Goal: Task Accomplishment & Management: Complete application form

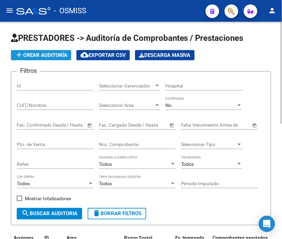
click at [55, 58] on span "add Crear Auditoría" at bounding box center [41, 55] width 52 height 6
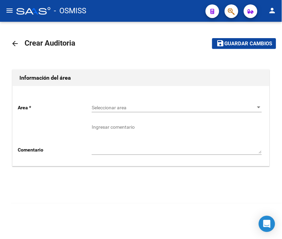
click at [126, 105] on span "Seleccionar area" at bounding box center [174, 108] width 164 height 6
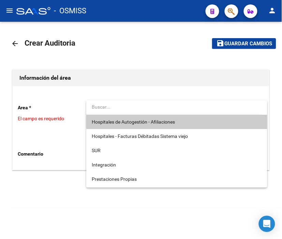
click at [128, 121] on span "Hospitales de Autogestión - Afiliaciones" at bounding box center [133, 121] width 83 height 5
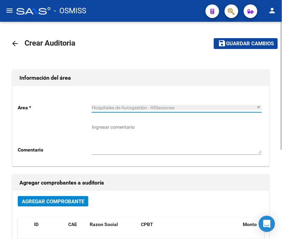
click at [60, 198] on button "Agregar Comprobante" at bounding box center [53, 201] width 71 height 11
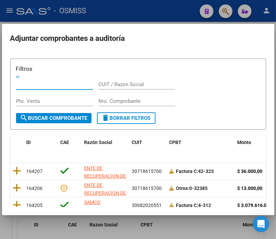
click at [106, 100] on input "Nro. Comprobante" at bounding box center [136, 101] width 77 height 6
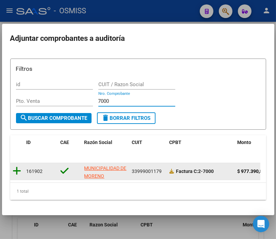
type input "7000"
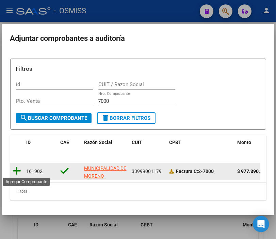
click at [18, 171] on icon at bounding box center [17, 171] width 9 height 10
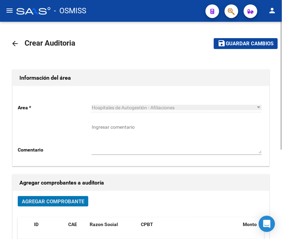
click at [244, 42] on span "Guardar cambios" at bounding box center [250, 44] width 48 height 6
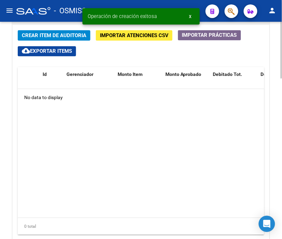
scroll to position [554, 0]
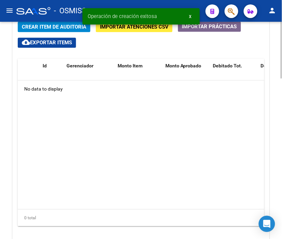
click at [281, 169] on html "menu - OSMISS person Firma Express Padrón Padrón Ágil Análisis Afiliado Integra…" at bounding box center [141, 119] width 282 height 239
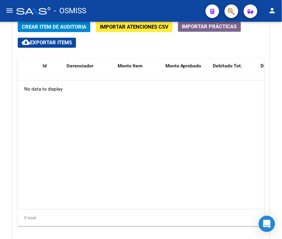
click at [113, 4] on div "- OSMISS" at bounding box center [108, 10] width 184 height 15
click at [52, 30] on span "Crear Item de Auditoria" at bounding box center [54, 27] width 64 height 6
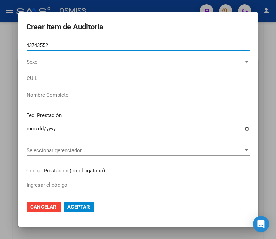
type input "43743552"
click at [64, 202] on button "Aceptar" at bounding box center [79, 207] width 31 height 10
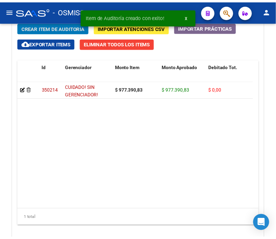
scroll to position [647, 0]
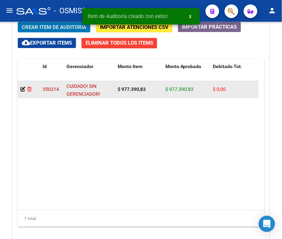
click at [30, 90] on icon at bounding box center [29, 89] width 4 height 5
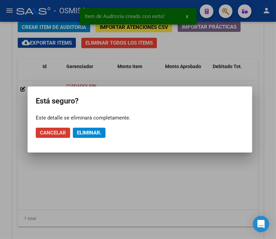
click at [91, 134] on span "Eliminar." at bounding box center [89, 133] width 25 height 6
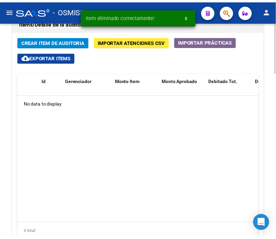
scroll to position [539, 0]
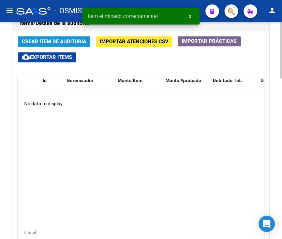
click at [40, 41] on span "Crear Item de Auditoria" at bounding box center [54, 42] width 64 height 6
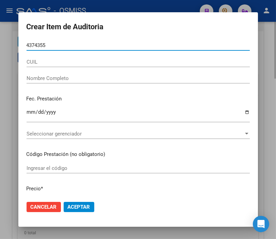
type input "43743552"
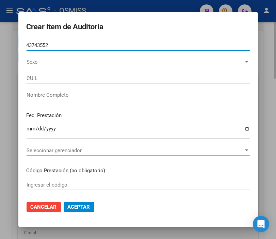
type input "27437435524"
type input "ZARATE MALENA"
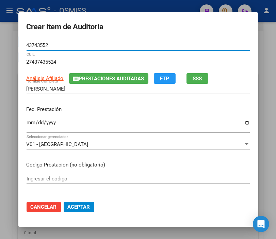
type input "43743552"
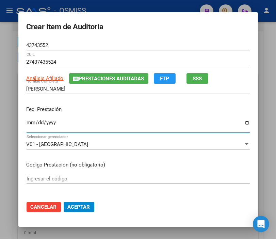
click at [28, 121] on input "Ingresar la fecha" at bounding box center [138, 125] width 223 height 11
type input "[DATE]"
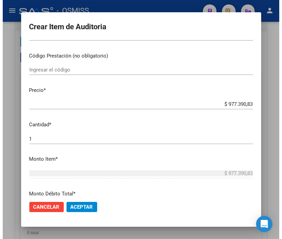
scroll to position [113, 0]
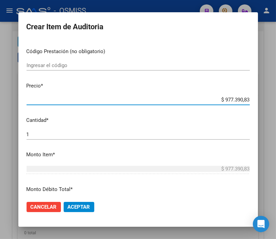
drag, startPoint x: 212, startPoint y: 100, endPoint x: 282, endPoint y: 100, distance: 70.2
click at [276, 100] on html "menu - OSMISS person Firma Express Padrón Padrón Ágil Análisis Afiliado Integra…" at bounding box center [138, 119] width 276 height 239
type input "$ 0,07"
type input "$ 0,72"
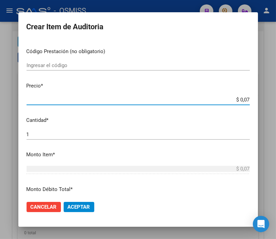
type input "$ 0,72"
type input "$ 7,24"
type input "$ 72,44"
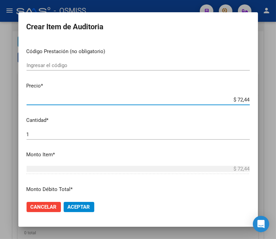
type input "$ 724,40"
type input "$ 7.244,00"
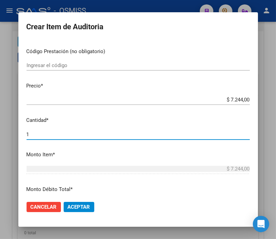
drag, startPoint x: 33, startPoint y: 135, endPoint x: -5, endPoint y: 134, distance: 37.8
click at [0, 134] on html "menu - OSMISS person Firma Express Padrón Padrón Ágil Análisis Afiliado Integra…" at bounding box center [138, 119] width 276 height 239
type input "2"
type input "$ 14.488,00"
type input "2"
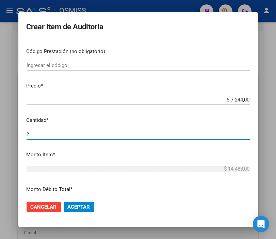
click at [64, 202] on button "Aceptar" at bounding box center [79, 207] width 31 height 10
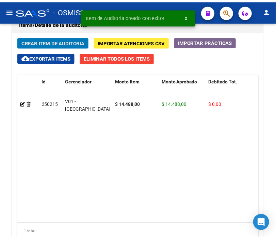
scroll to position [632, 0]
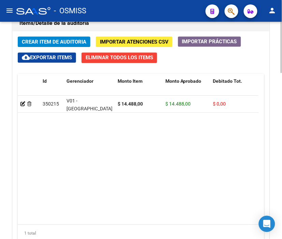
click at [48, 43] on span "Crear Item de Auditoria" at bounding box center [54, 42] width 64 height 6
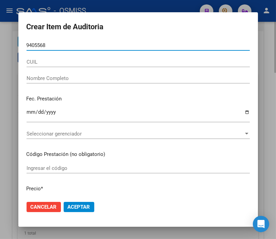
type input "94055684"
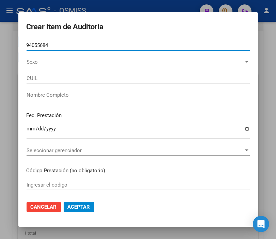
type input "20940556849"
type input "YAYA REYNA EUDID PIERRE"
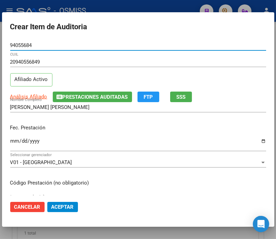
type input "94055684"
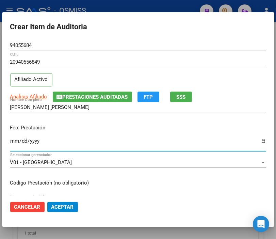
click at [11, 140] on input "Ingresar la fecha" at bounding box center [138, 143] width 256 height 11
type input "2025-03-25"
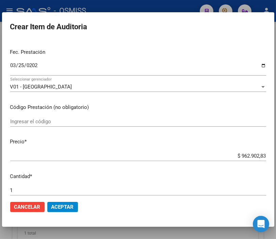
drag, startPoint x: 227, startPoint y: 159, endPoint x: 282, endPoint y: 159, distance: 55.2
click at [276, 159] on html "menu - OSMISS person Firma Express Padrón Padrón Ágil Análisis Afiliado Integra…" at bounding box center [138, 119] width 276 height 239
click at [230, 159] on div "$ 962.902,83 Ingresar el precio" at bounding box center [138, 156] width 256 height 10
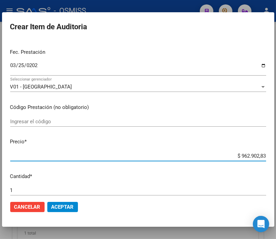
drag, startPoint x: 226, startPoint y: 160, endPoint x: 282, endPoint y: 158, distance: 55.9
click at [276, 158] on html "menu - OSMISS person Firma Express Padrón Padrón Ágil Análisis Afiliado Integra…" at bounding box center [138, 119] width 276 height 239
click at [243, 152] on div "$ 962.902,83 Ingresar el precio" at bounding box center [138, 156] width 256 height 10
drag, startPoint x: 220, startPoint y: 152, endPoint x: 265, endPoint y: 159, distance: 45.5
click at [265, 159] on mat-dialog-content "94055684 Nro Documento 20940556849 CUIL Afiliado Activo Análisis Afiliado Prest…" at bounding box center [138, 117] width 273 height 155
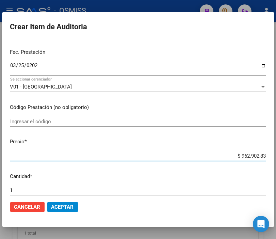
type input "$ 0,07"
type input "$ 0,72"
type input "$ 7,24"
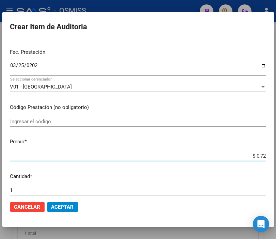
type input "$ 7,24"
type input "$ 72,44"
type input "$ 724,40"
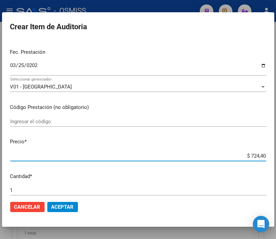
type input "$ 7.244,00"
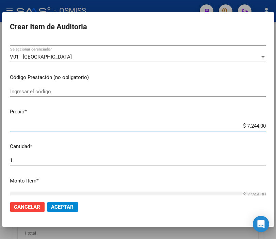
scroll to position [151, 0]
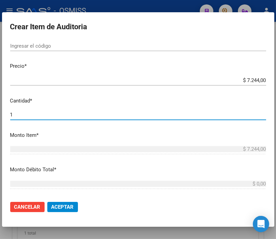
drag, startPoint x: 32, startPoint y: 115, endPoint x: -32, endPoint y: 118, distance: 63.8
click at [0, 118] on html "menu - OSMISS person Firma Express Padrón Padrón Ágil Análisis Afiliado Integra…" at bounding box center [138, 119] width 276 height 239
type input "2"
type input "$ 14.488,00"
type input "2"
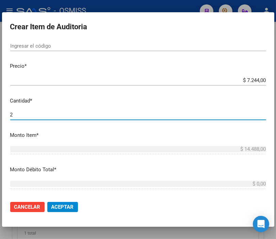
click at [64, 210] on span "Aceptar" at bounding box center [62, 207] width 22 height 6
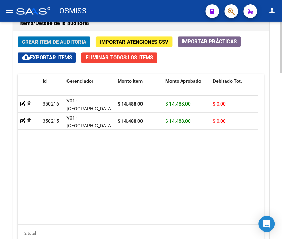
click at [50, 44] on span "Crear Item de Auditoria" at bounding box center [54, 42] width 64 height 6
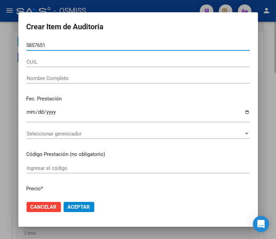
type input "58576516"
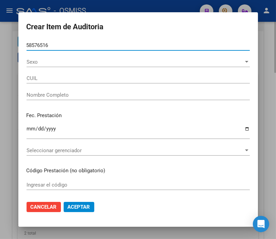
type input "27585765169"
type input "VILLALBA, MAITENA CARLA"
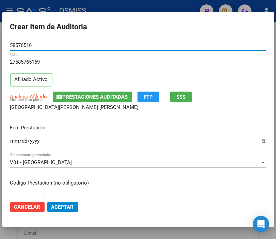
type input "58576516"
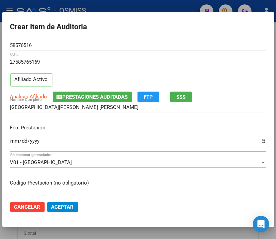
click at [14, 140] on input "Ingresar la fecha" at bounding box center [138, 143] width 256 height 11
type input "2025-06-18"
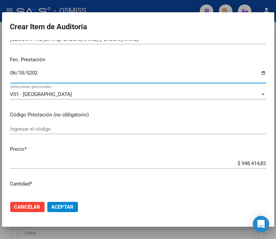
scroll to position [76, 0]
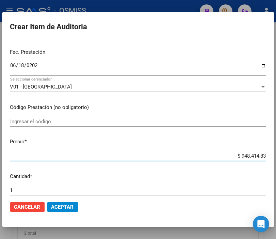
drag, startPoint x: 222, startPoint y: 155, endPoint x: 282, endPoint y: 155, distance: 60.0
click at [276, 155] on html "menu - OSMISS person Firma Express Padrón Padrón Ágil Análisis Afiliado Integra…" at bounding box center [138, 119] width 276 height 239
type input "$ 0,07"
type input "$ 0,72"
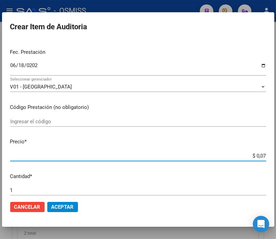
type input "$ 0,72"
type input "$ 7,24"
type input "$ 72,44"
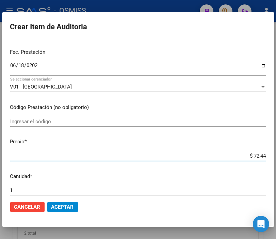
type input "$ 724,40"
type input "$ 7.244,00"
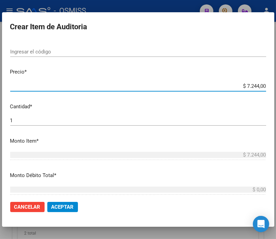
scroll to position [151, 0]
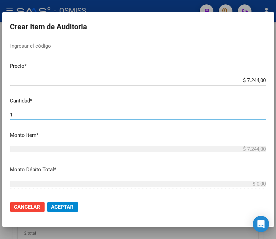
drag, startPoint x: 29, startPoint y: 114, endPoint x: -20, endPoint y: 114, distance: 48.7
click at [0, 114] on html "menu - OSMISS person Firma Express Padrón Padrón Ágil Análisis Afiliado Integra…" at bounding box center [138, 119] width 276 height 239
type input "2"
type input "$ 14.488,00"
type input "2"
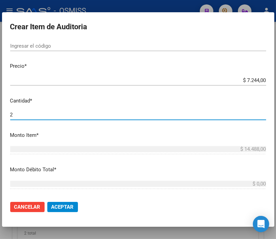
click at [64, 208] on span "Aceptar" at bounding box center [62, 207] width 22 height 6
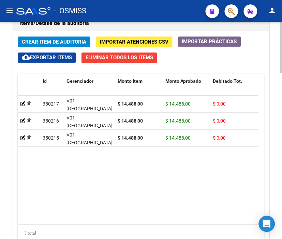
click at [49, 41] on span "Crear Item de Auditoria" at bounding box center [54, 42] width 64 height 6
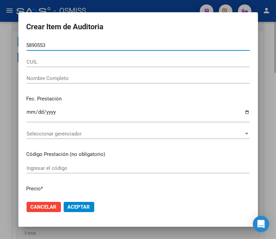
type input "58905535"
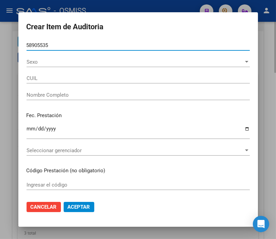
type input "20589055358"
type input "VELAZQUEZ, GHIAN LUCCA"
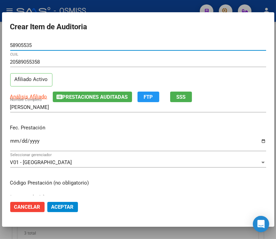
type input "58905535"
click at [10, 140] on input "Ingresar la fecha" at bounding box center [138, 143] width 256 height 11
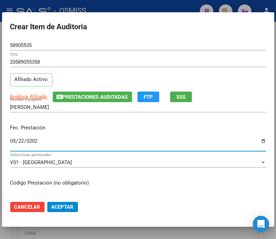
type input "2025-05-22"
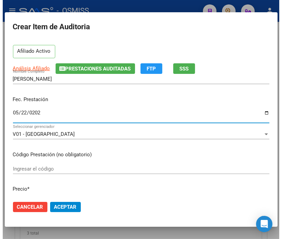
scroll to position [76, 0]
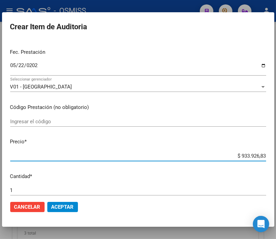
drag, startPoint x: 228, startPoint y: 152, endPoint x: 282, endPoint y: 156, distance: 54.3
click at [276, 156] on html "menu - OSMISS person Firma Express Padrón Padrón Ágil Análisis Afiliado Integra…" at bounding box center [138, 119] width 276 height 239
type input "$ 0,07"
type input "$ 0,72"
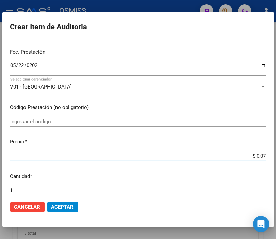
type input "$ 0,72"
type input "$ 7,24"
type input "$ 72,44"
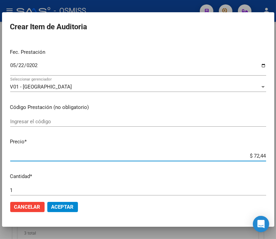
type input "$ 724,40"
type input "$ 7.244,00"
drag, startPoint x: 47, startPoint y: 204, endPoint x: 48, endPoint y: 200, distance: 4.2
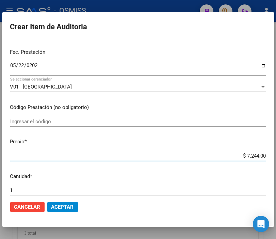
click at [47, 204] on button "Aceptar" at bounding box center [62, 207] width 31 height 10
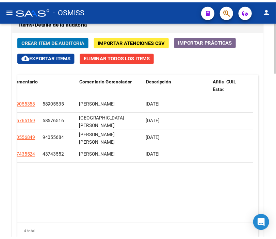
scroll to position [0, 0]
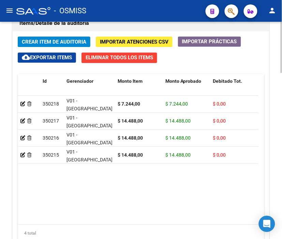
click at [57, 45] on button "Crear Item de Auditoria" at bounding box center [54, 41] width 73 height 11
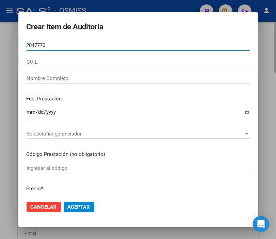
type input "20477702"
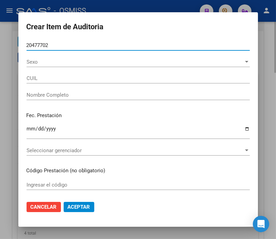
type input "27204777026"
type input "VELASQUEZ MARIA ESTHER"
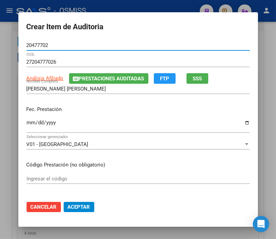
type input "20477702"
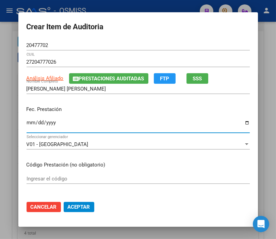
click at [27, 122] on input "Ingresar la fecha" at bounding box center [138, 125] width 223 height 11
type input "2025-06-17"
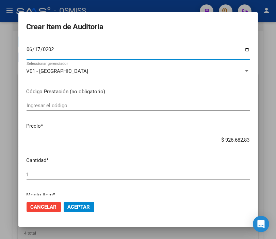
scroll to position [76, 0]
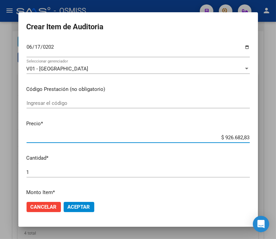
drag, startPoint x: 208, startPoint y: 136, endPoint x: 282, endPoint y: 140, distance: 73.7
click at [276, 140] on html "menu - OSMISS person Firma Express Padrón Padrón Ágil Análisis Afiliado Integra…" at bounding box center [138, 119] width 276 height 239
type input "$ 0,07"
type input "$ 0,72"
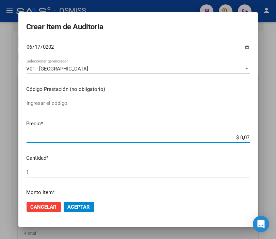
type input "$ 0,72"
type input "$ 7,24"
type input "$ 72,44"
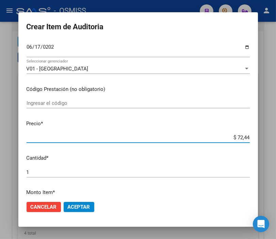
type input "$ 724,40"
type input "$ 7.244,00"
drag, startPoint x: 33, startPoint y: 173, endPoint x: -5, endPoint y: 171, distance: 38.2
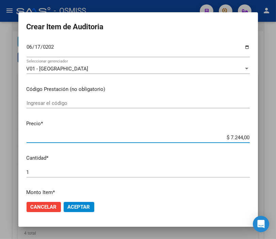
click at [0, 171] on html "menu - OSMISS person Firma Express Padrón Padrón Ágil Análisis Afiliado Integra…" at bounding box center [138, 119] width 276 height 239
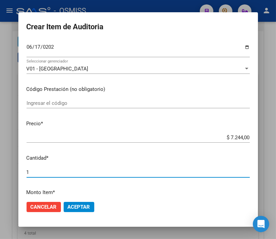
type input "5"
type input "$ 36.220,00"
type input "5"
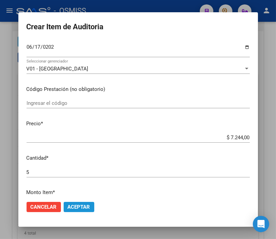
click at [88, 208] on button "Aceptar" at bounding box center [79, 207] width 31 height 10
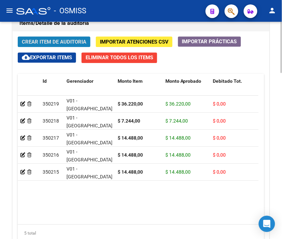
click at [56, 43] on span "Crear Item de Auditoria" at bounding box center [54, 42] width 64 height 6
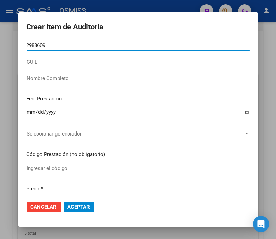
type input "29886091"
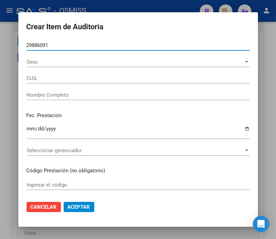
type input "27298860916"
type input "VAQUEL MARIA LAURA"
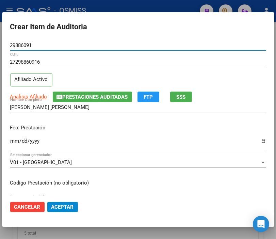
type input "29886091"
click at [14, 142] on input "Ingresar la fecha" at bounding box center [138, 143] width 256 height 11
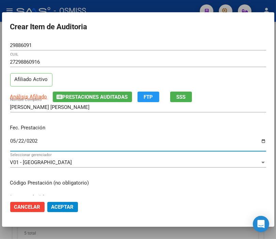
type input "2025-05-22"
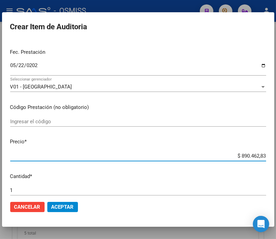
drag, startPoint x: 232, startPoint y: 156, endPoint x: 277, endPoint y: 154, distance: 44.7
click at [276, 154] on html "menu - OSMISS person Firma Express Padrón Padrón Ágil Análisis Afiliado Integra…" at bounding box center [138, 119] width 276 height 239
type input "$ 0,08"
type input "$ 0,89"
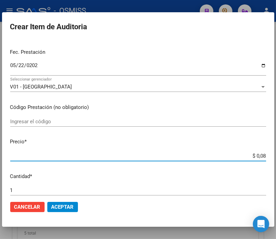
type input "$ 0,89"
type input "$ 8,93"
type input "$ 89,34"
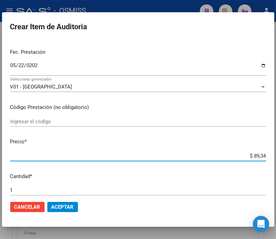
type input "$ 893,40"
type input "$ 8.934,00"
click at [73, 211] on button "Aceptar" at bounding box center [62, 207] width 31 height 10
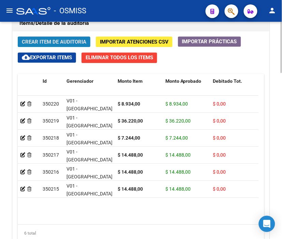
click at [52, 44] on span "Crear Item de Auditoria" at bounding box center [54, 42] width 64 height 6
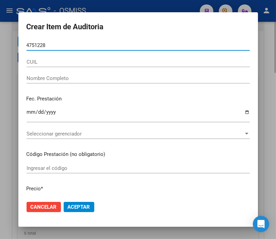
type input "47512286"
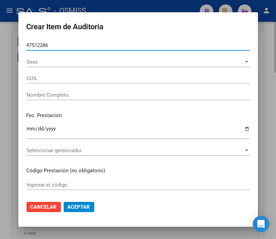
type input "27475122866"
type input "VALLEJOS SELENE ABIGAIL"
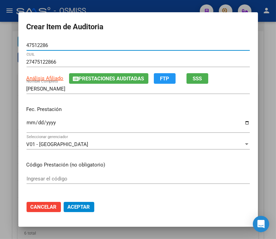
type input "47512286"
click at [31, 121] on input "Ingresar la fecha" at bounding box center [138, 125] width 223 height 11
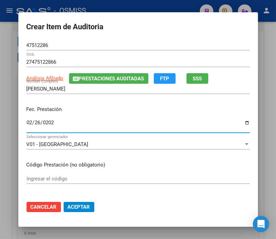
type input "2025-02-26"
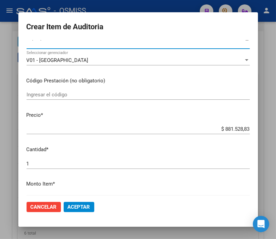
scroll to position [113, 0]
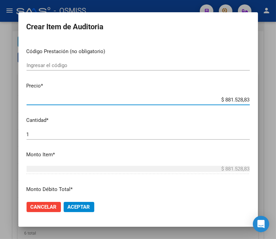
drag, startPoint x: 209, startPoint y: 101, endPoint x: 282, endPoint y: 101, distance: 72.6
click at [276, 101] on html "menu - OSMISS person Firma Express Padrón Padrón Ágil Análisis Afiliado Integra…" at bounding box center [138, 119] width 276 height 239
type input "$ 0,07"
type input "$ 0,72"
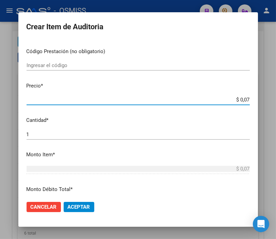
type input "$ 0,72"
type input "$ 7,24"
type input "$ 72,44"
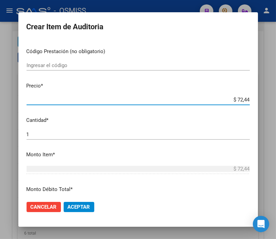
type input "$ 724,40"
type input "$ 7.244,00"
click at [72, 203] on button "Aceptar" at bounding box center [79, 207] width 31 height 10
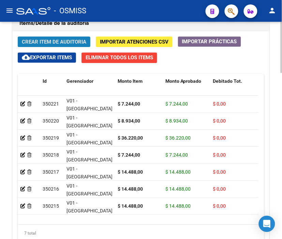
click at [57, 44] on span "Crear Item de Auditoria" at bounding box center [54, 42] width 64 height 6
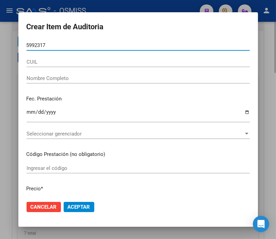
type input "59923172"
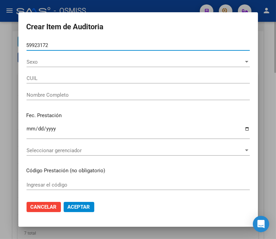
type input "27599231728"
type input "TORRES CIRO LIAM VALENTIN"
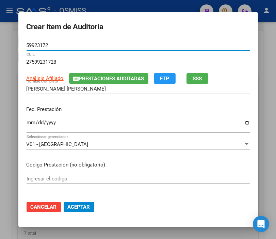
type input "59923172"
click at [28, 124] on input "Ingresar la fecha" at bounding box center [138, 125] width 223 height 11
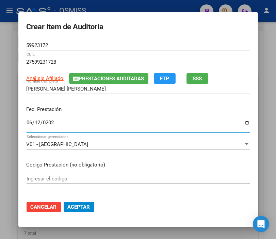
type input "2025-06-12"
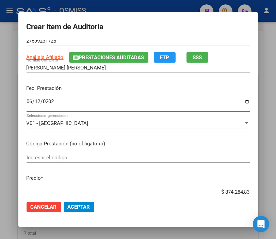
scroll to position [38, 0]
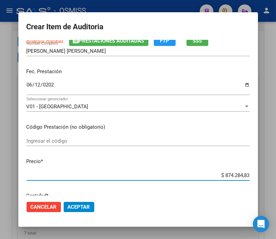
drag, startPoint x: 209, startPoint y: 178, endPoint x: 281, endPoint y: 176, distance: 72.9
click at [276, 176] on html "menu - OSMISS person Firma Express Padrón Padrón Ágil Análisis Afiliado Integra…" at bounding box center [138, 119] width 276 height 239
type input "$ 0,07"
type input "$ 0,72"
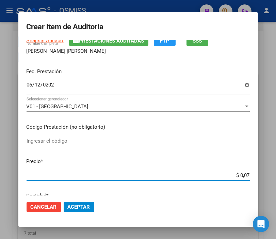
type input "$ 0,72"
type input "$ 7,24"
type input "$ 72,44"
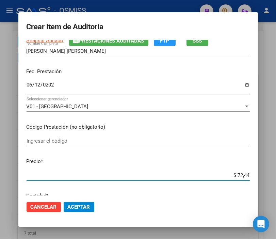
type input "$ 724,40"
type input "$ 7.244,00"
click at [77, 204] on span "Aceptar" at bounding box center [79, 207] width 22 height 6
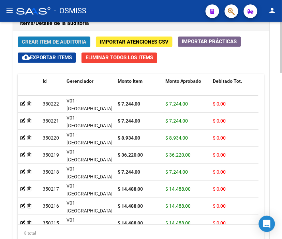
click at [67, 41] on span "Crear Item de Auditoria" at bounding box center [54, 42] width 64 height 6
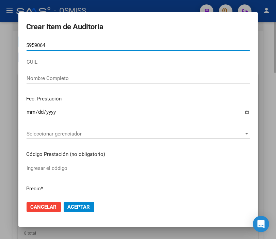
type input "59590642"
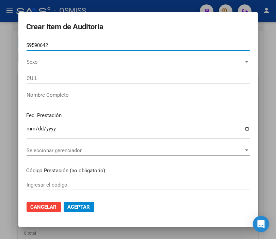
type input "27595906429"
type input "TISEIRA SOSA FEDERICO ISAIAS"
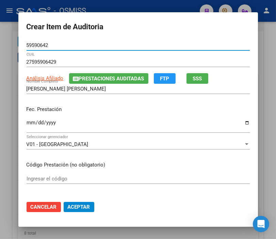
type input "59590642"
click at [29, 122] on input "Ingresar la fecha" at bounding box center [138, 125] width 223 height 11
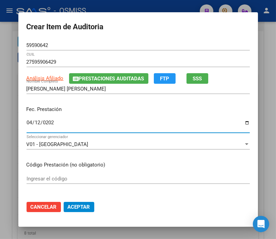
type input "[DATE]"
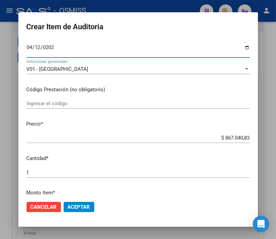
scroll to position [76, 0]
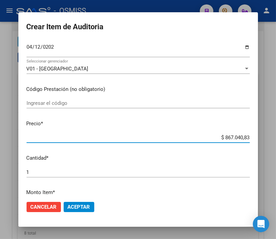
drag, startPoint x: 215, startPoint y: 135, endPoint x: 282, endPoint y: 137, distance: 66.8
click at [276, 137] on html "menu - OSMISS person Firma Express Padrón Padrón Ágil Análisis Afiliado Integra…" at bounding box center [138, 119] width 276 height 239
type input "$ 0,01"
type input "$ 0,10"
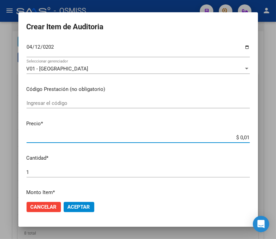
type input "$ 0,10"
type input "$ 1,00"
type input "$ 10,04"
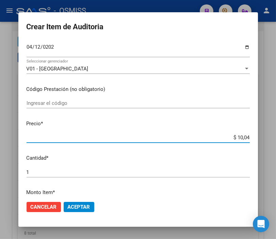
type input "$ 100,43"
type input "$ 1.004,30"
type input "$ 10.043,00"
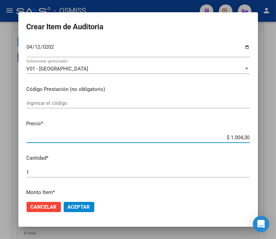
type input "$ 10.043,00"
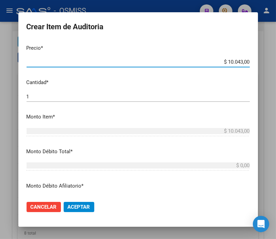
scroll to position [189, 0]
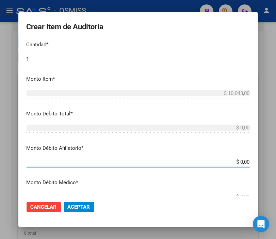
drag, startPoint x: 216, startPoint y: 165, endPoint x: 282, endPoint y: 165, distance: 65.8
click at [276, 165] on html "menu - OSMISS person Firma Express Padrón Padrón Ágil Análisis Afiliado Integra…" at bounding box center [138, 119] width 276 height 239
type input "$ 0,01"
type input "$ 0,10"
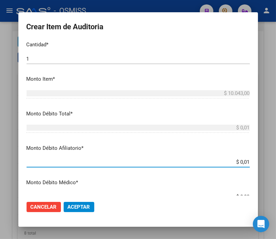
type input "$ 0,10"
type input "$ 1,00"
type input "$ 10,04"
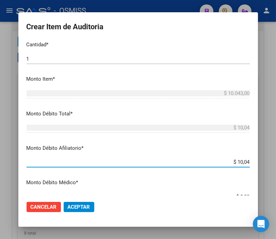
type input "$ 100,43"
type input "$ 1.004,30"
type input "$ 10.043,00"
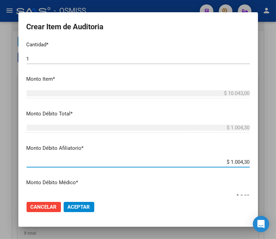
type input "$ 10.043,00"
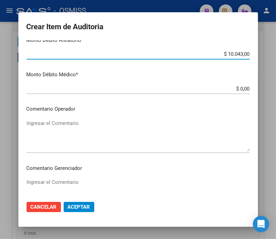
scroll to position [303, 0]
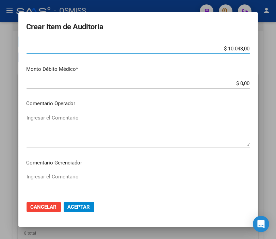
click at [53, 119] on textarea "Ingresar el Comentario" at bounding box center [138, 130] width 223 height 32
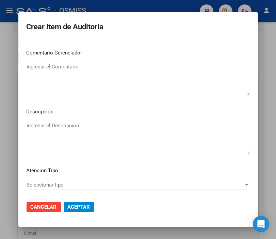
scroll to position [416, 0]
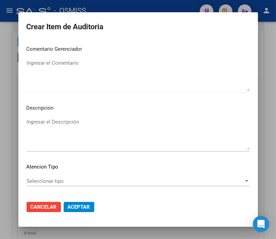
type textarea "SE RECHAZA"
click at [34, 126] on textarea "Ingresar el Descripción" at bounding box center [138, 134] width 223 height 32
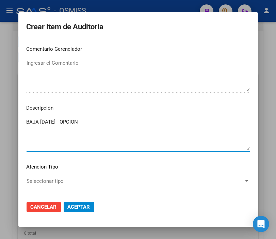
paste textarea "0-0280-8"
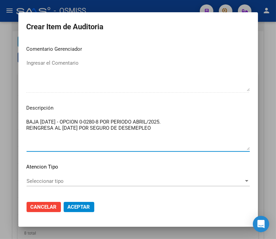
type textarea "BAJA 31/03/2025 - OPCION 0-0280-8 POR PERIODO ABRIL/2025. REINGRESA AL 01/05/20…"
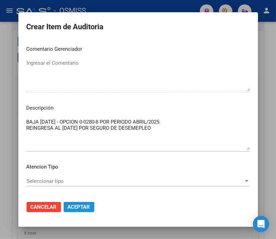
click at [84, 209] on span "Aceptar" at bounding box center [79, 207] width 22 height 6
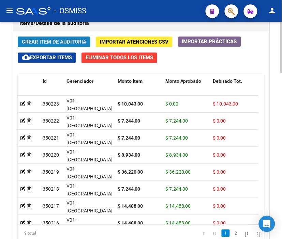
click at [56, 45] on span "Crear Item de Auditoria" at bounding box center [54, 42] width 64 height 6
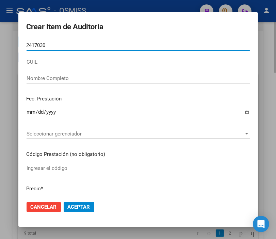
type input "24170304"
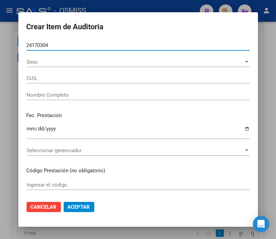
type input "27241703040"
type input "TERNAVASSIO MIRIAM MARINA"
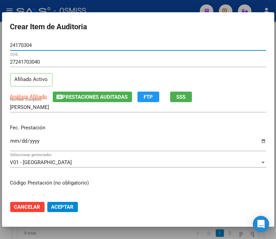
type input "24170304"
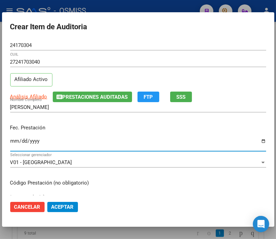
click at [15, 143] on input "Ingresar la fecha" at bounding box center [138, 143] width 256 height 11
type input "2025-06-02"
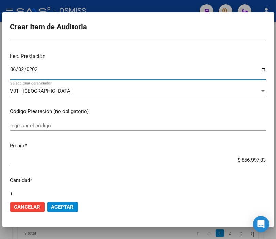
scroll to position [76, 0]
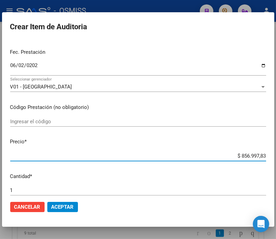
drag, startPoint x: 213, startPoint y: 157, endPoint x: 282, endPoint y: 157, distance: 68.8
click at [276, 157] on html "menu - OSMISS person Firma Express Padrón Padrón Ágil Análisis Afiliado Integra…" at bounding box center [138, 119] width 276 height 239
type input "$ 0,01"
type input "$ 0,16"
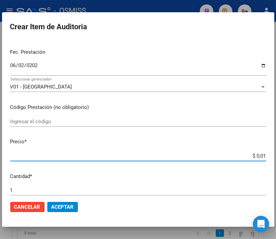
type input "$ 0,16"
type input "$ 1,61"
type input "$ 16,17"
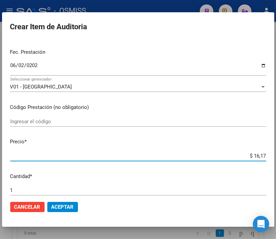
type input "$ 161,78"
click at [68, 209] on span "Aceptar" at bounding box center [62, 207] width 22 height 6
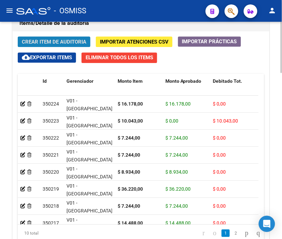
click at [55, 43] on span "Crear Item de Auditoria" at bounding box center [54, 42] width 64 height 6
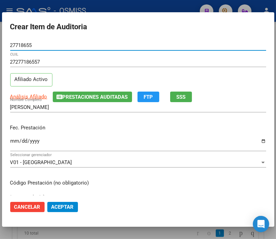
click at [13, 141] on input "Ingresar la fecha" at bounding box center [138, 143] width 256 height 11
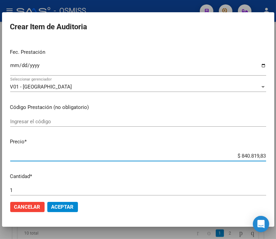
drag, startPoint x: 229, startPoint y: 156, endPoint x: 282, endPoint y: 156, distance: 52.8
click at [276, 156] on html "menu - OSMISS person Firma Express Padrón Padrón Ágil Análisis Afiliado Integra…" at bounding box center [138, 119] width 276 height 239
click at [65, 206] on span "Aceptar" at bounding box center [62, 207] width 22 height 6
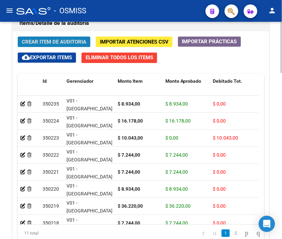
click at [46, 40] on span "Crear Item de Auditoria" at bounding box center [54, 42] width 64 height 6
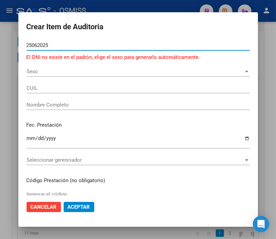
drag, startPoint x: 62, startPoint y: 46, endPoint x: 11, endPoint y: 50, distance: 51.6
click at [11, 50] on div "Crear Item de Auditoria 25062025 Nro Documento El DNI no existe en el padrón, e…" at bounding box center [138, 119] width 276 height 239
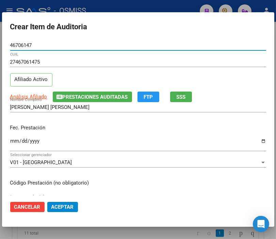
click at [93, 100] on span "Prestaciones Auditadas" at bounding box center [95, 97] width 65 height 6
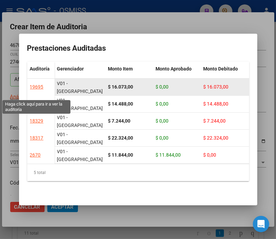
click at [35, 91] on div "19695" at bounding box center [37, 87] width 14 height 8
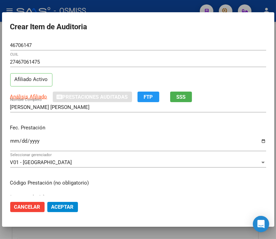
click at [111, 3] on div at bounding box center [138, 119] width 276 height 239
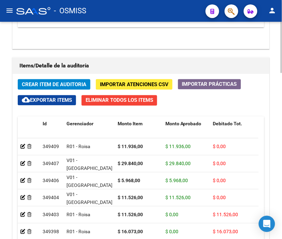
scroll to position [681, 0]
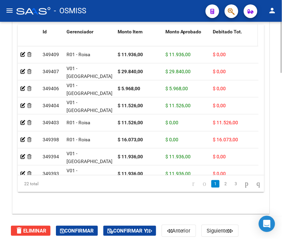
click at [220, 31] on span "Debitado Tot." at bounding box center [227, 31] width 29 height 5
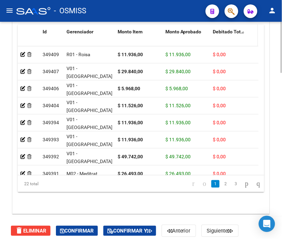
click at [220, 31] on span "Debitado Tot." at bounding box center [227, 31] width 29 height 5
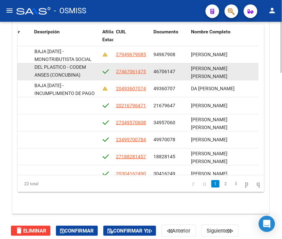
scroll to position [24, 0]
drag, startPoint x: 34, startPoint y: 68, endPoint x: 87, endPoint y: 73, distance: 52.6
click at [87, 73] on div "BAJA 31/12/2024 - MULTIPLE COBERTURA O.S.PERS. IND. DEL PLASTICO - CODEM ANSES …" at bounding box center [65, 72] width 63 height 14
copy span "BAJA 31/12/2024 - MULTIPLE COBERTURA O.S.PERS. IND. DEL PLASTICO - CODEM ANSES …"
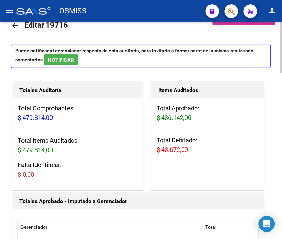
scroll to position [0, 0]
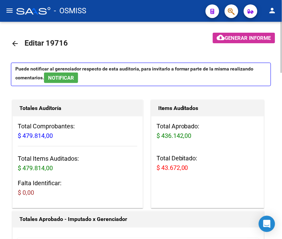
click at [15, 45] on mat-icon "arrow_back" at bounding box center [15, 44] width 8 height 8
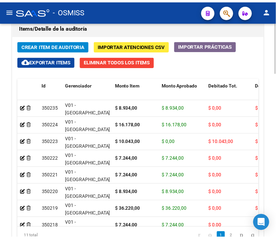
scroll to position [643, 0]
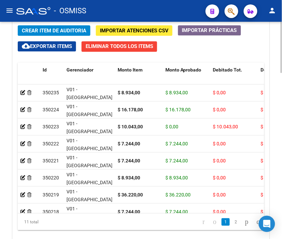
click at [42, 32] on span "Crear Item de Auditoria" at bounding box center [54, 31] width 64 height 6
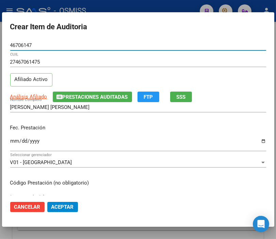
click at [15, 142] on input "Ingresar la fecha" at bounding box center [138, 143] width 256 height 11
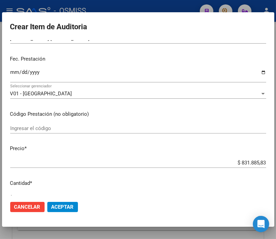
scroll to position [76, 0]
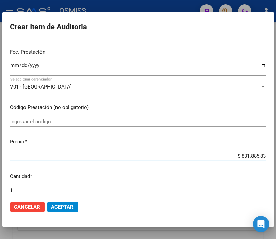
drag, startPoint x: 227, startPoint y: 156, endPoint x: 273, endPoint y: 151, distance: 46.5
click at [273, 151] on mat-dialog-content "46706147 Nro Documento 27467061475 CUIL Afiliado Activo Análisis Afiliado Prest…" at bounding box center [138, 117] width 273 height 155
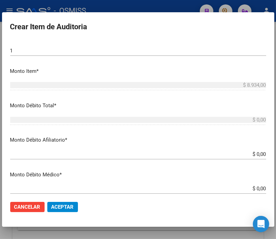
scroll to position [227, 0]
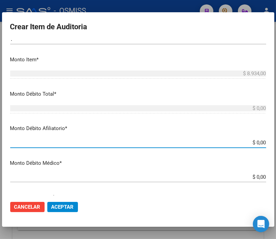
drag, startPoint x: 237, startPoint y: 144, endPoint x: 282, endPoint y: 144, distance: 44.3
click at [276, 144] on html "menu - OSMISS person Firma Express Padrón Padrón Ágil Análisis Afiliado Integra…" at bounding box center [138, 119] width 276 height 239
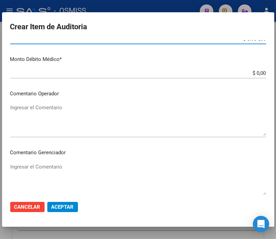
scroll to position [341, 0]
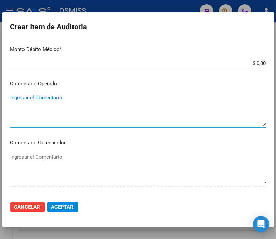
click at [57, 105] on textarea "Ingresar el Comentario" at bounding box center [138, 110] width 256 height 32
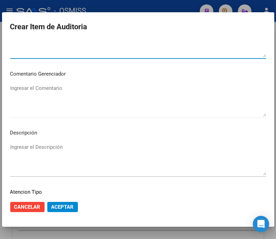
scroll to position [454, 0]
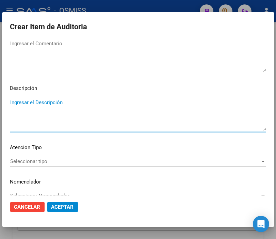
click at [29, 105] on textarea "Ingresar el Descripción" at bounding box center [138, 115] width 256 height 32
paste textarea "BAJA 31/12/2024 - MULTIPLE COBERTURA O.S.PERS. IND. DEL PLASTICO - CODEM ANSES …"
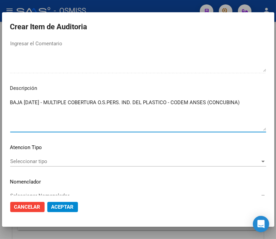
click at [65, 209] on span "Aceptar" at bounding box center [62, 207] width 22 height 6
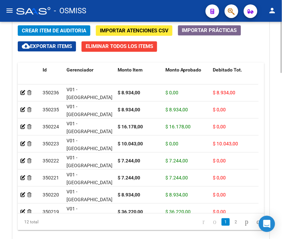
click at [57, 31] on span "Crear Item de Auditoria" at bounding box center [54, 31] width 64 height 6
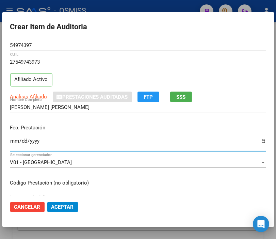
click at [16, 140] on input "Ingresar la fecha" at bounding box center [138, 143] width 256 height 11
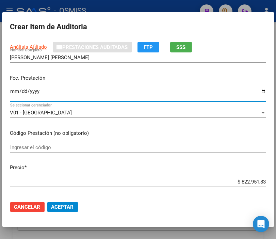
scroll to position [76, 0]
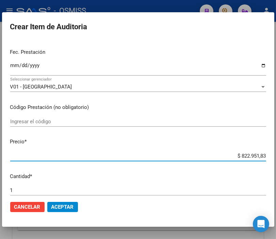
drag, startPoint x: 216, startPoint y: 157, endPoint x: 282, endPoint y: 157, distance: 66.1
click at [276, 157] on html "menu - OSMISS person Firma Express Padrón Padrón Ágil Análisis Afiliado Integra…" at bounding box center [138, 119] width 276 height 239
click at [60, 202] on button "Aceptar" at bounding box center [62, 207] width 31 height 10
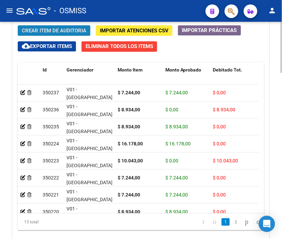
click at [56, 34] on button "Crear Item de Auditoria" at bounding box center [54, 30] width 73 height 11
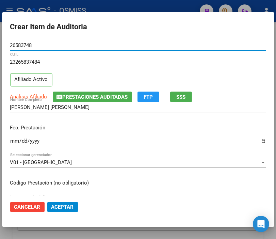
click at [14, 141] on input "Ingresar la fecha" at bounding box center [138, 143] width 256 height 11
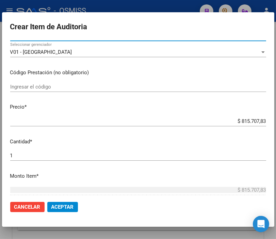
scroll to position [113, 0]
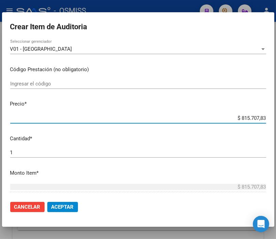
drag, startPoint x: 228, startPoint y: 116, endPoint x: 282, endPoint y: 116, distance: 54.2
click at [276, 116] on html "menu - OSMISS person Firma Express Padrón Padrón Ágil Análisis Afiliado Integra…" at bounding box center [138, 119] width 276 height 239
click at [56, 204] on span "Aceptar" at bounding box center [62, 207] width 22 height 6
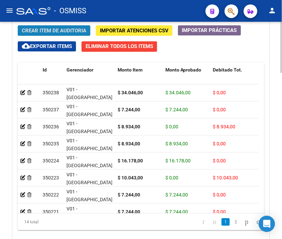
click at [43, 26] on button "Crear Item de Auditoria" at bounding box center [54, 30] width 73 height 11
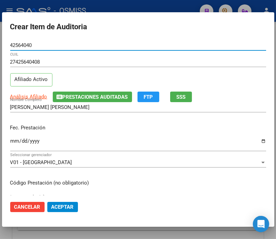
click at [16, 140] on input "Ingresar la fecha" at bounding box center [138, 143] width 256 height 11
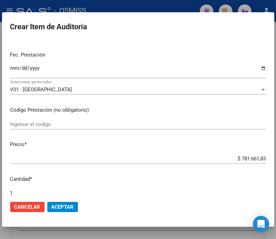
scroll to position [76, 0]
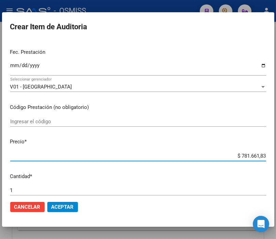
drag, startPoint x: 219, startPoint y: 156, endPoint x: 282, endPoint y: 164, distance: 63.2
click at [276, 164] on html "menu - OSMISS person Firma Express Padrón Padrón Ágil Análisis Afiliado Integra…" at bounding box center [138, 119] width 276 height 239
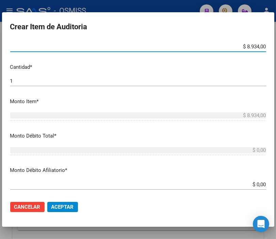
scroll to position [189, 0]
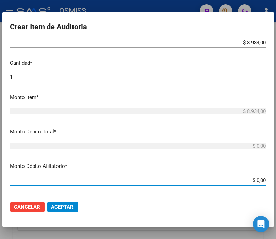
drag, startPoint x: 231, startPoint y: 179, endPoint x: 282, endPoint y: 179, distance: 50.8
click at [276, 179] on html "menu - OSMISS person Firma Express Padrón Padrón Ágil Análisis Afiliado Integra…" at bounding box center [138, 119] width 276 height 239
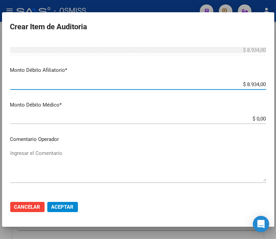
scroll to position [303, 0]
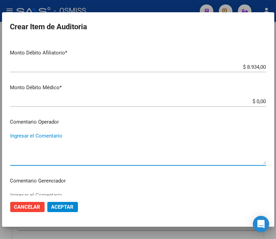
click at [43, 132] on textarea "Ingresar el Comentario" at bounding box center [138, 148] width 256 height 32
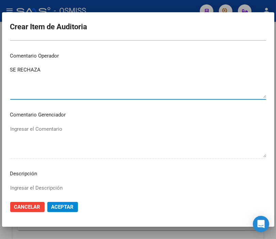
scroll to position [379, 0]
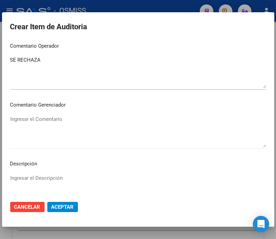
click at [23, 173] on div "Ingresar el Descripción" at bounding box center [138, 190] width 256 height 35
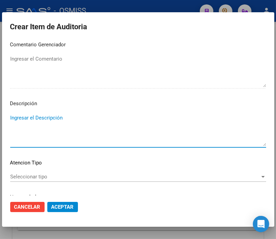
scroll to position [454, 0]
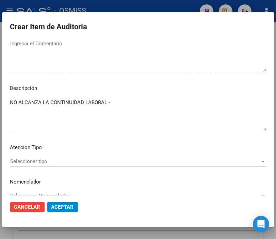
click at [178, 111] on textarea "NO ALCANZA LA CONTINUIDAD LABORAL -" at bounding box center [138, 115] width 256 height 32
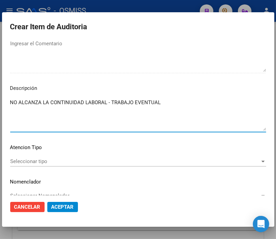
click at [111, 101] on textarea "NO ALCANZA LA CONTINUIDAD LABORAL - TRABAJO EVENTUAL" at bounding box center [138, 115] width 256 height 32
click at [194, 104] on textarea "NO ALCANZA LA CONTINUIDAD LABORAL - (ARCA) TRABAJO EVENTUAL" at bounding box center [138, 115] width 256 height 32
click at [12, 109] on textarea "NO ALCANZA LA CONTINUIDAD LABORAL - (ARCA) TRABAJO EVENTUAL PERIODOS TRABAJADOS" at bounding box center [138, 115] width 256 height 32
click at [10, 107] on textarea "NO ALCANZA LA CONTINUIDAD LABORAL - (ARCA) TRABAJO EVENTUAL PERIODOS TRABAJADOS" at bounding box center [138, 115] width 256 height 32
click at [27, 107] on textarea "NO ALCANZA LA CONTINUIDAD LABORAL - (ARCA) TRABAJO EVENTUAL ULTIMO PERIODOS TRA…" at bounding box center [138, 115] width 256 height 32
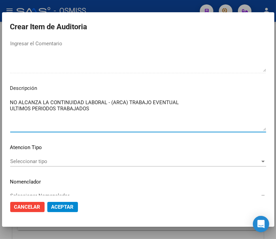
click at [109, 106] on textarea "NO ALCANZA LA CONTINUIDAD LABORAL - (ARCA) TRABAJO EVENTUAL ULTIMOS PERIODOS TR…" at bounding box center [138, 115] width 256 height 32
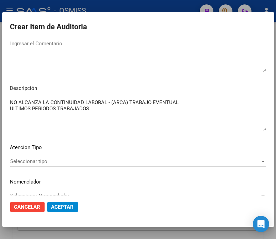
click at [135, 118] on textarea "NO ALCANZA LA CONTINUIDAD LABORAL - (ARCA) TRABAJO EVENTUAL ULTIMOS PERIODOS TR…" at bounding box center [138, 115] width 256 height 32
click at [144, 111] on textarea "NO ALCANZA LA CONTINUIDAD LABORAL - (ARCA) TRABAJO EVENTUAL ULTIMOS PERIODOS TR…" at bounding box center [138, 115] width 256 height 32
click at [200, 117] on textarea "NO ALCANZA LA CONTINUIDAD LABORAL - (ARCA) TRABAJO EVENTUAL ULTIMOS PERIODOS TR…" at bounding box center [138, 115] width 256 height 32
click at [233, 111] on textarea "NO ALCANZA LA CONTINUIDAD LABORAL - (ARCA) TRABAJO EVENTUAL ULTIMOS PERIODOS TR…" at bounding box center [138, 115] width 256 height 32
click at [234, 111] on textarea "NO ALCANZA LA CONTINUIDAD LABORAL - (ARCA) TRABAJO EVENTUAL ULTIMOS PERIODOS TR…" at bounding box center [138, 115] width 256 height 32
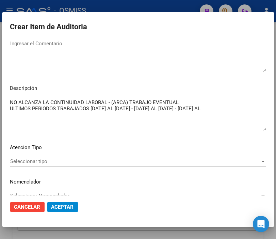
click at [263, 108] on mat-dialog-content "42564040 Nro Documento 27425640408 CUIL Afiliado Activo Análisis Afiliado Prest…" at bounding box center [138, 117] width 273 height 155
click at [263, 107] on mat-dialog-content "42564040 Nro Documento 27425640408 CUIL Afiliado Activo Análisis Afiliado Prest…" at bounding box center [138, 117] width 273 height 155
click at [260, 106] on textarea "NO ALCANZA LA CONTINUIDAD LABORAL - (ARCA) TRABAJO EVENTUAL ULTIMOS PERIODOS TR…" at bounding box center [138, 115] width 256 height 32
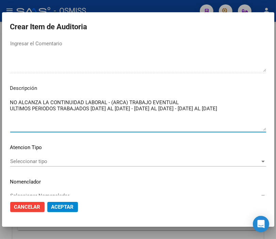
click at [65, 205] on span "Aceptar" at bounding box center [62, 207] width 22 height 6
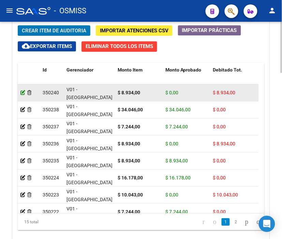
click at [22, 93] on icon at bounding box center [22, 92] width 5 height 5
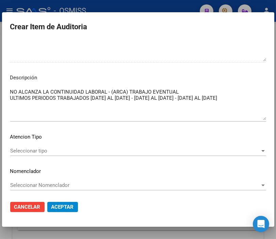
click at [91, 97] on textarea "NO ALCANZA LA CONTINUIDAD LABORAL - (ARCA) TRABAJO EVENTUAL ULTIMOS PERIODOS TR…" at bounding box center [138, 104] width 256 height 32
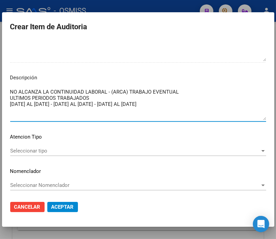
click at [78, 104] on textarea "NO ALCANZA LA CONTINUIDAD LABORAL - (ARCA) TRABAJO EVENTUAL ULTIMOS PERIODOS TR…" at bounding box center [138, 104] width 256 height 32
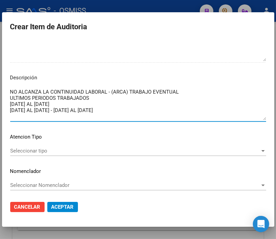
click at [77, 109] on textarea "NO ALCANZA LA CONTINUIDAD LABORAL - (ARCA) TRABAJO EVENTUAL ULTIMOS PERIODOS TR…" at bounding box center [138, 104] width 256 height 32
click at [10, 104] on textarea "NO ALCANZA LA CONTINUIDAD LABORAL - (ARCA) TRABAJO EVENTUAL ULTIMOS PERIODOS TR…" at bounding box center [138, 104] width 256 height 32
click at [101, 96] on textarea "NO ALCANZA LA CONTINUIDAD LABORAL - (ARCA) TRABAJO EVENTUAL ULTIMOS PERIODOS TR…" at bounding box center [138, 104] width 256 height 32
click at [64, 209] on span "Aceptar" at bounding box center [62, 207] width 22 height 6
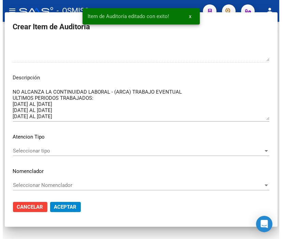
scroll to position [0, 0]
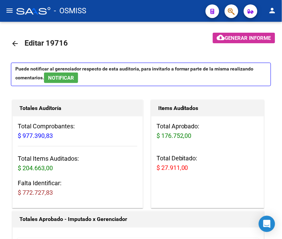
click at [150, 17] on div "- OSMISS" at bounding box center [108, 10] width 184 height 15
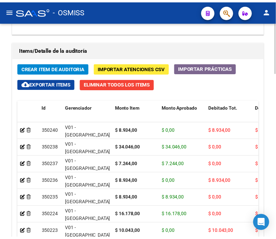
scroll to position [643, 0]
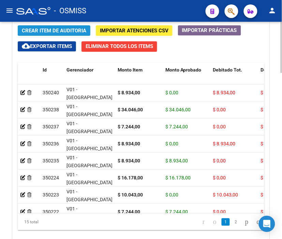
click at [59, 30] on span "Crear Item de Auditoria" at bounding box center [54, 31] width 64 height 6
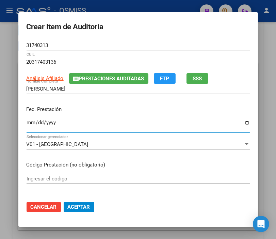
click at [30, 125] on input "Ingresar la fecha" at bounding box center [138, 125] width 223 height 11
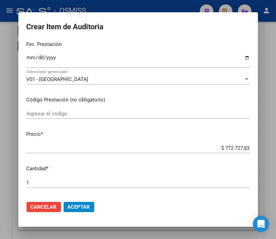
scroll to position [76, 0]
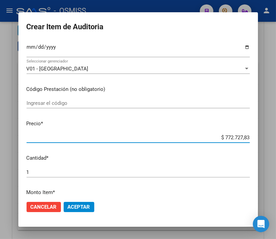
drag, startPoint x: 205, startPoint y: 139, endPoint x: 261, endPoint y: 139, distance: 55.5
click at [261, 139] on div "Crear Item de Auditoria 31740313 Nro Documento 20317403136 CUIL Análisis Afilia…" at bounding box center [138, 119] width 276 height 239
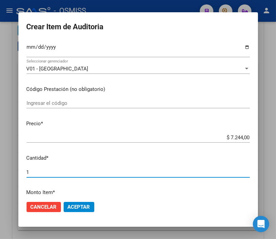
drag, startPoint x: 35, startPoint y: 173, endPoint x: -12, endPoint y: 167, distance: 47.0
click at [0, 167] on html "menu - OSMISS person Firma Express Padrón Padrón Ágil Análisis Afiliado Integra…" at bounding box center [138, 119] width 276 height 239
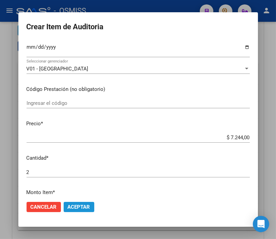
click at [74, 205] on span "Aceptar" at bounding box center [79, 207] width 22 height 6
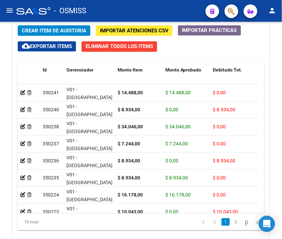
click at [124, 21] on mat-toolbar "menu - OSMISS person" at bounding box center [141, 11] width 282 height 22
click at [51, 24] on div "Crear Item de Auditoria Importar Atenciones CSV Importar Prácticas cloud_downlo…" at bounding box center [141, 135] width 257 height 231
click at [49, 28] on span "Crear Item de Auditoria" at bounding box center [54, 31] width 64 height 6
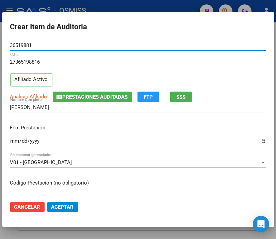
click at [13, 138] on div "Ingresar la fecha" at bounding box center [138, 144] width 256 height 15
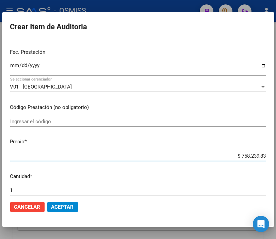
drag, startPoint x: 223, startPoint y: 157, endPoint x: 207, endPoint y: 141, distance: 21.9
click at [276, 157] on html "menu - OSMISS person Firma Express Padrón Padrón Ágil Análisis Afiliado Integra…" at bounding box center [138, 119] width 276 height 239
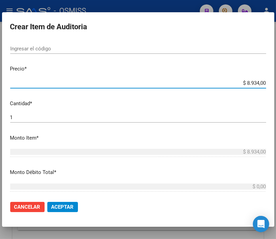
scroll to position [151, 0]
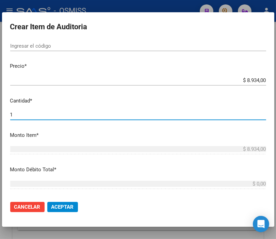
drag, startPoint x: 24, startPoint y: 114, endPoint x: -7, endPoint y: 114, distance: 30.7
click at [0, 114] on html "menu - OSMISS person Firma Express Padrón Padrón Ágil Análisis Afiliado Integra…" at bounding box center [138, 119] width 276 height 239
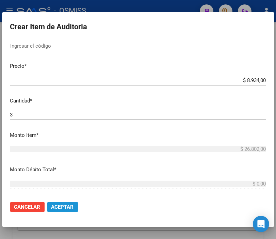
click at [65, 202] on button "Aceptar" at bounding box center [62, 207] width 31 height 10
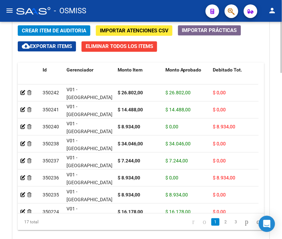
click at [57, 29] on span "Crear Item de Auditoria" at bounding box center [54, 31] width 64 height 6
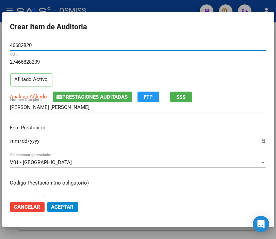
click at [16, 141] on input "Ingresar la fecha" at bounding box center [138, 143] width 256 height 11
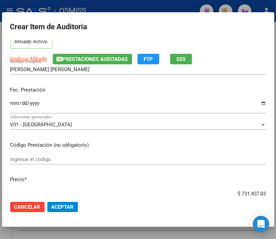
scroll to position [76, 0]
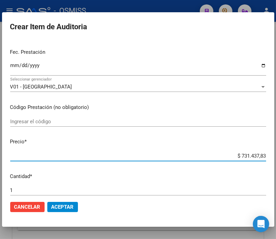
drag, startPoint x: 223, startPoint y: 155, endPoint x: 275, endPoint y: 158, distance: 52.6
click at [275, 158] on div "Crear Item de Auditoria 46682820 Nro Documento 27466828209 CUIL Afiliado Activo…" at bounding box center [138, 119] width 276 height 239
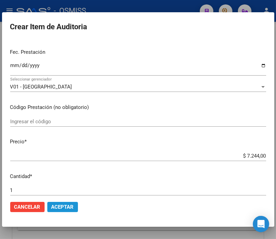
click at [71, 203] on button "Aceptar" at bounding box center [62, 207] width 31 height 10
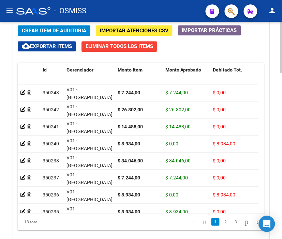
click at [59, 33] on span "Crear Item de Auditoria" at bounding box center [54, 31] width 64 height 6
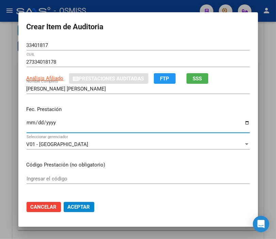
click at [28, 121] on input "Ingresar la fecha" at bounding box center [138, 125] width 223 height 11
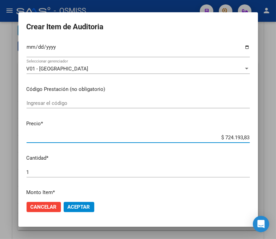
drag, startPoint x: 211, startPoint y: 138, endPoint x: 282, endPoint y: 138, distance: 70.5
click at [276, 138] on html "menu - OSMISS person Firma Express Padrón Padrón Ágil Análisis Afiliado Integra…" at bounding box center [138, 119] width 276 height 239
click at [76, 212] on button "Aceptar" at bounding box center [79, 207] width 31 height 10
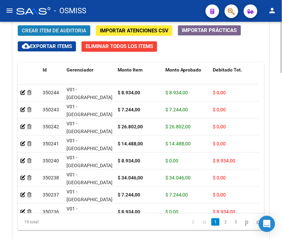
click at [46, 30] on span "Crear Item de Auditoria" at bounding box center [54, 31] width 64 height 6
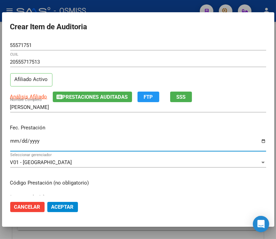
click at [15, 140] on input "Ingresar la fecha" at bounding box center [138, 143] width 256 height 11
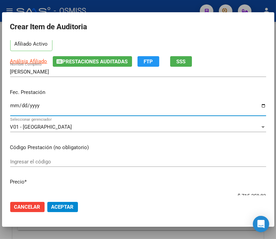
scroll to position [113, 0]
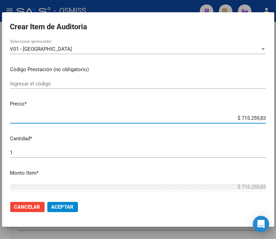
drag, startPoint x: 226, startPoint y: 118, endPoint x: 282, endPoint y: 118, distance: 55.5
click at [276, 118] on html "menu - OSMISS person Firma Express Padrón Padrón Ágil Análisis Afiliado Integra…" at bounding box center [138, 119] width 276 height 239
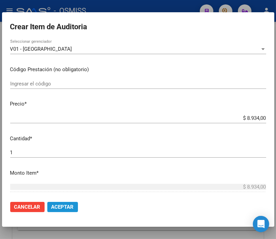
click at [67, 209] on span "Aceptar" at bounding box center [62, 207] width 22 height 6
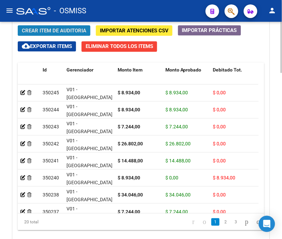
click at [57, 32] on span "Crear Item de Auditoria" at bounding box center [54, 31] width 64 height 6
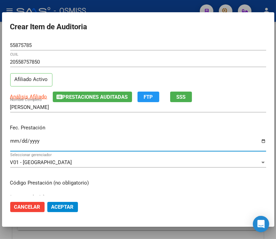
click at [15, 141] on input "Ingresar la fecha" at bounding box center [138, 143] width 256 height 11
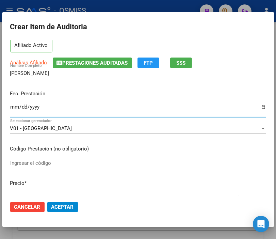
scroll to position [76, 0]
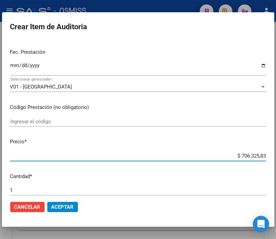
drag, startPoint x: 214, startPoint y: 154, endPoint x: 279, endPoint y: 154, distance: 65.8
click at [276, 154] on html "menu - OSMISS person Firma Express Padrón Padrón Ágil Análisis Afiliado Integra…" at bounding box center [138, 119] width 276 height 239
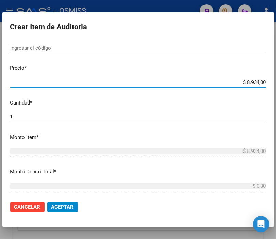
scroll to position [151, 0]
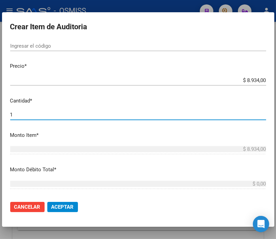
drag, startPoint x: 33, startPoint y: 115, endPoint x: -9, endPoint y: 115, distance: 41.9
click at [0, 115] on html "menu - OSMISS person Firma Express Padrón Padrón Ágil Análisis Afiliado Integra…" at bounding box center [138, 119] width 276 height 239
click at [63, 206] on span "Aceptar" at bounding box center [62, 207] width 22 height 6
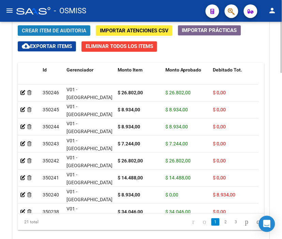
click at [52, 33] on span "Crear Item de Auditoria" at bounding box center [54, 31] width 64 height 6
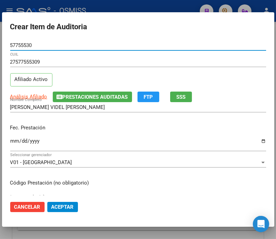
click at [13, 142] on input "Ingresar la fecha" at bounding box center [138, 143] width 256 height 11
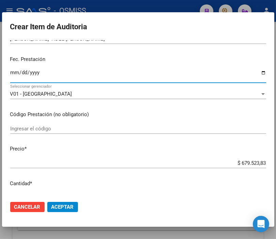
scroll to position [76, 0]
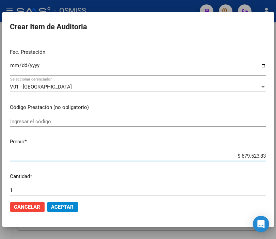
drag, startPoint x: 227, startPoint y: 157, endPoint x: 280, endPoint y: 159, distance: 53.5
click at [276, 159] on html "menu - OSMISS person Firma Express Padrón Padrón Ágil Análisis Afiliado Integra…" at bounding box center [138, 119] width 276 height 239
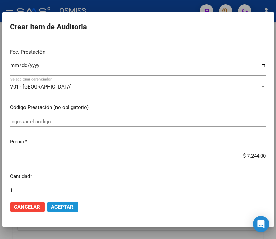
click at [71, 209] on span "Aceptar" at bounding box center [62, 207] width 22 height 6
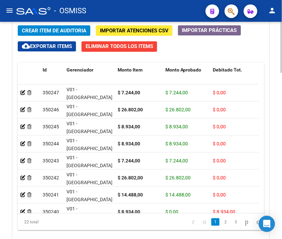
click at [47, 33] on span "Crear Item de Auditoria" at bounding box center [54, 31] width 64 height 6
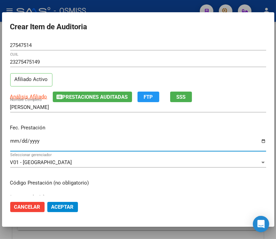
click at [15, 139] on input "Ingresar la fecha" at bounding box center [138, 143] width 256 height 11
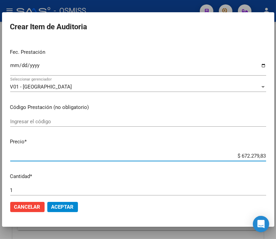
drag, startPoint x: 226, startPoint y: 158, endPoint x: 282, endPoint y: 158, distance: 55.9
click at [276, 158] on html "menu - OSMISS person Firma Express Padrón Padrón Ágil Análisis Afiliado Integra…" at bounding box center [138, 119] width 276 height 239
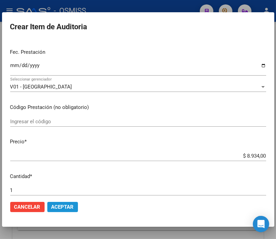
click at [70, 204] on span "Aceptar" at bounding box center [62, 207] width 22 height 6
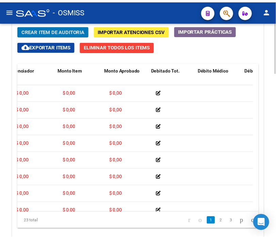
scroll to position [0, 0]
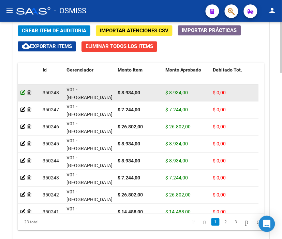
click at [21, 92] on icon at bounding box center [22, 92] width 5 height 5
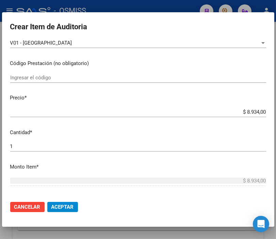
scroll to position [113, 0]
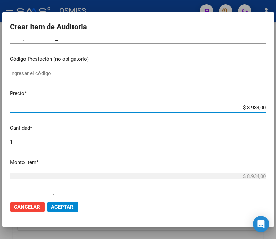
drag, startPoint x: 235, startPoint y: 108, endPoint x: 282, endPoint y: 108, distance: 46.3
click at [276, 108] on html "menu - OSMISS person Firma Express Padrón Padrón Ágil Análisis Afiliado Integra…" at bounding box center [138, 119] width 276 height 239
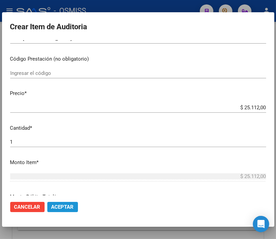
click at [63, 205] on span "Aceptar" at bounding box center [62, 207] width 22 height 6
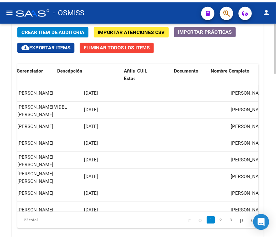
scroll to position [0, 0]
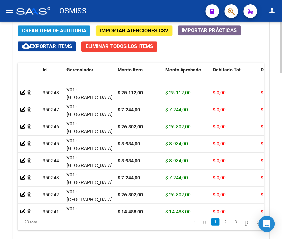
click at [40, 28] on span "Crear Item de Auditoria" at bounding box center [54, 31] width 64 height 6
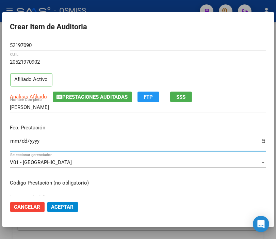
click at [14, 140] on input "Ingresar la fecha" at bounding box center [138, 143] width 256 height 11
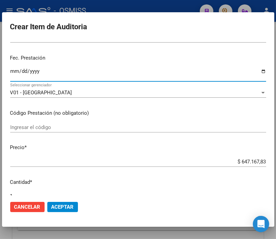
scroll to position [76, 0]
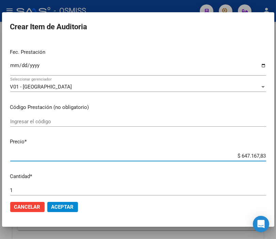
drag, startPoint x: 222, startPoint y: 157, endPoint x: 282, endPoint y: 157, distance: 59.6
click at [276, 157] on html "menu - OSMISS person Firma Express Padrón Padrón Ágil Análisis Afiliado Integra…" at bounding box center [138, 119] width 276 height 239
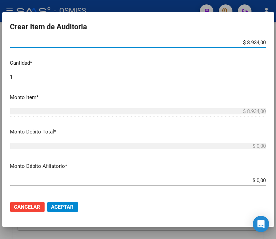
scroll to position [227, 0]
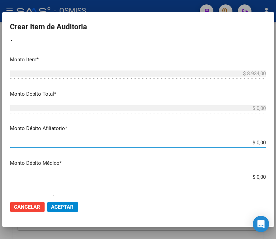
drag, startPoint x: 244, startPoint y: 142, endPoint x: 282, endPoint y: 142, distance: 37.8
click at [276, 142] on html "menu - OSMISS person Firma Express Padrón Padrón Ágil Análisis Afiliado Integra…" at bounding box center [138, 119] width 276 height 239
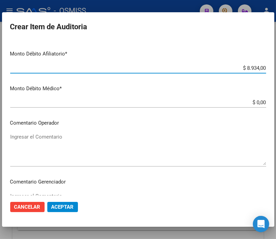
scroll to position [303, 0]
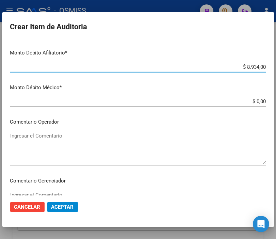
click at [43, 138] on textarea "Ingresar el Comentario" at bounding box center [138, 148] width 256 height 32
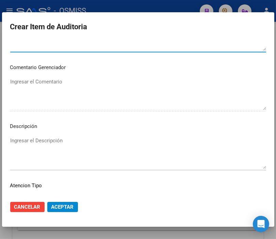
scroll to position [416, 0]
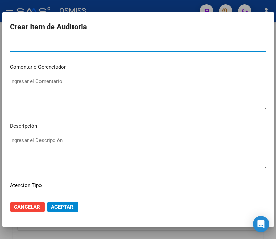
click at [35, 140] on textarea "Ingresar el Descripción" at bounding box center [138, 153] width 256 height 32
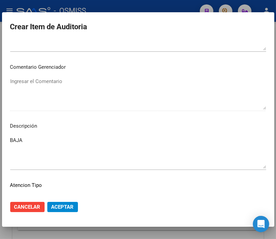
click at [199, 120] on mat-dialog-content "52197090 Nro Documento 20521970902 CUIL Afiliado Activo Análisis Afiliado Prest…" at bounding box center [138, 117] width 273 height 155
click at [56, 139] on textarea "BAJA" at bounding box center [138, 153] width 256 height 32
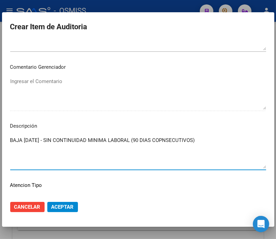
click at [174, 139] on textarea "BAJA 19/02/2025 - SIN CONTINUIDAD MINIMA LABORAL (90 DIAS COPNSECUTIVOS)" at bounding box center [138, 153] width 256 height 32
click at [215, 138] on textarea "BAJA 19/02/2025 - SIN CONTINUIDAD MINIMA LABORAL (90 DIAS CONSECUTIVOS)" at bounding box center [138, 153] width 256 height 32
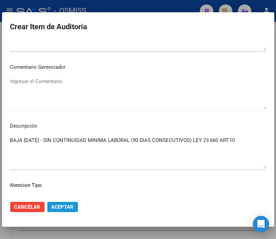
click at [74, 207] on button "Aceptar" at bounding box center [62, 207] width 31 height 10
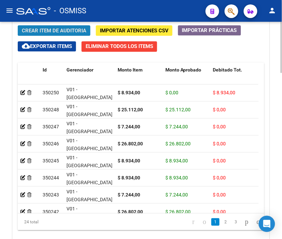
click at [54, 30] on span "Crear Item de Auditoria" at bounding box center [54, 31] width 64 height 6
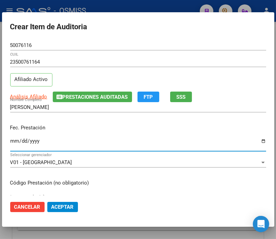
click at [16, 140] on input "Ingresar la fecha" at bounding box center [138, 143] width 256 height 11
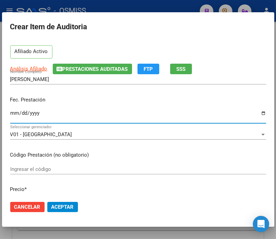
scroll to position [76, 0]
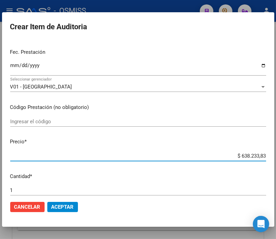
drag, startPoint x: 226, startPoint y: 154, endPoint x: 282, endPoint y: 157, distance: 56.0
click at [276, 157] on html "menu - OSMISS person Firma Express Padrón Padrón Ágil Análisis Afiliado Integra…" at bounding box center [138, 119] width 276 height 239
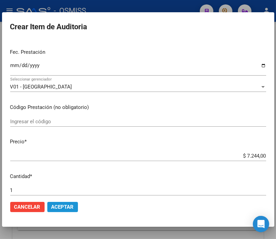
click at [60, 209] on span "Aceptar" at bounding box center [62, 207] width 22 height 6
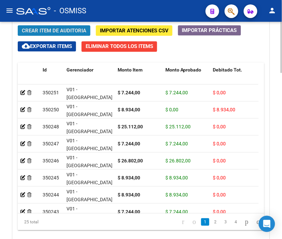
click at [60, 29] on span "Crear Item de Auditoria" at bounding box center [54, 31] width 64 height 6
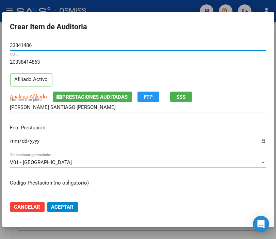
click at [14, 140] on input "Ingresar la fecha" at bounding box center [138, 143] width 256 height 11
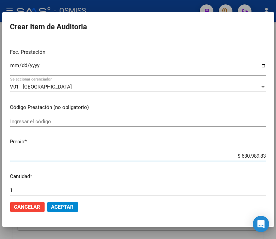
drag, startPoint x: 220, startPoint y: 155, endPoint x: 282, endPoint y: 157, distance: 61.4
click at [276, 157] on html "menu - OSMISS person Firma Express Padrón Padrón Ágil Análisis Afiliado Integra…" at bounding box center [138, 119] width 276 height 239
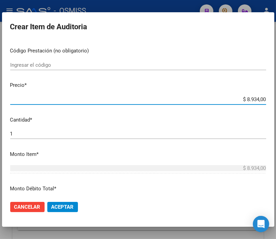
scroll to position [151, 0]
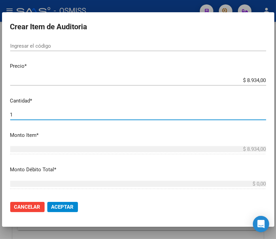
drag, startPoint x: 30, startPoint y: 114, endPoint x: -26, endPoint y: 114, distance: 55.5
click at [0, 114] on html "menu - OSMISS person Firma Express Padrón Padrón Ágil Análisis Afiliado Integra…" at bounding box center [138, 119] width 276 height 239
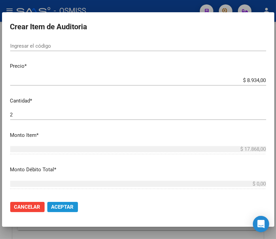
click at [67, 205] on span "Aceptar" at bounding box center [62, 207] width 22 height 6
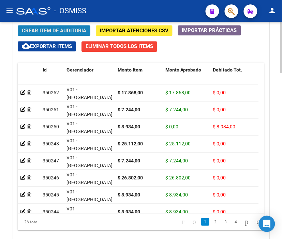
click at [52, 32] on span "Crear Item de Auditoria" at bounding box center [54, 31] width 64 height 6
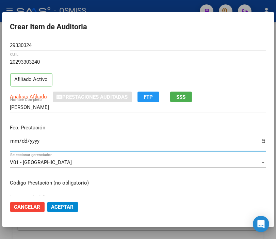
click at [14, 141] on input "Ingresar la fecha" at bounding box center [138, 143] width 256 height 11
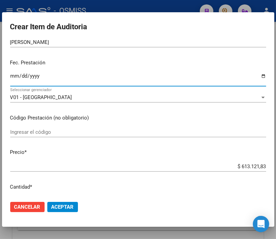
scroll to position [76, 0]
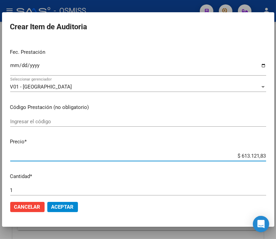
drag, startPoint x: 261, startPoint y: 155, endPoint x: 282, endPoint y: 155, distance: 20.4
click at [276, 155] on html "menu - OSMISS person Firma Express Padrón Padrón Ágil Análisis Afiliado Integra…" at bounding box center [138, 119] width 276 height 239
click at [70, 209] on span "Aceptar" at bounding box center [62, 207] width 22 height 6
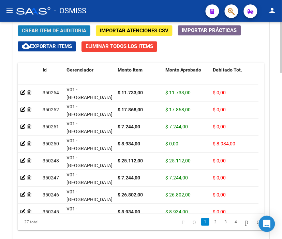
click at [48, 31] on span "Crear Item de Auditoria" at bounding box center [54, 31] width 64 height 6
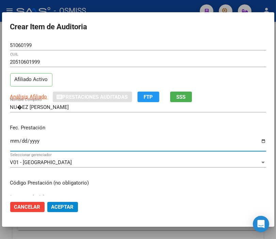
click at [14, 141] on input "Ingresar la fecha" at bounding box center [138, 143] width 256 height 11
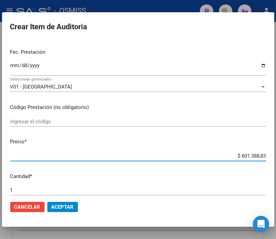
drag, startPoint x: 226, startPoint y: 156, endPoint x: 282, endPoint y: 156, distance: 56.2
click at [276, 156] on html "menu - OSMISS person Firma Express Padrón Padrón Ágil Análisis Afiliado Integra…" at bounding box center [138, 119] width 276 height 239
click at [56, 211] on button "Aceptar" at bounding box center [62, 207] width 31 height 10
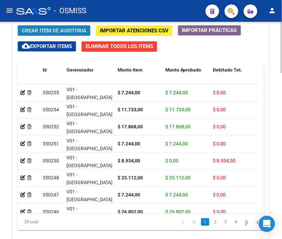
click at [60, 32] on span "Crear Item de Auditoria" at bounding box center [54, 31] width 64 height 6
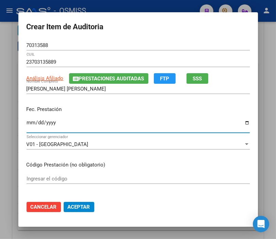
click at [27, 123] on input "Ingresar la fecha" at bounding box center [138, 125] width 223 height 11
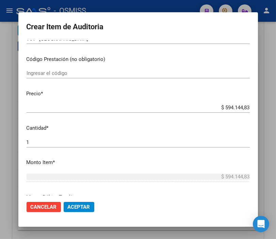
scroll to position [113, 0]
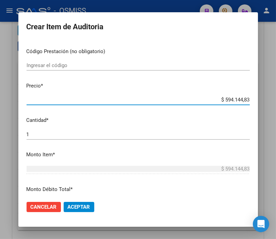
drag, startPoint x: 212, startPoint y: 101, endPoint x: 278, endPoint y: 100, distance: 66.1
click at [276, 100] on html "menu - OSMISS person Firma Express Padrón Padrón Ágil Análisis Afiliado Integra…" at bounding box center [138, 119] width 276 height 239
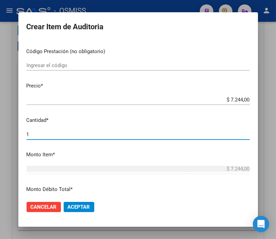
drag, startPoint x: 38, startPoint y: 132, endPoint x: 8, endPoint y: 132, distance: 30.0
click at [8, 132] on div "Crear Item de Auditoria 70313588 Nro Documento 23703135889 CUIL Análisis Afilia…" at bounding box center [138, 119] width 276 height 239
click at [77, 206] on span "Aceptar" at bounding box center [79, 207] width 22 height 6
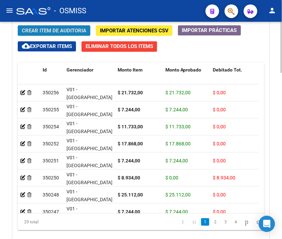
click at [49, 28] on span "Crear Item de Auditoria" at bounding box center [54, 31] width 64 height 6
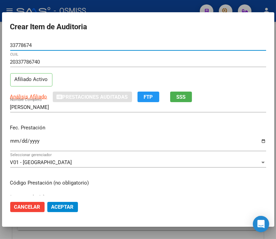
click at [15, 140] on input "Ingresar la fecha" at bounding box center [138, 143] width 256 height 11
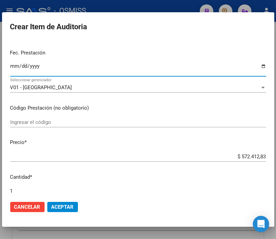
scroll to position [76, 0]
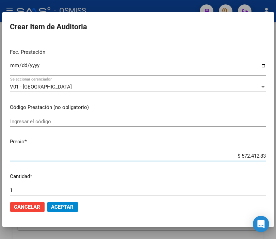
drag, startPoint x: 228, startPoint y: 157, endPoint x: 282, endPoint y: 157, distance: 53.5
click at [276, 157] on html "menu - OSMISS person Firma Express Padrón Padrón Ágil Análisis Afiliado Integra…" at bounding box center [138, 119] width 276 height 239
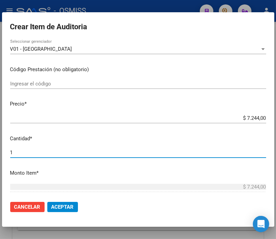
drag, startPoint x: 38, startPoint y: 154, endPoint x: -15, endPoint y: 154, distance: 52.8
click at [0, 154] on html "menu - OSMISS person Firma Express Padrón Padrón Ágil Análisis Afiliado Integra…" at bounding box center [138, 119] width 276 height 239
click at [67, 204] on span "Aceptar" at bounding box center [62, 207] width 22 height 6
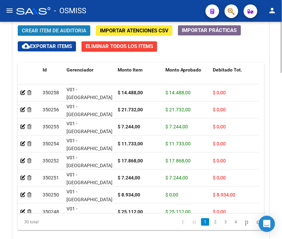
click at [42, 29] on span "Crear Item de Auditoria" at bounding box center [54, 31] width 64 height 6
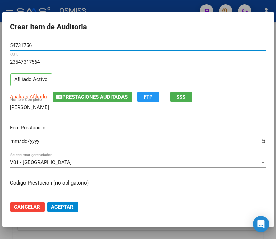
click at [14, 140] on input "Ingresar la fecha" at bounding box center [138, 143] width 256 height 11
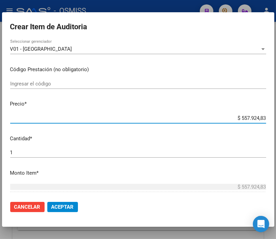
drag, startPoint x: 227, startPoint y: 118, endPoint x: 282, endPoint y: 119, distance: 54.9
click at [276, 119] on html "menu - OSMISS person Firma Express Padrón Padrón Ágil Análisis Afiliado Integra…" at bounding box center [138, 119] width 276 height 239
click at [65, 209] on span "Aceptar" at bounding box center [62, 207] width 22 height 6
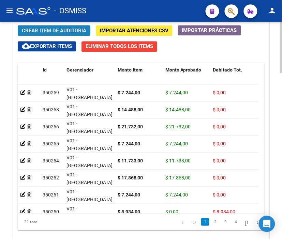
click at [58, 26] on button "Crear Item de Auditoria" at bounding box center [54, 30] width 73 height 11
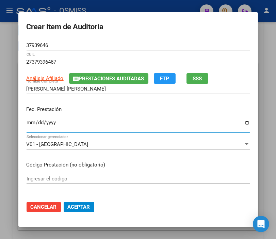
click at [28, 123] on input "Ingresar la fecha" at bounding box center [138, 125] width 223 height 11
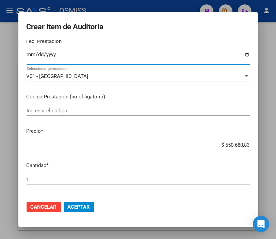
scroll to position [76, 0]
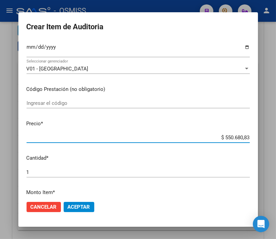
drag, startPoint x: 204, startPoint y: 140, endPoint x: 278, endPoint y: 139, distance: 73.9
click at [276, 139] on html "menu - OSMISS person Firma Express Padrón Padrón Ágil Análisis Afiliado Integra…" at bounding box center [138, 119] width 276 height 239
click at [76, 209] on span "Aceptar" at bounding box center [79, 207] width 22 height 6
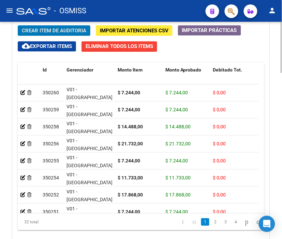
click at [57, 34] on button "Crear Item de Auditoria" at bounding box center [54, 30] width 73 height 11
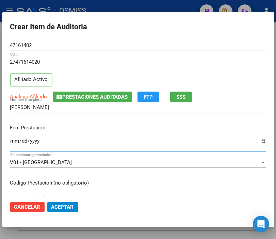
click at [13, 141] on input "Ingresar la fecha" at bounding box center [138, 143] width 256 height 11
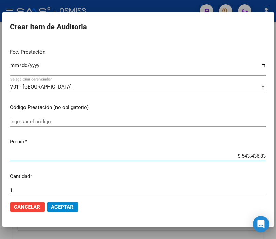
drag, startPoint x: 213, startPoint y: 153, endPoint x: 282, endPoint y: 154, distance: 69.2
click at [276, 154] on html "menu - OSMISS person Firma Express Padrón Padrón Ágil Análisis Afiliado Integra…" at bounding box center [138, 119] width 276 height 239
click at [71, 204] on span "Aceptar" at bounding box center [62, 207] width 22 height 6
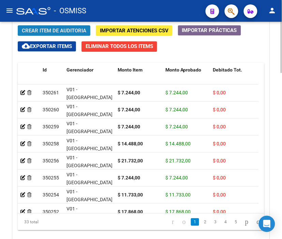
click at [49, 28] on span "Crear Item de Auditoria" at bounding box center [54, 31] width 64 height 6
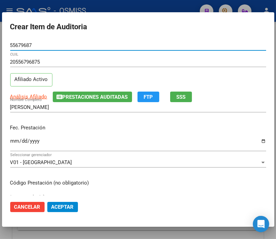
click at [11, 140] on input "Ingresar la fecha" at bounding box center [138, 143] width 256 height 11
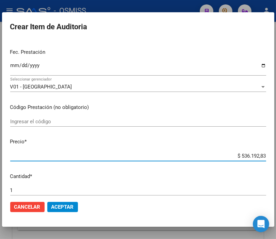
drag, startPoint x: 227, startPoint y: 156, endPoint x: 282, endPoint y: 155, distance: 54.9
click at [276, 155] on html "menu - OSMISS person Firma Express Padrón Padrón Ágil Análisis Afiliado Integra…" at bounding box center [138, 119] width 276 height 239
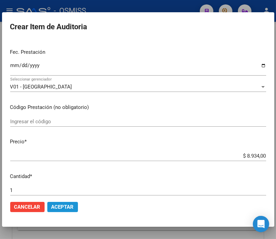
click at [70, 205] on span "Aceptar" at bounding box center [62, 207] width 22 height 6
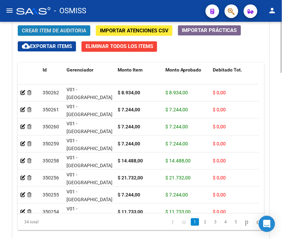
click at [49, 33] on span "Crear Item de Auditoria" at bounding box center [54, 31] width 64 height 6
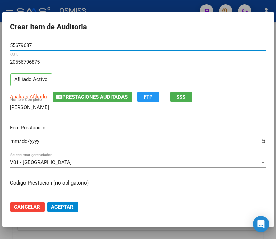
click at [17, 140] on input "Ingresar la fecha" at bounding box center [138, 143] width 256 height 11
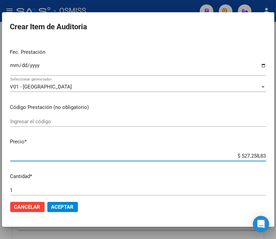
drag, startPoint x: 229, startPoint y: 156, endPoint x: 282, endPoint y: 156, distance: 53.1
click at [276, 156] on html "menu - OSMISS person Firma Express Padrón Padrón Ágil Análisis Afiliado Integra…" at bounding box center [138, 119] width 276 height 239
click at [69, 206] on span "Aceptar" at bounding box center [62, 207] width 22 height 6
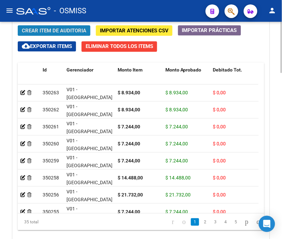
click at [55, 28] on span "Crear Item de Auditoria" at bounding box center [54, 31] width 64 height 6
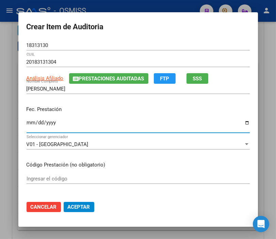
click at [27, 120] on input "Ingresar la fecha" at bounding box center [138, 125] width 223 height 11
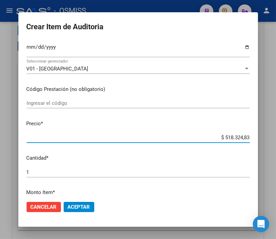
drag, startPoint x: 211, startPoint y: 137, endPoint x: 282, endPoint y: 137, distance: 70.5
click at [276, 137] on html "menu - OSMISS person Firma Express Padrón Padrón Ágil Análisis Afiliado Integra…" at bounding box center [138, 119] width 276 height 239
drag, startPoint x: 42, startPoint y: 173, endPoint x: 5, endPoint y: 172, distance: 37.1
click at [5, 172] on div "Crear Item de Auditoria 18313130 Nro Documento 20183131304 CUIL Análisis Afilia…" at bounding box center [138, 119] width 276 height 239
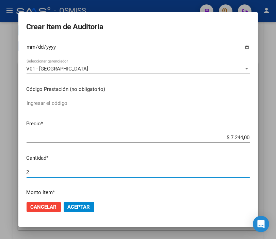
click at [80, 213] on mat-dialog-actions "Cancelar Aceptar" at bounding box center [138, 207] width 223 height 23
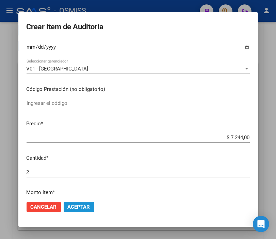
click at [80, 210] on button "Aceptar" at bounding box center [79, 207] width 31 height 10
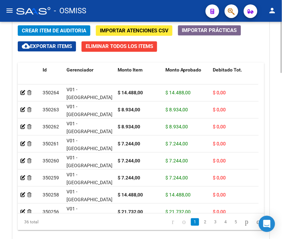
click at [57, 27] on button "Crear Item de Auditoria" at bounding box center [54, 30] width 73 height 11
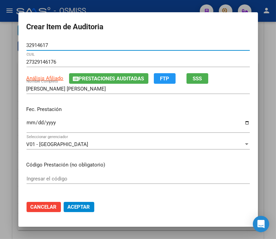
click at [28, 123] on input "Ingresar la fecha" at bounding box center [138, 125] width 223 height 11
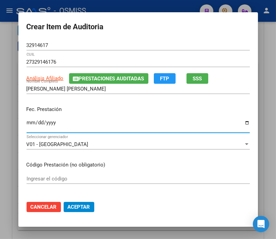
click at [28, 123] on input "Ingresar la fecha" at bounding box center [138, 125] width 223 height 11
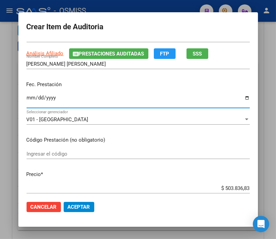
scroll to position [38, 0]
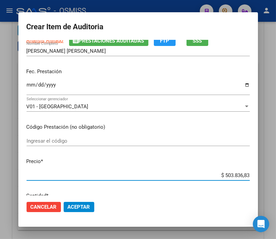
drag, startPoint x: 212, startPoint y: 177, endPoint x: 278, endPoint y: 178, distance: 65.8
click at [276, 178] on html "menu - OSMISS person Firma Express Padrón Padrón Ágil Análisis Afiliado Integra…" at bounding box center [138, 119] width 276 height 239
click at [76, 206] on span "Aceptar" at bounding box center [79, 207] width 22 height 6
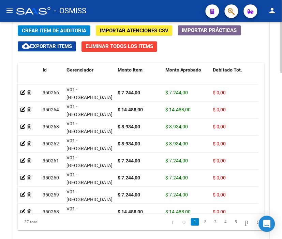
click at [61, 31] on span "Crear Item de Auditoria" at bounding box center [54, 31] width 64 height 6
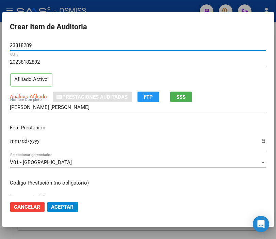
click at [11, 140] on input "Ingresar la fecha" at bounding box center [138, 143] width 256 height 11
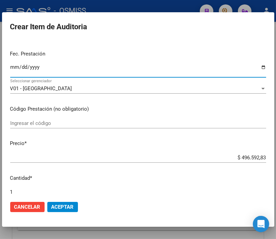
scroll to position [76, 0]
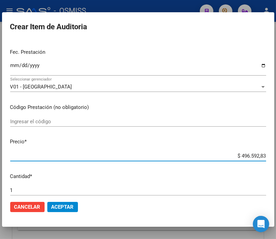
drag, startPoint x: 215, startPoint y: 155, endPoint x: 282, endPoint y: 155, distance: 67.1
click at [276, 155] on html "menu - OSMISS person Firma Express Padrón Padrón Ágil Análisis Afiliado Integra…" at bounding box center [138, 119] width 276 height 239
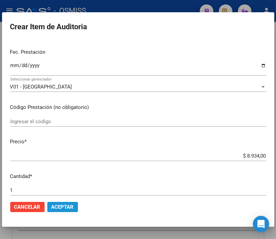
click at [58, 206] on span "Aceptar" at bounding box center [62, 207] width 22 height 6
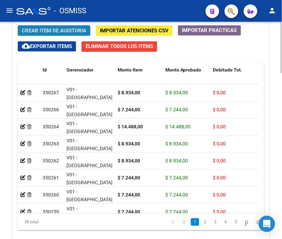
click at [56, 32] on span "Crear Item de Auditoria" at bounding box center [54, 31] width 64 height 6
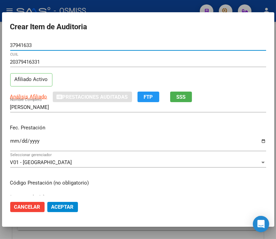
click at [14, 144] on input "Ingresar la fecha" at bounding box center [138, 143] width 256 height 11
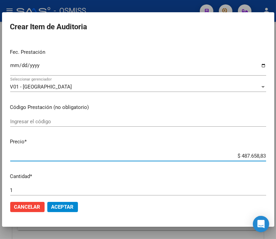
drag, startPoint x: 221, startPoint y: 159, endPoint x: 282, endPoint y: 167, distance: 61.5
click at [276, 167] on html "menu - OSMISS person Firma Express Padrón Padrón Ágil Análisis Afiliado Integra…" at bounding box center [138, 119] width 276 height 239
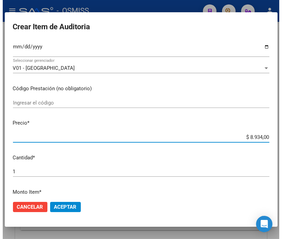
scroll to position [113, 0]
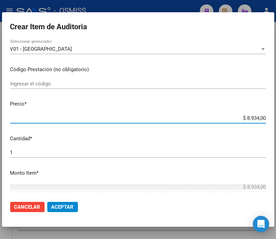
click at [63, 208] on span "Aceptar" at bounding box center [62, 207] width 22 height 6
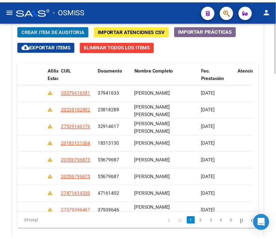
scroll to position [0, 0]
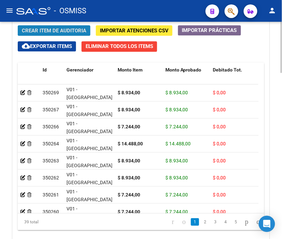
click at [55, 34] on button "Crear Item de Auditoria" at bounding box center [54, 30] width 73 height 11
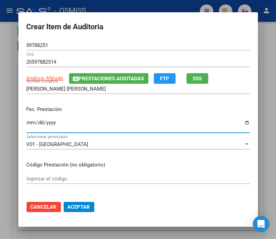
click at [29, 124] on input "Ingresar la fecha" at bounding box center [138, 125] width 223 height 11
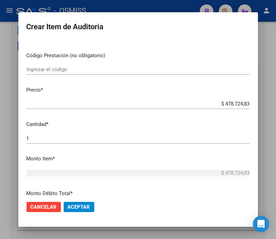
scroll to position [113, 0]
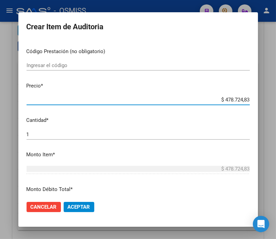
drag, startPoint x: 213, startPoint y: 98, endPoint x: 276, endPoint y: 98, distance: 63.4
click at [276, 98] on div "Crear Item de Auditoria 59788251 Nro Documento 20597882514 CUIL Análisis Afilia…" at bounding box center [138, 119] width 276 height 239
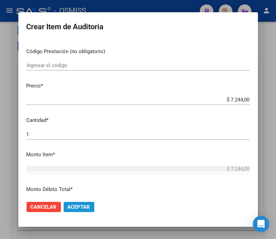
click at [78, 209] on span "Aceptar" at bounding box center [79, 207] width 22 height 6
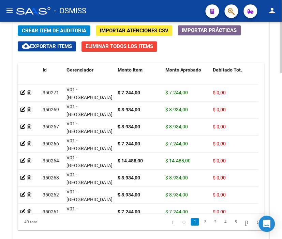
click at [59, 29] on span "Crear Item de Auditoria" at bounding box center [54, 31] width 64 height 6
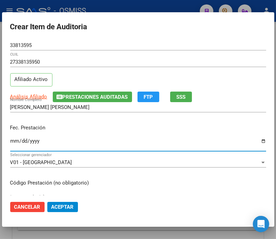
click at [15, 144] on input "Ingresar la fecha" at bounding box center [138, 143] width 256 height 11
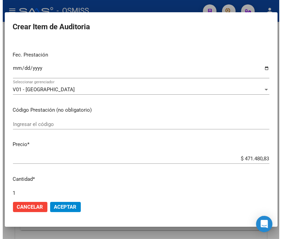
scroll to position [76, 0]
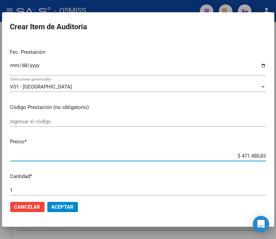
drag, startPoint x: 230, startPoint y: 155, endPoint x: 282, endPoint y: 155, distance: 52.1
click at [276, 155] on html "menu - OSMISS person Firma Express Padrón Padrón Ágil Análisis Afiliado Integra…" at bounding box center [138, 119] width 276 height 239
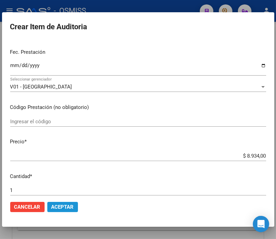
click at [69, 206] on span "Aceptar" at bounding box center [62, 207] width 22 height 6
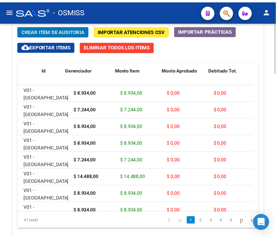
scroll to position [0, 0]
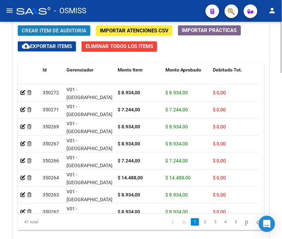
click at [59, 31] on span "Crear Item de Auditoria" at bounding box center [54, 31] width 64 height 6
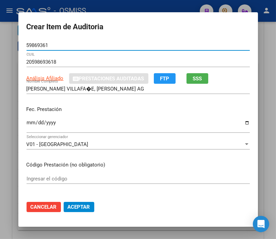
click at [28, 123] on input "Ingresar la fecha" at bounding box center [138, 125] width 223 height 11
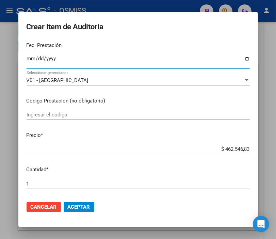
scroll to position [76, 0]
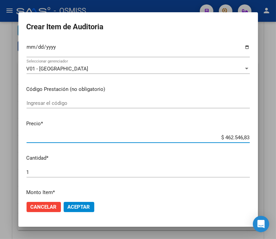
drag, startPoint x: 210, startPoint y: 139, endPoint x: 282, endPoint y: 139, distance: 71.5
click at [276, 139] on html "menu - OSMISS person Firma Express Padrón Padrón Ágil Análisis Afiliado Integra…" at bounding box center [138, 119] width 276 height 239
click at [72, 206] on span "Aceptar" at bounding box center [79, 207] width 22 height 6
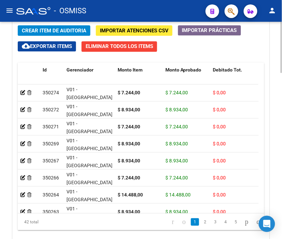
click at [54, 31] on span "Crear Item de Auditoria" at bounding box center [54, 31] width 64 height 6
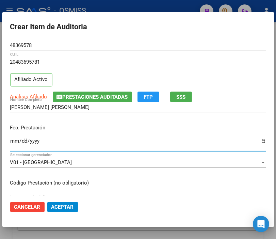
click at [16, 141] on input "Ingresar la fecha" at bounding box center [138, 143] width 256 height 11
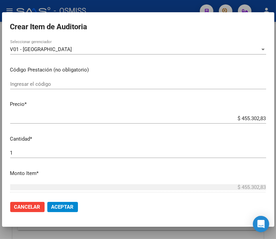
scroll to position [113, 0]
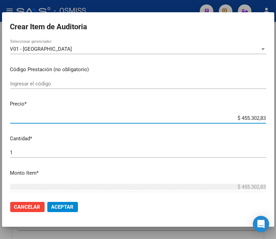
drag, startPoint x: 200, startPoint y: 120, endPoint x: 282, endPoint y: 120, distance: 81.4
click at [276, 120] on html "menu - OSMISS person Firma Express Padrón Padrón Ágil Análisis Afiliado Integra…" at bounding box center [138, 119] width 276 height 239
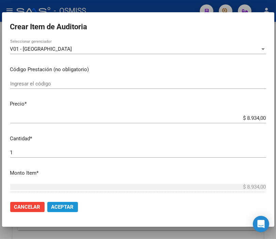
click at [67, 209] on span "Aceptar" at bounding box center [62, 207] width 22 height 6
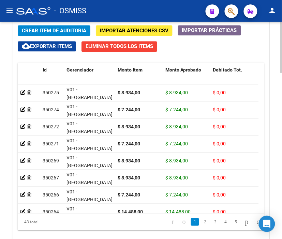
click at [53, 28] on span "Crear Item de Auditoria" at bounding box center [54, 31] width 64 height 6
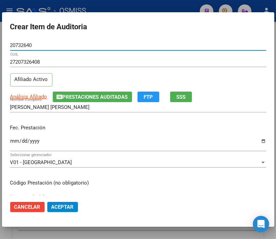
click at [16, 139] on input "Ingresar la fecha" at bounding box center [138, 143] width 256 height 11
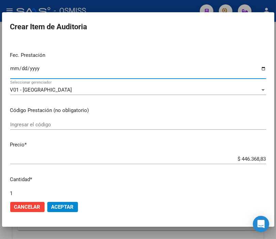
scroll to position [76, 0]
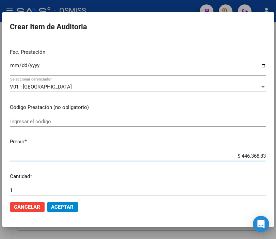
drag, startPoint x: 226, startPoint y: 157, endPoint x: 282, endPoint y: 158, distance: 56.2
click at [276, 158] on html "menu - OSMISS person Firma Express Padrón Padrón Ágil Análisis Afiliado Integra…" at bounding box center [138, 119] width 276 height 239
click at [63, 205] on span "Aceptar" at bounding box center [62, 207] width 22 height 6
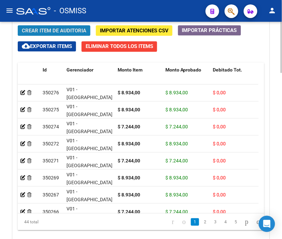
click at [42, 31] on span "Crear Item de Auditoria" at bounding box center [54, 31] width 64 height 6
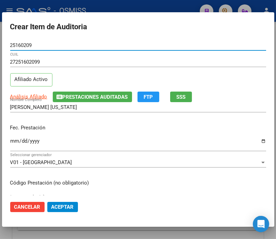
click at [14, 142] on input "Ingresar la fecha" at bounding box center [138, 143] width 256 height 11
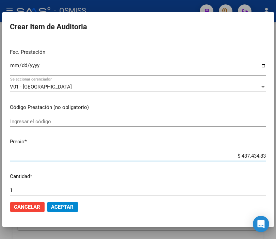
drag, startPoint x: 225, startPoint y: 157, endPoint x: 282, endPoint y: 156, distance: 56.6
click at [276, 156] on html "menu - OSMISS person Firma Express Padrón Padrón Ágil Análisis Afiliado Integra…" at bounding box center [138, 119] width 276 height 239
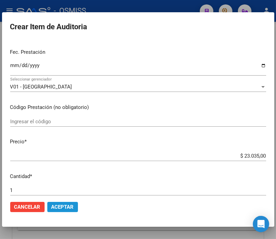
click at [66, 207] on span "Aceptar" at bounding box center [62, 207] width 22 height 6
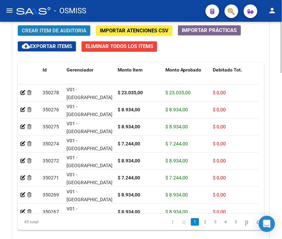
click at [57, 30] on span "Crear Item de Auditoria" at bounding box center [54, 31] width 64 height 6
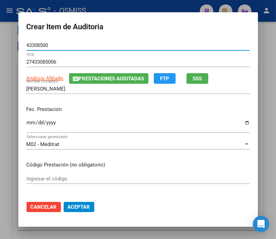
click at [27, 124] on input "Ingresar la fecha" at bounding box center [138, 125] width 223 height 11
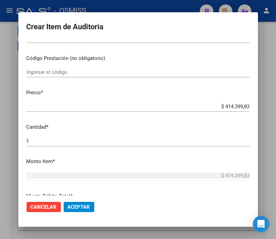
scroll to position [113, 0]
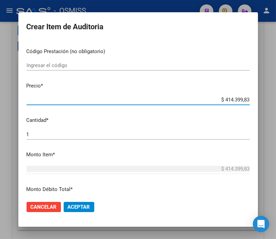
drag, startPoint x: 207, startPoint y: 97, endPoint x: 282, endPoint y: 104, distance: 75.3
click at [276, 104] on html "menu - OSMISS person Firma Express Padrón Padrón Ágil Análisis Afiliado Integra…" at bounding box center [138, 119] width 276 height 239
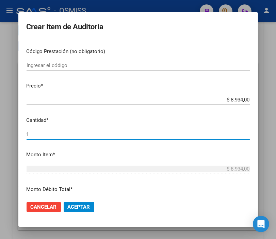
drag, startPoint x: 36, startPoint y: 132, endPoint x: 6, endPoint y: 130, distance: 30.4
click at [6, 130] on div "Crear Item de Auditoria 43308500 Nro Documento 27433085006 CUIL Análisis Afilia…" at bounding box center [138, 119] width 276 height 239
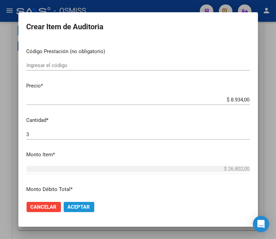
click at [74, 206] on span "Aceptar" at bounding box center [79, 207] width 22 height 6
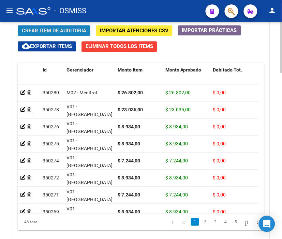
click at [60, 35] on button "Crear Item de Auditoria" at bounding box center [54, 30] width 73 height 11
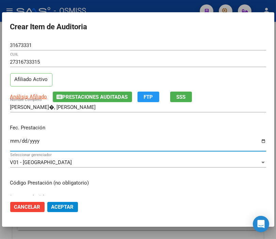
click at [14, 140] on input "Ingresar la fecha" at bounding box center [138, 143] width 256 height 11
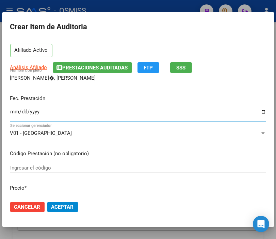
scroll to position [76, 0]
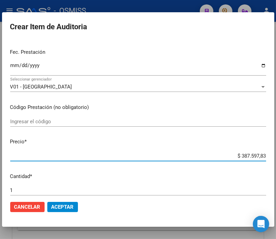
drag, startPoint x: 222, startPoint y: 155, endPoint x: 282, endPoint y: 157, distance: 59.6
click at [276, 157] on html "menu - OSMISS person Firma Express Padrón Padrón Ágil Análisis Afiliado Integra…" at bounding box center [138, 119] width 276 height 239
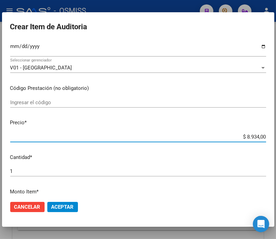
scroll to position [113, 0]
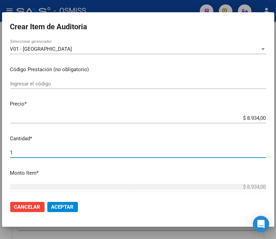
drag, startPoint x: 25, startPoint y: 155, endPoint x: -8, endPoint y: 155, distance: 32.4
click at [0, 155] on html "menu - OSMISS person Firma Express Padrón Padrón Ágil Análisis Afiliado Integra…" at bounding box center [138, 119] width 276 height 239
click at [65, 209] on span "Aceptar" at bounding box center [62, 207] width 22 height 6
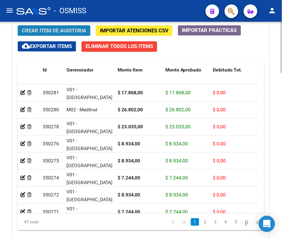
click at [44, 28] on span "Crear Item de Auditoria" at bounding box center [54, 31] width 64 height 6
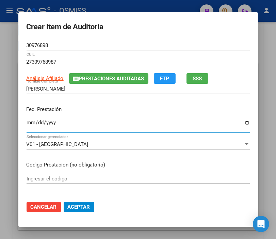
click at [30, 120] on input "Ingresar la fecha" at bounding box center [138, 125] width 223 height 11
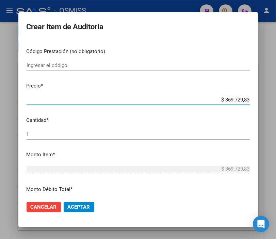
drag, startPoint x: 209, startPoint y: 97, endPoint x: 260, endPoint y: 98, distance: 51.5
click at [258, 98] on mat-dialog-content "30976898 Nro Documento 27309768987 CUIL Análisis Afiliado Prestaciones Auditada…" at bounding box center [138, 117] width 240 height 155
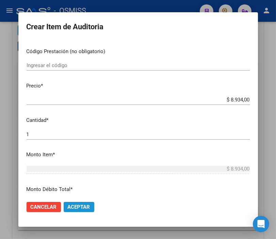
click at [80, 206] on span "Aceptar" at bounding box center [79, 207] width 22 height 6
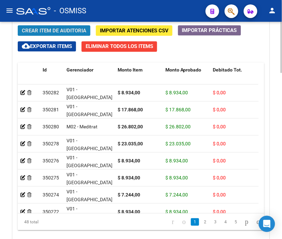
click at [45, 31] on span "Crear Item de Auditoria" at bounding box center [54, 31] width 64 height 6
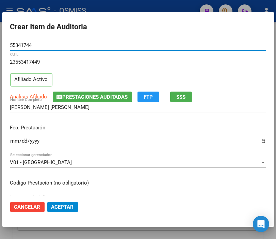
click at [15, 138] on div "Ingresar la fecha" at bounding box center [138, 144] width 256 height 15
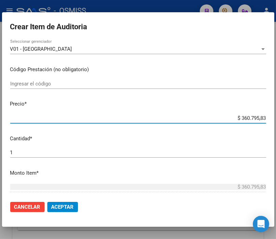
drag, startPoint x: 226, startPoint y: 119, endPoint x: 282, endPoint y: 121, distance: 55.9
click at [276, 121] on html "menu - OSMISS person Firma Express Padrón Padrón Ágil Análisis Afiliado Integra…" at bounding box center [138, 119] width 276 height 239
click at [66, 205] on span "Aceptar" at bounding box center [62, 207] width 22 height 6
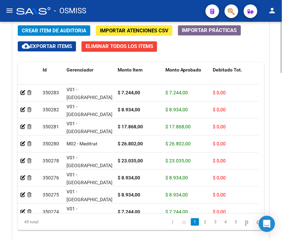
click at [61, 29] on span "Crear Item de Auditoria" at bounding box center [54, 31] width 64 height 6
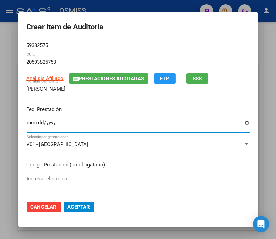
click at [27, 124] on input "Ingresar la fecha" at bounding box center [138, 125] width 223 height 11
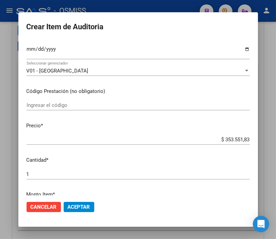
scroll to position [76, 0]
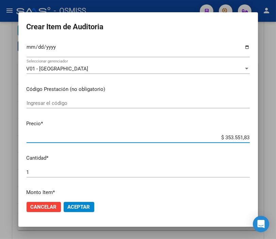
drag, startPoint x: 204, startPoint y: 137, endPoint x: 282, endPoint y: 138, distance: 78.0
click at [276, 138] on html "menu - OSMISS person Firma Express Padrón Padrón Ágil Análisis Afiliado Integra…" at bounding box center [138, 119] width 276 height 239
click at [78, 205] on span "Aceptar" at bounding box center [79, 207] width 22 height 6
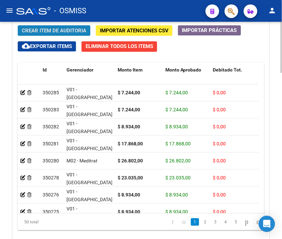
click at [45, 31] on span "Crear Item de Auditoria" at bounding box center [54, 31] width 64 height 6
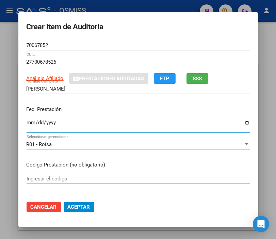
click at [28, 122] on input "Ingresar la fecha" at bounding box center [138, 125] width 223 height 11
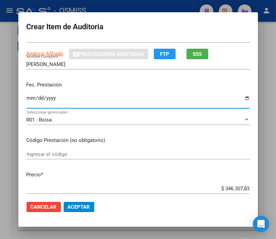
scroll to position [38, 0]
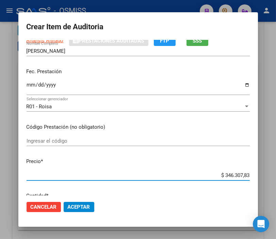
drag, startPoint x: 216, startPoint y: 172, endPoint x: 277, endPoint y: 172, distance: 61.3
click at [276, 172] on html "menu - OSMISS person Firma Express Padrón Padrón Ágil Análisis Afiliado Integra…" at bounding box center [138, 119] width 276 height 239
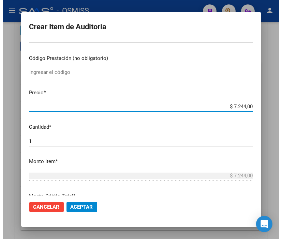
scroll to position [113, 0]
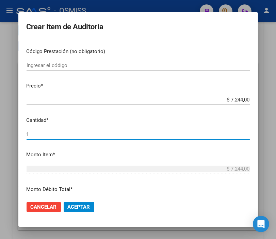
drag, startPoint x: 43, startPoint y: 134, endPoint x: -1, endPoint y: 132, distance: 44.0
click at [0, 132] on html "menu - OSMISS person Firma Express Padrón Padrón Ágil Análisis Afiliado Integra…" at bounding box center [138, 119] width 276 height 239
click at [89, 207] on button "Aceptar" at bounding box center [79, 207] width 31 height 10
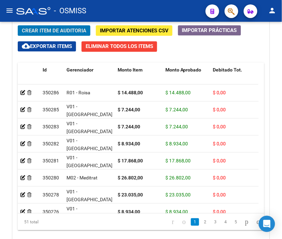
click at [106, 11] on div "- OSMISS" at bounding box center [108, 10] width 184 height 15
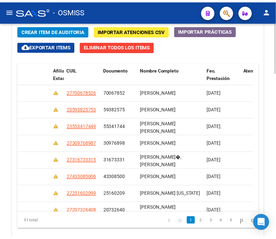
scroll to position [0, 0]
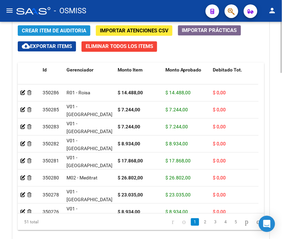
click at [51, 26] on button "Crear Item de Auditoria" at bounding box center [54, 30] width 73 height 11
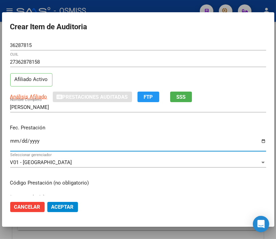
click at [12, 140] on input "Ingresar la fecha" at bounding box center [138, 143] width 256 height 11
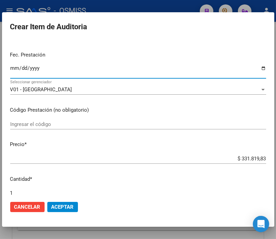
scroll to position [76, 0]
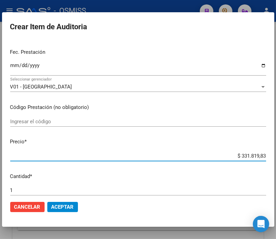
drag, startPoint x: 227, startPoint y: 157, endPoint x: 282, endPoint y: 160, distance: 54.6
click at [276, 160] on html "menu - OSMISS person Firma Express Padrón Padrón Ágil Análisis Afiliado Integra…" at bounding box center [138, 119] width 276 height 239
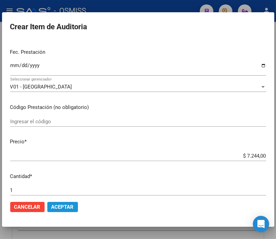
click at [66, 208] on span "Aceptar" at bounding box center [62, 207] width 22 height 6
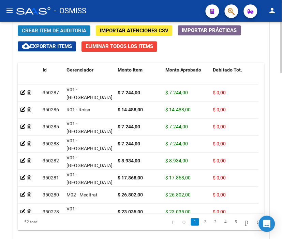
click at [51, 32] on span "Crear Item de Auditoria" at bounding box center [54, 31] width 64 height 6
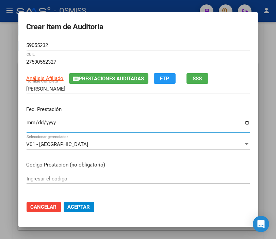
click at [27, 124] on input "Ingresar la fecha" at bounding box center [138, 125] width 223 height 11
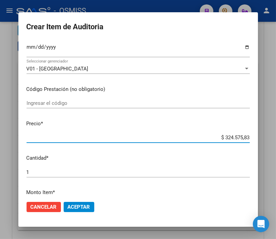
drag, startPoint x: 216, startPoint y: 139, endPoint x: 276, endPoint y: 139, distance: 60.3
click at [276, 139] on div "Crear Item de Auditoria 59055232 Nro Documento 27590552327 CUIL Análisis Afilia…" at bounding box center [138, 119] width 276 height 239
click at [80, 205] on span "Aceptar" at bounding box center [79, 207] width 22 height 6
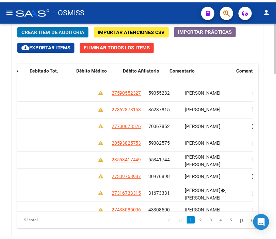
scroll to position [0, 0]
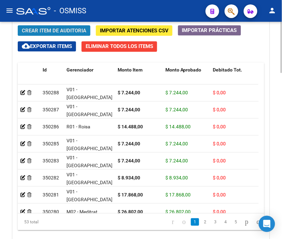
click at [51, 32] on span "Crear Item de Auditoria" at bounding box center [54, 31] width 64 height 6
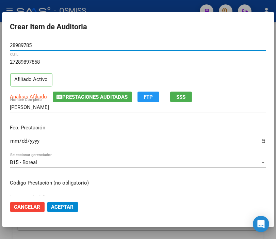
click at [14, 142] on input "Ingresar la fecha" at bounding box center [138, 143] width 256 height 11
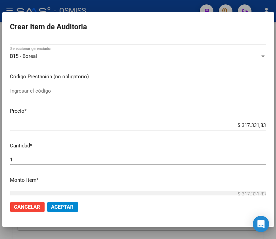
scroll to position [113, 0]
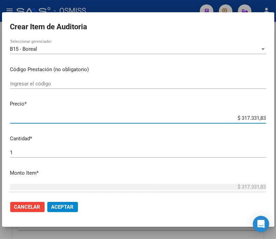
drag, startPoint x: 229, startPoint y: 119, endPoint x: 282, endPoint y: 119, distance: 52.8
click at [276, 119] on html "menu - OSMISS person Firma Express Padrón Padrón Ágil Análisis Afiliado Integra…" at bounding box center [138, 119] width 276 height 239
click at [67, 205] on span "Aceptar" at bounding box center [62, 207] width 22 height 6
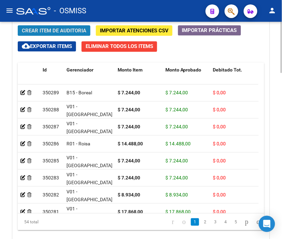
click at [52, 26] on button "Crear Item de Auditoria" at bounding box center [54, 30] width 73 height 11
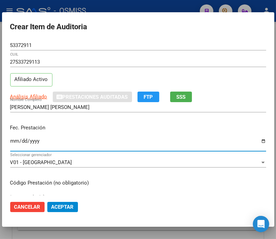
click at [16, 138] on input "Ingresar la fecha" at bounding box center [138, 143] width 256 height 11
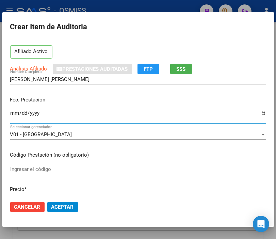
scroll to position [76, 0]
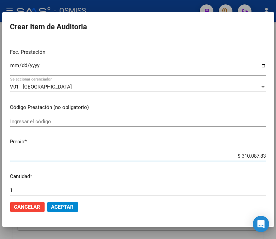
drag, startPoint x: 226, startPoint y: 159, endPoint x: 282, endPoint y: 159, distance: 56.2
click at [276, 159] on html "menu - OSMISS person Firma Express Padrón Padrón Ágil Análisis Afiliado Integra…" at bounding box center [138, 119] width 276 height 239
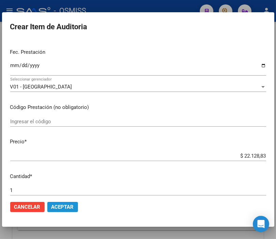
click at [70, 206] on span "Aceptar" at bounding box center [62, 207] width 22 height 6
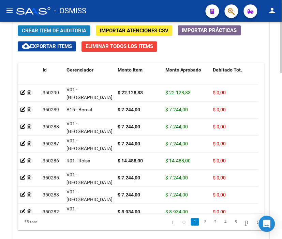
click at [45, 26] on button "Crear Item de Auditoria" at bounding box center [54, 30] width 73 height 11
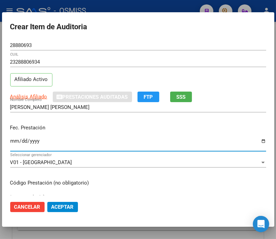
click at [14, 140] on input "Ingresar la fecha" at bounding box center [138, 143] width 256 height 11
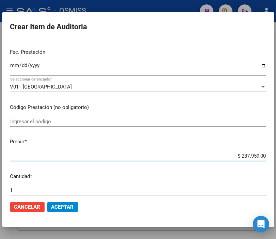
drag, startPoint x: 226, startPoint y: 155, endPoint x: 282, endPoint y: 154, distance: 56.2
click at [276, 154] on html "menu - OSMISS person Firma Express Padrón Padrón Ágil Análisis Afiliado Integra…" at bounding box center [138, 119] width 276 height 239
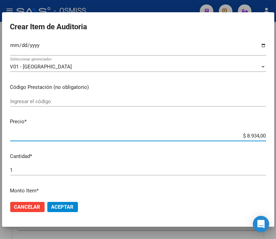
scroll to position [151, 0]
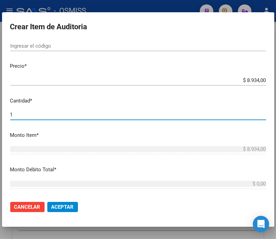
drag, startPoint x: 21, startPoint y: 115, endPoint x: -16, endPoint y: 114, distance: 36.8
click at [0, 114] on html "menu - OSMISS person Firma Express Padrón Padrón Ágil Análisis Afiliado Integra…" at bounding box center [138, 119] width 276 height 239
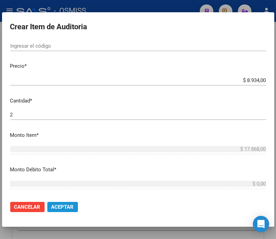
click at [68, 202] on button "Aceptar" at bounding box center [62, 207] width 31 height 10
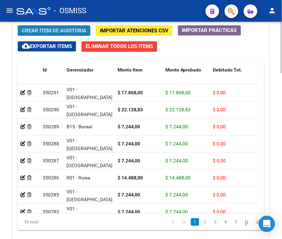
click at [56, 32] on span "Crear Item de Auditoria" at bounding box center [54, 31] width 64 height 6
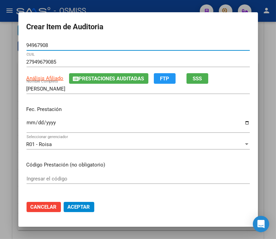
click at [27, 123] on input "Ingresar la fecha" at bounding box center [138, 125] width 223 height 11
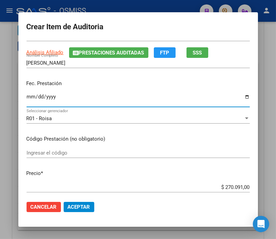
scroll to position [38, 0]
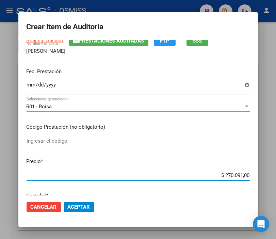
drag, startPoint x: 209, startPoint y: 175, endPoint x: 269, endPoint y: 170, distance: 60.2
click at [269, 170] on div "Crear Item de Auditoria 94967908 Nro Documento 27949679085 CUIL Análisis Afilia…" at bounding box center [138, 119] width 276 height 239
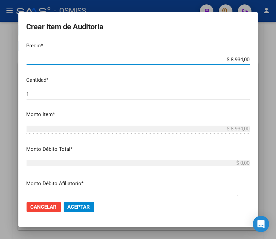
scroll to position [189, 0]
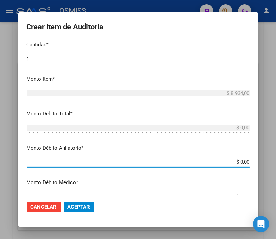
drag, startPoint x: 217, startPoint y: 163, endPoint x: 282, endPoint y: 163, distance: 64.7
click at [276, 163] on html "menu - OSMISS person Firma Express Padrón Padrón Ágil Análisis Afiliado Integra…" at bounding box center [138, 119] width 276 height 239
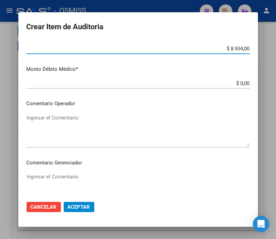
scroll to position [341, 0]
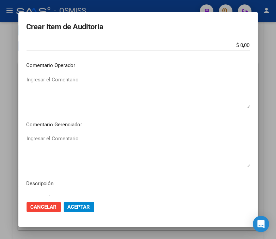
click at [32, 80] on textarea "Ingresar el Comentario" at bounding box center [138, 92] width 223 height 32
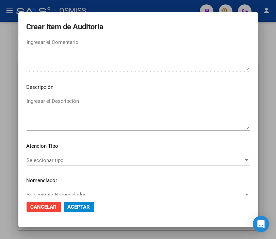
scroll to position [447, 0]
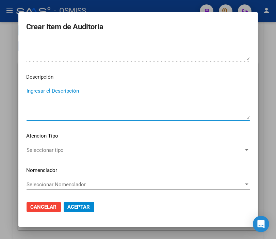
click at [31, 90] on textarea "Ingresar el Descripción" at bounding box center [138, 103] width 223 height 32
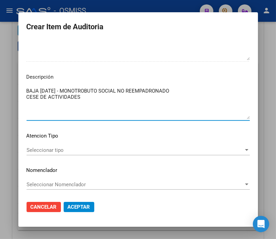
click at [197, 90] on textarea "BAJA 30/09/2024 - MONOTROBUTO SOCIAL NO REEMPADRONADO CESE DE ACTIVIDADES" at bounding box center [138, 103] width 223 height 32
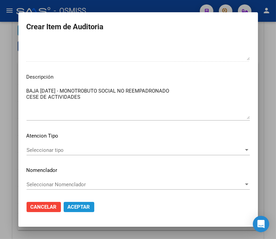
click at [83, 210] on span "Aceptar" at bounding box center [79, 207] width 22 height 6
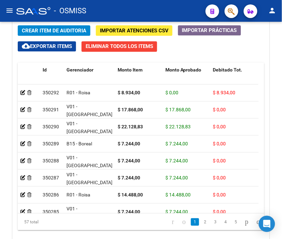
click at [149, 3] on mat-toolbar "menu - OSMISS person" at bounding box center [141, 11] width 282 height 22
click at [52, 27] on span "Crear Item de Auditoria" at bounding box center [54, 30] width 64 height 6
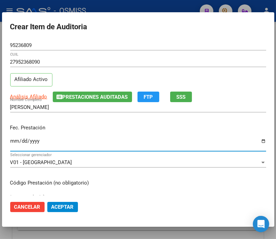
click at [13, 139] on input "Ingresar la fecha" at bounding box center [138, 143] width 256 height 11
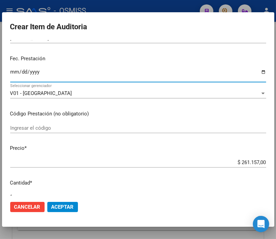
scroll to position [76, 0]
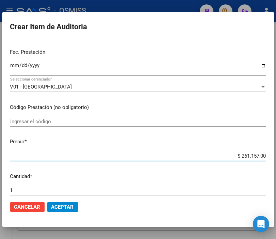
drag, startPoint x: 227, startPoint y: 157, endPoint x: 277, endPoint y: 157, distance: 50.4
click at [276, 157] on html "menu - OSMISS person Firma Express Padrón Padrón Ágil Análisis Afiliado Integra…" at bounding box center [138, 119] width 276 height 239
click at [67, 209] on span "Aceptar" at bounding box center [62, 207] width 22 height 6
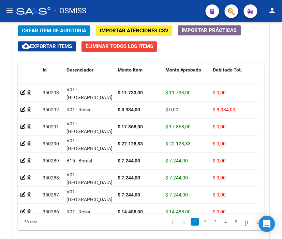
drag, startPoint x: 138, startPoint y: 6, endPoint x: 134, endPoint y: 7, distance: 5.0
click at [138, 6] on div "- OSMISS" at bounding box center [108, 10] width 184 height 15
click at [39, 32] on span "Crear Item de Auditoria" at bounding box center [54, 31] width 64 height 6
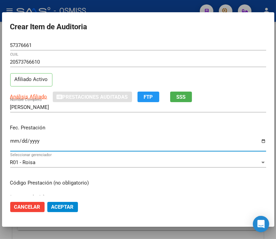
click at [14, 141] on input "Ingresar la fecha" at bounding box center [138, 143] width 256 height 11
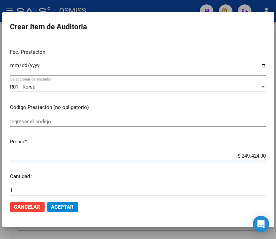
drag, startPoint x: 229, startPoint y: 157, endPoint x: 282, endPoint y: 157, distance: 52.5
click at [276, 157] on html "menu - OSMISS person Firma Express Padrón Padrón Ágil Análisis Afiliado Integra…" at bounding box center [138, 119] width 276 height 239
click at [62, 205] on span "Aceptar" at bounding box center [62, 207] width 22 height 6
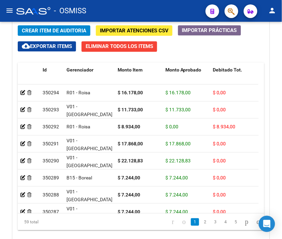
click at [109, 10] on div "- OSMISS" at bounding box center [108, 10] width 184 height 15
click at [52, 28] on span "Crear Item de Auditoria" at bounding box center [54, 31] width 64 height 6
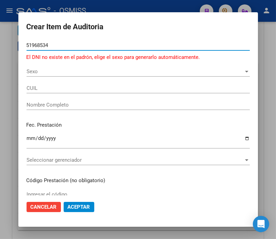
click at [28, 45] on input "51968534" at bounding box center [138, 45] width 223 height 6
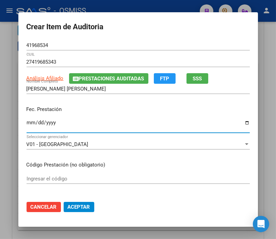
click at [27, 124] on input "Ingresar la fecha" at bounding box center [138, 125] width 223 height 11
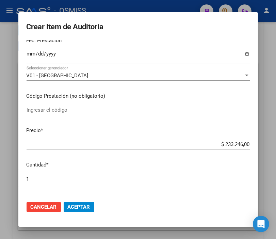
scroll to position [113, 0]
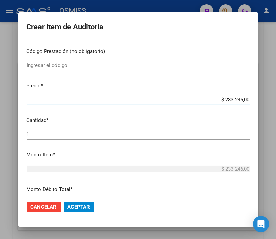
drag, startPoint x: 200, startPoint y: 99, endPoint x: 282, endPoint y: 98, distance: 81.8
click at [276, 98] on html "menu - OSMISS person Firma Express Padrón Padrón Ágil Análisis Afiliado Integra…" at bounding box center [138, 119] width 276 height 239
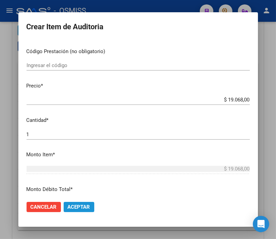
click at [78, 205] on span "Aceptar" at bounding box center [79, 207] width 22 height 6
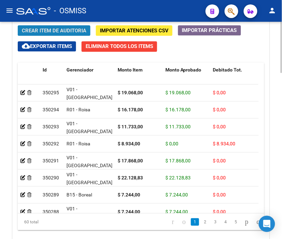
click at [45, 29] on span "Crear Item de Auditoria" at bounding box center [54, 31] width 64 height 6
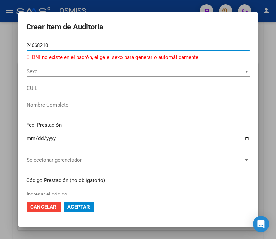
click at [37, 44] on input "24668210" at bounding box center [138, 45] width 223 height 6
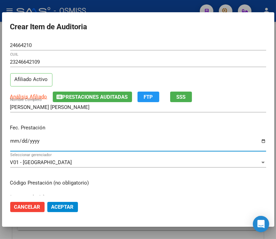
click at [15, 141] on input "Ingresar la fecha" at bounding box center [138, 143] width 256 height 11
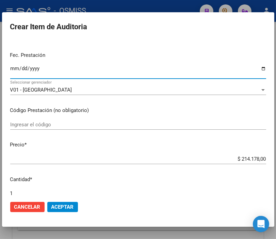
scroll to position [76, 0]
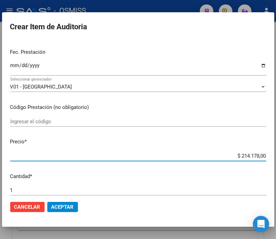
drag, startPoint x: 221, startPoint y: 157, endPoint x: 282, endPoint y: 157, distance: 61.0
click at [276, 157] on html "menu - OSMISS person Firma Express Padrón Padrón Ágil Análisis Afiliado Integra…" at bounding box center [138, 119] width 276 height 239
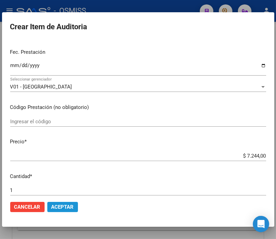
click at [61, 205] on span "Aceptar" at bounding box center [62, 207] width 22 height 6
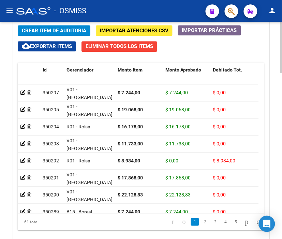
click at [56, 28] on span "Crear Item de Auditoria" at bounding box center [54, 31] width 64 height 6
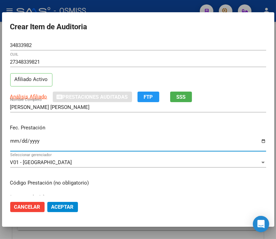
click at [13, 140] on input "Ingresar la fecha" at bounding box center [138, 143] width 256 height 11
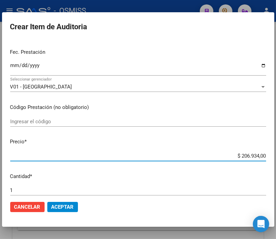
drag, startPoint x: 210, startPoint y: 157, endPoint x: 282, endPoint y: 158, distance: 71.9
click at [276, 158] on html "menu - OSMISS person Firma Express Padrón Padrón Ágil Análisis Afiliado Integra…" at bounding box center [138, 119] width 276 height 239
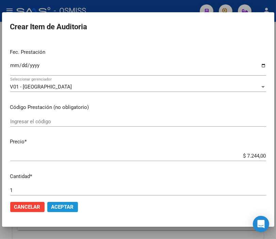
click at [56, 204] on span "Aceptar" at bounding box center [62, 207] width 22 height 6
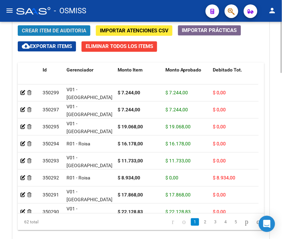
click at [52, 32] on span "Crear Item de Auditoria" at bounding box center [54, 31] width 64 height 6
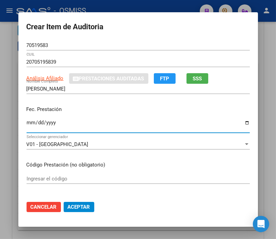
click at [27, 125] on input "Ingresar la fecha" at bounding box center [138, 125] width 223 height 11
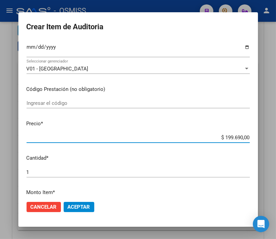
drag, startPoint x: 211, startPoint y: 135, endPoint x: 282, endPoint y: 140, distance: 70.7
click at [276, 140] on html "menu - OSMISS person Firma Express Padrón Padrón Ágil Análisis Afiliado Integra…" at bounding box center [138, 119] width 276 height 239
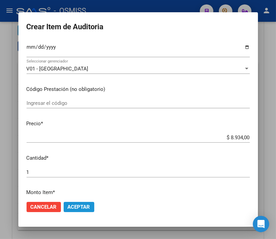
click at [79, 206] on span "Aceptar" at bounding box center [79, 207] width 22 height 6
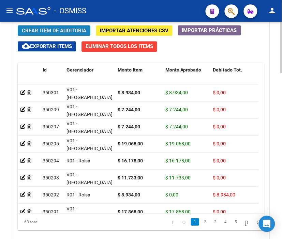
click at [60, 27] on span "Crear Item de Auditoria" at bounding box center [54, 30] width 64 height 6
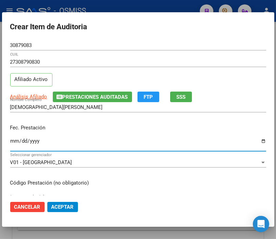
click at [15, 139] on input "Ingresar la fecha" at bounding box center [138, 143] width 256 height 11
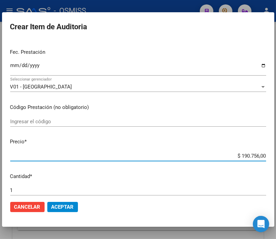
drag, startPoint x: 224, startPoint y: 155, endPoint x: 282, endPoint y: 158, distance: 57.7
click at [276, 158] on html "menu - OSMISS person Firma Express Padrón Padrón Ágil Análisis Afiliado Integra…" at bounding box center [138, 119] width 276 height 239
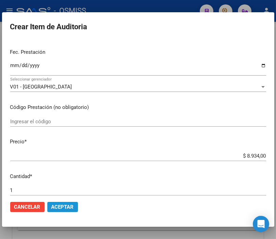
click at [61, 204] on span "Aceptar" at bounding box center [62, 207] width 22 height 6
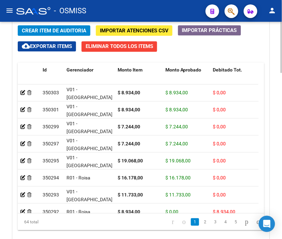
click at [52, 31] on span "Crear Item de Auditoria" at bounding box center [54, 31] width 64 height 6
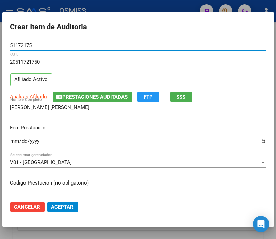
click at [14, 141] on input "Ingresar la fecha" at bounding box center [138, 143] width 256 height 11
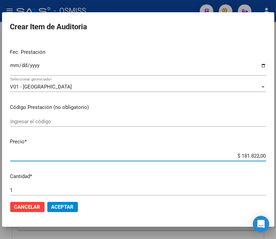
drag, startPoint x: 223, startPoint y: 157, endPoint x: 282, endPoint y: 165, distance: 58.8
click at [276, 165] on html "menu - OSMISS person Firma Express Padrón Padrón Ágil Análisis Afiliado Integra…" at bounding box center [138, 119] width 276 height 239
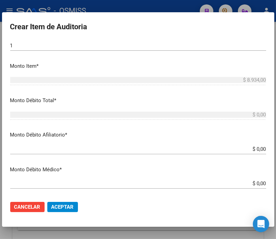
scroll to position [227, 0]
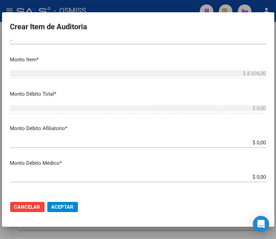
drag, startPoint x: 241, startPoint y: 138, endPoint x: 282, endPoint y: 142, distance: 41.4
click at [276, 142] on html "menu - OSMISS person Firma Express Padrón Padrón Ágil Análisis Afiliado Integra…" at bounding box center [138, 119] width 276 height 239
click at [254, 141] on input "$ 0,00" at bounding box center [138, 143] width 256 height 6
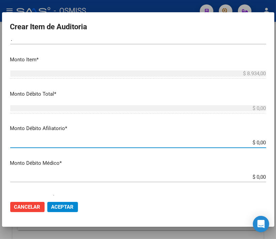
drag, startPoint x: 237, startPoint y: 143, endPoint x: 271, endPoint y: 147, distance: 34.6
click at [271, 147] on mat-dialog-content "51172175 Nro Documento 20511721750 CUIL Afiliado Activo Análisis Afiliado Prest…" at bounding box center [138, 117] width 273 height 155
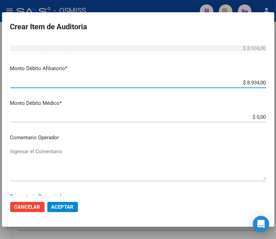
scroll to position [303, 0]
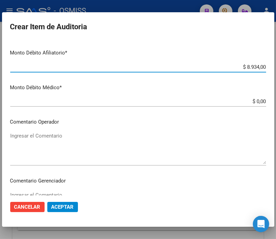
click at [44, 136] on textarea "Ingresar el Comentario" at bounding box center [138, 148] width 256 height 32
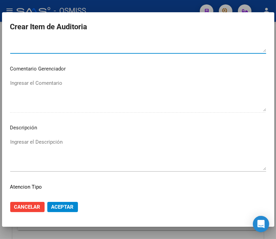
scroll to position [416, 0]
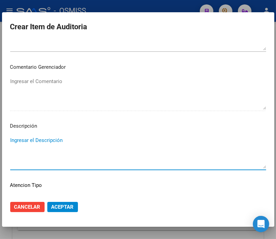
click at [19, 142] on textarea "Ingresar el Descripción" at bounding box center [138, 153] width 256 height 32
click at [32, 138] on textarea "BAJA" at bounding box center [138, 153] width 256 height 32
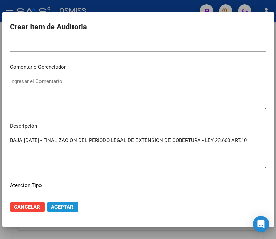
click at [66, 210] on span "Aceptar" at bounding box center [62, 207] width 22 height 6
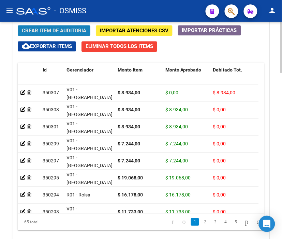
click at [51, 28] on span "Crear Item de Auditoria" at bounding box center [54, 31] width 64 height 6
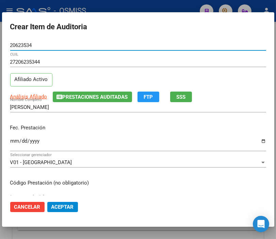
click at [13, 142] on input "Ingresar la fecha" at bounding box center [138, 143] width 256 height 11
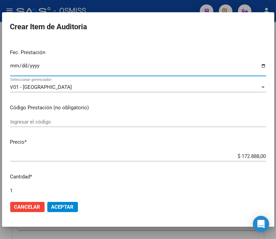
scroll to position [76, 0]
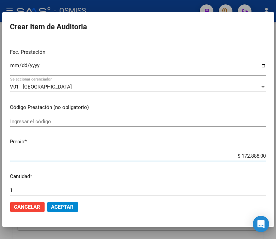
drag, startPoint x: 216, startPoint y: 158, endPoint x: 282, endPoint y: 154, distance: 65.8
click at [276, 154] on html "menu - OSMISS person Firma Express Padrón Padrón Ágil Análisis Afiliado Integra…" at bounding box center [138, 119] width 276 height 239
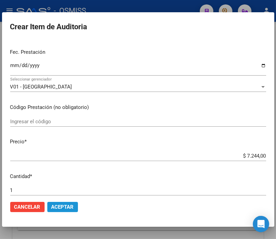
click at [70, 206] on span "Aceptar" at bounding box center [62, 207] width 22 height 6
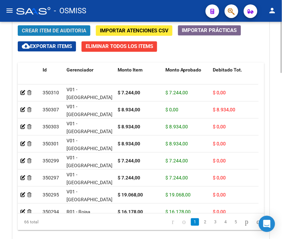
click at [40, 28] on span "Crear Item de Auditoria" at bounding box center [54, 31] width 64 height 6
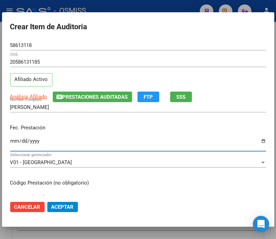
click at [15, 142] on input "Ingresar la fecha" at bounding box center [138, 143] width 256 height 11
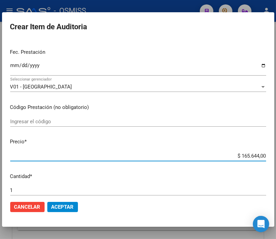
drag, startPoint x: 228, startPoint y: 155, endPoint x: 282, endPoint y: 157, distance: 54.2
click at [276, 157] on html "menu - OSMISS person Firma Express Padrón Padrón Ágil Análisis Afiliado Integra…" at bounding box center [138, 119] width 276 height 239
click at [65, 207] on span "Aceptar" at bounding box center [62, 207] width 22 height 6
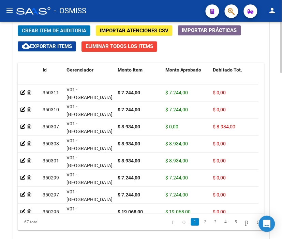
click at [57, 33] on span "Crear Item de Auditoria" at bounding box center [54, 31] width 64 height 6
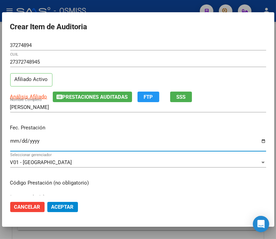
click at [14, 142] on input "Ingresar la fecha" at bounding box center [138, 143] width 256 height 11
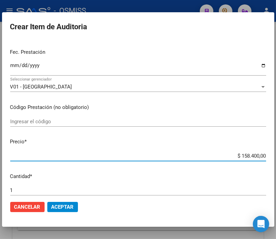
drag, startPoint x: 230, startPoint y: 155, endPoint x: 282, endPoint y: 156, distance: 52.1
click at [276, 156] on html "menu - OSMISS person Firma Express Padrón Padrón Ágil Análisis Afiliado Integra…" at bounding box center [138, 119] width 276 height 239
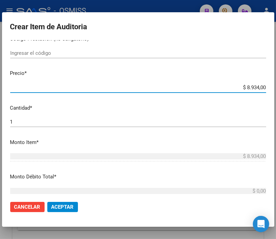
scroll to position [151, 0]
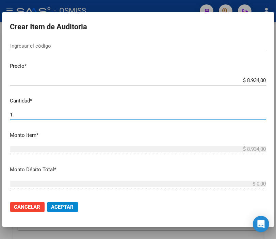
drag, startPoint x: 8, startPoint y: 116, endPoint x: -3, endPoint y: 116, distance: 11.6
click at [0, 116] on html "menu - OSMISS person Firma Express Padrón Padrón Ágil Análisis Afiliado Integra…" at bounding box center [138, 119] width 276 height 239
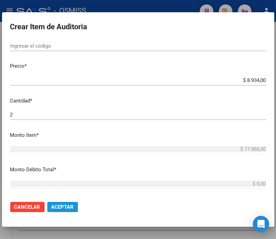
click at [72, 203] on button "Aceptar" at bounding box center [62, 207] width 31 height 10
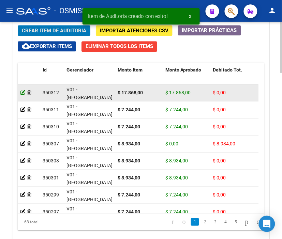
click at [22, 90] on icon at bounding box center [22, 92] width 5 height 5
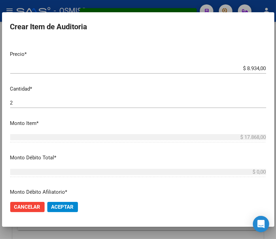
scroll to position [189, 0]
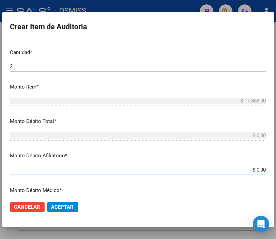
drag, startPoint x: 232, startPoint y: 172, endPoint x: 282, endPoint y: 172, distance: 49.4
click at [276, 172] on html "menu - OSMISS person Firma Express Padrón Padrón Ágil Análisis Afiliado Integra…" at bounding box center [138, 119] width 276 height 239
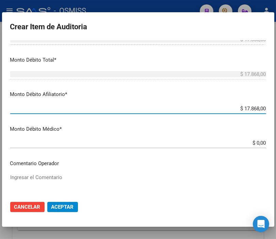
scroll to position [265, 0]
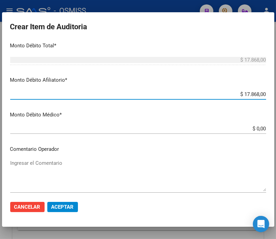
drag, startPoint x: 226, startPoint y: 93, endPoint x: 282, endPoint y: 95, distance: 56.3
click at [276, 95] on html "menu - OSMISS person Firma Express Padrón Padrón Ágil Análisis Afiliado Integra…" at bounding box center [138, 119] width 276 height 239
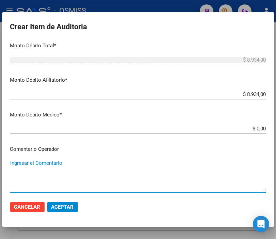
click at [33, 161] on textarea "Ingresar el Comentario" at bounding box center [138, 175] width 256 height 32
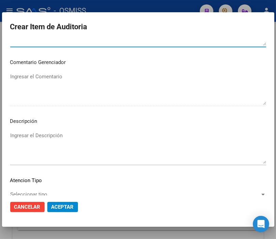
scroll to position [416, 0]
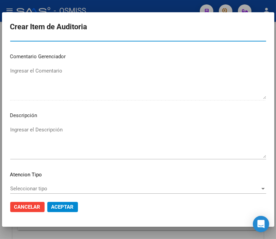
click at [18, 134] on textarea "Ingresar el Descripción" at bounding box center [138, 142] width 256 height 32
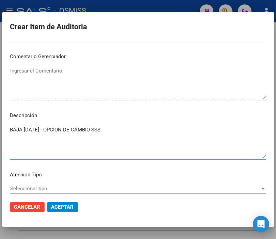
paste textarea "OBRA SOCIAL DE LOS MEDICOS DE LA CIUDAD DE BUENOS AIRES"
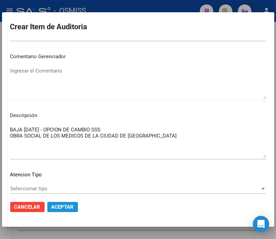
click at [66, 209] on span "Aceptar" at bounding box center [62, 207] width 22 height 6
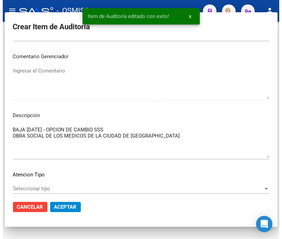
scroll to position [0, 0]
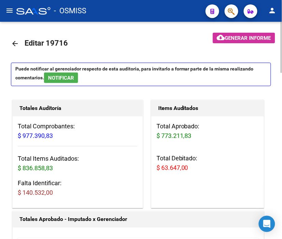
drag, startPoint x: 128, startPoint y: 11, endPoint x: 154, endPoint y: 91, distance: 84.9
click at [128, 11] on div "- OSMISS" at bounding box center [108, 10] width 184 height 15
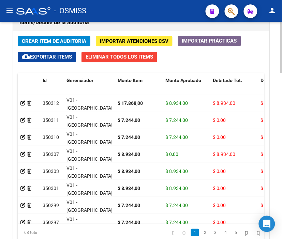
scroll to position [638, 0]
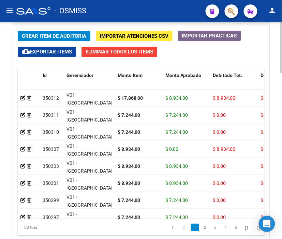
click at [281, 199] on html "menu - OSMISS person Firma Express Padrón Padrón Ágil Análisis Afiliado Integra…" at bounding box center [141, 119] width 282 height 239
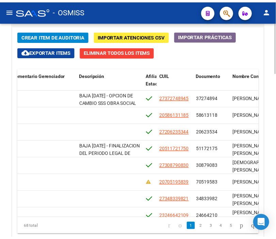
scroll to position [0, 0]
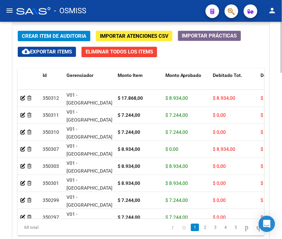
click at [43, 38] on span "Crear Item de Auditoria" at bounding box center [54, 36] width 64 height 6
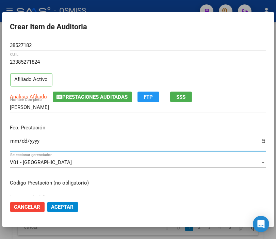
click at [15, 142] on input "Ingresar la fecha" at bounding box center [138, 143] width 256 height 11
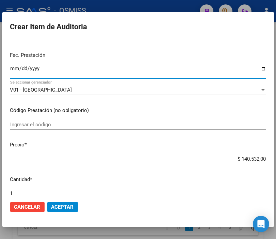
scroll to position [76, 0]
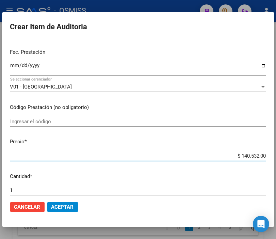
drag, startPoint x: 219, startPoint y: 158, endPoint x: 282, endPoint y: 158, distance: 62.3
click at [276, 158] on html "menu - OSMISS person Firma Express Padrón Padrón Ágil Análisis Afiliado Integra…" at bounding box center [138, 119] width 276 height 239
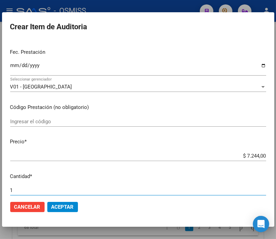
drag, startPoint x: 38, startPoint y: 191, endPoint x: -30, endPoint y: 189, distance: 67.9
click at [0, 189] on html "menu - OSMISS person Firma Express Padrón Padrón Ágil Análisis Afiliado Integra…" at bounding box center [138, 119] width 276 height 239
click at [69, 208] on span "Aceptar" at bounding box center [62, 207] width 22 height 6
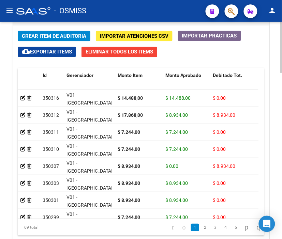
click at [48, 33] on span "Crear Item de Auditoria" at bounding box center [54, 36] width 64 height 6
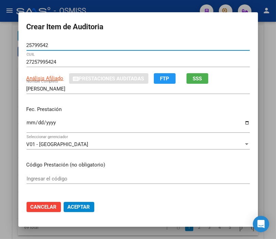
click at [27, 124] on input "Ingresar la fecha" at bounding box center [138, 125] width 223 height 11
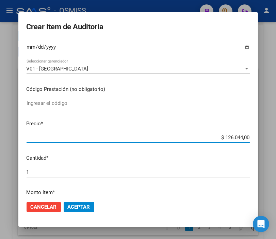
drag, startPoint x: 215, startPoint y: 137, endPoint x: 257, endPoint y: 135, distance: 42.3
click at [257, 135] on mat-dialog-content "25799542 Nro Documento 27257995424 CUIL Análisis Afiliado Prestaciones Auditada…" at bounding box center [138, 117] width 240 height 155
click at [75, 199] on mat-dialog-actions "Cancelar Aceptar" at bounding box center [138, 207] width 223 height 23
click at [75, 205] on span "Aceptar" at bounding box center [79, 207] width 22 height 6
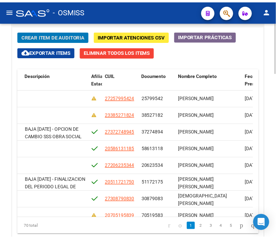
scroll to position [0, 0]
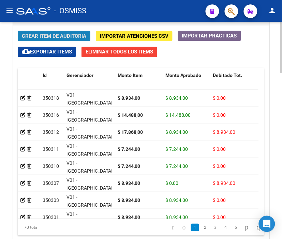
click at [50, 35] on span "Crear Item de Auditoria" at bounding box center [54, 36] width 64 height 6
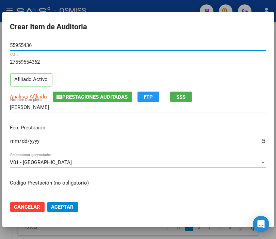
click at [12, 142] on input "Ingresar la fecha" at bounding box center [138, 143] width 256 height 11
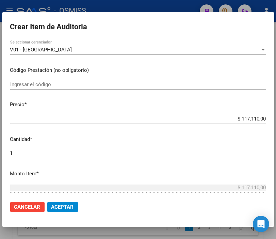
scroll to position [113, 0]
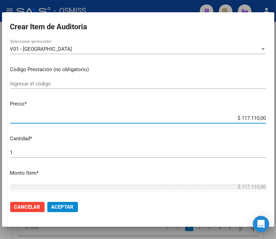
drag, startPoint x: 224, startPoint y: 118, endPoint x: 282, endPoint y: 122, distance: 58.1
click at [276, 122] on html "menu - OSMISS person Firma Express Padrón Padrón Ágil Análisis Afiliado Integra…" at bounding box center [138, 119] width 276 height 239
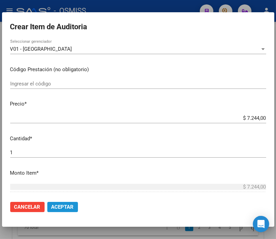
click at [57, 211] on button "Aceptar" at bounding box center [62, 207] width 31 height 10
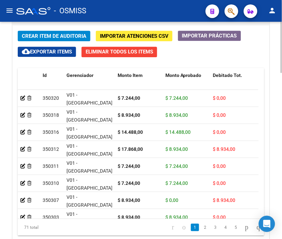
click at [57, 36] on span "Crear Item de Auditoria" at bounding box center [54, 36] width 64 height 6
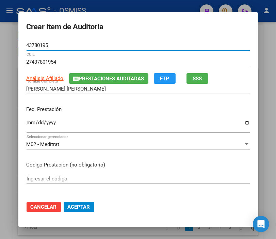
click at [28, 122] on input "Ingresar la fecha" at bounding box center [138, 125] width 223 height 11
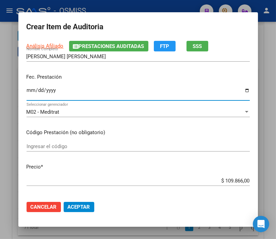
scroll to position [76, 0]
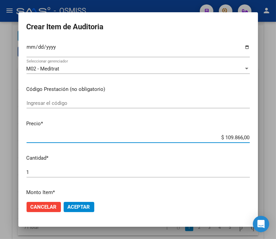
drag, startPoint x: 206, startPoint y: 136, endPoint x: 263, endPoint y: 141, distance: 56.5
click at [263, 141] on div "Crear Item de Auditoria 43780195 Nro Documento 27437801954 CUIL Análisis Afilia…" at bounding box center [138, 119] width 276 height 239
click at [72, 207] on span "Aceptar" at bounding box center [79, 207] width 22 height 6
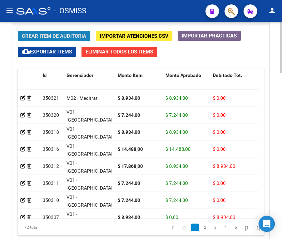
click at [45, 36] on span "Crear Item de Auditoria" at bounding box center [54, 36] width 64 height 6
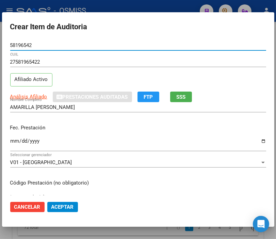
click at [9, 140] on mat-dialog-content "58196542 Nro Documento 27581965422 CUIL Afiliado Activo Análisis Afiliado Prest…" at bounding box center [138, 117] width 273 height 155
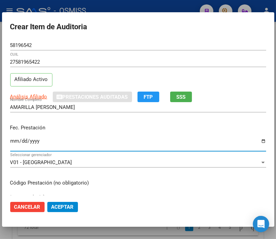
click at [14, 140] on input "Ingresar la fecha" at bounding box center [138, 143] width 256 height 11
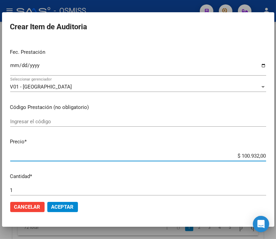
drag, startPoint x: 226, startPoint y: 157, endPoint x: 282, endPoint y: 150, distance: 56.6
click at [276, 150] on html "menu - OSMISS person Firma Express Padrón Padrón Ágil Análisis Afiliado Integra…" at bounding box center [138, 119] width 276 height 239
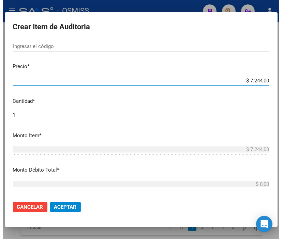
scroll to position [151, 0]
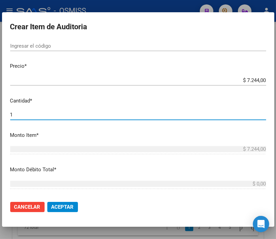
drag, startPoint x: 25, startPoint y: 114, endPoint x: -24, endPoint y: 111, distance: 48.5
click at [0, 111] on html "menu - OSMISS person Firma Express Padrón Padrón Ágil Análisis Afiliado Integra…" at bounding box center [138, 119] width 276 height 239
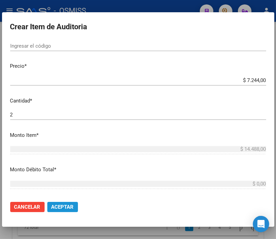
click at [58, 208] on span "Aceptar" at bounding box center [62, 207] width 22 height 6
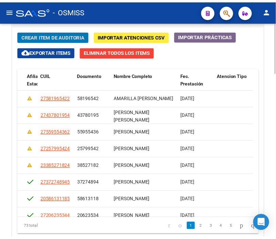
scroll to position [0, 0]
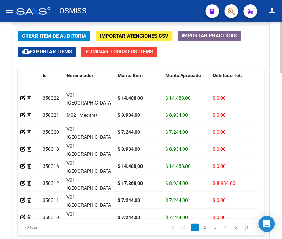
click at [56, 41] on button "Crear Item de Auditoria" at bounding box center [54, 36] width 73 height 11
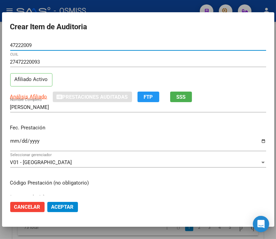
click at [16, 139] on input "Ingresar la fecha" at bounding box center [138, 143] width 256 height 11
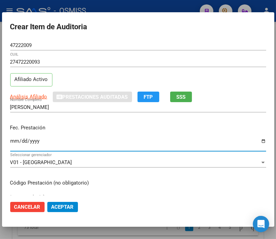
scroll to position [76, 0]
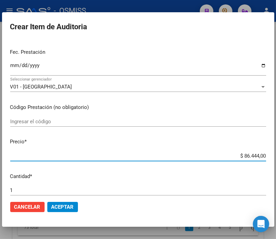
drag, startPoint x: 224, startPoint y: 156, endPoint x: 282, endPoint y: 156, distance: 57.9
click at [276, 156] on html "menu - OSMISS person Firma Express Padrón Padrón Ágil Análisis Afiliado Integra…" at bounding box center [138, 119] width 276 height 239
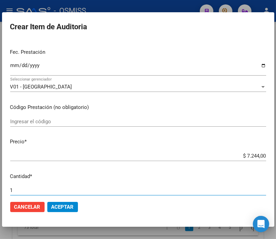
drag, startPoint x: 22, startPoint y: 188, endPoint x: -8, endPoint y: 183, distance: 30.3
click at [0, 183] on html "menu - OSMISS person Firma Express Padrón Padrón Ágil Análisis Afiliado Integra…" at bounding box center [138, 119] width 276 height 239
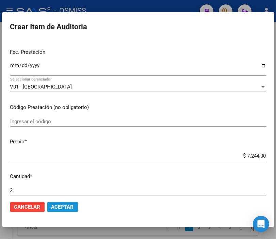
click at [68, 203] on button "Aceptar" at bounding box center [62, 207] width 31 height 10
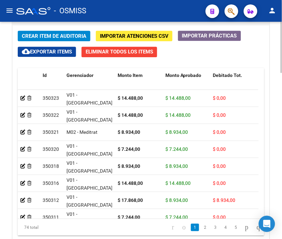
click at [43, 38] on span "Crear Item de Auditoria" at bounding box center [54, 36] width 64 height 6
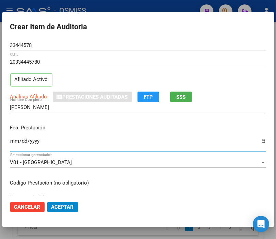
click at [14, 140] on input "Ingresar la fecha" at bounding box center [138, 143] width 256 height 11
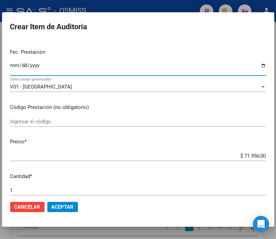
click at [275, 156] on div "Crear Item de Auditoria 33444578 Nro Documento 20334445780 CUIL Afiliado Activo…" at bounding box center [138, 119] width 276 height 239
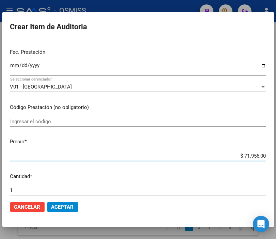
click at [228, 154] on input "$ 71.956,00" at bounding box center [138, 156] width 256 height 6
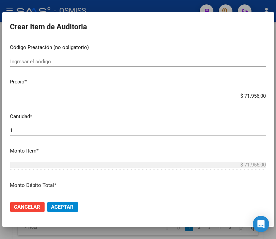
scroll to position [98, 0]
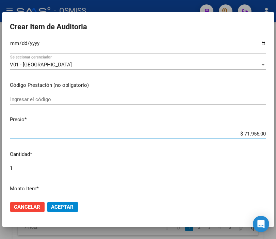
drag, startPoint x: 226, startPoint y: 137, endPoint x: 280, endPoint y: 138, distance: 54.2
click at [276, 138] on html "menu - OSMISS person Firma Express Padrón Padrón Ágil Análisis Afiliado Integra…" at bounding box center [138, 119] width 276 height 239
click at [64, 208] on span "Aceptar" at bounding box center [62, 207] width 22 height 6
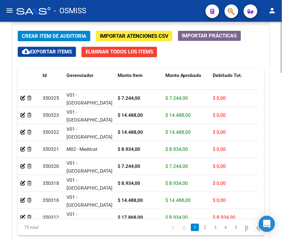
click at [45, 37] on span "Crear Item de Auditoria" at bounding box center [54, 36] width 64 height 6
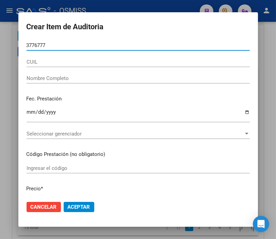
click at [48, 45] on input "3776777" at bounding box center [138, 45] width 223 height 6
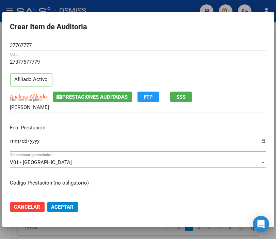
click at [14, 142] on input "Ingresar la fecha" at bounding box center [138, 143] width 256 height 11
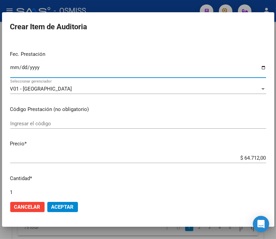
scroll to position [76, 0]
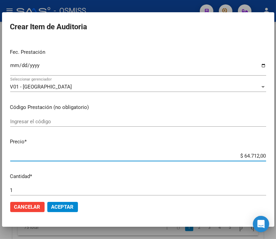
drag, startPoint x: 228, startPoint y: 155, endPoint x: 282, endPoint y: 161, distance: 53.8
click at [276, 161] on html "menu - OSMISS person Firma Express Padrón Padrón Ágil Análisis Afiliado Integra…" at bounding box center [138, 119] width 276 height 239
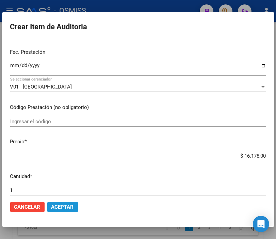
click at [61, 210] on button "Aceptar" at bounding box center [62, 207] width 31 height 10
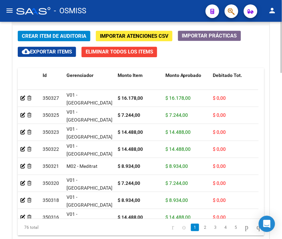
click at [48, 32] on button "Crear Item de Auditoria" at bounding box center [54, 36] width 73 height 11
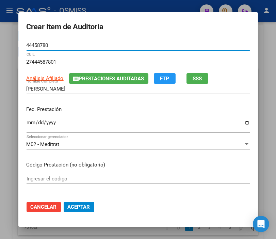
click at [27, 123] on input "Ingresar la fecha" at bounding box center [138, 125] width 223 height 11
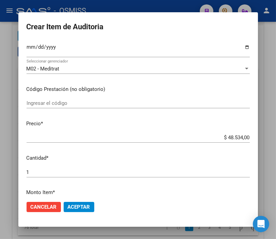
drag, startPoint x: 216, startPoint y: 141, endPoint x: 267, endPoint y: 141, distance: 51.1
click at [267, 141] on div "Crear Item de Auditoria 44458780 Nro Documento 27444587801 CUIL Análisis Afilia…" at bounding box center [138, 119] width 276 height 239
click at [186, 141] on div "$ 48.534,00 Ingresar el precio" at bounding box center [138, 138] width 223 height 10
drag, startPoint x: 208, startPoint y: 139, endPoint x: 282, endPoint y: 147, distance: 74.4
click at [276, 147] on html "menu - OSMISS person Firma Express Padrón Padrón Ágil Análisis Afiliado Integra…" at bounding box center [138, 119] width 276 height 239
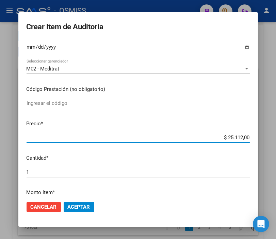
click at [76, 211] on button "Aceptar" at bounding box center [79, 207] width 31 height 10
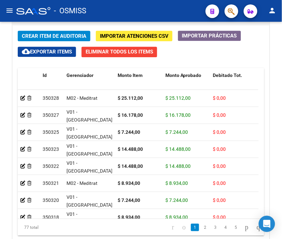
click at [175, 19] on mat-toolbar "menu - OSMISS person" at bounding box center [141, 11] width 282 height 22
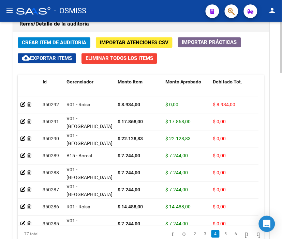
scroll to position [641, 0]
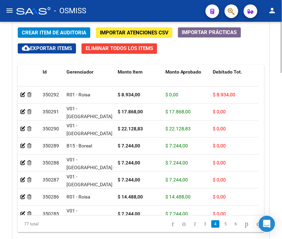
click at [281, 186] on html "menu - OSMISS person Firma Express Padrón Padrón Ágil Análisis Afiliado Integra…" at bounding box center [141, 119] width 282 height 239
click at [128, 16] on div "- OSMISS" at bounding box center [108, 10] width 184 height 15
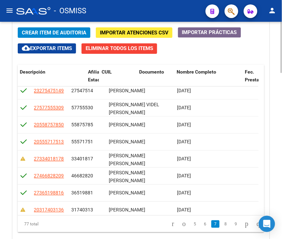
scroll to position [924, 0]
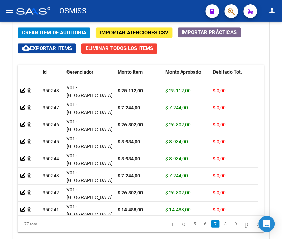
click at [140, 4] on div "- OSMISS" at bounding box center [108, 10] width 184 height 15
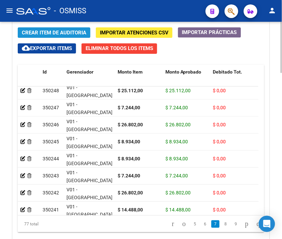
click at [49, 32] on span "Crear Item de Auditoria" at bounding box center [54, 33] width 64 height 6
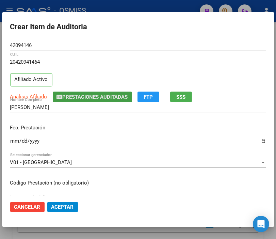
click at [87, 94] on span "Prestaciones Auditadas" at bounding box center [95, 97] width 65 height 6
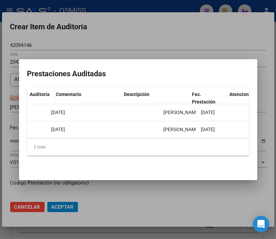
scroll to position [0, 0]
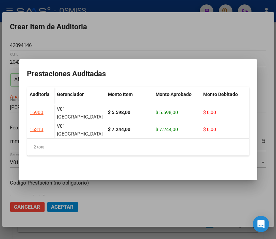
click at [138, 29] on div at bounding box center [138, 119] width 276 height 239
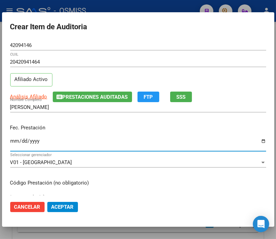
click at [14, 140] on input "Ingresar la fecha" at bounding box center [138, 143] width 256 height 11
click at [163, 58] on div "20420941464 CUIL" at bounding box center [138, 62] width 256 height 10
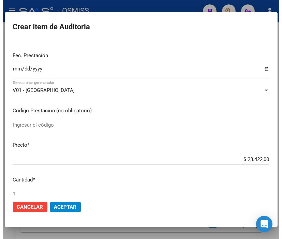
scroll to position [76, 0]
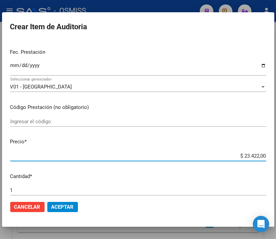
drag, startPoint x: 227, startPoint y: 157, endPoint x: 282, endPoint y: 159, distance: 55.2
click at [276, 159] on html "menu - OSMISS person Firma Express Padrón Padrón Ágil Análisis Afiliado Integra…" at bounding box center [138, 119] width 276 height 239
click at [224, 153] on input "$ 23.422,00" at bounding box center [138, 156] width 256 height 6
drag, startPoint x: 230, startPoint y: 158, endPoint x: 282, endPoint y: 158, distance: 51.8
click at [276, 158] on html "menu - OSMISS person Firma Express Padrón Padrón Ágil Análisis Afiliado Integra…" at bounding box center [138, 119] width 276 height 239
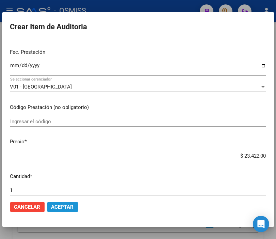
click at [57, 207] on span "Aceptar" at bounding box center [62, 207] width 22 height 6
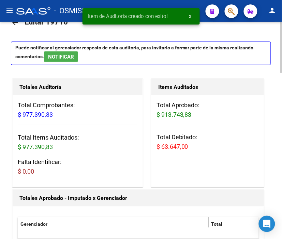
scroll to position [0, 0]
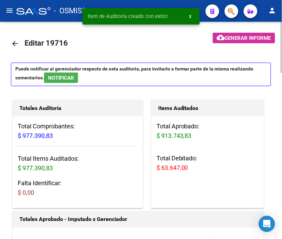
click at [251, 36] on span "Generar informe" at bounding box center [248, 38] width 46 height 6
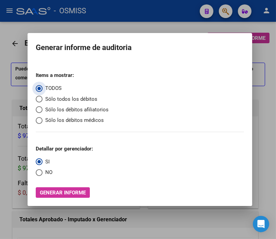
click at [63, 111] on span "Sólo los débitos afiliatorios" at bounding box center [76, 110] width 66 height 8
click at [43, 111] on input "Sólo los débitos afiliatorios" at bounding box center [39, 109] width 7 height 7
click at [43, 171] on span "NO" at bounding box center [48, 173] width 10 height 8
click at [41, 171] on input "NO" at bounding box center [39, 172] width 7 height 7
click at [59, 195] on span "Generar informe" at bounding box center [63, 193] width 46 height 6
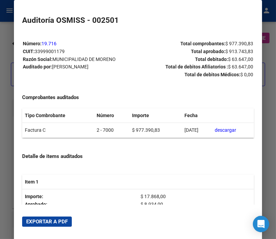
click at [57, 219] on span "Exportar a PDF" at bounding box center [47, 222] width 42 height 6
click at [7, 29] on div at bounding box center [138, 119] width 276 height 239
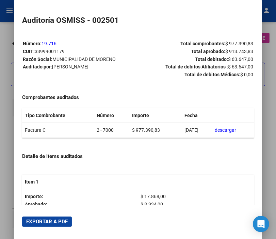
click at [7, 29] on div at bounding box center [138, 119] width 276 height 239
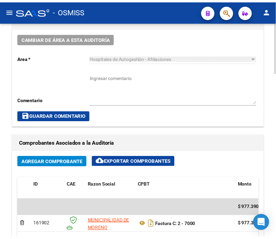
scroll to position [341, 0]
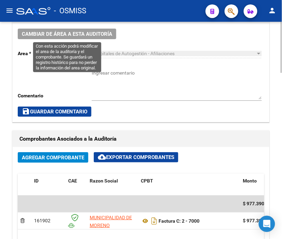
click at [83, 37] on span "Cambiar de área a esta auditoría" at bounding box center [67, 34] width 90 height 6
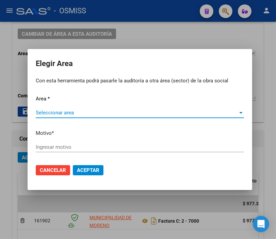
click at [67, 110] on span "Seleccionar area" at bounding box center [137, 113] width 202 height 6
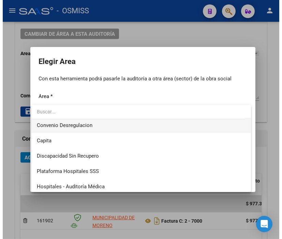
scroll to position [76, 0]
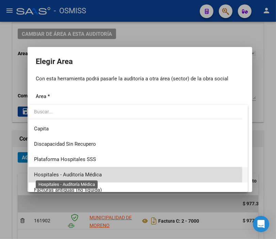
drag, startPoint x: 97, startPoint y: 174, endPoint x: 69, endPoint y: 152, distance: 35.7
click at [97, 174] on span "Hospitales - Auditoría Médica" at bounding box center [68, 175] width 68 height 6
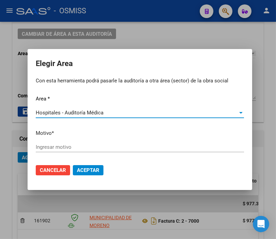
click at [66, 145] on input "Ingresar motivo" at bounding box center [140, 147] width 209 height 6
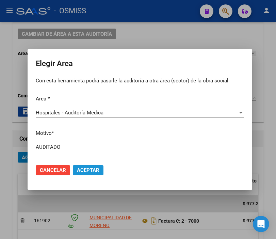
click at [94, 168] on span "Aceptar" at bounding box center [88, 170] width 22 height 6
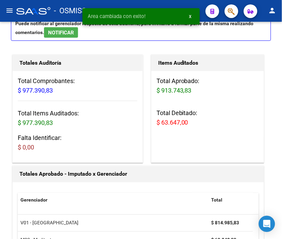
scroll to position [0, 0]
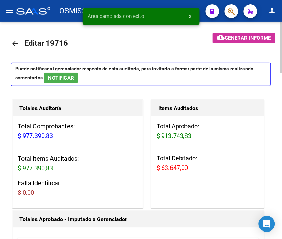
click at [15, 41] on mat-icon "arrow_back" at bounding box center [15, 44] width 8 height 8
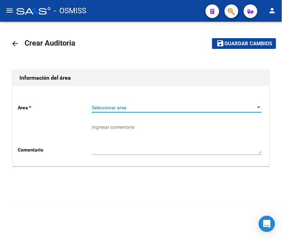
click at [110, 110] on span "Seleccionar area" at bounding box center [174, 108] width 164 height 6
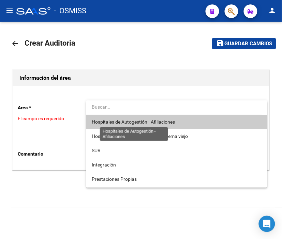
click at [122, 123] on span "Hospitales de Autogestión - Afiliaciones" at bounding box center [133, 121] width 83 height 5
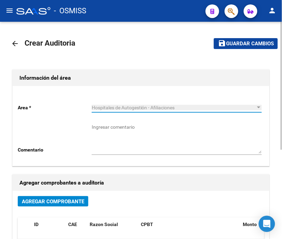
click at [57, 205] on button "Agregar Comprobante" at bounding box center [53, 201] width 71 height 11
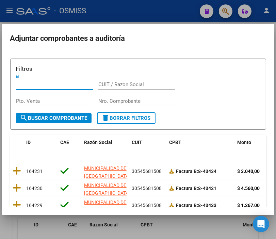
click at [110, 99] on input "Nro. Comprobante" at bounding box center [136, 101] width 77 height 6
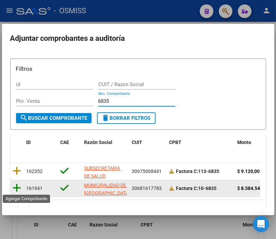
click at [19, 185] on icon at bounding box center [17, 188] width 9 height 10
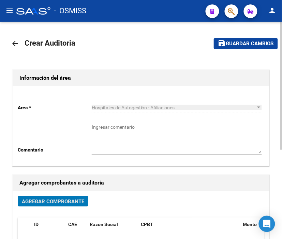
click at [246, 41] on span "Guardar cambios" at bounding box center [250, 44] width 48 height 6
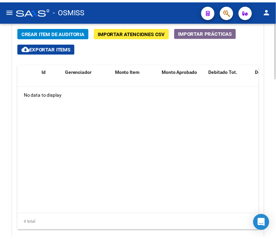
scroll to position [551, 0]
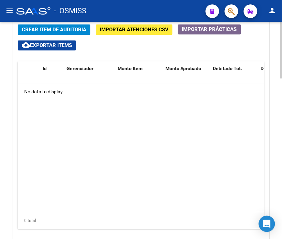
click at [281, 179] on div at bounding box center [281, 194] width 2 height 57
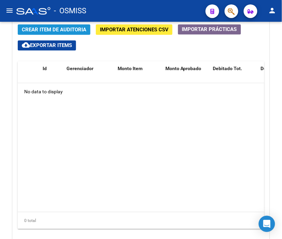
click at [50, 29] on span "Crear Item de Auditoria" at bounding box center [54, 30] width 64 height 6
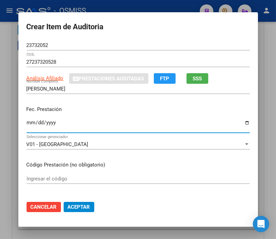
click at [27, 124] on input "Ingresar la fecha" at bounding box center [138, 125] width 223 height 11
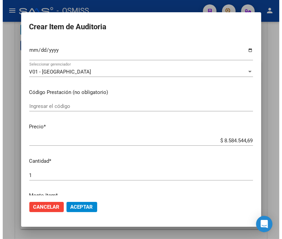
scroll to position [76, 0]
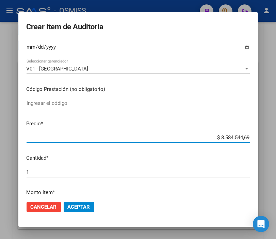
drag, startPoint x: 204, startPoint y: 138, endPoint x: 282, endPoint y: 137, distance: 77.3
click at [276, 137] on html "menu - OSMISS person Firma Express Padrón Padrón Ágil Análisis Afiliado Integra…" at bounding box center [138, 119] width 276 height 239
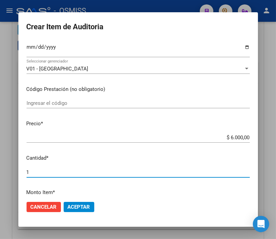
drag, startPoint x: 48, startPoint y: 170, endPoint x: -2, endPoint y: 170, distance: 50.8
click at [0, 170] on html "menu - OSMISS person Firma Express Padrón Padrón Ágil Análisis Afiliado Integra…" at bounding box center [138, 119] width 276 height 239
click at [74, 205] on span "Aceptar" at bounding box center [79, 207] width 22 height 6
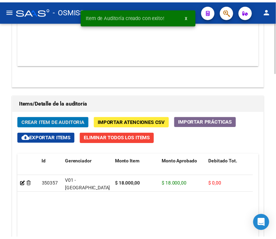
scroll to position [644, 0]
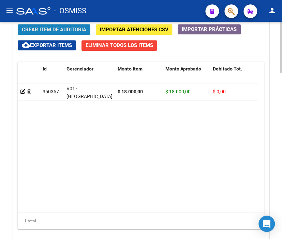
click at [55, 29] on span "Crear Item de Auditoria" at bounding box center [54, 30] width 64 height 6
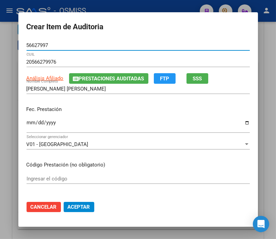
click at [27, 123] on input "Ingresar la fecha" at bounding box center [138, 125] width 223 height 11
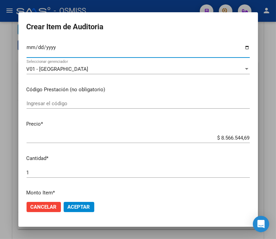
scroll to position [76, 0]
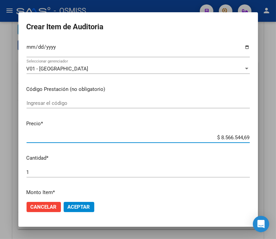
drag, startPoint x: 201, startPoint y: 138, endPoint x: 282, endPoint y: 138, distance: 80.7
click at [276, 138] on html "menu - OSMISS person Firma Express Padrón Padrón Ágil Análisis Afiliado Integra…" at bounding box center [138, 119] width 276 height 239
click at [74, 205] on span "Aceptar" at bounding box center [79, 207] width 22 height 6
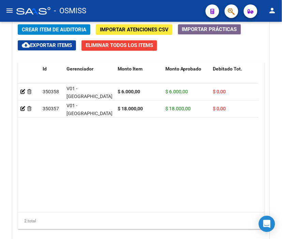
click at [160, 1] on mat-toolbar "menu - OSMISS person" at bounding box center [141, 11] width 282 height 22
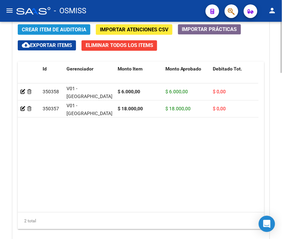
click at [52, 32] on span "Crear Item de Auditoria" at bounding box center [54, 30] width 64 height 6
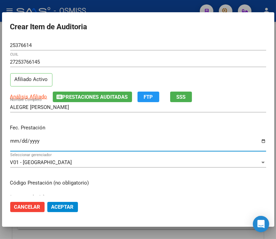
click at [13, 139] on input "Ingresar la fecha" at bounding box center [138, 143] width 256 height 11
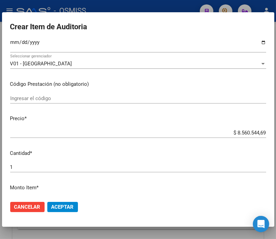
scroll to position [113, 0]
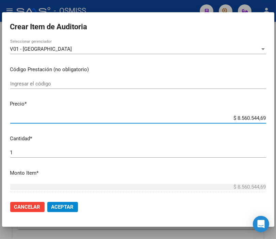
drag, startPoint x: 212, startPoint y: 116, endPoint x: 282, endPoint y: 117, distance: 69.8
click at [276, 117] on html "menu - OSMISS person Firma Express Padrón Padrón Ágil Análisis Afiliado Integra…" at bounding box center [138, 119] width 276 height 239
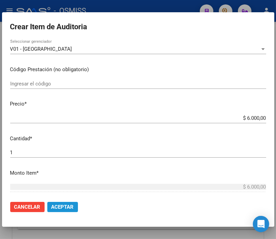
click at [62, 207] on span "Aceptar" at bounding box center [62, 207] width 22 height 6
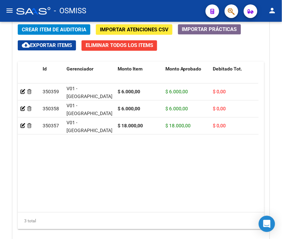
click at [155, 3] on div "- OSMISS" at bounding box center [108, 10] width 184 height 15
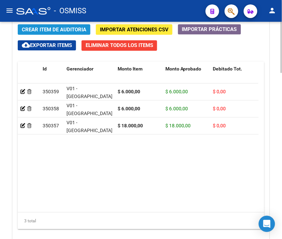
click at [46, 27] on span "Crear Item de Auditoria" at bounding box center [54, 30] width 64 height 6
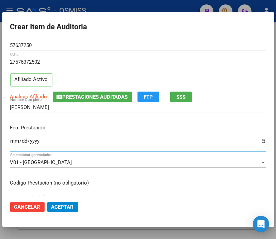
click at [14, 143] on input "Ingresar la fecha" at bounding box center [138, 143] width 256 height 11
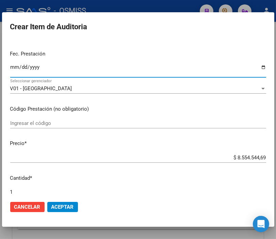
scroll to position [76, 0]
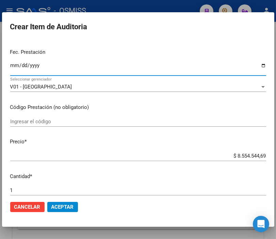
drag, startPoint x: 221, startPoint y: 161, endPoint x: 221, endPoint y: 158, distance: 3.7
click at [221, 160] on div "$ 8.554.544,69 Ingresar el precio" at bounding box center [138, 159] width 256 height 17
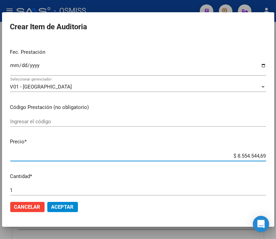
drag, startPoint x: 221, startPoint y: 155, endPoint x: 282, endPoint y: 157, distance: 61.0
click at [276, 157] on html "menu - OSMISS person Firma Express Padrón Padrón Ágil Análisis Afiliado Integra…" at bounding box center [138, 119] width 276 height 239
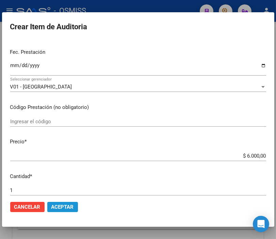
click at [66, 206] on span "Aceptar" at bounding box center [62, 207] width 22 height 6
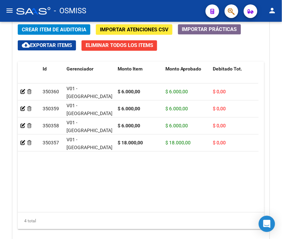
drag, startPoint x: 167, startPoint y: 4, endPoint x: 108, endPoint y: 21, distance: 61.2
click at [167, 4] on div "- OSMISS" at bounding box center [108, 10] width 184 height 15
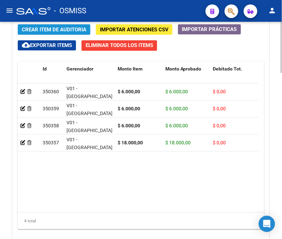
click at [66, 28] on span "Crear Item de Auditoria" at bounding box center [54, 30] width 64 height 6
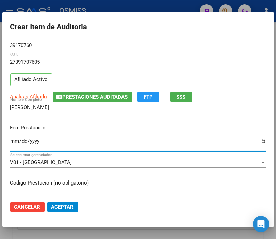
click at [14, 141] on input "Ingresar la fecha" at bounding box center [138, 143] width 256 height 11
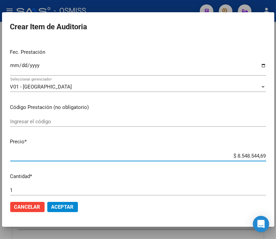
drag, startPoint x: 225, startPoint y: 154, endPoint x: 282, endPoint y: 156, distance: 56.6
click at [276, 156] on html "menu - OSMISS person Firma Express Padrón Padrón Ágil Análisis Afiliado Integra…" at bounding box center [138, 119] width 276 height 239
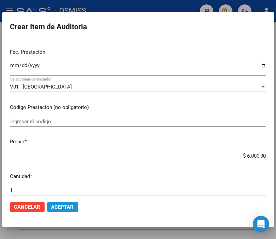
click at [57, 209] on span "Aceptar" at bounding box center [62, 207] width 22 height 6
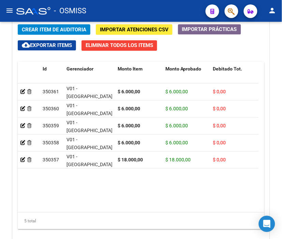
click at [158, 1] on mat-toolbar "menu - OSMISS person" at bounding box center [141, 11] width 282 height 22
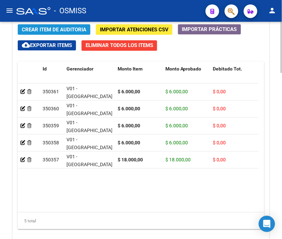
click at [48, 29] on span "Crear Item de Auditoria" at bounding box center [54, 30] width 64 height 6
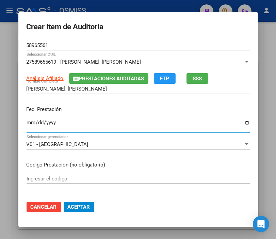
click at [27, 123] on input "Ingresar la fecha" at bounding box center [138, 125] width 223 height 11
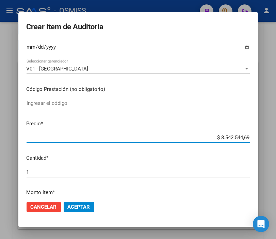
drag, startPoint x: 203, startPoint y: 137, endPoint x: 282, endPoint y: 137, distance: 78.4
click at [276, 137] on html "menu - OSMISS person Firma Express Padrón Padrón Ágil Análisis Afiliado Integra…" at bounding box center [138, 119] width 276 height 239
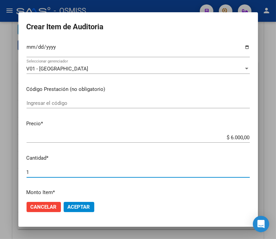
drag, startPoint x: 46, startPoint y: 172, endPoint x: -1, endPoint y: 171, distance: 47.4
click at [0, 171] on html "menu - OSMISS person Firma Express Padrón Padrón Ágil Análisis Afiliado Integra…" at bounding box center [138, 119] width 276 height 239
click at [89, 207] on button "Aceptar" at bounding box center [79, 207] width 31 height 10
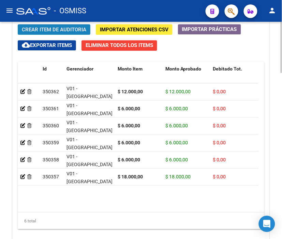
click at [62, 31] on span "Crear Item de Auditoria" at bounding box center [54, 30] width 64 height 6
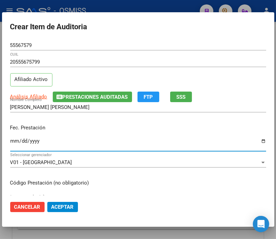
click at [17, 140] on input "Ingresar la fecha" at bounding box center [138, 143] width 256 height 11
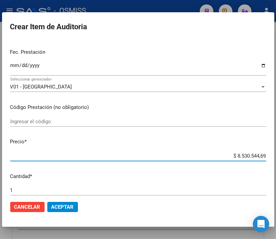
drag, startPoint x: 226, startPoint y: 154, endPoint x: 282, endPoint y: 154, distance: 55.9
click at [276, 154] on html "menu - OSMISS person Firma Express Padrón Padrón Ágil Análisis Afiliado Integra…" at bounding box center [138, 119] width 276 height 239
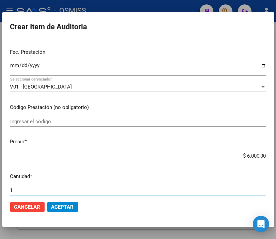
drag, startPoint x: 42, startPoint y: 188, endPoint x: -17, endPoint y: 182, distance: 59.3
click at [0, 182] on html "menu - OSMISS person Firma Express Padrón Padrón Ágil Análisis Afiliado Integra…" at bounding box center [138, 119] width 276 height 239
click at [78, 209] on mat-dialog-actions "Cancelar Aceptar" at bounding box center [138, 207] width 256 height 23
click at [59, 204] on span "Aceptar" at bounding box center [62, 207] width 22 height 6
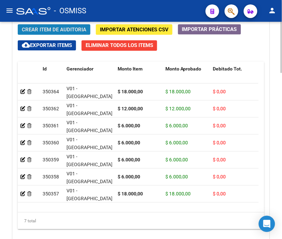
click at [46, 30] on span "Crear Item de Auditoria" at bounding box center [54, 30] width 64 height 6
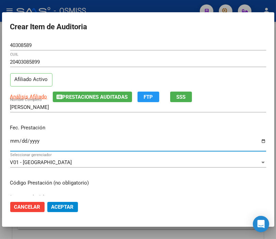
click at [15, 143] on input "Ingresar la fecha" at bounding box center [138, 143] width 256 height 11
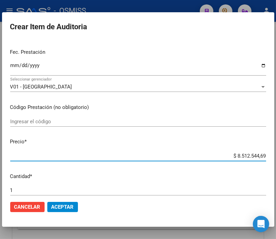
drag, startPoint x: 220, startPoint y: 155, endPoint x: 282, endPoint y: 155, distance: 61.7
click at [276, 155] on html "menu - OSMISS person Firma Express Padrón Padrón Ágil Análisis Afiliado Integra…" at bounding box center [138, 119] width 276 height 239
click at [68, 206] on span "Aceptar" at bounding box center [62, 207] width 22 height 6
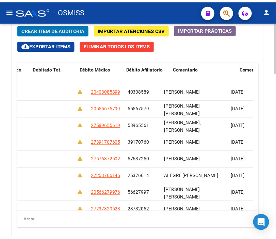
scroll to position [0, 0]
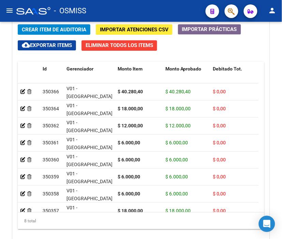
click at [157, 4] on div "- OSMISS" at bounding box center [108, 10] width 184 height 15
click at [42, 27] on span "Crear Item de Auditoria" at bounding box center [54, 30] width 64 height 6
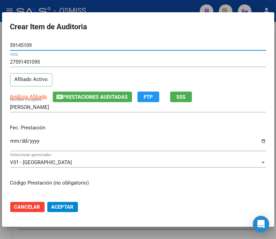
click at [16, 140] on input "Ingresar la fecha" at bounding box center [138, 143] width 256 height 11
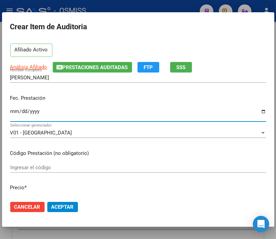
scroll to position [76, 0]
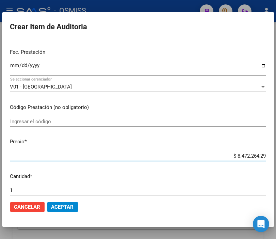
drag, startPoint x: 214, startPoint y: 158, endPoint x: 282, endPoint y: 165, distance: 68.1
click at [276, 165] on html "menu - OSMISS person Firma Express Padrón Padrón Ágil Análisis Afiliado Integra…" at bounding box center [138, 119] width 276 height 239
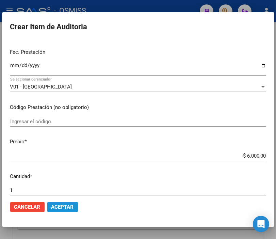
click at [64, 208] on span "Aceptar" at bounding box center [62, 207] width 22 height 6
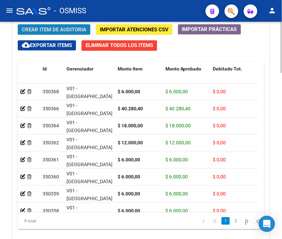
click at [49, 31] on span "Crear Item de Auditoria" at bounding box center [54, 30] width 64 height 6
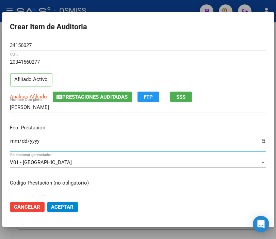
click at [11, 140] on input "Ingresar la fecha" at bounding box center [138, 143] width 256 height 11
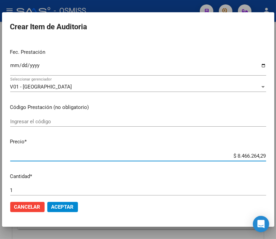
drag, startPoint x: 222, startPoint y: 157, endPoint x: 282, endPoint y: 158, distance: 60.0
click at [276, 158] on html "menu - OSMISS person Firma Express Padrón Padrón Ágil Análisis Afiliado Integra…" at bounding box center [138, 119] width 276 height 239
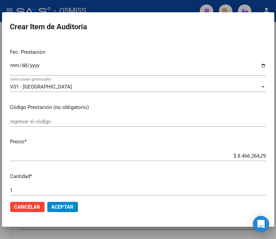
click at [157, 2] on div at bounding box center [138, 119] width 276 height 239
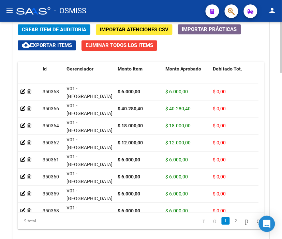
click at [46, 28] on span "Crear Item de Auditoria" at bounding box center [54, 30] width 64 height 6
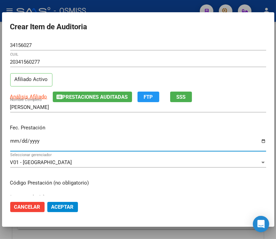
click at [14, 142] on input "Ingresar la fecha" at bounding box center [138, 143] width 256 height 11
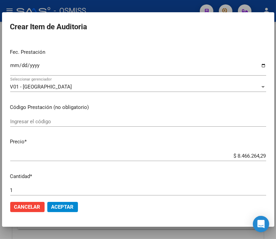
drag, startPoint x: 222, startPoint y: 159, endPoint x: 282, endPoint y: 161, distance: 60.0
click at [276, 161] on html "menu - OSMISS person Firma Express Padrón Padrón Ágil Análisis Afiliado Integra…" at bounding box center [138, 119] width 276 height 239
click at [242, 156] on input "$ 8.466.264,29" at bounding box center [138, 156] width 256 height 6
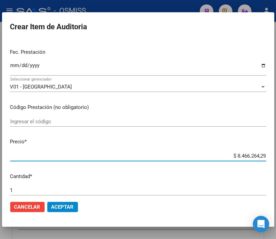
drag, startPoint x: 217, startPoint y: 154, endPoint x: 282, endPoint y: 161, distance: 65.1
click at [276, 161] on html "menu - OSMISS person Firma Express Padrón Padrón Ágil Análisis Afiliado Integra…" at bounding box center [138, 119] width 276 height 239
click at [69, 209] on span "Aceptar" at bounding box center [62, 207] width 22 height 6
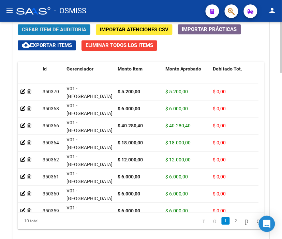
click at [53, 29] on span "Crear Item de Auditoria" at bounding box center [54, 30] width 64 height 6
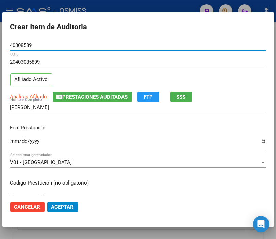
click at [14, 140] on input "Ingresar la fecha" at bounding box center [138, 143] width 256 height 11
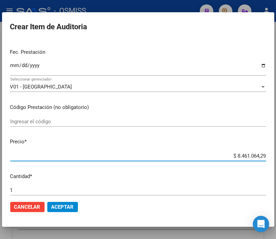
drag, startPoint x: 220, startPoint y: 157, endPoint x: 282, endPoint y: 158, distance: 61.3
click at [276, 158] on html "menu - OSMISS person Firma Express Padrón Padrón Ágil Análisis Afiliado Integra…" at bounding box center [138, 119] width 276 height 239
click at [74, 204] on button "Aceptar" at bounding box center [62, 207] width 31 height 10
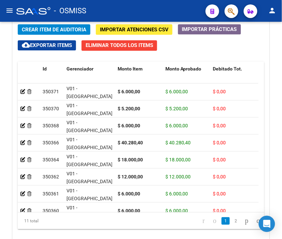
click at [147, 12] on div "- OSMISS" at bounding box center [108, 10] width 184 height 15
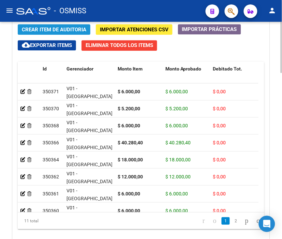
click at [45, 26] on button "Crear Item de Auditoria" at bounding box center [54, 29] width 73 height 11
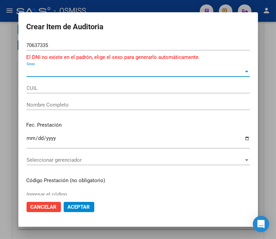
click at [31, 70] on span "Sexo" at bounding box center [135, 71] width 217 height 6
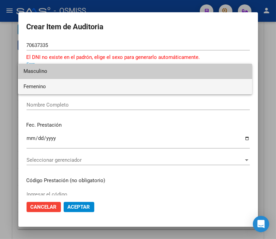
click at [33, 84] on span "Femenino" at bounding box center [135, 86] width 223 height 15
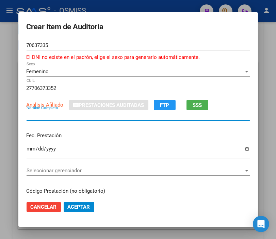
click at [27, 117] on input "Nombre Completo" at bounding box center [138, 115] width 223 height 6
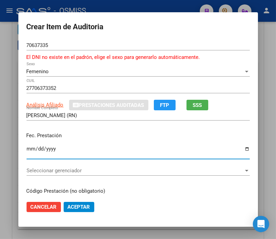
click at [31, 148] on input "Ingresar la fecha" at bounding box center [138, 151] width 223 height 11
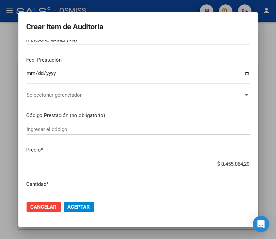
click at [150, 2] on div at bounding box center [138, 119] width 276 height 239
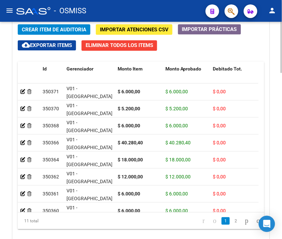
click at [43, 25] on button "Crear Item de Auditoria" at bounding box center [54, 29] width 73 height 11
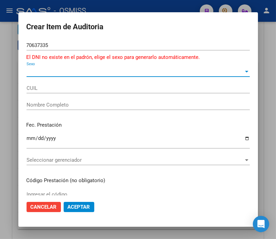
click at [30, 72] on span "Sexo" at bounding box center [135, 71] width 217 height 6
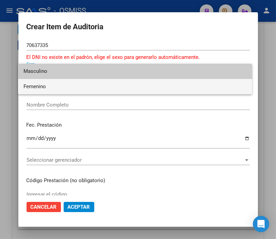
click at [30, 89] on span "Femenino" at bounding box center [135, 86] width 223 height 15
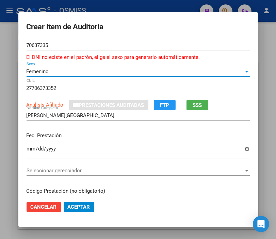
click at [73, 113] on input "ANDRADE GRECIA" at bounding box center [138, 115] width 223 height 6
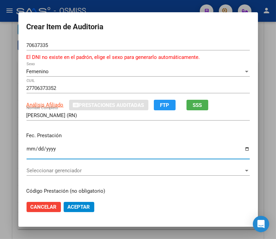
click at [29, 147] on input "Ingresar la fecha" at bounding box center [138, 151] width 223 height 11
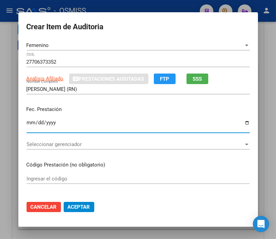
scroll to position [38, 0]
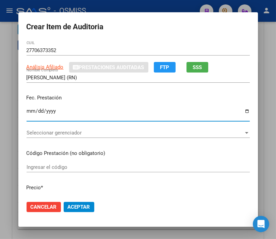
click at [64, 135] on span "Seleccionar gerenciador" at bounding box center [135, 133] width 217 height 6
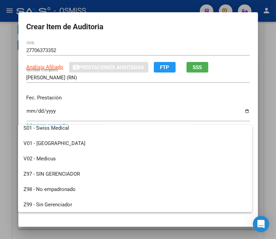
scroll to position [189, 0]
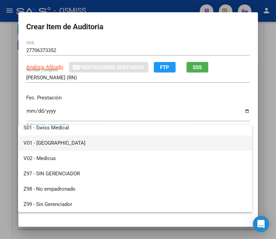
click at [40, 145] on span "V01 - [GEOGRAPHIC_DATA]" at bounding box center [135, 143] width 223 height 15
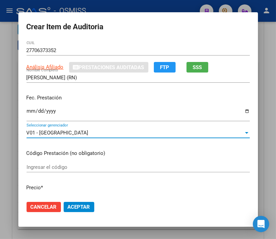
scroll to position [113, 0]
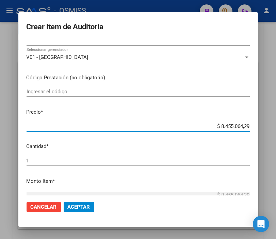
drag, startPoint x: 197, startPoint y: 126, endPoint x: 282, endPoint y: 125, distance: 85.2
click at [276, 125] on html "menu - OSMISS person Firma Express Padrón Padrón Ágil Análisis Afiliado Integra…" at bounding box center [138, 119] width 276 height 239
click at [69, 210] on button "Aceptar" at bounding box center [79, 207] width 31 height 10
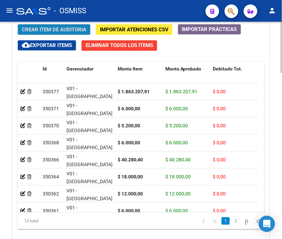
click at [45, 32] on span "Crear Item de Auditoria" at bounding box center [54, 30] width 64 height 6
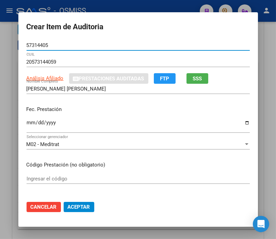
click at [27, 125] on input "Ingresar la fecha" at bounding box center [138, 125] width 223 height 11
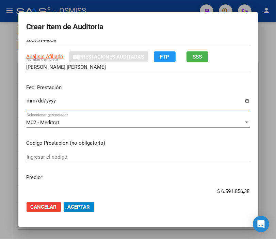
scroll to position [76, 0]
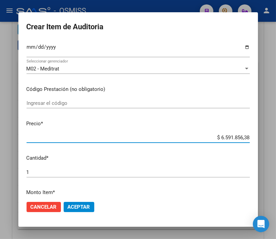
drag, startPoint x: 210, startPoint y: 140, endPoint x: 271, endPoint y: 142, distance: 61.0
click at [271, 142] on div "Crear Item de Auditoria 57314405 Nro Documento 20573144059 CUIL Análisis Afilia…" at bounding box center [138, 119] width 276 height 239
click at [80, 205] on span "Aceptar" at bounding box center [79, 207] width 22 height 6
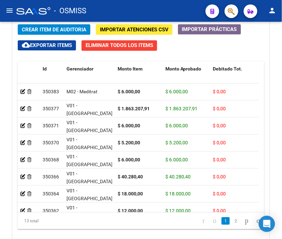
click at [152, 14] on div "- OSMISS" at bounding box center [108, 10] width 184 height 15
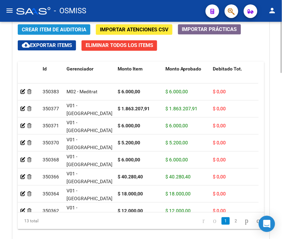
click at [53, 33] on span "Crear Item de Auditoria" at bounding box center [54, 30] width 64 height 6
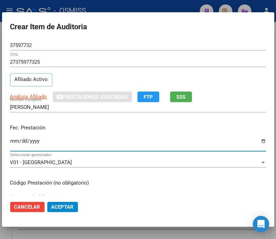
click at [11, 138] on input "Ingresar la fecha" at bounding box center [138, 143] width 256 height 11
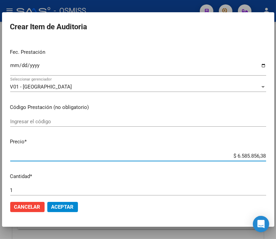
drag, startPoint x: 227, startPoint y: 154, endPoint x: 282, endPoint y: 155, distance: 54.9
click at [276, 155] on html "menu - OSMISS person Firma Express Padrón Padrón Ágil Análisis Afiliado Integra…" at bounding box center [138, 119] width 276 height 239
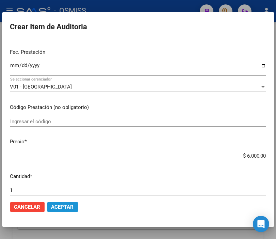
click at [63, 209] on span "Aceptar" at bounding box center [62, 207] width 22 height 6
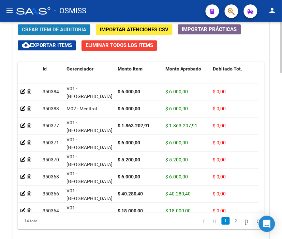
click at [63, 28] on span "Crear Item de Auditoria" at bounding box center [54, 30] width 64 height 6
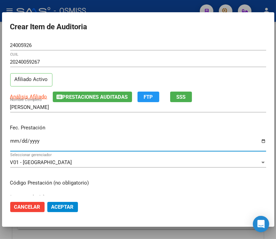
click at [15, 140] on input "Ingresar la fecha" at bounding box center [138, 143] width 256 height 11
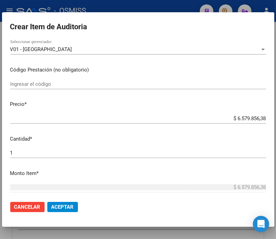
scroll to position [113, 0]
click at [222, 122] on div "$ 6.579.856,38 Ingresar el precio" at bounding box center [138, 118] width 256 height 10
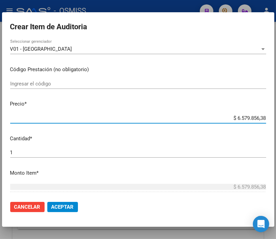
drag, startPoint x: 222, startPoint y: 119, endPoint x: 282, endPoint y: 117, distance: 60.0
click at [276, 117] on html "menu - OSMISS person Firma Express Padrón Padrón Ágil Análisis Afiliado Integra…" at bounding box center [138, 119] width 276 height 239
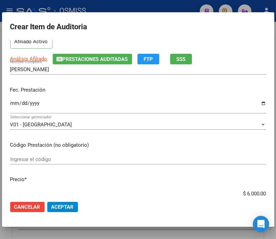
scroll to position [76, 0]
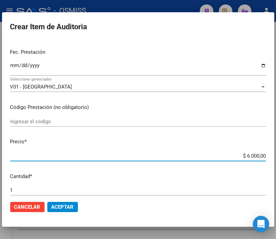
click at [72, 204] on span "Aceptar" at bounding box center [62, 207] width 22 height 6
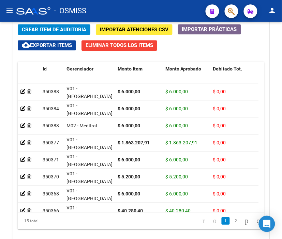
click at [144, 5] on div "- OSMISS" at bounding box center [108, 10] width 184 height 15
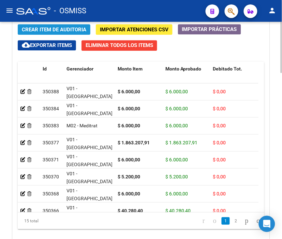
click at [47, 30] on span "Crear Item de Auditoria" at bounding box center [54, 30] width 64 height 6
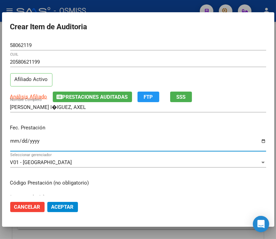
click at [13, 141] on input "Ingresar la fecha" at bounding box center [138, 143] width 256 height 11
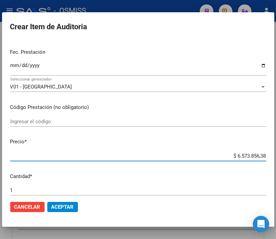
drag, startPoint x: 219, startPoint y: 156, endPoint x: 282, endPoint y: 153, distance: 63.1
click at [276, 153] on html "menu - OSMISS person Firma Express Padrón Padrón Ágil Análisis Afiliado Integra…" at bounding box center [138, 119] width 276 height 239
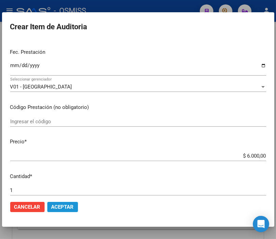
click at [63, 211] on button "Aceptar" at bounding box center [62, 207] width 31 height 10
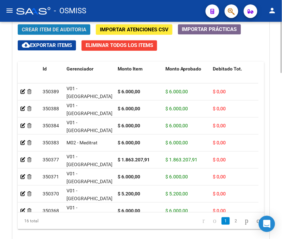
click at [66, 32] on span "Crear Item de Auditoria" at bounding box center [54, 30] width 64 height 6
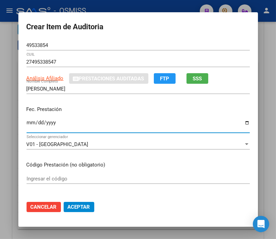
click at [29, 124] on input "Ingresar la fecha" at bounding box center [138, 125] width 223 height 11
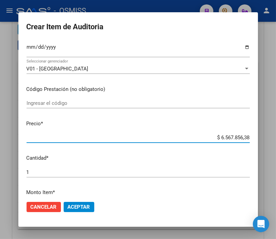
drag, startPoint x: 212, startPoint y: 137, endPoint x: 282, endPoint y: 142, distance: 70.1
click at [276, 142] on html "menu - OSMISS person Firma Express Padrón Padrón Ágil Análisis Afiliado Integra…" at bounding box center [138, 119] width 276 height 239
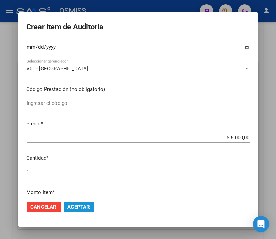
click at [83, 206] on span "Aceptar" at bounding box center [79, 207] width 22 height 6
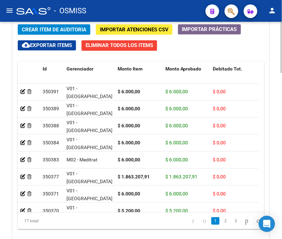
drag, startPoint x: 156, startPoint y: 11, endPoint x: 89, endPoint y: 33, distance: 70.2
click at [156, 11] on div "- OSMISS" at bounding box center [108, 10] width 184 height 15
click at [56, 31] on span "Crear Item de Auditoria" at bounding box center [54, 30] width 64 height 6
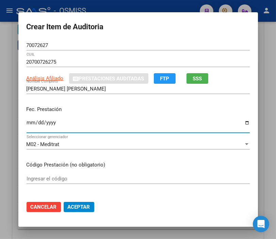
click at [28, 122] on input "Ingresar la fecha" at bounding box center [138, 125] width 223 height 11
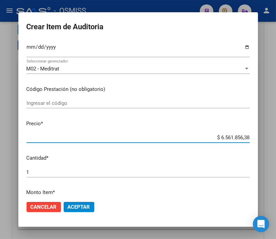
drag, startPoint x: 208, startPoint y: 136, endPoint x: 282, endPoint y: 137, distance: 73.9
click at [276, 137] on html "menu - OSMISS person Firma Express Padrón Padrón Ágil Análisis Afiliado Integra…" at bounding box center [138, 119] width 276 height 239
click at [86, 204] on span "Aceptar" at bounding box center [79, 207] width 22 height 6
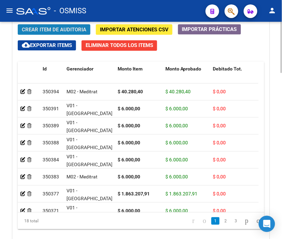
click at [55, 25] on button "Crear Item de Auditoria" at bounding box center [54, 29] width 73 height 11
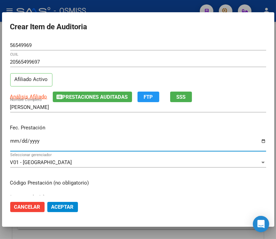
click at [12, 139] on input "Ingresar la fecha" at bounding box center [138, 143] width 256 height 11
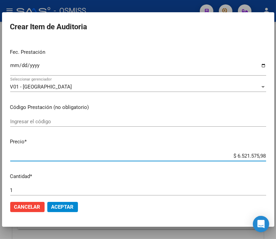
drag, startPoint x: 212, startPoint y: 158, endPoint x: 282, endPoint y: 158, distance: 70.2
click at [276, 158] on html "menu - OSMISS person Firma Express Padrón Padrón Ágil Análisis Afiliado Integra…" at bounding box center [138, 119] width 276 height 239
click at [63, 200] on mat-dialog-actions "Cancelar Aceptar" at bounding box center [138, 207] width 256 height 23
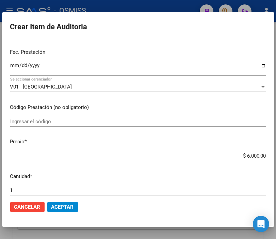
click at [63, 207] on span "Aceptar" at bounding box center [62, 207] width 22 height 6
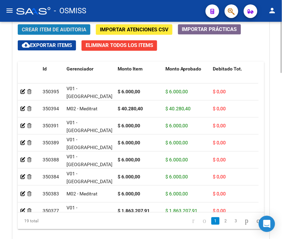
click at [49, 31] on span "Crear Item de Auditoria" at bounding box center [54, 30] width 64 height 6
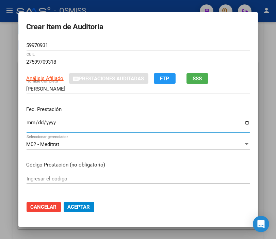
click at [27, 120] on input "Ingresar la fecha" at bounding box center [138, 125] width 223 height 11
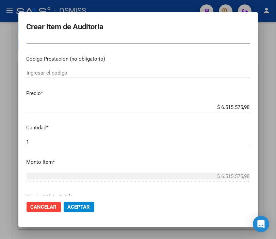
scroll to position [113, 0]
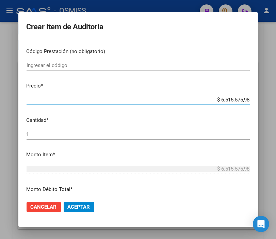
drag, startPoint x: 198, startPoint y: 99, endPoint x: 282, endPoint y: 99, distance: 83.8
click at [276, 99] on html "menu - OSMISS person Firma Express Padrón Padrón Ágil Análisis Afiliado Integra…" at bounding box center [138, 119] width 276 height 239
click at [84, 204] on span "Aceptar" at bounding box center [79, 207] width 22 height 6
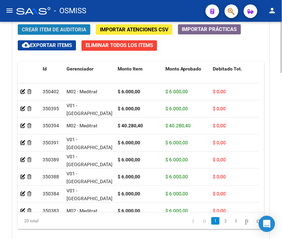
click at [60, 28] on span "Crear Item de Auditoria" at bounding box center [54, 30] width 64 height 6
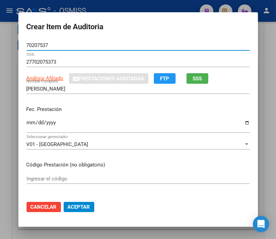
click at [27, 122] on input "Ingresar la fecha" at bounding box center [138, 125] width 223 height 11
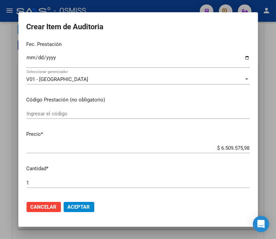
scroll to position [76, 0]
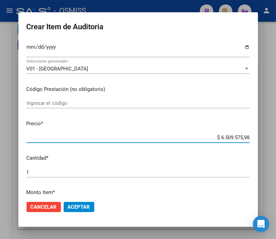
drag, startPoint x: 212, startPoint y: 137, endPoint x: 282, endPoint y: 137, distance: 69.5
click at [276, 137] on html "menu - OSMISS person Firma Express Padrón Padrón Ágil Análisis Afiliado Integra…" at bounding box center [138, 119] width 276 height 239
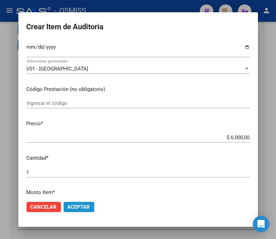
click at [72, 204] on span "Aceptar" at bounding box center [79, 207] width 22 height 6
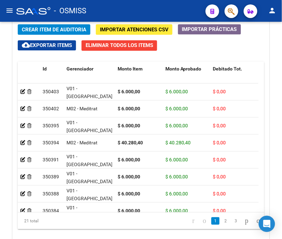
click at [141, 13] on div "- OSMISS" at bounding box center [108, 10] width 184 height 15
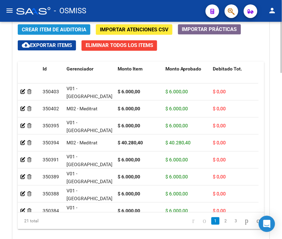
click at [53, 28] on span "Crear Item de Auditoria" at bounding box center [54, 30] width 64 height 6
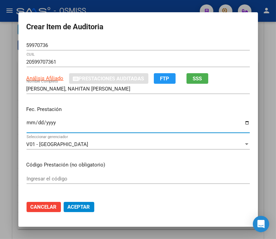
click at [28, 123] on input "Ingresar la fecha" at bounding box center [138, 125] width 223 height 11
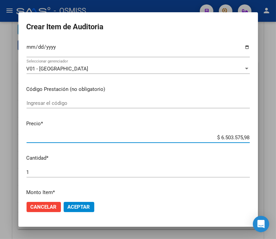
drag, startPoint x: 211, startPoint y: 137, endPoint x: 282, endPoint y: 138, distance: 71.2
click at [276, 138] on html "menu - OSMISS person Firma Express Padrón Padrón Ágil Análisis Afiliado Integra…" at bounding box center [138, 119] width 276 height 239
click at [83, 210] on span "Aceptar" at bounding box center [79, 207] width 22 height 6
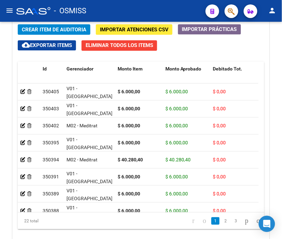
click at [138, 15] on div "- OSMISS" at bounding box center [108, 10] width 184 height 15
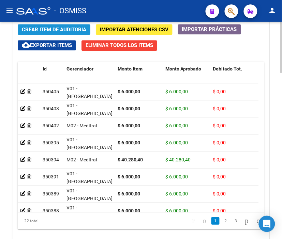
click at [43, 28] on span "Crear Item de Auditoria" at bounding box center [54, 30] width 64 height 6
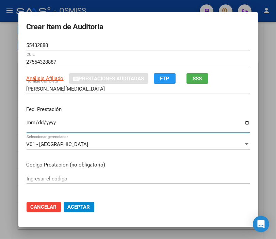
click at [28, 123] on input "Ingresar la fecha" at bounding box center [138, 125] width 223 height 11
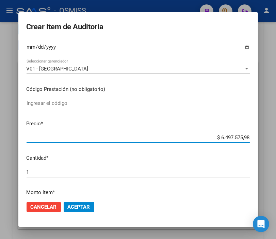
drag, startPoint x: 205, startPoint y: 140, endPoint x: 282, endPoint y: 139, distance: 76.3
click at [276, 139] on html "menu - OSMISS person Firma Express Padrón Padrón Ágil Análisis Afiliado Integra…" at bounding box center [138, 119] width 276 height 239
click at [78, 205] on span "Aceptar" at bounding box center [79, 207] width 22 height 6
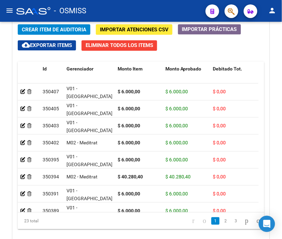
click at [130, 9] on div "- OSMISS" at bounding box center [108, 10] width 184 height 15
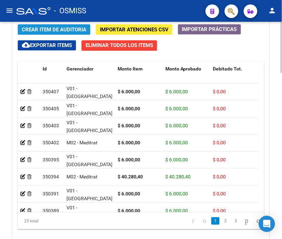
click at [57, 29] on span "Crear Item de Auditoria" at bounding box center [54, 30] width 64 height 6
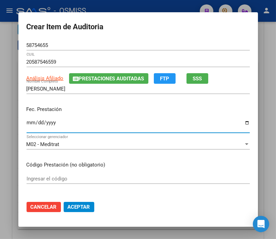
click at [27, 122] on input "Ingresar la fecha" at bounding box center [138, 125] width 223 height 11
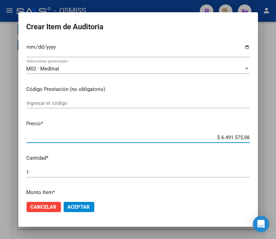
drag, startPoint x: 196, startPoint y: 137, endPoint x: 282, endPoint y: 149, distance: 86.6
click at [276, 149] on html "menu - OSMISS person Firma Express Padrón Padrón Ágil Análisis Afiliado Integra…" at bounding box center [138, 119] width 276 height 239
click at [79, 209] on span "Aceptar" at bounding box center [79, 207] width 22 height 6
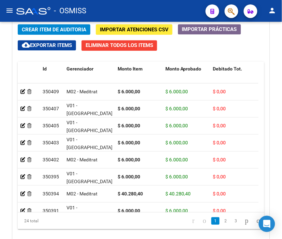
click at [122, 15] on div "- OSMISS" at bounding box center [108, 10] width 184 height 15
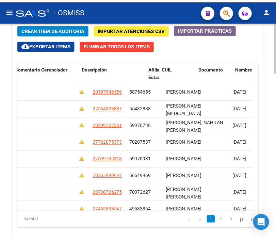
scroll to position [0, 0]
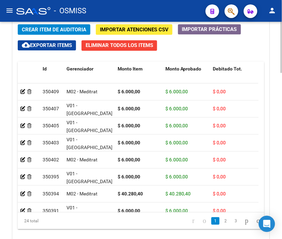
click at [59, 31] on span "Crear Item de Auditoria" at bounding box center [54, 30] width 64 height 6
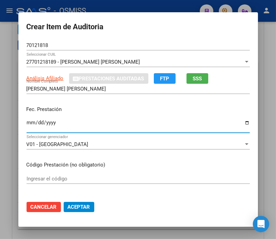
click at [28, 124] on input "Ingresar la fecha" at bounding box center [138, 125] width 223 height 11
click at [28, 123] on input "1818-01-07" at bounding box center [138, 125] width 223 height 11
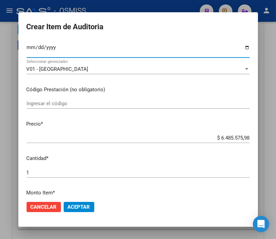
scroll to position [76, 0]
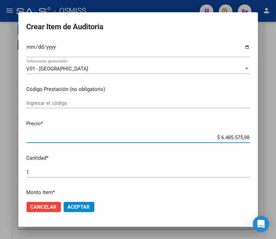
drag, startPoint x: 210, startPoint y: 138, endPoint x: 282, endPoint y: 139, distance: 72.2
click at [276, 139] on html "menu - OSMISS person Firma Express Padrón Padrón Ágil Análisis Afiliado Integra…" at bounding box center [138, 119] width 276 height 239
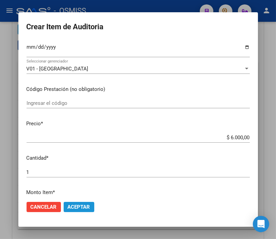
click at [83, 206] on span "Aceptar" at bounding box center [79, 207] width 22 height 6
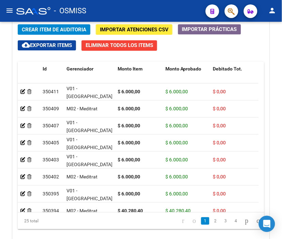
click at [156, 14] on div "- OSMISS" at bounding box center [108, 10] width 184 height 15
click at [53, 28] on span "Crear Item de Auditoria" at bounding box center [54, 30] width 64 height 6
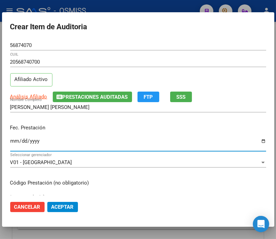
click at [12, 140] on input "Ingresar la fecha" at bounding box center [138, 143] width 256 height 11
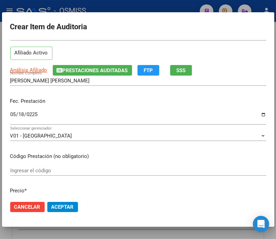
scroll to position [113, 0]
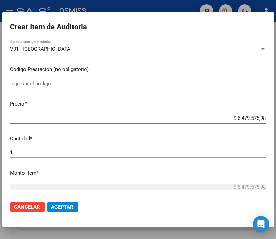
drag, startPoint x: 228, startPoint y: 119, endPoint x: 282, endPoint y: 119, distance: 54.2
click at [276, 119] on html "menu - OSMISS person Firma Express Padrón Padrón Ágil Análisis Afiliado Integra…" at bounding box center [138, 119] width 276 height 239
click at [70, 204] on span "Aceptar" at bounding box center [62, 207] width 22 height 6
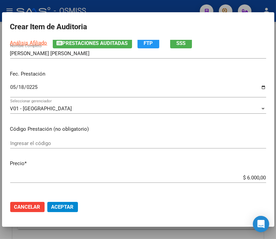
scroll to position [38, 0]
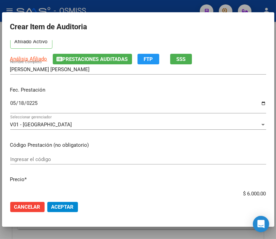
click at [43, 104] on input "0225-05-18" at bounding box center [138, 106] width 256 height 11
click at [36, 103] on input "0225-05-18" at bounding box center [138, 106] width 256 height 11
click at [71, 207] on span "Aceptar" at bounding box center [62, 207] width 22 height 6
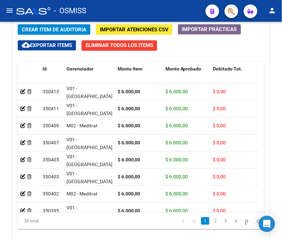
click at [143, 7] on div "- OSMISS" at bounding box center [108, 10] width 184 height 15
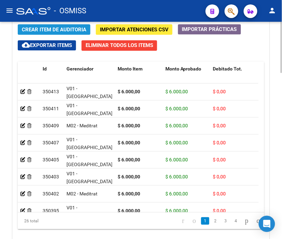
click at [60, 31] on span "Crear Item de Auditoria" at bounding box center [54, 30] width 64 height 6
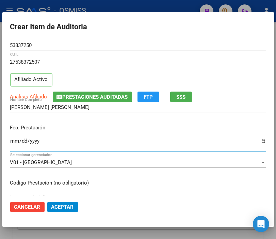
click at [15, 143] on input "Ingresar la fecha" at bounding box center [138, 143] width 256 height 11
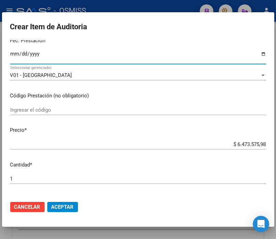
scroll to position [113, 0]
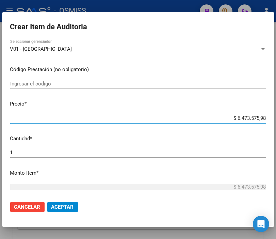
drag, startPoint x: 214, startPoint y: 120, endPoint x: 282, endPoint y: 130, distance: 68.6
click at [276, 130] on html "menu - OSMISS person Firma Express Padrón Padrón Ágil Análisis Afiliado Integra…" at bounding box center [138, 119] width 276 height 239
click at [71, 212] on mat-dialog-actions "Cancelar Aceptar" at bounding box center [138, 207] width 256 height 23
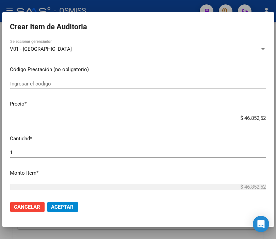
click at [71, 208] on span "Aceptar" at bounding box center [62, 207] width 22 height 6
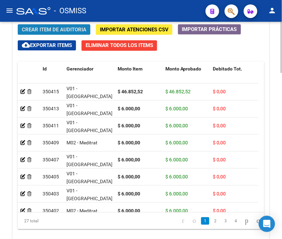
click at [43, 27] on span "Crear Item de Auditoria" at bounding box center [54, 30] width 64 height 6
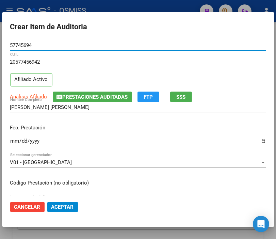
click at [14, 141] on input "Ingresar la fecha" at bounding box center [138, 143] width 256 height 11
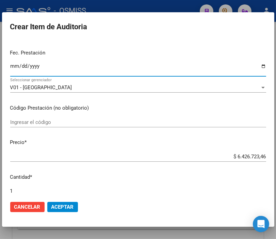
scroll to position [76, 0]
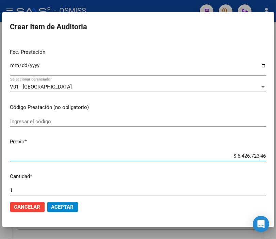
drag, startPoint x: 222, startPoint y: 156, endPoint x: 282, endPoint y: 154, distance: 59.3
click at [276, 154] on html "menu - OSMISS person Firma Express Padrón Padrón Ágil Análisis Afiliado Integra…" at bounding box center [138, 119] width 276 height 239
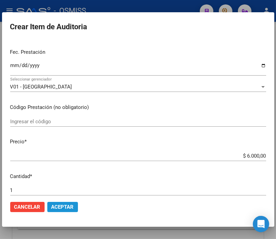
click at [68, 208] on span "Aceptar" at bounding box center [62, 207] width 22 height 6
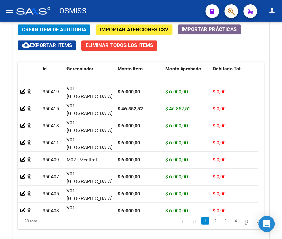
drag, startPoint x: 151, startPoint y: 8, endPoint x: 104, endPoint y: 21, distance: 48.5
click at [151, 8] on div "- OSMISS" at bounding box center [108, 10] width 184 height 15
click at [49, 26] on button "Crear Item de Auditoria" at bounding box center [54, 29] width 73 height 11
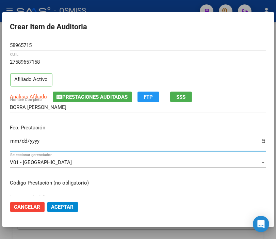
click at [16, 141] on input "Ingresar la fecha" at bounding box center [138, 143] width 256 height 11
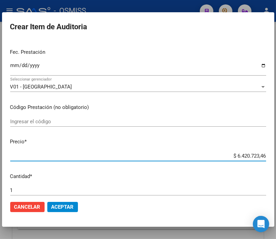
drag, startPoint x: 222, startPoint y: 158, endPoint x: 282, endPoint y: 152, distance: 59.9
click at [276, 152] on html "menu - OSMISS person Firma Express Padrón Padrón Ágil Análisis Afiliado Integra…" at bounding box center [138, 119] width 276 height 239
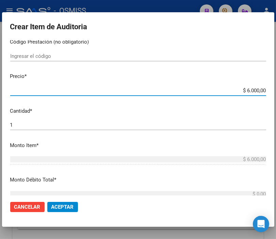
scroll to position [151, 0]
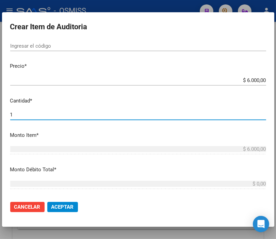
drag, startPoint x: 30, startPoint y: 114, endPoint x: -30, endPoint y: 114, distance: 59.6
click at [0, 114] on html "menu - OSMISS person Firma Express Padrón Padrón Ágil Análisis Afiliado Integra…" at bounding box center [138, 119] width 276 height 239
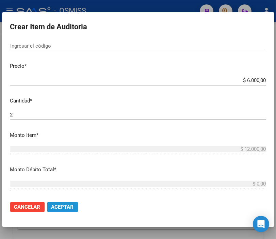
click at [67, 206] on span "Aceptar" at bounding box center [62, 207] width 22 height 6
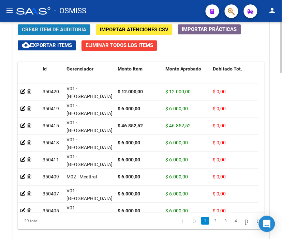
click at [38, 27] on span "Crear Item de Auditoria" at bounding box center [54, 30] width 64 height 6
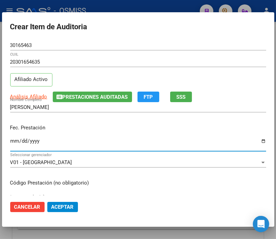
click at [15, 141] on input "Ingresar la fecha" at bounding box center [138, 143] width 256 height 11
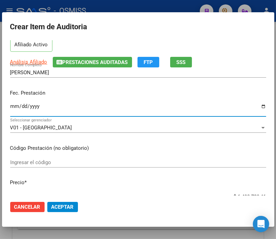
scroll to position [76, 0]
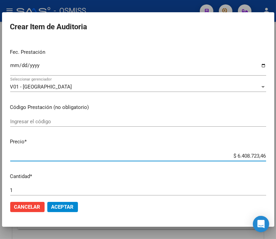
drag, startPoint x: 221, startPoint y: 155, endPoint x: 282, endPoint y: 156, distance: 60.3
click at [276, 156] on html "menu - OSMISS person Firma Express Padrón Padrón Ágil Análisis Afiliado Integra…" at bounding box center [138, 119] width 276 height 239
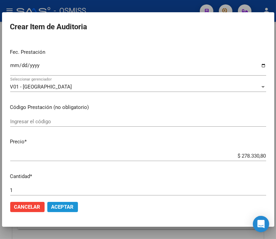
click at [59, 208] on span "Aceptar" at bounding box center [62, 207] width 22 height 6
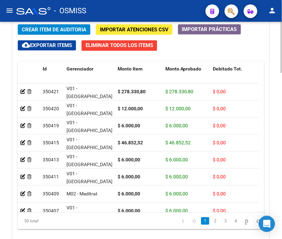
click at [45, 29] on span "Crear Item de Auditoria" at bounding box center [54, 30] width 64 height 6
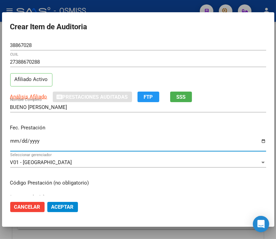
click at [12, 142] on input "Ingresar la fecha" at bounding box center [138, 143] width 256 height 11
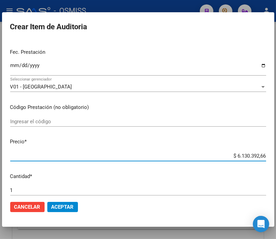
drag, startPoint x: 224, startPoint y: 157, endPoint x: 282, endPoint y: 149, distance: 58.5
click at [276, 149] on html "menu - OSMISS person Firma Express Padrón Padrón Ágil Análisis Afiliado Integra…" at bounding box center [138, 119] width 276 height 239
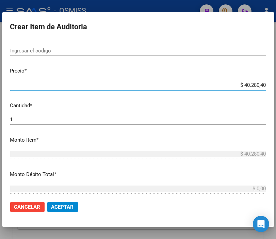
scroll to position [189, 0]
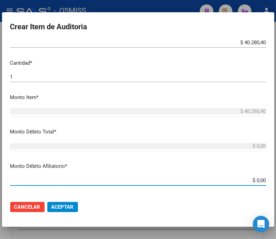
drag, startPoint x: 238, startPoint y: 180, endPoint x: 282, endPoint y: 182, distance: 43.4
click at [276, 182] on html "menu - OSMISS person Firma Express Padrón Padrón Ágil Análisis Afiliado Integra…" at bounding box center [138, 119] width 276 height 239
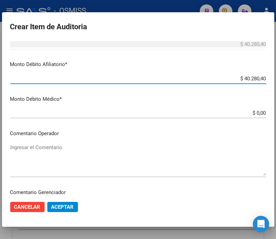
scroll to position [303, 0]
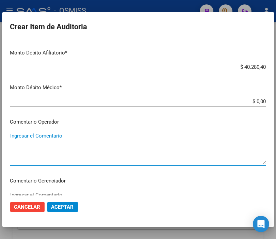
click at [38, 132] on textarea "Ingresar el Comentario" at bounding box center [138, 148] width 256 height 32
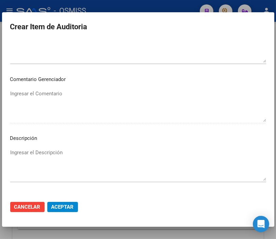
scroll to position [416, 0]
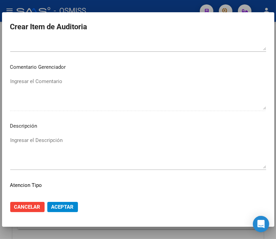
click at [16, 143] on textarea "Ingresar el Descripción" at bounding box center [138, 153] width 256 height 32
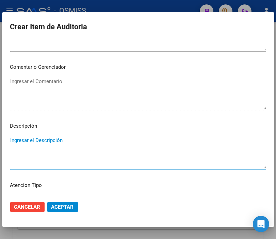
click at [127, 151] on textarea "Ingresar el Descripción" at bounding box center [138, 153] width 256 height 32
click at [21, 140] on textarea "Ingresar el Descripción" at bounding box center [138, 153] width 256 height 32
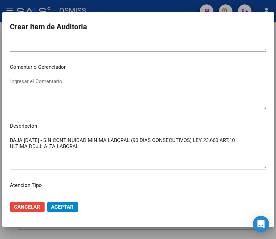
click at [127, 154] on textarea "BAJA 07/03/2025 - SIN CONTINUIDAD MINIMA LABORAL (90 DIAS CONSECUTIVOS) LEY 23.…" at bounding box center [138, 153] width 256 height 32
click at [71, 206] on span "Aceptar" at bounding box center [62, 207] width 22 height 6
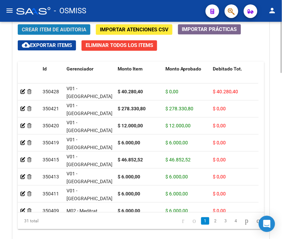
click at [51, 29] on span "Crear Item de Auditoria" at bounding box center [54, 30] width 64 height 6
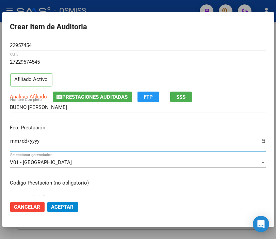
click at [15, 141] on input "Ingresar la fecha" at bounding box center [138, 143] width 256 height 11
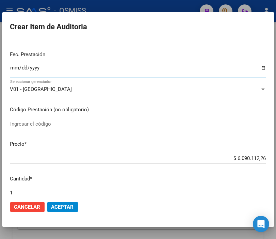
scroll to position [76, 0]
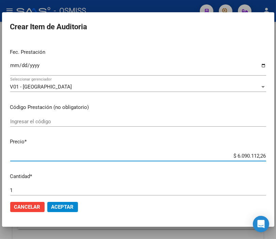
drag, startPoint x: 227, startPoint y: 156, endPoint x: 282, endPoint y: 154, distance: 54.9
click at [276, 154] on html "menu - OSMISS person Firma Express Padrón Padrón Ágil Análisis Afiliado Integra…" at bounding box center [138, 119] width 276 height 239
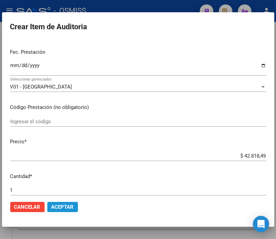
click at [62, 202] on button "Aceptar" at bounding box center [62, 207] width 31 height 10
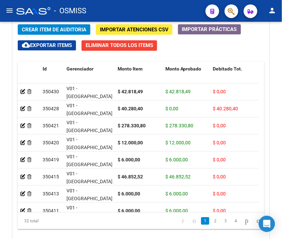
drag, startPoint x: 128, startPoint y: 8, endPoint x: 125, endPoint y: 8, distance: 3.8
click at [128, 8] on div "- OSMISS" at bounding box center [108, 10] width 184 height 15
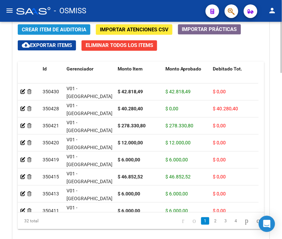
click at [51, 28] on span "Crear Item de Auditoria" at bounding box center [54, 30] width 64 height 6
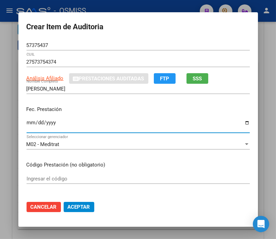
click at [29, 122] on input "Ingresar la fecha" at bounding box center [138, 125] width 223 height 11
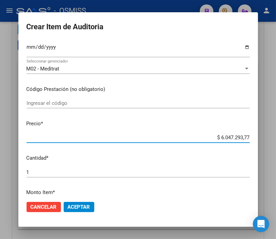
drag, startPoint x: 206, startPoint y: 137, endPoint x: 282, endPoint y: 134, distance: 75.7
click at [276, 134] on html "menu - OSMISS person Firma Express Padrón Padrón Ágil Análisis Afiliado Integra…" at bounding box center [138, 119] width 276 height 239
click at [75, 205] on span "Aceptar" at bounding box center [79, 207] width 22 height 6
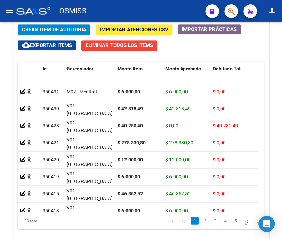
drag, startPoint x: 149, startPoint y: 8, endPoint x: 104, endPoint y: 19, distance: 46.4
click at [149, 8] on div "- OSMISS" at bounding box center [108, 10] width 184 height 15
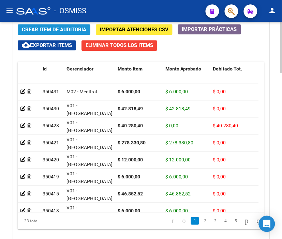
click at [65, 28] on span "Crear Item de Auditoria" at bounding box center [54, 30] width 64 height 6
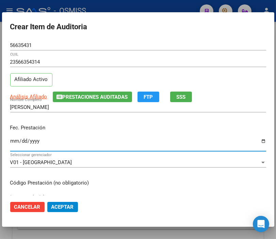
click at [12, 140] on input "Ingresar la fecha" at bounding box center [138, 143] width 256 height 11
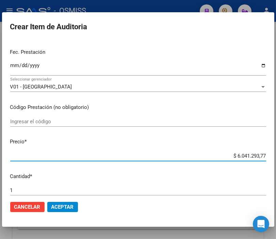
drag, startPoint x: 226, startPoint y: 158, endPoint x: 282, endPoint y: 158, distance: 56.2
click at [276, 158] on html "menu - OSMISS person Firma Express Padrón Padrón Ágil Análisis Afiliado Integra…" at bounding box center [138, 119] width 276 height 239
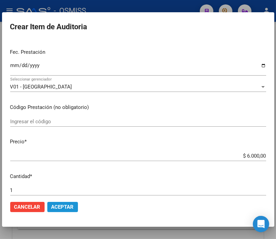
click at [65, 203] on button "Aceptar" at bounding box center [62, 207] width 31 height 10
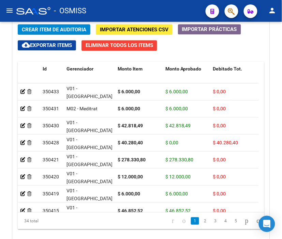
click at [134, 4] on div "- OSMISS" at bounding box center [108, 10] width 184 height 15
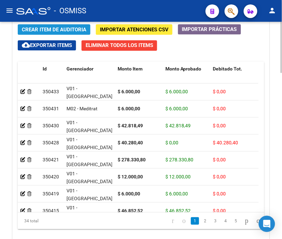
click at [35, 28] on span "Crear Item de Auditoria" at bounding box center [54, 30] width 64 height 6
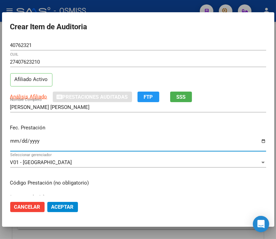
click at [14, 141] on input "Ingresar la fecha" at bounding box center [138, 143] width 256 height 11
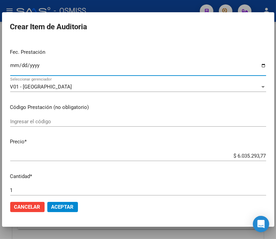
click at [12, 66] on input "2025-07-01" at bounding box center [138, 68] width 256 height 11
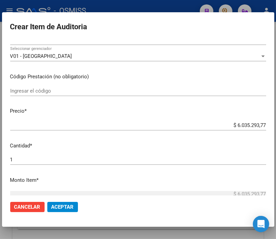
scroll to position [113, 0]
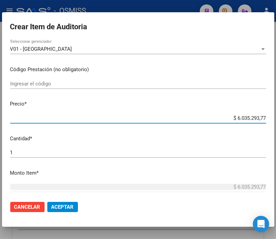
drag, startPoint x: 220, startPoint y: 118, endPoint x: 282, endPoint y: 132, distance: 63.4
click at [276, 132] on html "menu - OSMISS person Firma Express Padrón Padrón Ágil Análisis Afiliado Integra…" at bounding box center [138, 119] width 276 height 239
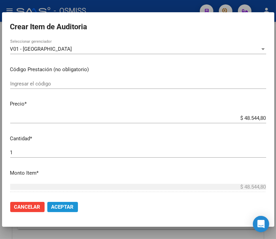
click at [64, 210] on button "Aceptar" at bounding box center [62, 207] width 31 height 10
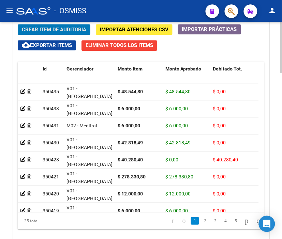
click at [44, 32] on span "Crear Item de Auditoria" at bounding box center [54, 30] width 64 height 6
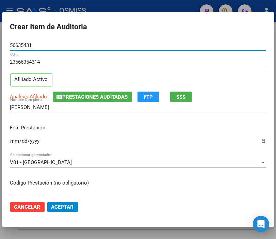
click at [14, 142] on input "Ingresar la fecha" at bounding box center [138, 143] width 256 height 11
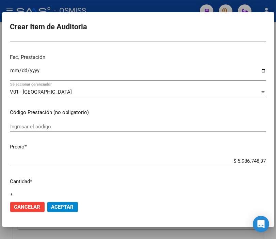
scroll to position [76, 0]
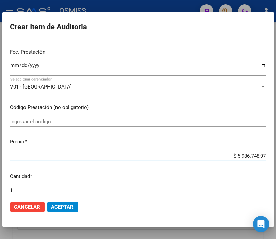
drag, startPoint x: 224, startPoint y: 157, endPoint x: 282, endPoint y: 157, distance: 57.9
click at [276, 157] on html "menu - OSMISS person Firma Express Padrón Padrón Ágil Análisis Afiliado Integra…" at bounding box center [138, 119] width 276 height 239
click at [61, 207] on span "Aceptar" at bounding box center [62, 207] width 22 height 6
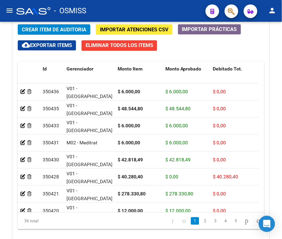
click at [116, 5] on div "- OSMISS" at bounding box center [108, 10] width 184 height 15
click at [45, 28] on span "Crear Item de Auditoria" at bounding box center [54, 30] width 64 height 6
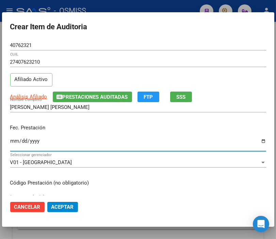
click at [15, 139] on input "Ingresar la fecha" at bounding box center [138, 143] width 256 height 11
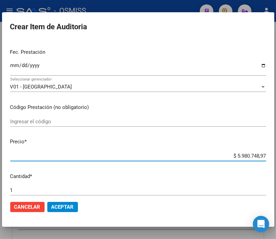
drag, startPoint x: 222, startPoint y: 157, endPoint x: 282, endPoint y: 159, distance: 59.3
click at [276, 159] on html "menu - OSMISS person Firma Express Padrón Padrón Ágil Análisis Afiliado Integra…" at bounding box center [138, 119] width 276 height 239
click at [62, 207] on span "Aceptar" at bounding box center [62, 207] width 22 height 6
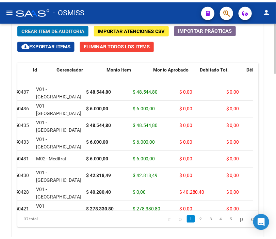
scroll to position [0, 0]
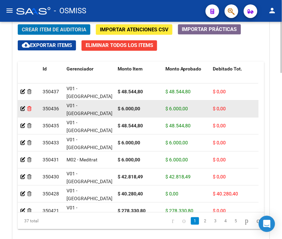
click at [29, 109] on icon at bounding box center [29, 108] width 4 height 5
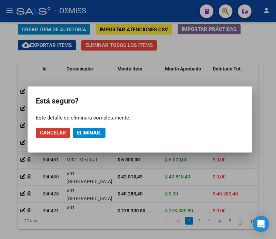
click at [88, 132] on span "Eliminar." at bounding box center [89, 133] width 25 height 6
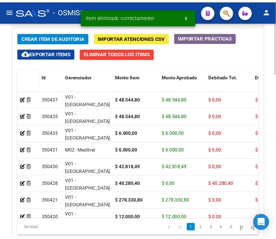
scroll to position [629, 0]
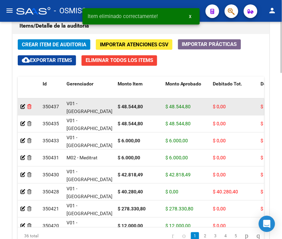
click at [29, 107] on icon at bounding box center [29, 106] width 4 height 5
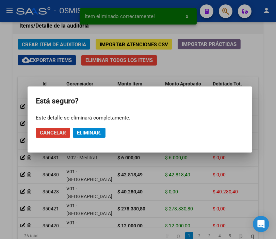
click at [92, 131] on span "Eliminar." at bounding box center [89, 133] width 25 height 6
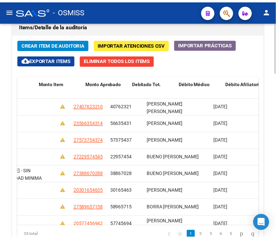
scroll to position [0, 0]
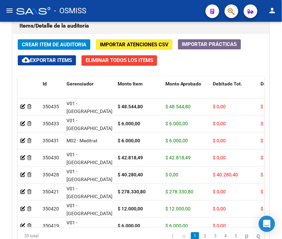
click at [165, 7] on div "- OSMISS" at bounding box center [108, 10] width 184 height 15
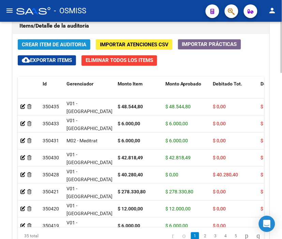
click at [38, 44] on span "Crear Item de Auditoria" at bounding box center [54, 45] width 64 height 6
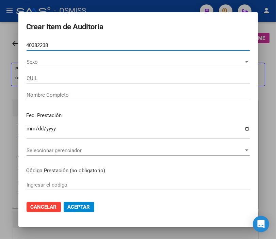
scroll to position [629, 0]
type input "20403822389"
type input "[PERSON_NAME]"
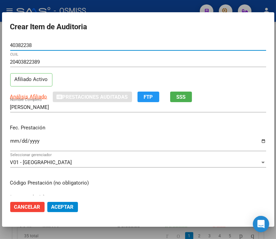
type input "40382238"
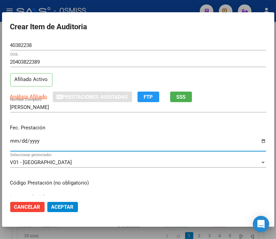
click at [14, 139] on input "Ingresar la fecha" at bounding box center [138, 143] width 256 height 11
type input "[DATE]"
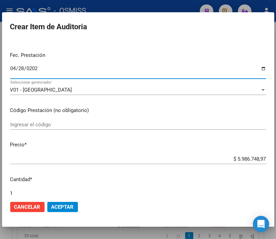
scroll to position [76, 0]
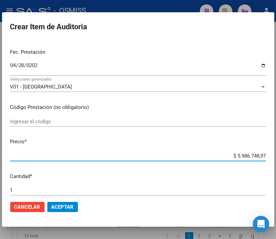
drag, startPoint x: 226, startPoint y: 156, endPoint x: 282, endPoint y: 156, distance: 56.2
click at [276, 156] on html "menu - OSMISS person Firma Express Padrón Padrón Ágil Análisis Afiliado Integra…" at bounding box center [138, 119] width 276 height 239
type input "$ 0,06"
type input "$ 0,60"
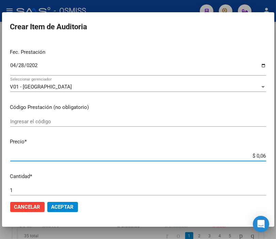
type input "$ 0,60"
type input "$ 6,00"
type input "$ 60,00"
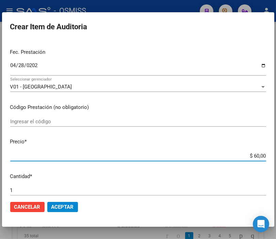
type input "$ 600,00"
type input "$ 6.000,00"
click at [57, 208] on span "Aceptar" at bounding box center [62, 207] width 22 height 6
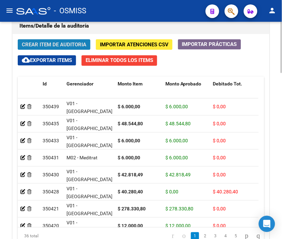
click at [66, 42] on span "Crear Item de Auditoria" at bounding box center [54, 45] width 64 height 6
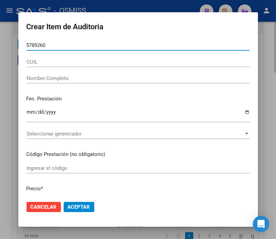
type input "57892605"
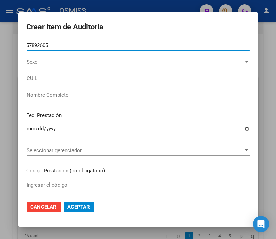
type input "23578926054"
type input "[PERSON_NAME] [PERSON_NAME]"
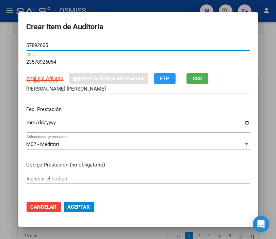
type input "57892605"
click at [28, 123] on input "Ingresar la fecha" at bounding box center [138, 125] width 223 height 11
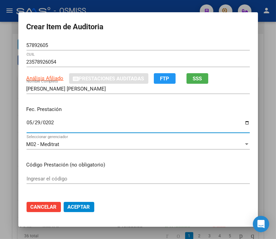
type input "[DATE]"
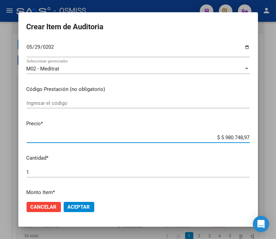
drag, startPoint x: 203, startPoint y: 139, endPoint x: 282, endPoint y: 137, distance: 78.7
click at [276, 137] on html "menu - OSMISS person Firma Express Padrón Padrón Ágil Análisis Afiliado Integra…" at bounding box center [138, 119] width 276 height 239
type input "$ 0,06"
type input "$ 0,60"
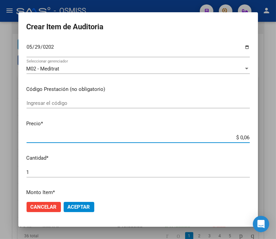
type input "$ 0,60"
type input "$ 6,00"
type input "$ 60,00"
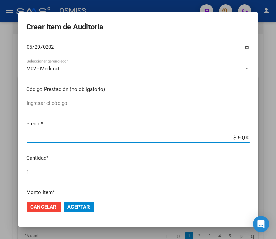
type input "$ 600,00"
type input "$ 6.000,00"
click at [86, 200] on mat-dialog-actions "Cancelar Aceptar" at bounding box center [138, 207] width 223 height 23
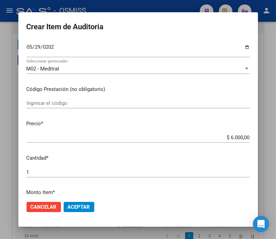
click at [86, 202] on button "Aceptar" at bounding box center [79, 207] width 31 height 10
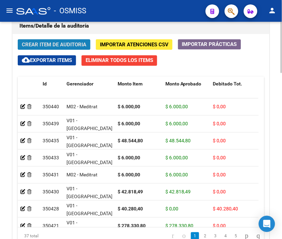
click at [56, 46] on span "Crear Item de Auditoria" at bounding box center [54, 45] width 64 height 6
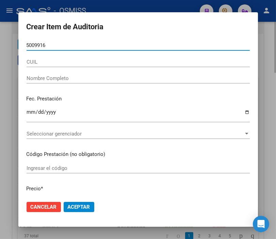
type input "50099164"
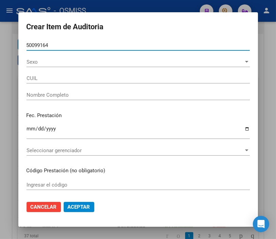
type input "27500991645"
type input "[PERSON_NAME] [PERSON_NAME]"
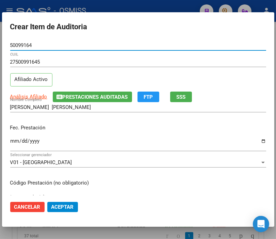
type input "50099164"
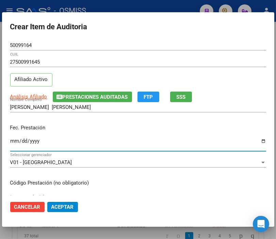
click at [13, 139] on input "Ingresar la fecha" at bounding box center [138, 143] width 256 height 11
type input "[DATE]"
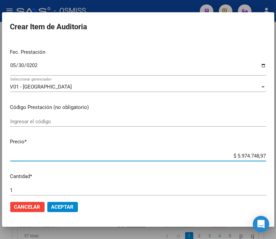
drag, startPoint x: 226, startPoint y: 157, endPoint x: 282, endPoint y: 155, distance: 56.3
click at [276, 155] on html "menu - OSMISS person Firma Express Padrón Padrón Ágil Análisis Afiliado Integra…" at bounding box center [138, 119] width 276 height 239
type input "$ 0,06"
type input "$ 0,60"
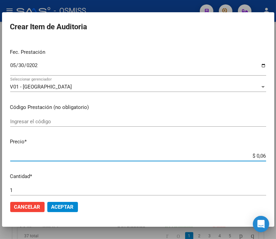
type input "$ 0,60"
type input "$ 6,00"
type input "$ 60,00"
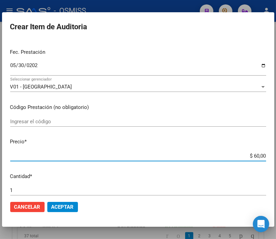
type input "$ 600,00"
type input "$ 6.000,00"
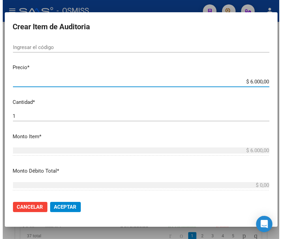
scroll to position [151, 0]
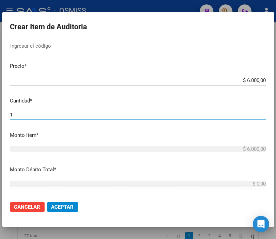
drag, startPoint x: 19, startPoint y: 114, endPoint x: -23, endPoint y: 113, distance: 42.6
click at [0, 113] on html "menu - OSMISS person Firma Express Padrón Padrón Ágil Análisis Afiliado Integra…" at bounding box center [138, 119] width 276 height 239
type input "2"
type input "$ 12.000,00"
type input "2"
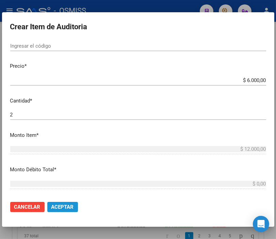
click at [63, 205] on span "Aceptar" at bounding box center [62, 207] width 22 height 6
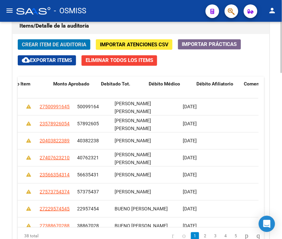
scroll to position [0, 0]
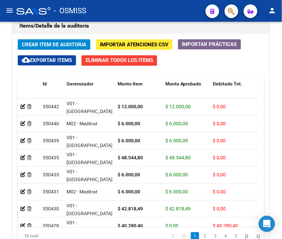
click at [163, 9] on div "- OSMISS" at bounding box center [108, 10] width 184 height 15
drag, startPoint x: 58, startPoint y: 42, endPoint x: 33, endPoint y: 18, distance: 35.0
click at [33, 18] on div "menu - OSMISS person Firma Express Padrón Padrón Ágil Análisis Afiliado Integra…" at bounding box center [141, 119] width 282 height 239
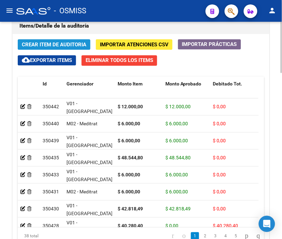
click at [52, 43] on span "Crear Item de Auditoria" at bounding box center [54, 45] width 64 height 6
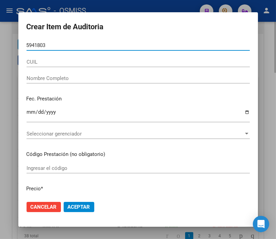
type input "59418033"
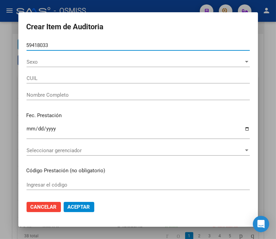
type input "20594180330"
type input "CASADO [PERSON_NAME]"
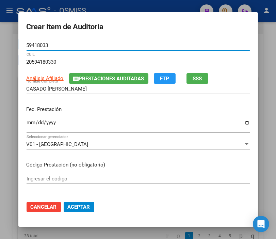
type input "59418033"
click at [27, 122] on input "Ingresar la fecha" at bounding box center [138, 125] width 223 height 11
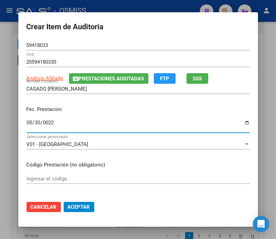
type input "0225-05-30"
type input "[DATE]"
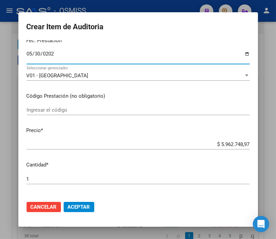
scroll to position [76, 0]
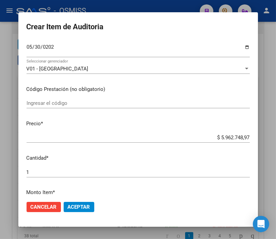
drag, startPoint x: 205, startPoint y: 141, endPoint x: 265, endPoint y: 140, distance: 60.0
click at [265, 140] on div "Crear Item de Auditoria 59418033 Nro Documento 20594180330 CUIL Análisis Afilia…" at bounding box center [138, 119] width 276 height 239
click at [232, 136] on input "$ 5.962.748,97" at bounding box center [138, 138] width 223 height 6
drag, startPoint x: 216, startPoint y: 137, endPoint x: 270, endPoint y: 138, distance: 53.8
click at [270, 138] on div "Crear Item de Auditoria 59418033 Nro Documento 20594180330 CUIL Análisis Afilia…" at bounding box center [138, 119] width 276 height 239
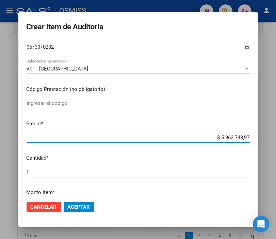
type input "$ 0,06"
type input "$ 0,60"
type input "$ 6,00"
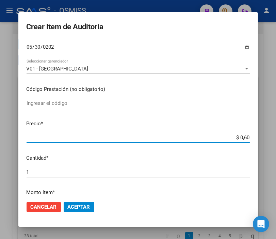
type input "$ 6,00"
type input "$ 60,00"
type input "$ 600,00"
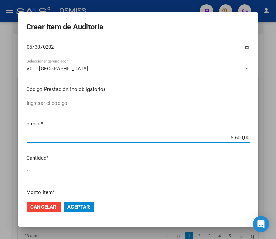
type input "$ 6.000,00"
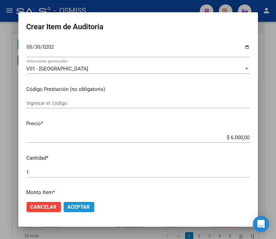
click at [74, 207] on span "Aceptar" at bounding box center [79, 207] width 22 height 6
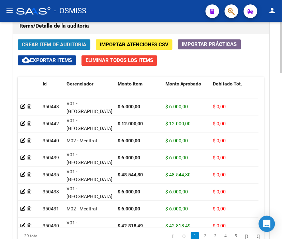
click at [51, 43] on span "Crear Item de Auditoria" at bounding box center [54, 45] width 64 height 6
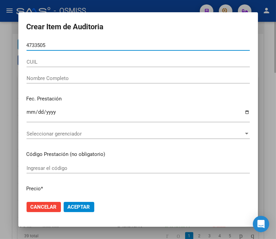
type input "47335052"
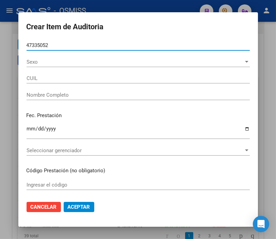
type input "27473350527"
type input "CASTA�AREZ [PERSON_NAME]"
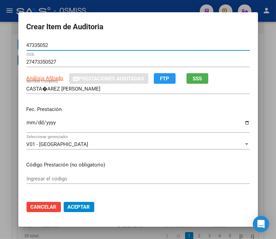
type input "47335052"
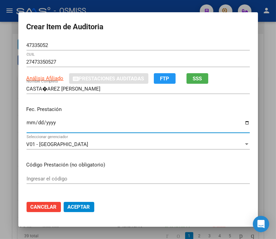
click at [28, 123] on input "Ingresar la fecha" at bounding box center [138, 125] width 223 height 11
type input "[DATE]"
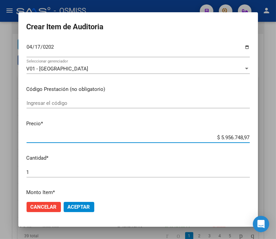
drag, startPoint x: 205, startPoint y: 137, endPoint x: 282, endPoint y: 140, distance: 76.7
click at [276, 140] on html "menu - OSMISS person Firma Express Padrón Padrón Ágil Análisis Afiliado Integra…" at bounding box center [138, 119] width 276 height 239
type input "$ 0,06"
type input "$ 0,60"
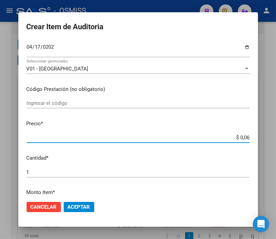
type input "$ 0,60"
type input "$ 6,00"
type input "$ 60,00"
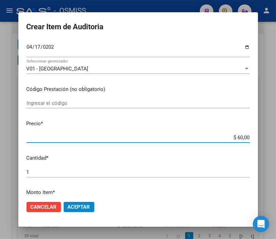
type input "$ 600,00"
type input "$ 6.000,00"
click at [78, 206] on span "Aceptar" at bounding box center [79, 207] width 22 height 6
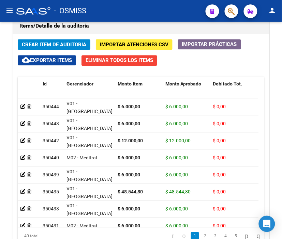
click at [137, 2] on mat-toolbar "menu - OSMISS person" at bounding box center [141, 11] width 282 height 22
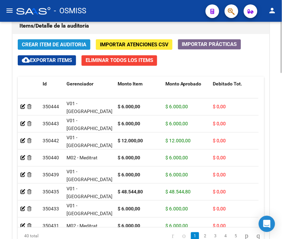
click at [50, 43] on span "Crear Item de Auditoria" at bounding box center [54, 45] width 64 height 6
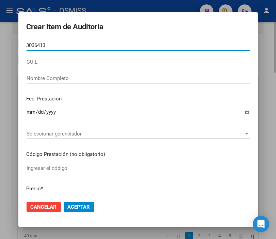
type input "30364131"
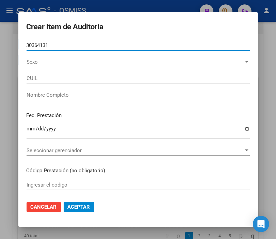
type input "27303641314"
type input "[PERSON_NAME]"
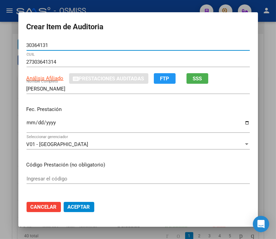
type input "30364131"
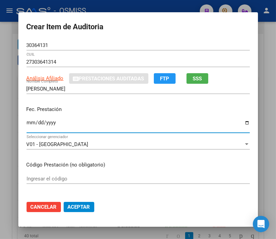
click at [28, 123] on input "Ingresar la fecha" at bounding box center [138, 125] width 223 height 11
type input "[DATE]"
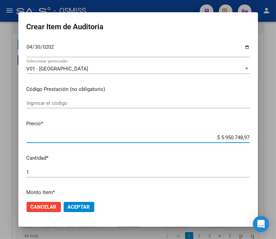
drag, startPoint x: 203, startPoint y: 138, endPoint x: 282, endPoint y: 138, distance: 79.0
click at [276, 138] on html "menu - OSMISS person Firma Express Padrón Padrón Ágil Análisis Afiliado Integra…" at bounding box center [138, 119] width 276 height 239
type input "$ 0,06"
type input "$ 0,60"
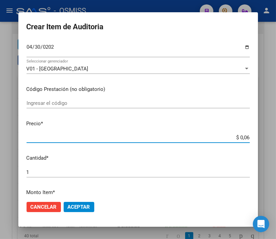
type input "$ 0,60"
type input "$ 6,00"
type input "$ 60,00"
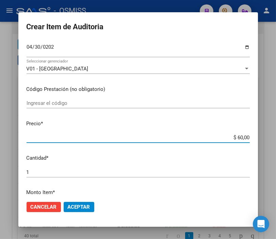
type input "$ 600,00"
type input "$ 6.000,00"
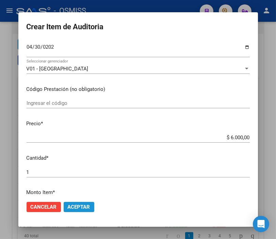
click at [75, 207] on span "Aceptar" at bounding box center [79, 207] width 22 height 6
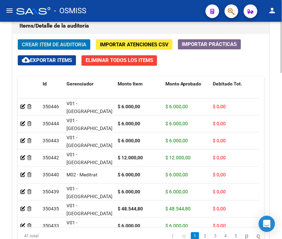
click at [66, 44] on span "Crear Item de Auditoria" at bounding box center [54, 45] width 64 height 6
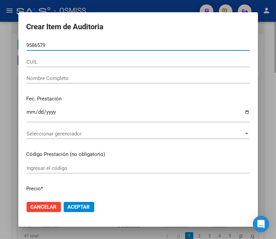
type input "95865798"
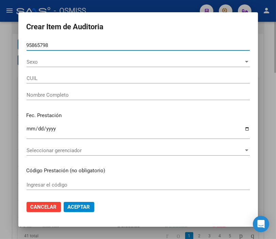
type input "27958657981"
type input "[PERSON_NAME] [PERSON_NAME]"
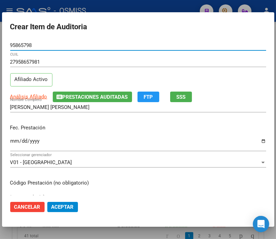
type input "95865798"
click at [11, 140] on input "Ingresar la fecha" at bounding box center [138, 143] width 256 height 11
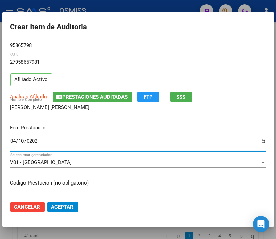
type input "[DATE]"
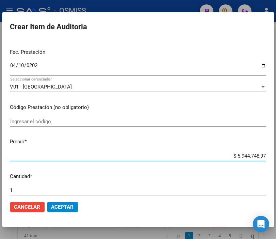
drag, startPoint x: 222, startPoint y: 156, endPoint x: 282, endPoint y: 158, distance: 59.7
click at [276, 158] on html "menu - OSMISS person Firma Express Padrón Padrón Ágil Análisis Afiliado Integra…" at bounding box center [138, 119] width 276 height 239
type input "$ 0,06"
type input "$ 0,60"
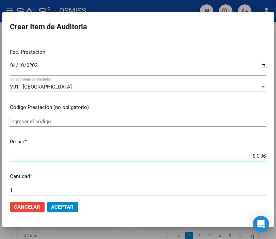
type input "$ 0,60"
type input "$ 6,00"
type input "$ 60,00"
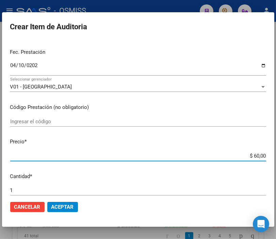
type input "$ 600,00"
type input "$ 6.000,00"
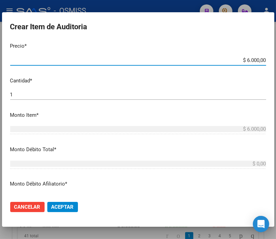
scroll to position [189, 0]
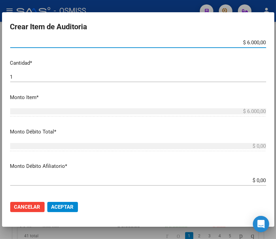
click at [276, 180] on html "menu - OSMISS person Firma Express Padrón Padrón Ágil Análisis Afiliado Integra…" at bounding box center [138, 119] width 276 height 239
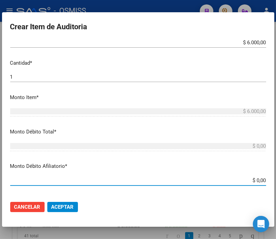
type input "$ 0,06"
type input "$ 0,60"
type input "$ 6,00"
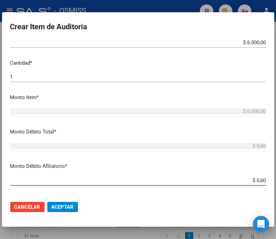
type input "$ 6,00"
type input "$ 60,00"
type input "$ 600,00"
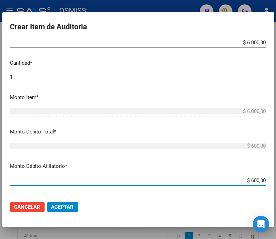
type input "$ 6.000,00"
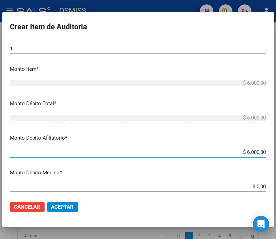
scroll to position [303, 0]
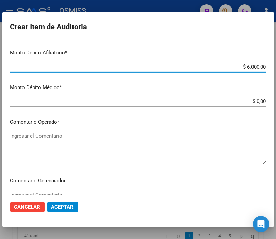
click at [25, 137] on textarea "Ingresar el Comentario" at bounding box center [138, 148] width 256 height 32
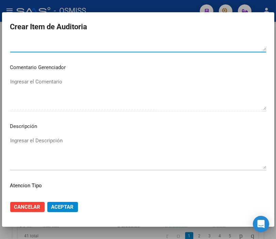
scroll to position [416, 0]
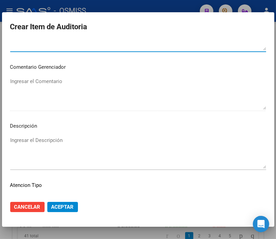
type textarea "SE RECHAZA"
click at [26, 140] on textarea "Ingresar el Descripción" at bounding box center [138, 153] width 256 height 32
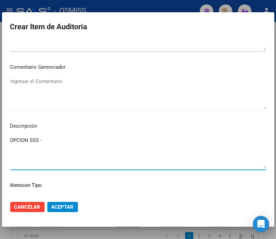
paste textarea "HOMINIS S.A."
paste textarea "9-0150-1"
type textarea "OPCION SSS - HOMINIS S.A. 9-0150-1"
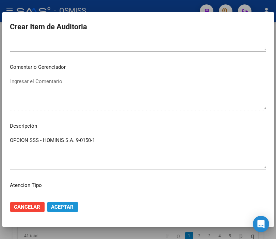
click at [60, 209] on span "Aceptar" at bounding box center [62, 207] width 22 height 6
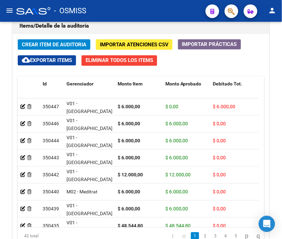
click at [131, 6] on div "- OSMISS" at bounding box center [108, 10] width 184 height 15
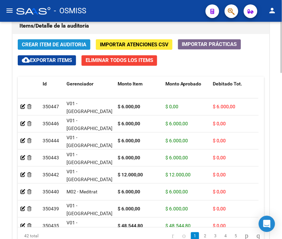
click at [46, 42] on span "Crear Item de Auditoria" at bounding box center [54, 45] width 64 height 6
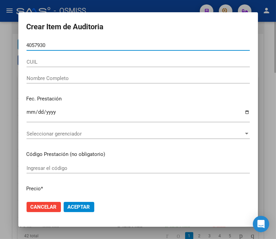
type input "40579309"
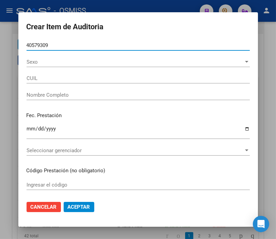
type input "27405793097"
type input "[PERSON_NAME]"
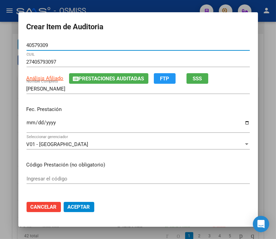
type input "40579309"
click at [28, 123] on input "Ingresar la fecha" at bounding box center [138, 125] width 223 height 11
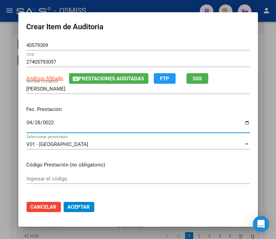
type input "0225-04-28"
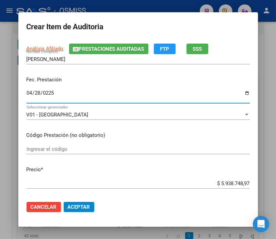
scroll to position [76, 0]
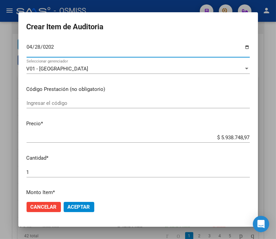
type input "[DATE]"
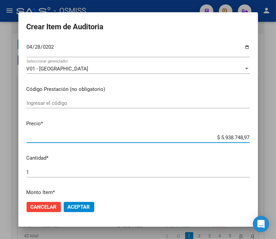
drag, startPoint x: 211, startPoint y: 135, endPoint x: 282, endPoint y: 144, distance: 71.1
click at [276, 144] on html "menu - OSMISS person Firma Express Padrón Padrón Ágil Análisis Afiliado Integra…" at bounding box center [138, 119] width 276 height 239
type input "$ 0,01"
type input "$ 0,16"
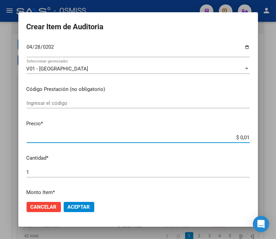
type input "$ 0,16"
type input "$ 1,66"
type input "$ 16,69"
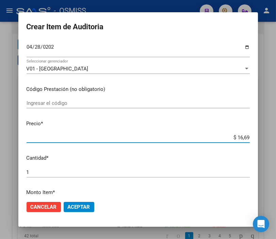
type input "$ 166,93"
type input "$ 1.669,30"
type input "$ 16.693,00"
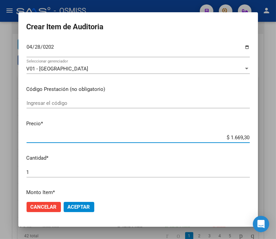
type input "$ 16.693,00"
click at [83, 203] on button "Aceptar" at bounding box center [79, 207] width 31 height 10
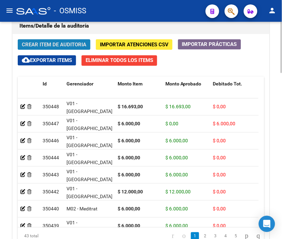
click at [69, 45] on span "Crear Item de Auditoria" at bounding box center [54, 45] width 64 height 6
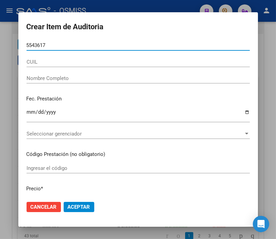
type input "55436174"
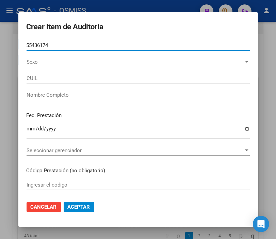
type input "23554361749"
type input "[PERSON_NAME]"
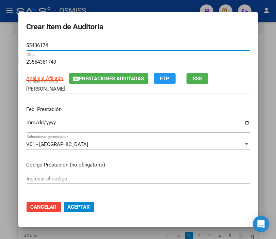
type input "55436174"
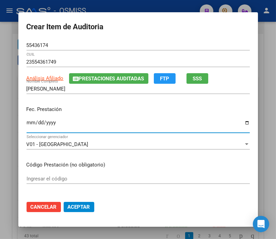
click at [27, 121] on input "Ingresar la fecha" at bounding box center [138, 125] width 223 height 11
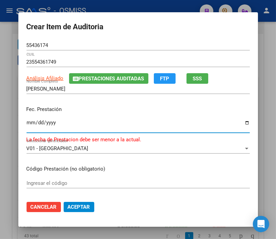
click at [32, 121] on input "[DATE]" at bounding box center [138, 125] width 223 height 11
type input "[DATE]"
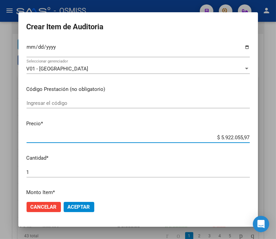
drag, startPoint x: 210, startPoint y: 137, endPoint x: 282, endPoint y: 138, distance: 72.2
click at [276, 138] on html "menu - OSMISS person Firma Express Padrón Padrón Ágil Análisis Afiliado Integra…" at bounding box center [138, 119] width 276 height 239
type input "$ 0,01"
type input "$ 0,10"
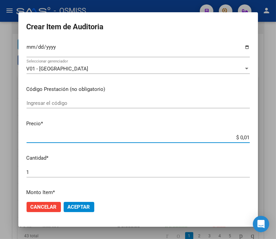
type input "$ 0,10"
type input "$ 1,01"
type input "$ 10,16"
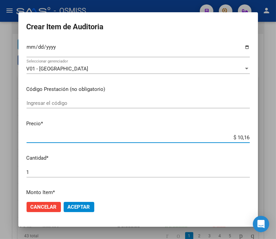
type input "$ 101,60"
type input "$ 1.016,06"
type input "$ 10.160,66"
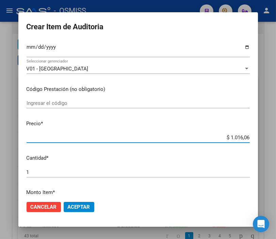
type input "$ 10.160,66"
type input "$ 101.606,65"
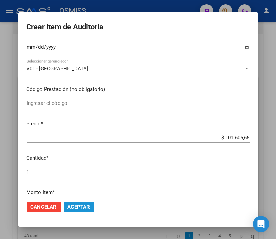
click at [74, 204] on span "Aceptar" at bounding box center [79, 207] width 22 height 6
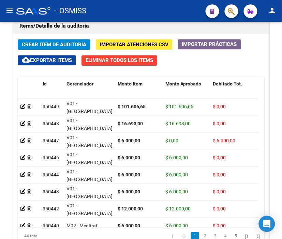
drag, startPoint x: 160, startPoint y: 7, endPoint x: 131, endPoint y: 9, distance: 29.0
click at [160, 7] on div "- OSMISS" at bounding box center [108, 10] width 184 height 15
click at [52, 44] on span "Crear Item de Auditoria" at bounding box center [54, 45] width 64 height 6
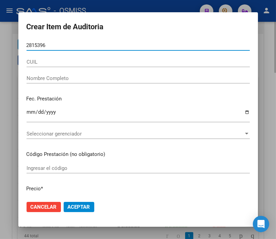
type input "28153969"
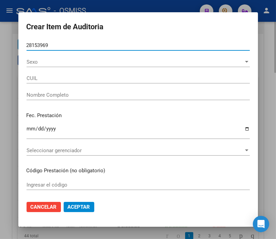
type input "27281539693"
type input "[PERSON_NAME]"
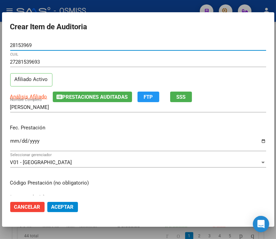
type input "28153969"
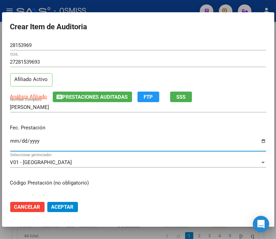
click at [16, 141] on input "Ingresar la fecha" at bounding box center [138, 143] width 256 height 11
type input "[DATE]"
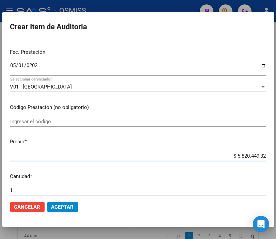
drag, startPoint x: 223, startPoint y: 158, endPoint x: 282, endPoint y: 161, distance: 59.0
click at [276, 161] on html "menu - OSMISS person Firma Express Padrón Padrón Ágil Análisis Afiliado Integra…" at bounding box center [138, 119] width 276 height 239
type input "$ 0,06"
type input "$ 0,60"
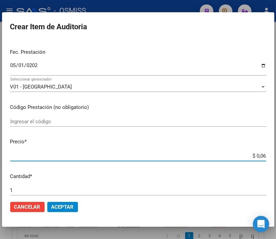
type input "$ 0,60"
type input "$ 6,00"
type input "$ 60,00"
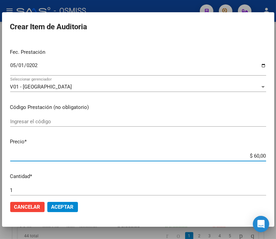
type input "$ 600,00"
type input "$ 6.000,00"
click at [71, 209] on span "Aceptar" at bounding box center [62, 207] width 22 height 6
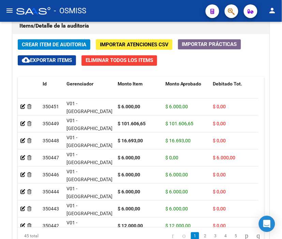
click at [167, 9] on div "- OSMISS" at bounding box center [108, 10] width 184 height 15
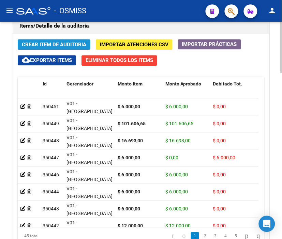
click at [40, 40] on button "Crear Item de Auditoria" at bounding box center [54, 44] width 73 height 11
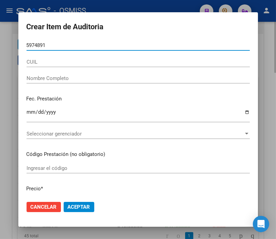
type input "59748913"
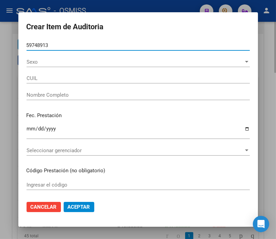
type input "20597489138"
type input "[PERSON_NAME] LION"
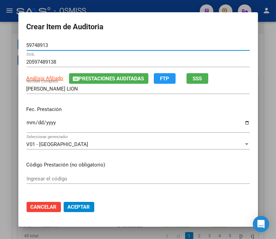
type input "59748913"
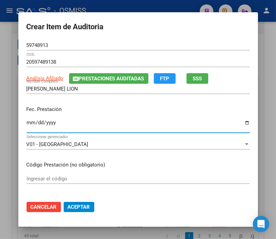
click at [30, 123] on input "Ingresar la fecha" at bounding box center [138, 125] width 223 height 11
type input "[DATE]"
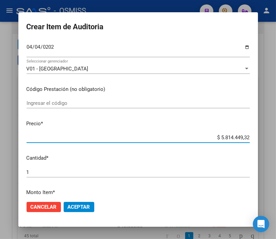
drag, startPoint x: 205, startPoint y: 138, endPoint x: 280, endPoint y: 145, distance: 75.3
click at [276, 145] on html "menu - OSMISS person Firma Express Padrón Padrón Ágil Análisis Afiliado Integra…" at bounding box center [138, 119] width 276 height 239
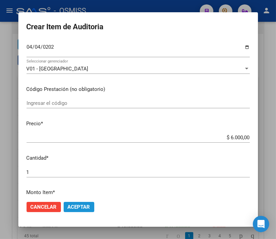
click at [80, 204] on span "Aceptar" at bounding box center [79, 207] width 22 height 6
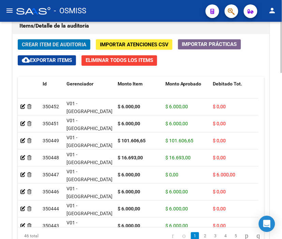
click at [66, 42] on span "Crear Item de Auditoria" at bounding box center [54, 45] width 64 height 6
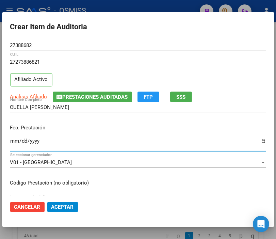
click at [14, 142] on input "Ingresar la fecha" at bounding box center [138, 143] width 256 height 11
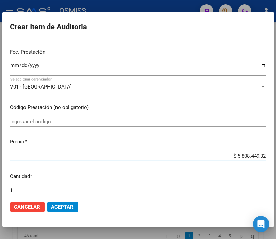
drag, startPoint x: 222, startPoint y: 155, endPoint x: 282, endPoint y: 157, distance: 59.3
click at [276, 157] on html "menu - OSMISS person Firma Express Padrón Padrón Ágil Análisis Afiliado Integra…" at bounding box center [138, 119] width 276 height 239
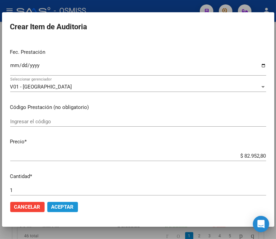
click at [62, 206] on span "Aceptar" at bounding box center [62, 207] width 22 height 6
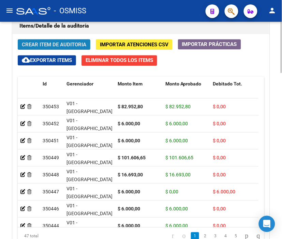
click at [69, 42] on span "Crear Item de Auditoria" at bounding box center [54, 45] width 64 height 6
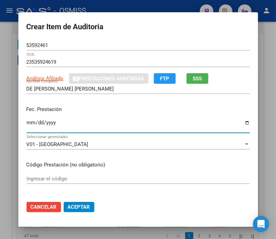
click at [27, 122] on div "Fec. Prestación Ingresar la fecha" at bounding box center [138, 120] width 223 height 39
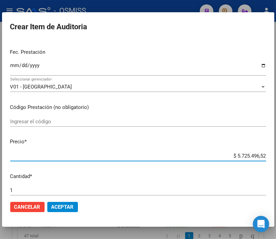
drag, startPoint x: 227, startPoint y: 158, endPoint x: 282, endPoint y: 157, distance: 54.9
click at [276, 157] on html "menu - OSMISS person Firma Express Padrón Padrón Ágil Análisis Afiliado Integra…" at bounding box center [138, 119] width 276 height 239
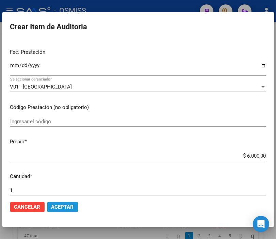
click at [53, 212] on button "Aceptar" at bounding box center [62, 207] width 31 height 10
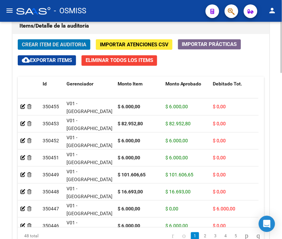
click at [61, 44] on span "Crear Item de Auditoria" at bounding box center [54, 45] width 64 height 6
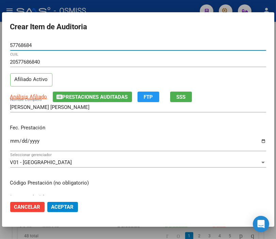
click at [12, 140] on input "Ingresar la fecha" at bounding box center [138, 143] width 256 height 11
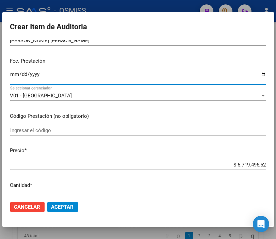
scroll to position [113, 0]
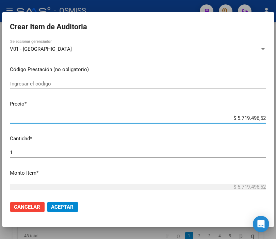
drag, startPoint x: 249, startPoint y: 118, endPoint x: 282, endPoint y: 118, distance: 32.4
click at [276, 118] on html "menu - OSMISS person Firma Express Padrón Padrón Ágil Análisis Afiliado Integra…" at bounding box center [138, 119] width 276 height 239
click at [71, 209] on span "Aceptar" at bounding box center [62, 207] width 22 height 6
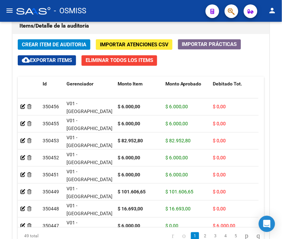
click at [136, 7] on div "- OSMISS" at bounding box center [108, 10] width 184 height 15
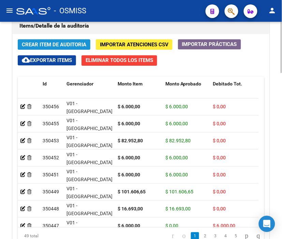
click at [47, 41] on span "Crear Item de Auditoria" at bounding box center [54, 44] width 64 height 6
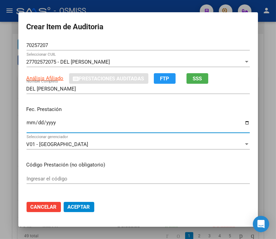
click at [30, 123] on input "Ingresar la fecha" at bounding box center [138, 125] width 223 height 11
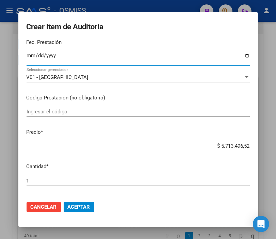
scroll to position [76, 0]
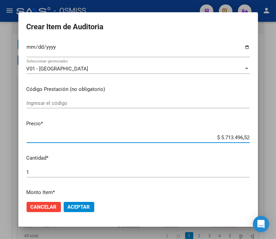
drag, startPoint x: 198, startPoint y: 138, endPoint x: 282, endPoint y: 140, distance: 83.5
click at [276, 140] on html "menu - OSMISS person Firma Express Padrón Padrón Ágil Análisis Afiliado Integra…" at bounding box center [138, 119] width 276 height 239
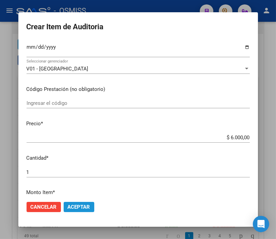
click at [79, 203] on button "Aceptar" at bounding box center [79, 207] width 31 height 10
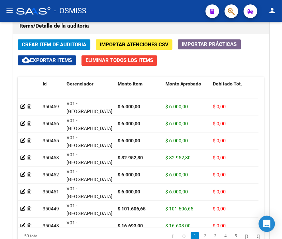
drag, startPoint x: 133, startPoint y: 8, endPoint x: 89, endPoint y: 18, distance: 45.5
click at [133, 8] on div "- OSMISS" at bounding box center [108, 10] width 184 height 15
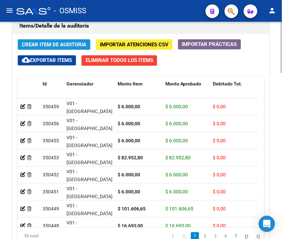
click at [35, 46] on span "Crear Item de Auditoria" at bounding box center [54, 45] width 64 height 6
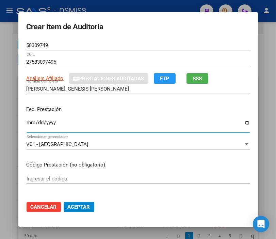
click at [27, 125] on input "Ingresar la fecha" at bounding box center [138, 125] width 223 height 11
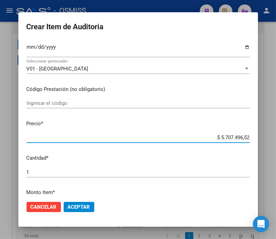
drag, startPoint x: 215, startPoint y: 136, endPoint x: 282, endPoint y: 136, distance: 66.8
click at [276, 136] on html "menu - OSMISS person Firma Express Padrón Padrón Ágil Análisis Afiliado Integra…" at bounding box center [138, 119] width 276 height 239
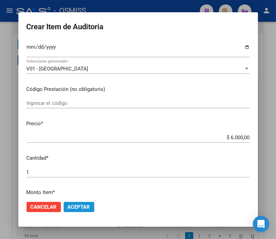
click at [78, 206] on span "Aceptar" at bounding box center [79, 207] width 22 height 6
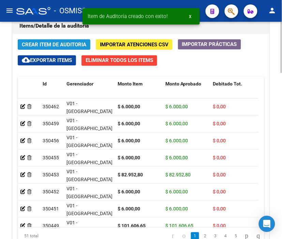
click at [49, 45] on span "Crear Item de Auditoria" at bounding box center [54, 45] width 64 height 6
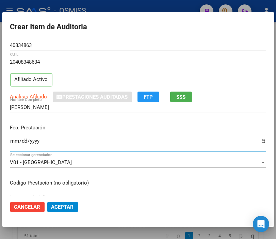
click at [12, 140] on input "Ingresar la fecha" at bounding box center [138, 143] width 256 height 11
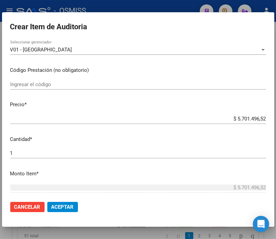
scroll to position [113, 0]
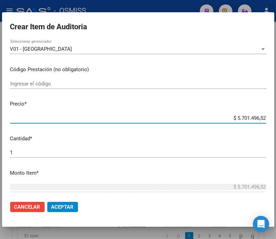
drag, startPoint x: 212, startPoint y: 118, endPoint x: 282, endPoint y: 118, distance: 70.2
click at [276, 118] on html "menu - OSMISS person Firma Express Padrón Padrón Ágil Análisis Afiliado Integra…" at bounding box center [138, 119] width 276 height 239
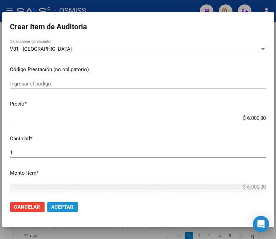
click at [57, 206] on span "Aceptar" at bounding box center [62, 207] width 22 height 6
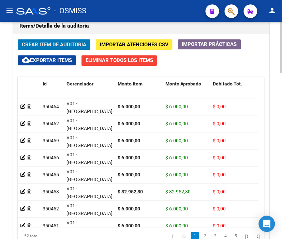
click at [35, 43] on span "Crear Item de Auditoria" at bounding box center [54, 45] width 64 height 6
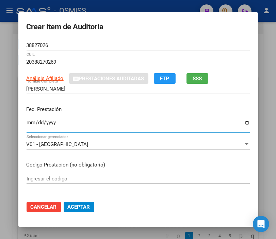
click at [28, 121] on input "Ingresar la fecha" at bounding box center [138, 125] width 223 height 11
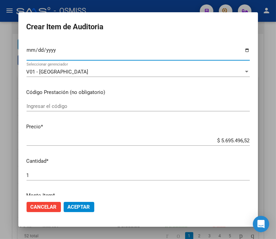
scroll to position [76, 0]
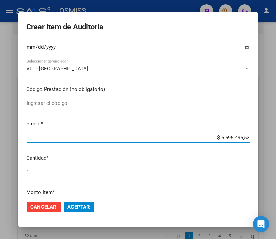
drag, startPoint x: 198, startPoint y: 136, endPoint x: 282, endPoint y: 138, distance: 84.2
click at [276, 138] on html "menu - OSMISS person Firma Express Padrón Padrón Ágil Análisis Afiliado Integra…" at bounding box center [138, 119] width 276 height 239
click at [79, 207] on span "Aceptar" at bounding box center [79, 207] width 22 height 6
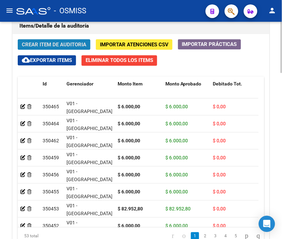
click at [46, 43] on span "Crear Item de Auditoria" at bounding box center [54, 45] width 64 height 6
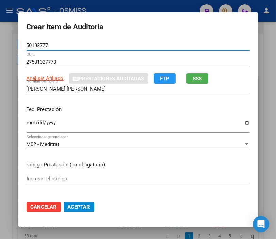
click at [27, 124] on input "Ingresar la fecha" at bounding box center [138, 125] width 223 height 11
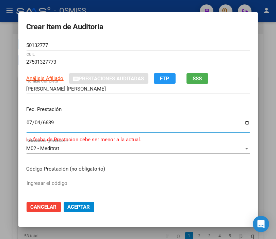
click at [27, 124] on input "6639-07-04" at bounding box center [138, 125] width 223 height 11
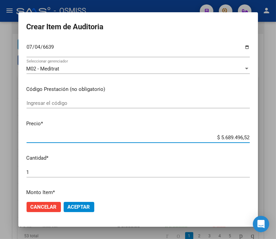
drag, startPoint x: 202, startPoint y: 137, endPoint x: 282, endPoint y: 147, distance: 80.3
click at [276, 147] on html "menu - OSMISS person Firma Express Padrón Padrón Ágil Análisis Afiliado Integra…" at bounding box center [138, 119] width 276 height 239
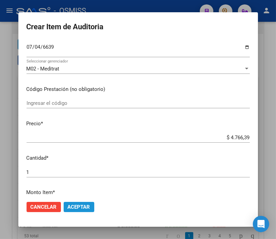
click at [81, 205] on span "Aceptar" at bounding box center [79, 207] width 22 height 6
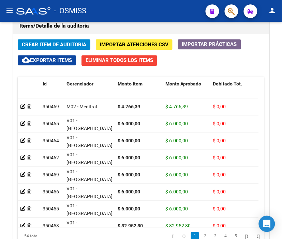
drag, startPoint x: 137, startPoint y: 6, endPoint x: 100, endPoint y: 10, distance: 37.0
click at [137, 6] on div "- OSMISS" at bounding box center [108, 10] width 184 height 15
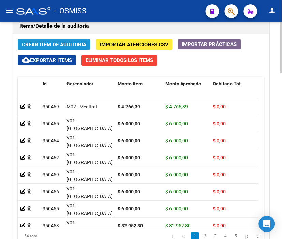
click at [45, 45] on span "Crear Item de Auditoria" at bounding box center [54, 45] width 64 height 6
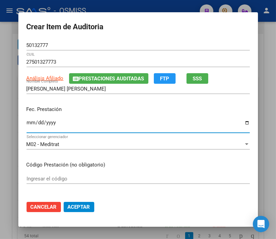
click at [29, 125] on input "Ingresar la fecha" at bounding box center [138, 125] width 223 height 11
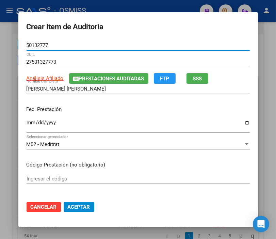
drag, startPoint x: 53, startPoint y: 48, endPoint x: -26, endPoint y: 48, distance: 79.0
click at [0, 48] on html "menu - OSMISS person Firma Express Padrón Padrón Ágil Análisis Afiliado Integra…" at bounding box center [138, 119] width 276 height 239
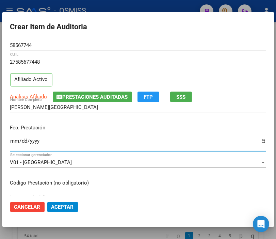
click at [13, 141] on input "Ingresar la fecha" at bounding box center [138, 143] width 256 height 11
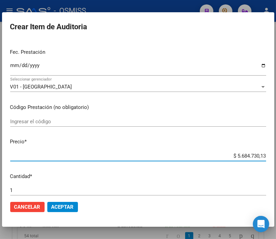
drag, startPoint x: 217, startPoint y: 155, endPoint x: 282, endPoint y: 155, distance: 64.4
click at [276, 155] on html "menu - OSMISS person Firma Express Padrón Padrón Ágil Análisis Afiliado Integra…" at bounding box center [138, 119] width 276 height 239
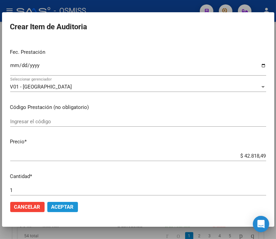
click at [72, 206] on span "Aceptar" at bounding box center [62, 207] width 22 height 6
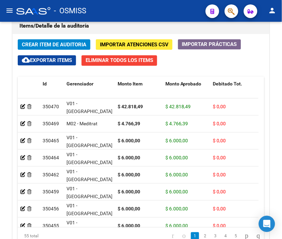
click at [170, 2] on mat-toolbar "menu - OSMISS person" at bounding box center [141, 11] width 282 height 22
click at [41, 39] on button "Crear Item de Auditoria" at bounding box center [54, 44] width 73 height 11
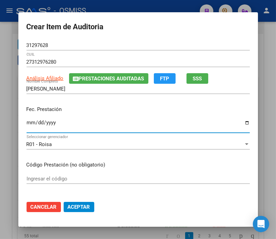
click at [28, 121] on input "Ingresar la fecha" at bounding box center [138, 125] width 223 height 11
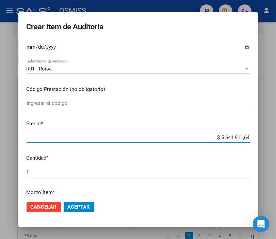
drag, startPoint x: 210, startPoint y: 140, endPoint x: 282, endPoint y: 140, distance: 71.5
click at [276, 140] on html "menu - OSMISS person Firma Express Padrón Padrón Ágil Análisis Afiliado Integra…" at bounding box center [138, 119] width 276 height 239
click at [84, 205] on span "Aceptar" at bounding box center [79, 207] width 22 height 6
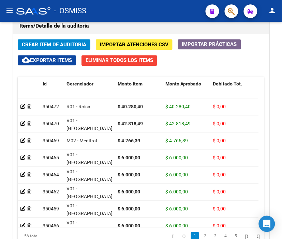
click at [129, 9] on div "- OSMISS" at bounding box center [108, 10] width 184 height 15
click at [52, 43] on span "Crear Item de Auditoria" at bounding box center [54, 45] width 64 height 6
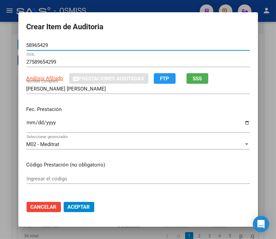
click at [27, 121] on input "Ingresar la fecha" at bounding box center [138, 125] width 223 height 11
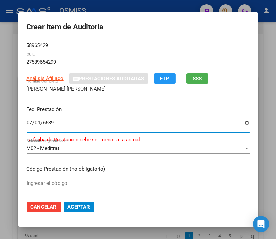
click at [27, 121] on input "6639-07-04" at bounding box center [138, 125] width 223 height 11
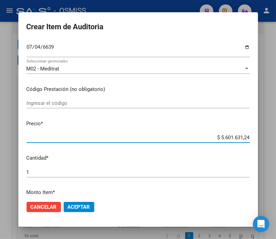
drag, startPoint x: 215, startPoint y: 139, endPoint x: 282, endPoint y: 141, distance: 67.1
click at [276, 141] on html "menu - OSMISS person Firma Express Padrón Padrón Ágil Análisis Afiliado Integra…" at bounding box center [138, 119] width 276 height 239
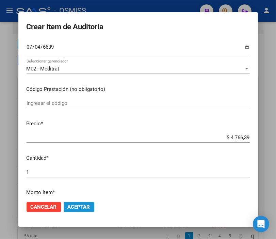
click at [71, 205] on span "Aceptar" at bounding box center [79, 207] width 22 height 6
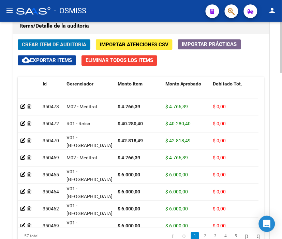
click at [66, 43] on span "Crear Item de Auditoria" at bounding box center [54, 45] width 64 height 6
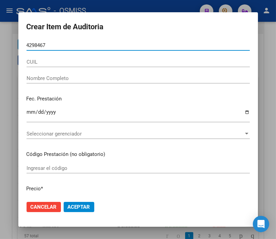
click at [28, 43] on input "4298467" at bounding box center [138, 45] width 223 height 6
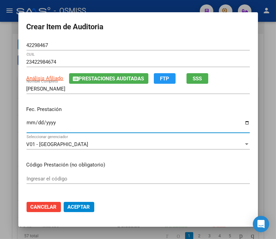
click at [27, 124] on input "Ingresar la fecha" at bounding box center [138, 125] width 223 height 11
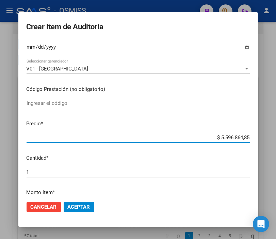
drag, startPoint x: 208, startPoint y: 138, endPoint x: 282, endPoint y: 138, distance: 73.9
click at [276, 138] on html "menu - OSMISS person Firma Express Padrón Padrón Ágil Análisis Afiliado Integra…" at bounding box center [138, 119] width 276 height 239
click at [78, 212] on button "Aceptar" at bounding box center [79, 207] width 31 height 10
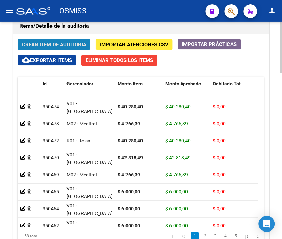
click at [53, 42] on span "Crear Item de Auditoria" at bounding box center [54, 45] width 64 height 6
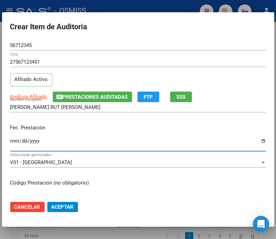
click at [14, 138] on input "Ingresar la fecha" at bounding box center [138, 143] width 256 height 11
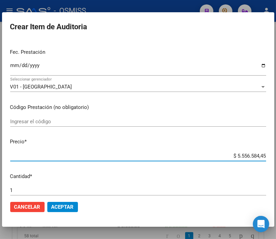
drag, startPoint x: 208, startPoint y: 155, endPoint x: 282, endPoint y: 155, distance: 73.9
click at [276, 155] on html "menu - OSMISS person Firma Express Padrón Padrón Ágil Análisis Afiliado Integra…" at bounding box center [138, 119] width 276 height 239
click at [67, 206] on span "Aceptar" at bounding box center [62, 207] width 22 height 6
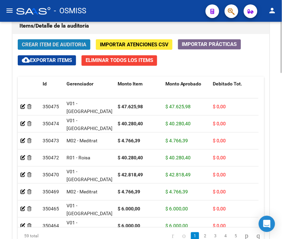
click at [57, 40] on button "Crear Item de Auditoria" at bounding box center [54, 44] width 73 height 11
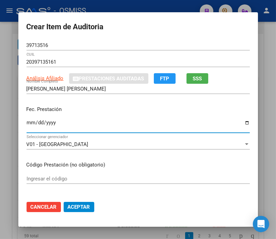
click at [29, 121] on input "Ingresar la fecha" at bounding box center [138, 125] width 223 height 11
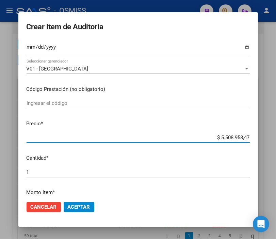
drag, startPoint x: 205, startPoint y: 138, endPoint x: 282, endPoint y: 137, distance: 76.3
click at [276, 137] on html "menu - OSMISS person Firma Express Padrón Padrón Ágil Análisis Afiliado Integra…" at bounding box center [138, 119] width 276 height 239
click at [71, 204] on span "Aceptar" at bounding box center [79, 207] width 22 height 6
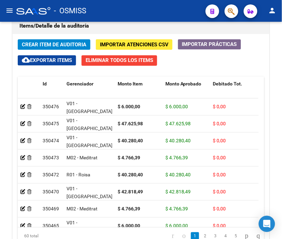
click at [169, 10] on div "- OSMISS" at bounding box center [108, 10] width 184 height 15
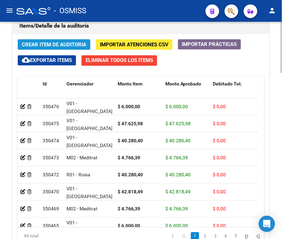
click at [56, 42] on span "Crear Item de Auditoria" at bounding box center [54, 45] width 64 height 6
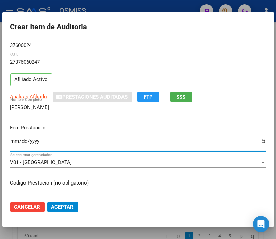
click at [14, 143] on input "Ingresar la fecha" at bounding box center [138, 143] width 256 height 11
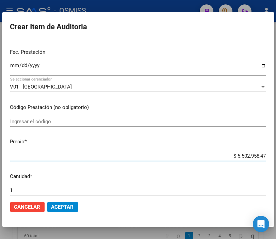
drag, startPoint x: 215, startPoint y: 155, endPoint x: 282, endPoint y: 164, distance: 67.1
click at [276, 164] on html "menu - OSMISS person Firma Express Padrón Padrón Ágil Análisis Afiliado Integra…" at bounding box center [138, 119] width 276 height 239
click at [67, 204] on span "Aceptar" at bounding box center [62, 207] width 22 height 6
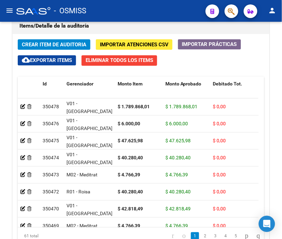
click at [171, 8] on div "- OSMISS" at bounding box center [108, 10] width 184 height 15
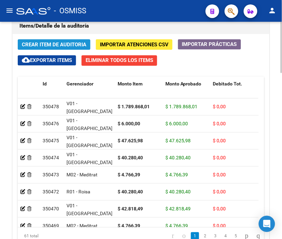
click at [35, 42] on span "Crear Item de Auditoria" at bounding box center [54, 45] width 64 height 6
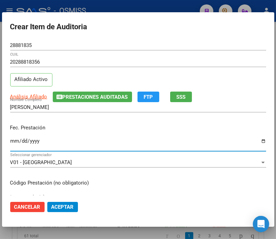
click at [18, 141] on input "Ingresar la fecha" at bounding box center [138, 143] width 256 height 11
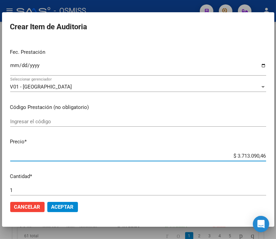
drag, startPoint x: 223, startPoint y: 155, endPoint x: 282, endPoint y: 156, distance: 58.3
click at [276, 156] on html "menu - OSMISS person Firma Express Padrón Padrón Ágil Análisis Afiliado Integra…" at bounding box center [138, 119] width 276 height 239
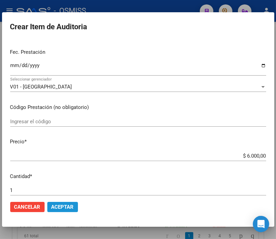
click at [60, 207] on span "Aceptar" at bounding box center [62, 207] width 22 height 6
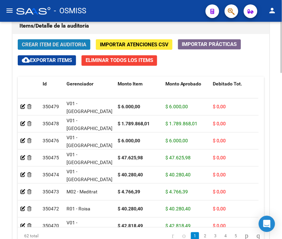
click at [58, 42] on span "Crear Item de Auditoria" at bounding box center [54, 45] width 64 height 6
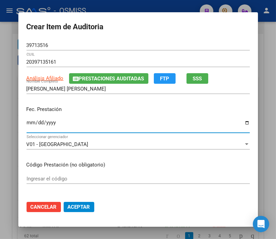
click at [27, 124] on input "Ingresar la fecha" at bounding box center [138, 125] width 223 height 11
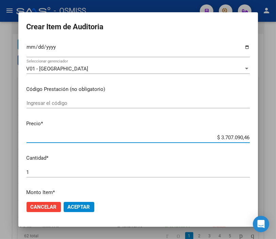
drag, startPoint x: 205, startPoint y: 136, endPoint x: 282, endPoint y: 136, distance: 76.3
click at [276, 136] on html "menu - OSMISS person Firma Express Padrón Padrón Ágil Análisis Afiliado Integra…" at bounding box center [138, 119] width 276 height 239
click at [112, 6] on div at bounding box center [138, 119] width 276 height 239
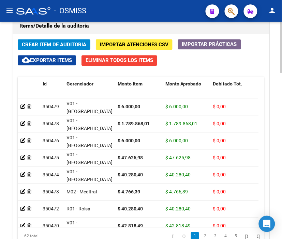
click at [56, 42] on span "Crear Item de Auditoria" at bounding box center [54, 45] width 64 height 6
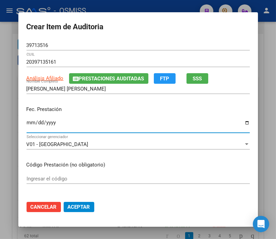
click at [27, 125] on input "Ingresar la fecha" at bounding box center [138, 125] width 223 height 11
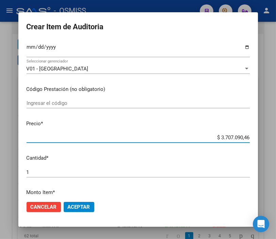
drag, startPoint x: 202, startPoint y: 138, endPoint x: 282, endPoint y: 141, distance: 80.1
click at [276, 141] on html "menu - OSMISS person Firma Express Padrón Padrón Ágil Análisis Afiliado Integra…" at bounding box center [138, 119] width 276 height 239
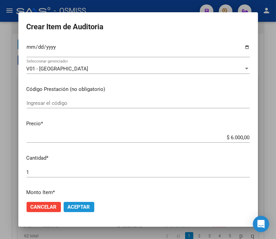
click at [76, 206] on span "Aceptar" at bounding box center [79, 207] width 22 height 6
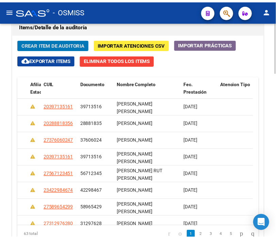
scroll to position [0, 0]
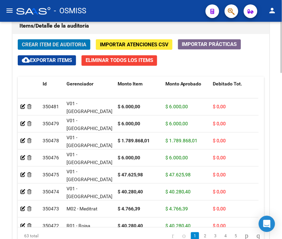
click at [55, 42] on span "Crear Item de Auditoria" at bounding box center [54, 45] width 64 height 6
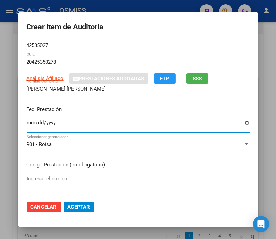
click at [28, 124] on input "Ingresar la fecha" at bounding box center [138, 125] width 223 height 11
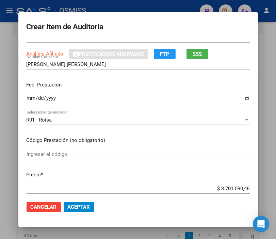
scroll to position [76, 0]
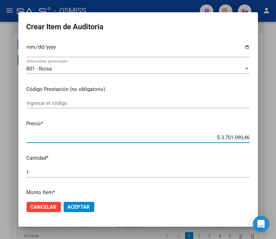
drag, startPoint x: 213, startPoint y: 137, endPoint x: 282, endPoint y: 132, distance: 69.4
click at [276, 132] on html "menu - OSMISS person Firma Express Padrón Padrón Ágil Análisis Afiliado Integra…" at bounding box center [138, 119] width 276 height 239
click at [79, 200] on mat-dialog-actions "Cancelar Aceptar" at bounding box center [138, 207] width 223 height 23
click at [79, 206] on span "Aceptar" at bounding box center [79, 207] width 22 height 6
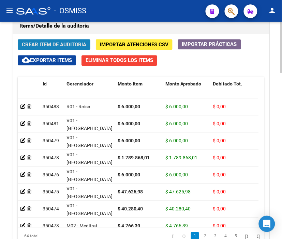
click at [50, 43] on span "Crear Item de Auditoria" at bounding box center [54, 45] width 64 height 6
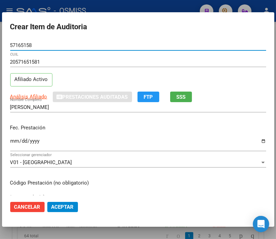
click at [12, 141] on input "Ingresar la fecha" at bounding box center [138, 143] width 256 height 11
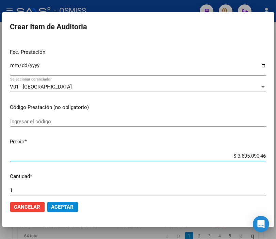
drag, startPoint x: 223, startPoint y: 156, endPoint x: 282, endPoint y: 156, distance: 58.3
click at [276, 156] on html "menu - OSMISS person Firma Express Padrón Padrón Ágil Análisis Afiliado Integra…" at bounding box center [138, 119] width 276 height 239
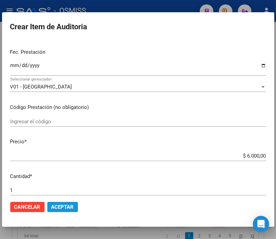
click at [69, 206] on span "Aceptar" at bounding box center [62, 207] width 22 height 6
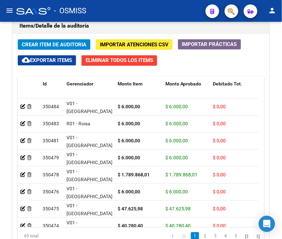
click at [153, 4] on div "- OSMISS" at bounding box center [108, 10] width 184 height 15
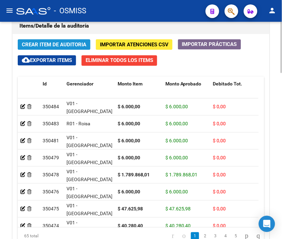
click at [39, 46] on span "Crear Item de Auditoria" at bounding box center [54, 45] width 64 height 6
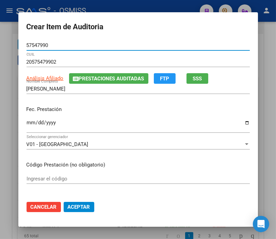
click at [27, 124] on input "Ingresar la fecha" at bounding box center [138, 125] width 223 height 11
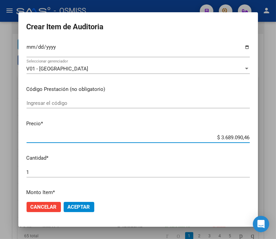
drag, startPoint x: 196, startPoint y: 139, endPoint x: 282, endPoint y: 138, distance: 85.5
click at [276, 138] on html "menu - OSMISS person Firma Express Padrón Padrón Ágil Análisis Afiliado Integra…" at bounding box center [138, 119] width 276 height 239
click at [81, 209] on span "Aceptar" at bounding box center [79, 207] width 22 height 6
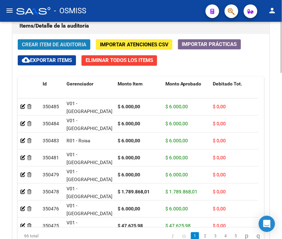
click at [71, 42] on span "Crear Item de Auditoria" at bounding box center [54, 45] width 64 height 6
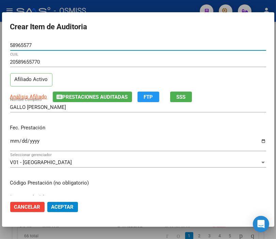
click at [12, 145] on input "Ingresar la fecha" at bounding box center [138, 143] width 256 height 11
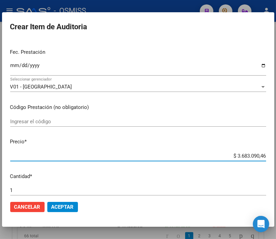
drag, startPoint x: 223, startPoint y: 158, endPoint x: 282, endPoint y: 161, distance: 58.3
click at [276, 161] on html "menu - OSMISS person Firma Express Padrón Padrón Ágil Análisis Afiliado Integra…" at bounding box center [138, 119] width 276 height 239
click at [57, 200] on mat-dialog-actions "Cancelar Aceptar" at bounding box center [138, 207] width 256 height 23
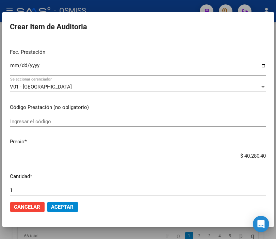
click at [63, 207] on span "Aceptar" at bounding box center [62, 207] width 22 height 6
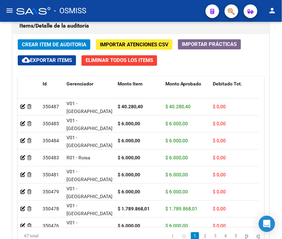
click at [149, 3] on div "- OSMISS" at bounding box center [108, 10] width 184 height 15
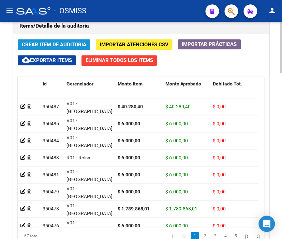
click at [50, 44] on span "Crear Item de Auditoria" at bounding box center [54, 45] width 64 height 6
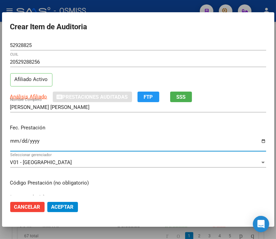
click at [14, 141] on input "Ingresar la fecha" at bounding box center [138, 143] width 256 height 11
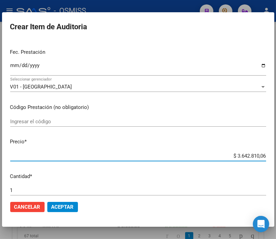
drag, startPoint x: 225, startPoint y: 154, endPoint x: 282, endPoint y: 157, distance: 57.0
click at [276, 157] on html "menu - OSMISS person Firma Express Padrón Padrón Ágil Análisis Afiliado Integra…" at bounding box center [138, 119] width 276 height 239
click at [63, 204] on span "Aceptar" at bounding box center [62, 207] width 22 height 6
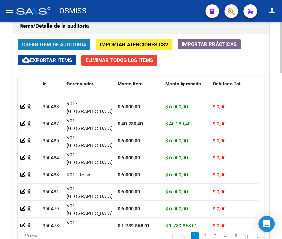
click at [64, 42] on span "Crear Item de Auditoria" at bounding box center [54, 45] width 64 height 6
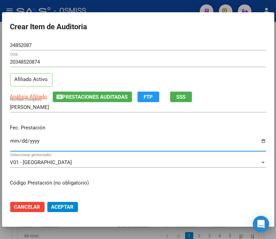
click at [14, 141] on input "Ingresar la fecha" at bounding box center [138, 143] width 256 height 11
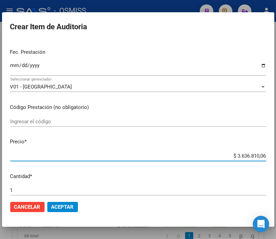
drag, startPoint x: 221, startPoint y: 155, endPoint x: 282, endPoint y: 158, distance: 60.4
click at [276, 158] on html "menu - OSMISS person Firma Express Padrón Padrón Ágil Análisis Afiliado Integra…" at bounding box center [138, 119] width 276 height 239
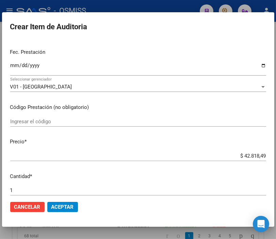
click at [65, 199] on mat-dialog-actions "Cancelar Aceptar" at bounding box center [138, 207] width 256 height 23
click at [67, 205] on span "Aceptar" at bounding box center [62, 207] width 22 height 6
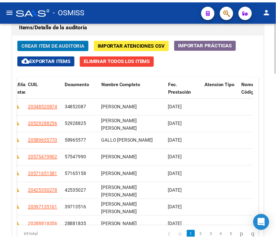
scroll to position [0, 0]
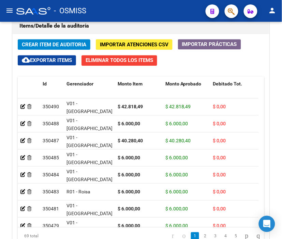
click at [151, 2] on mat-toolbar "menu - OSMISS person" at bounding box center [141, 11] width 282 height 22
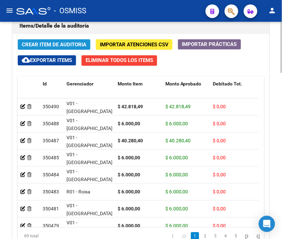
click at [26, 44] on span "Crear Item de Auditoria" at bounding box center [54, 45] width 64 height 6
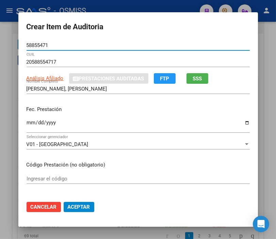
click at [27, 125] on input "Ingresar la fecha" at bounding box center [138, 125] width 223 height 11
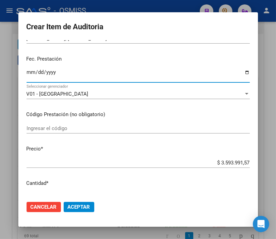
scroll to position [76, 0]
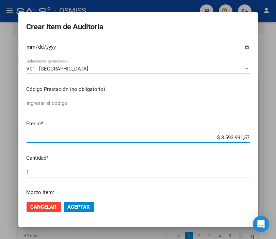
drag, startPoint x: 203, startPoint y: 135, endPoint x: 264, endPoint y: 137, distance: 60.4
click at [264, 137] on div "Crear Item de Auditoria 58855471 Nro Documento 20588554717 CUIL Análisis Afilia…" at bounding box center [138, 119] width 276 height 239
click at [91, 199] on mat-dialog-actions "Cancelar Aceptar" at bounding box center [138, 207] width 223 height 23
click at [88, 200] on mat-dialog-actions "Cancelar Aceptar" at bounding box center [138, 207] width 223 height 23
click at [87, 202] on button "Aceptar" at bounding box center [79, 207] width 31 height 10
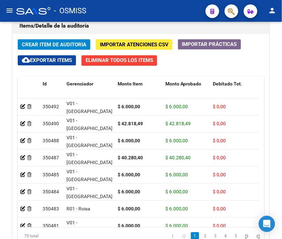
click at [125, 3] on mat-toolbar "menu - OSMISS person" at bounding box center [141, 11] width 282 height 22
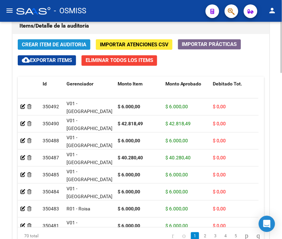
click at [39, 43] on span "Crear Item de Auditoria" at bounding box center [54, 45] width 64 height 6
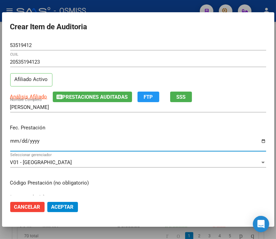
click at [14, 141] on input "Ingresar la fecha" at bounding box center [138, 143] width 256 height 11
click at [14, 141] on input "0001-01-06" at bounding box center [138, 143] width 256 height 11
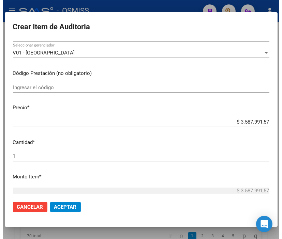
scroll to position [113, 0]
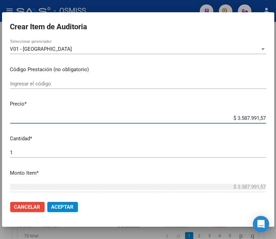
drag, startPoint x: 219, startPoint y: 116, endPoint x: 282, endPoint y: 117, distance: 62.7
click at [276, 117] on html "menu - OSMISS person Firma Express Padrón Padrón Ágil Análisis Afiliado Integra…" at bounding box center [138, 119] width 276 height 239
click at [60, 203] on button "Aceptar" at bounding box center [62, 207] width 31 height 10
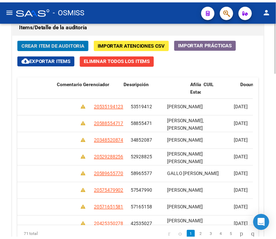
scroll to position [0, 0]
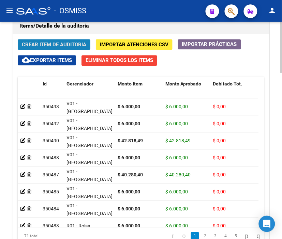
click at [55, 42] on span "Crear Item de Auditoria" at bounding box center [54, 45] width 64 height 6
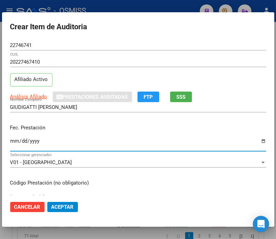
click at [12, 142] on input "Ingresar la fecha" at bounding box center [138, 143] width 256 height 11
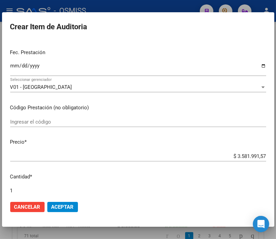
scroll to position [76, 0]
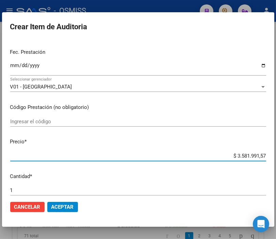
drag, startPoint x: 218, startPoint y: 156, endPoint x: 282, endPoint y: 157, distance: 63.7
click at [276, 157] on html "menu - OSMISS person Firma Express Padrón Padrón Ágil Análisis Afiliado Integra…" at bounding box center [138, 119] width 276 height 239
click at [60, 206] on span "Aceptar" at bounding box center [62, 207] width 22 height 6
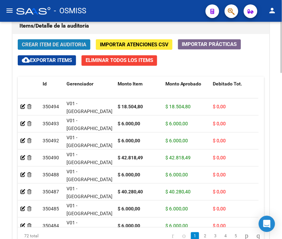
click at [60, 41] on span "Crear Item de Auditoria" at bounding box center [54, 44] width 64 height 6
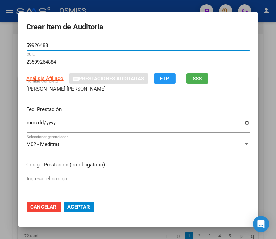
click at [27, 122] on input "Ingresar la fecha" at bounding box center [138, 125] width 223 height 11
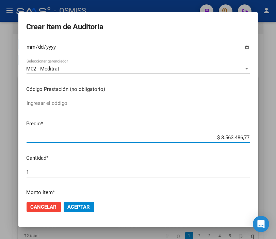
drag, startPoint x: 202, startPoint y: 140, endPoint x: 282, endPoint y: 140, distance: 80.1
click at [276, 140] on html "menu - OSMISS person Firma Express Padrón Padrón Ágil Análisis Afiliado Integra…" at bounding box center [138, 119] width 276 height 239
click at [88, 206] on button "Aceptar" at bounding box center [79, 207] width 31 height 10
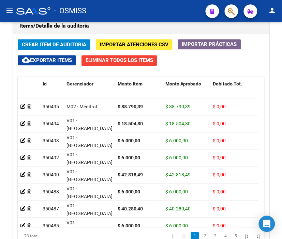
drag, startPoint x: 160, startPoint y: 14, endPoint x: 94, endPoint y: 18, distance: 66.9
click at [160, 14] on div "- OSMISS" at bounding box center [108, 10] width 184 height 15
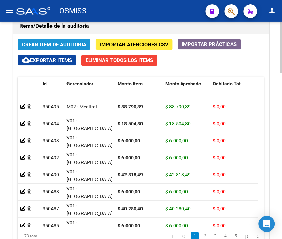
click at [43, 44] on span "Crear Item de Auditoria" at bounding box center [54, 45] width 64 height 6
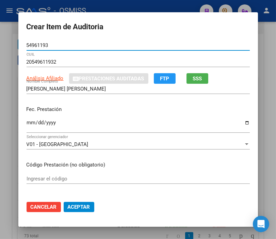
click at [28, 123] on input "Ingresar la fecha" at bounding box center [138, 125] width 223 height 11
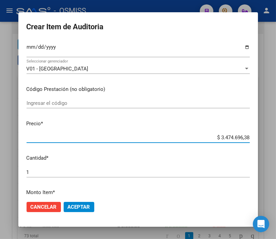
drag, startPoint x: 206, startPoint y: 135, endPoint x: 272, endPoint y: 139, distance: 65.2
click at [272, 139] on div "Crear Item de Auditoria 54961193 Nro Documento 20549611932 CUIL Análisis Afilia…" at bounding box center [138, 119] width 276 height 239
click at [84, 207] on span "Aceptar" at bounding box center [79, 207] width 22 height 6
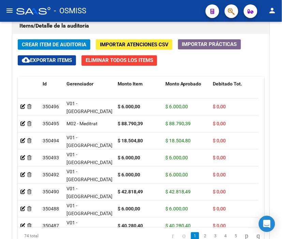
drag, startPoint x: 183, startPoint y: 14, endPoint x: 150, endPoint y: 20, distance: 33.1
click at [183, 14] on div "- OSMISS" at bounding box center [108, 10] width 184 height 15
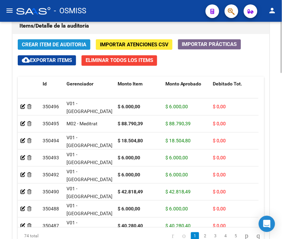
click at [48, 46] on span "Crear Item de Auditoria" at bounding box center [54, 45] width 64 height 6
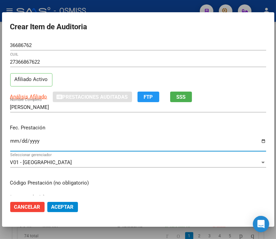
click at [14, 140] on input "Ingresar la fecha" at bounding box center [138, 143] width 256 height 11
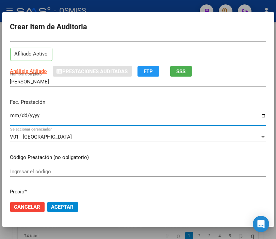
scroll to position [38, 0]
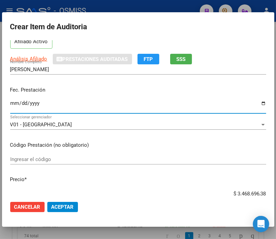
click at [23, 100] on div "[DATE] Ingresar la fecha" at bounding box center [138, 106] width 256 height 15
click at [11, 103] on input "[DATE]" at bounding box center [138, 106] width 256 height 11
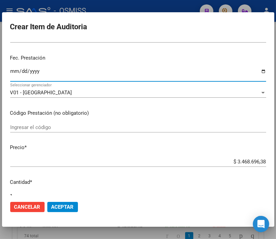
scroll to position [113, 0]
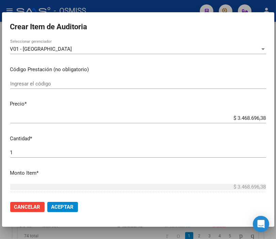
drag, startPoint x: 222, startPoint y: 122, endPoint x: 277, endPoint y: 120, distance: 55.2
click at [276, 120] on html "menu - OSMISS person Firma Express Padrón Padrón Ágil Análisis Afiliado Integra…" at bounding box center [138, 119] width 276 height 239
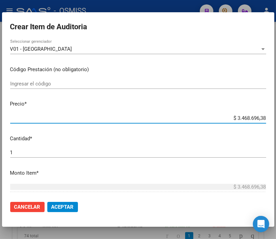
click at [216, 119] on input "$ 3.468.696,38" at bounding box center [138, 118] width 256 height 6
drag, startPoint x: 216, startPoint y: 119, endPoint x: 282, endPoint y: 119, distance: 65.8
click at [276, 119] on html "menu - OSMISS person Firma Express Padrón Padrón Ágil Análisis Afiliado Integra…" at bounding box center [138, 119] width 276 height 239
click at [65, 204] on span "Aceptar" at bounding box center [62, 207] width 22 height 6
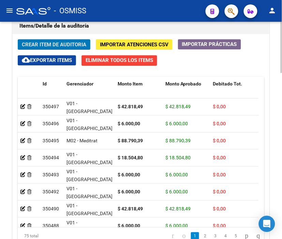
click at [56, 40] on button "Crear Item de Auditoria" at bounding box center [54, 44] width 73 height 11
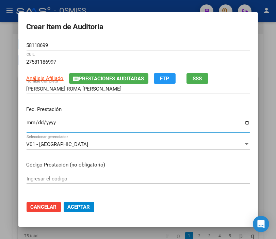
click at [27, 121] on input "Ingresar la fecha" at bounding box center [138, 125] width 223 height 11
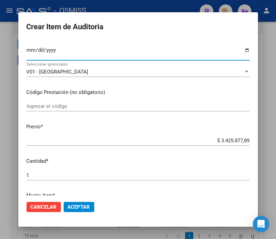
scroll to position [76, 0]
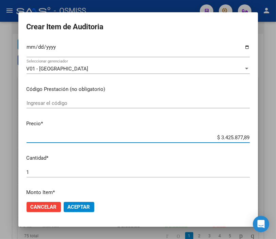
drag, startPoint x: 198, startPoint y: 134, endPoint x: 273, endPoint y: 134, distance: 75.0
click at [273, 134] on div "Crear Item de Auditoria 58118699 Nro Documento 27581186997 CUIL Análisis Afilia…" at bounding box center [138, 119] width 276 height 239
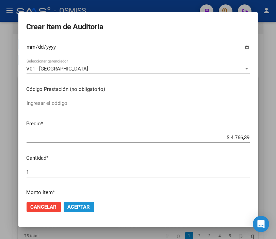
click at [89, 206] on button "Aceptar" at bounding box center [79, 207] width 31 height 10
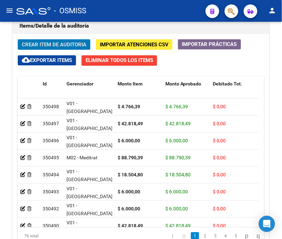
click at [143, 7] on div "- OSMISS" at bounding box center [108, 10] width 184 height 15
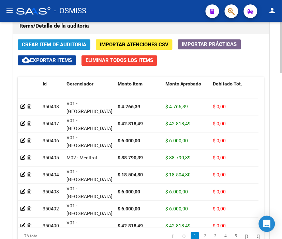
click at [50, 45] on span "Crear Item de Auditoria" at bounding box center [54, 45] width 64 height 6
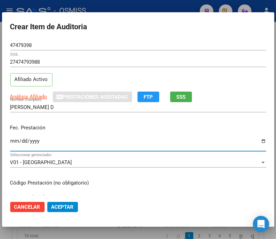
click at [15, 142] on input "Ingresar la fecha" at bounding box center [138, 143] width 256 height 11
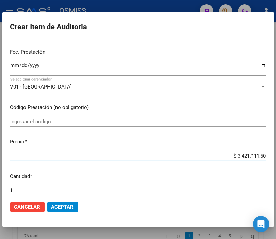
drag, startPoint x: 225, startPoint y: 156, endPoint x: 282, endPoint y: 161, distance: 57.2
click at [276, 161] on html "menu - OSMISS person Firma Express Padrón Padrón Ágil Análisis Afiliado Integra…" at bounding box center [138, 119] width 276 height 239
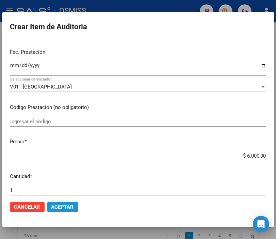
click at [70, 205] on span "Aceptar" at bounding box center [62, 207] width 22 height 6
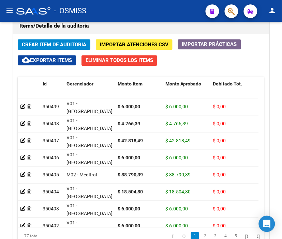
click at [149, 0] on mat-toolbar "menu - OSMISS person" at bounding box center [141, 11] width 282 height 22
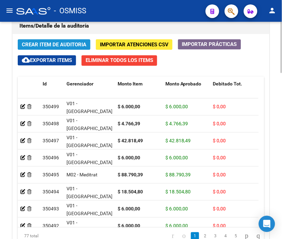
click at [46, 46] on span "Crear Item de Auditoria" at bounding box center [54, 45] width 64 height 6
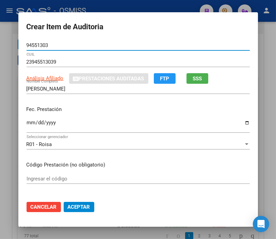
click at [27, 124] on input "Ingresar la fecha" at bounding box center [138, 125] width 223 height 11
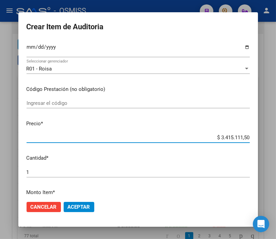
drag, startPoint x: 209, startPoint y: 140, endPoint x: 282, endPoint y: 142, distance: 73.3
click at [276, 142] on html "menu - OSMISS person Firma Express Padrón Padrón Ágil Análisis Afiliado Integra…" at bounding box center [138, 119] width 276 height 239
click at [79, 203] on button "Aceptar" at bounding box center [79, 207] width 31 height 10
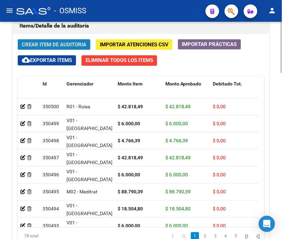
click at [57, 40] on button "Crear Item de Auditoria" at bounding box center [54, 44] width 73 height 11
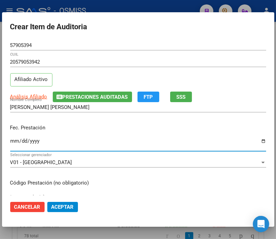
click at [12, 138] on input "Ingresar la fecha" at bounding box center [138, 143] width 256 height 11
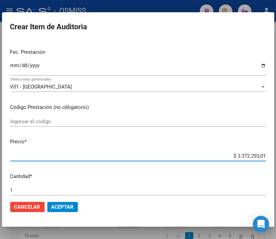
drag, startPoint x: 220, startPoint y: 157, endPoint x: 282, endPoint y: 157, distance: 62.0
click at [276, 157] on html "menu - OSMISS person Firma Express Padrón Padrón Ágil Análisis Afiliado Integra…" at bounding box center [138, 119] width 276 height 239
click at [62, 205] on span "Aceptar" at bounding box center [62, 207] width 22 height 6
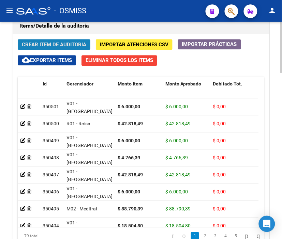
click at [64, 42] on span "Crear Item de Auditoria" at bounding box center [54, 45] width 64 height 6
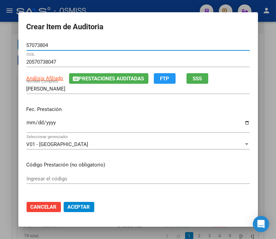
click at [27, 121] on input "Ingresar la fecha" at bounding box center [138, 125] width 223 height 11
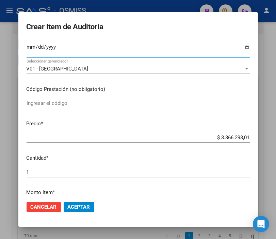
click at [201, 135] on input "$ 3.366.293,01" at bounding box center [138, 138] width 223 height 6
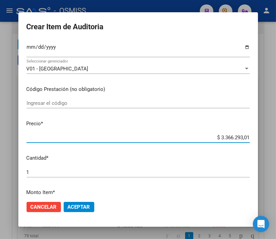
drag, startPoint x: 205, startPoint y: 139, endPoint x: 269, endPoint y: 140, distance: 64.4
click at [269, 140] on div "Crear Item de Auditoria 57073804 Nro Documento 20570738047 CUIL Análisis Afilia…" at bounding box center [138, 119] width 276 height 239
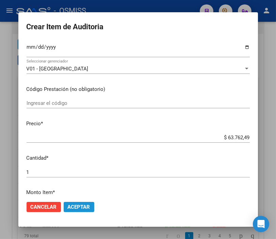
click at [82, 210] on button "Aceptar" at bounding box center [79, 207] width 31 height 10
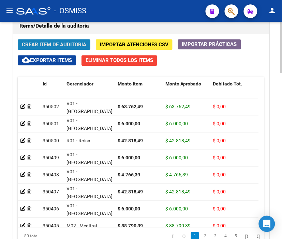
click at [42, 42] on span "Crear Item de Auditoria" at bounding box center [54, 45] width 64 height 6
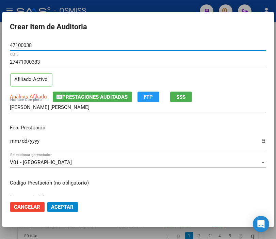
click at [16, 139] on input "Ingresar la fecha" at bounding box center [138, 143] width 256 height 11
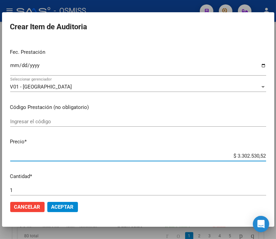
drag, startPoint x: 223, startPoint y: 155, endPoint x: 282, endPoint y: 158, distance: 58.3
click at [276, 158] on html "menu - OSMISS person Firma Express Padrón Padrón Ágil Análisis Afiliado Integra…" at bounding box center [138, 119] width 276 height 239
click at [72, 205] on span "Aceptar" at bounding box center [62, 207] width 22 height 6
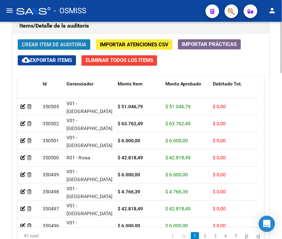
click at [53, 46] on span "Crear Item de Auditoria" at bounding box center [54, 45] width 64 height 6
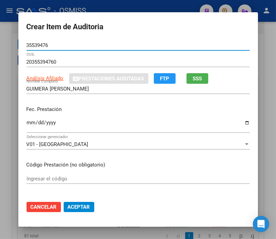
click at [29, 125] on input "Ingresar la fecha" at bounding box center [138, 125] width 223 height 11
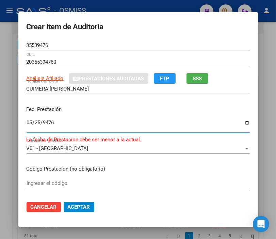
click at [27, 123] on input "9476-05-25" at bounding box center [138, 125] width 223 height 11
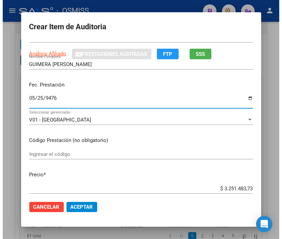
scroll to position [38, 0]
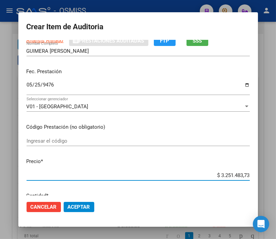
drag, startPoint x: 209, startPoint y: 174, endPoint x: 256, endPoint y: 171, distance: 47.8
click at [256, 171] on mat-dialog-content "35539476 Nro Documento 20355394760 CUIL Análisis Afiliado Prestaciones Auditada…" at bounding box center [138, 117] width 240 height 155
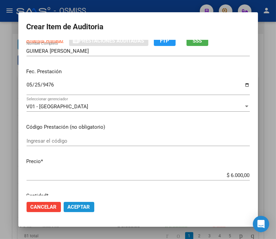
click at [79, 206] on span "Aceptar" at bounding box center [79, 207] width 22 height 6
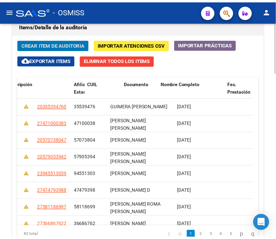
scroll to position [0, 0]
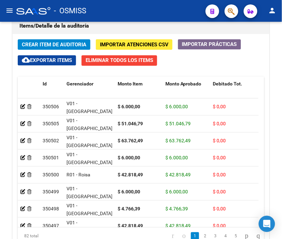
click at [102, 9] on div "- OSMISS" at bounding box center [108, 10] width 184 height 15
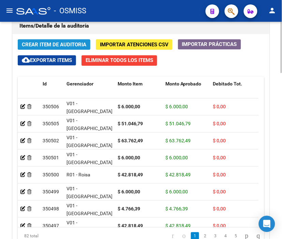
click at [58, 43] on span "Crear Item de Auditoria" at bounding box center [54, 45] width 64 height 6
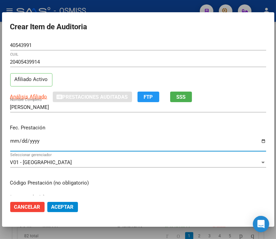
click at [16, 141] on input "Ingresar la fecha" at bounding box center [138, 143] width 256 height 11
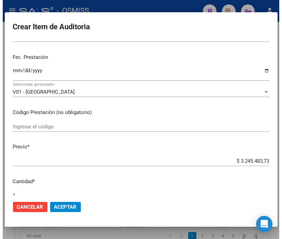
scroll to position [76, 0]
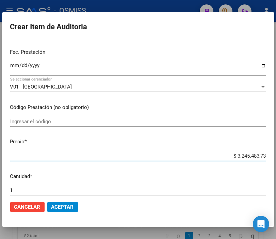
drag, startPoint x: 221, startPoint y: 156, endPoint x: 282, endPoint y: 155, distance: 61.0
click at [276, 155] on html "menu - OSMISS person Firma Express Padrón Padrón Ágil Análisis Afiliado Integra…" at bounding box center [138, 119] width 276 height 239
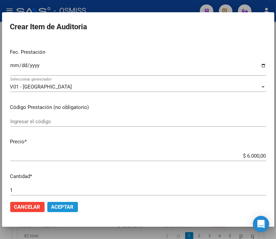
click at [60, 208] on span "Aceptar" at bounding box center [62, 207] width 22 height 6
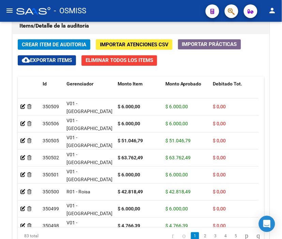
click at [108, 3] on div "- OSMISS" at bounding box center [108, 10] width 184 height 15
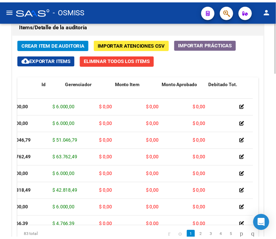
scroll to position [0, 0]
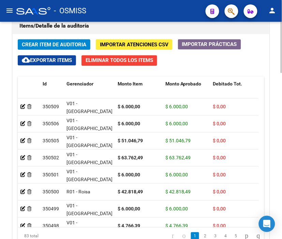
click at [47, 42] on span "Crear Item de Auditoria" at bounding box center [54, 45] width 64 height 6
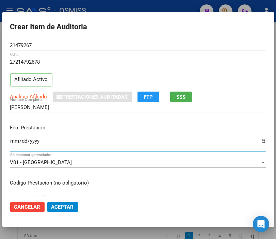
click at [14, 140] on input "Ingresar la fecha" at bounding box center [138, 143] width 256 height 11
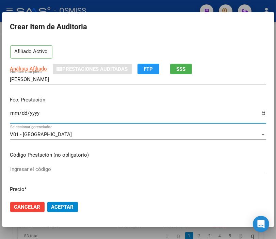
scroll to position [76, 0]
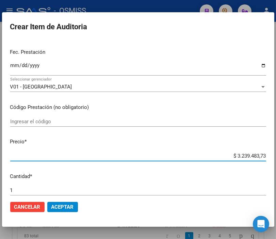
drag, startPoint x: 222, startPoint y: 157, endPoint x: 282, endPoint y: 162, distance: 59.5
click at [276, 162] on html "menu - OSMISS person Firma Express Padrón Padrón Ágil Análisis Afiliado Integra…" at bounding box center [138, 119] width 276 height 239
click at [65, 207] on span "Aceptar" at bounding box center [62, 207] width 22 height 6
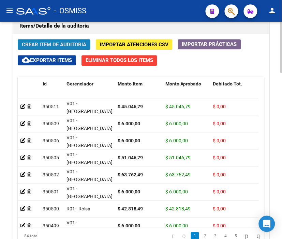
click at [50, 45] on span "Crear Item de Auditoria" at bounding box center [54, 45] width 64 height 6
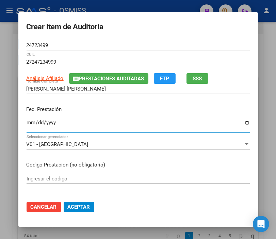
click at [29, 122] on input "Ingresar la fecha" at bounding box center [138, 125] width 223 height 11
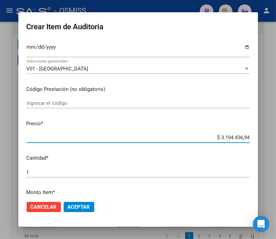
drag, startPoint x: 210, startPoint y: 138, endPoint x: 268, endPoint y: 138, distance: 57.6
click at [268, 138] on div "Crear Item de Auditoria 24723499 Nro Documento 27247234999 CUIL Análisis Afilia…" at bounding box center [138, 119] width 276 height 239
click at [83, 206] on span "Aceptar" at bounding box center [79, 207] width 22 height 6
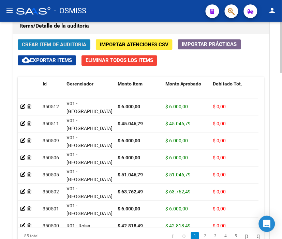
click at [53, 40] on button "Crear Item de Auditoria" at bounding box center [54, 44] width 73 height 11
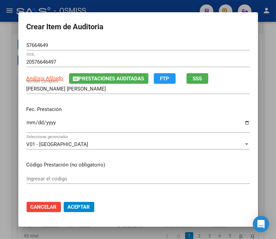
click at [161, 39] on form "Crear Item de Auditoria 57664649 Nro Documento 20576646497 CUIL Análisis Afilia…" at bounding box center [138, 119] width 223 height 198
click at [119, 3] on div at bounding box center [138, 119] width 276 height 239
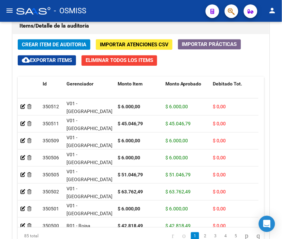
click at [120, 15] on div "- OSMISS" at bounding box center [108, 10] width 184 height 15
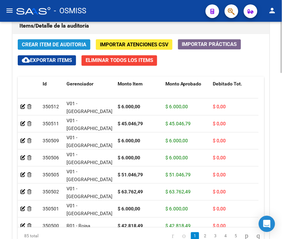
click at [56, 43] on span "Crear Item de Auditoria" at bounding box center [54, 45] width 64 height 6
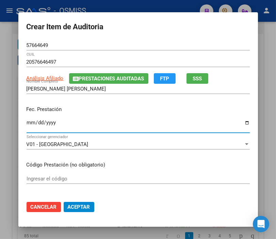
click at [27, 121] on input "Ingresar la fecha" at bounding box center [138, 125] width 223 height 11
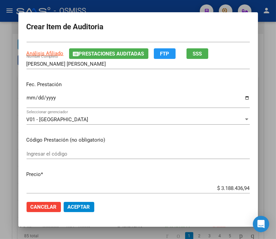
scroll to position [38, 0]
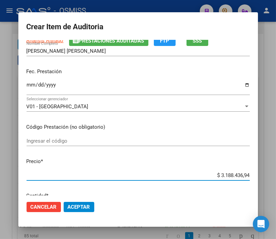
drag, startPoint x: 210, startPoint y: 177, endPoint x: 266, endPoint y: 176, distance: 55.9
click at [266, 176] on div "Crear Item de Auditoria 57664649 Nro Documento 20576646497 CUIL Análisis Afilia…" at bounding box center [138, 119] width 276 height 239
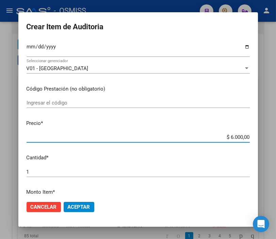
scroll to position [189, 0]
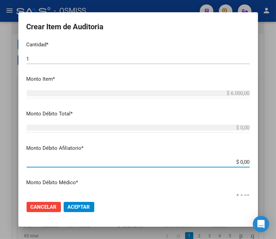
drag, startPoint x: 226, startPoint y: 164, endPoint x: 267, endPoint y: 161, distance: 41.3
click at [267, 161] on div "Crear Item de Auditoria 57664649 Nro Documento 20576646497 CUIL Análisis Afilia…" at bounding box center [138, 119] width 276 height 239
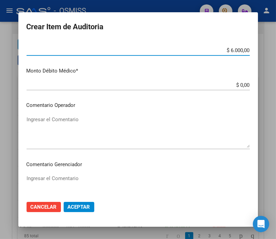
scroll to position [303, 0]
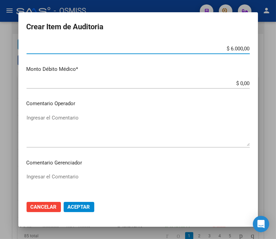
click at [72, 120] on textarea "Ingresar el Comentario" at bounding box center [138, 130] width 223 height 32
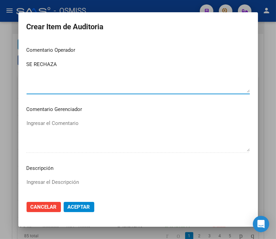
scroll to position [379, 0]
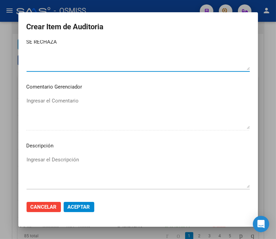
click at [38, 165] on textarea "Ingresar el Descripción" at bounding box center [138, 172] width 223 height 32
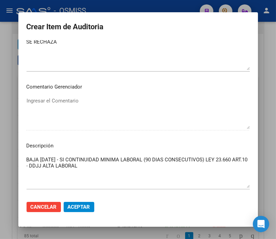
drag, startPoint x: 131, startPoint y: 16, endPoint x: 121, endPoint y: 26, distance: 13.7
click at [131, 16] on mat-dialog-container "Crear Item de Auditoria 57664649 Nro Documento 20576646497 CUIL Análisis Afilia…" at bounding box center [138, 119] width 240 height 215
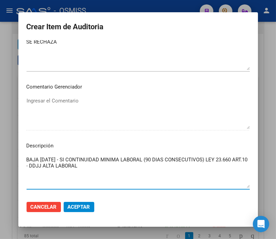
click at [104, 164] on textarea "BAJA [DATE] - SI CONTINUIDAD MINIMA LABORAL (90 DIAS CONSECUTIVOS) LEY 23.660 A…" at bounding box center [138, 172] width 223 height 32
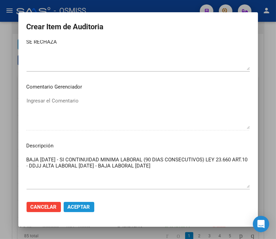
click at [83, 207] on span "Aceptar" at bounding box center [79, 207] width 22 height 6
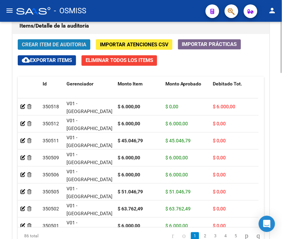
click at [47, 43] on span "Crear Item de Auditoria" at bounding box center [54, 45] width 64 height 6
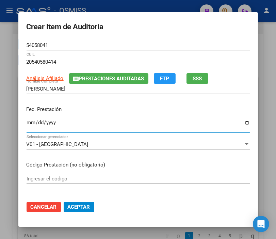
click at [27, 121] on input "Ingresar la fecha" at bounding box center [138, 125] width 223 height 11
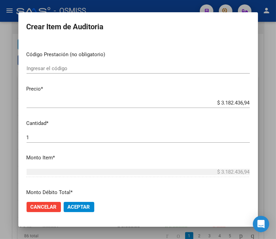
scroll to position [113, 0]
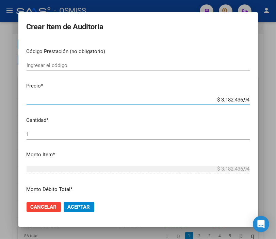
drag, startPoint x: 212, startPoint y: 100, endPoint x: 282, endPoint y: 100, distance: 69.8
click at [276, 100] on html "menu - OSMISS person Firma Express Padrón Padrón Ágil Análisis Afiliado Integra…" at bounding box center [138, 119] width 276 height 239
click at [73, 200] on mat-dialog-actions "Cancelar Aceptar" at bounding box center [138, 207] width 223 height 23
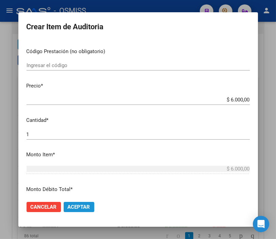
click at [73, 202] on button "Aceptar" at bounding box center [79, 207] width 31 height 10
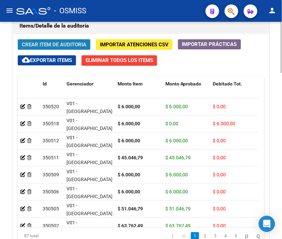
click at [43, 44] on span "Crear Item de Auditoria" at bounding box center [54, 45] width 64 height 6
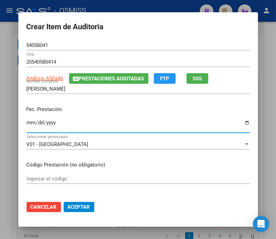
click at [27, 124] on input "Ingresar la fecha" at bounding box center [138, 125] width 223 height 11
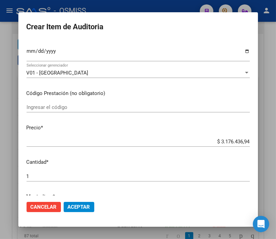
scroll to position [76, 0]
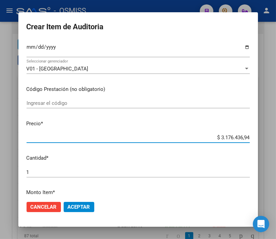
drag, startPoint x: 210, startPoint y: 135, endPoint x: 282, endPoint y: 137, distance: 71.9
click at [276, 137] on html "menu - OSMISS person Firma Express Padrón Padrón Ágil Análisis Afiliado Integra…" at bounding box center [138, 119] width 276 height 239
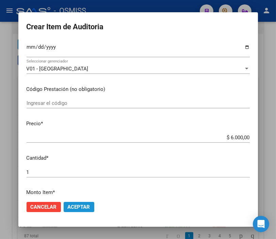
click at [73, 203] on button "Aceptar" at bounding box center [79, 207] width 31 height 10
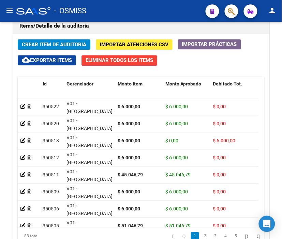
click at [159, 4] on div "- OSMISS" at bounding box center [108, 10] width 184 height 15
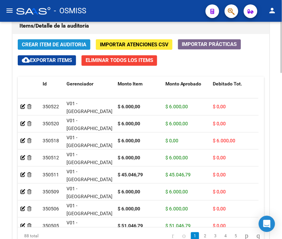
click at [48, 42] on span "Crear Item de Auditoria" at bounding box center [54, 45] width 64 height 6
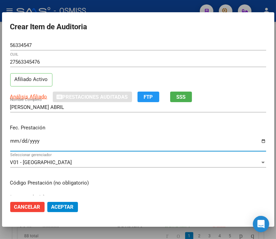
click at [14, 141] on input "Ingresar la fecha" at bounding box center [138, 143] width 256 height 11
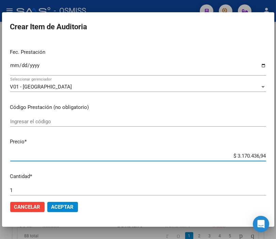
drag, startPoint x: 218, startPoint y: 155, endPoint x: 282, endPoint y: 150, distance: 63.6
click at [276, 150] on html "menu - OSMISS person Firma Express Padrón Padrón Ágil Análisis Afiliado Integra…" at bounding box center [138, 119] width 276 height 239
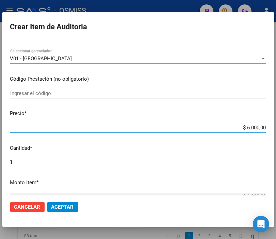
scroll to position [151, 0]
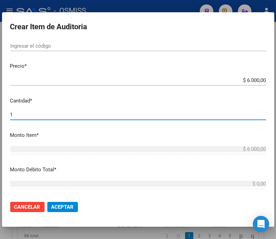
drag, startPoint x: 20, startPoint y: 114, endPoint x: -16, endPoint y: 114, distance: 36.1
click at [0, 114] on html "menu - OSMISS person Firma Express Padrón Padrón Ágil Análisis Afiliado Integra…" at bounding box center [138, 119] width 276 height 239
click at [63, 206] on span "Aceptar" at bounding box center [62, 207] width 22 height 6
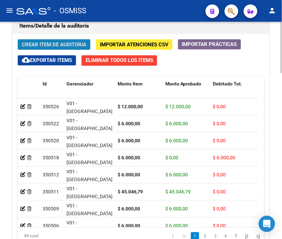
click at [64, 45] on span "Crear Item de Auditoria" at bounding box center [54, 45] width 64 height 6
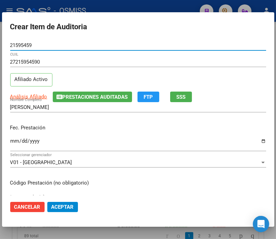
click at [13, 141] on input "Ingresar la fecha" at bounding box center [138, 143] width 256 height 11
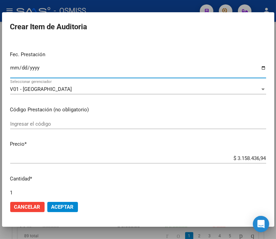
scroll to position [76, 0]
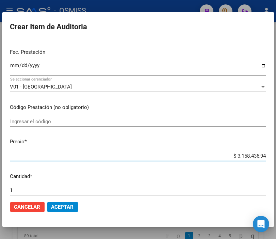
drag, startPoint x: 222, startPoint y: 155, endPoint x: 282, endPoint y: 156, distance: 60.0
click at [276, 156] on html "menu - OSMISS person Firma Express Padrón Padrón Ágil Análisis Afiliado Integra…" at bounding box center [138, 119] width 276 height 239
click at [62, 202] on button "Aceptar" at bounding box center [62, 207] width 31 height 10
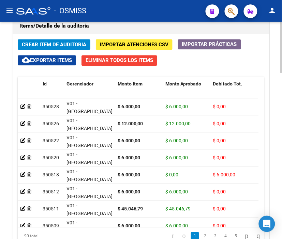
drag, startPoint x: 140, startPoint y: 10, endPoint x: 73, endPoint y: 41, distance: 74.2
click at [140, 10] on div "- OSMISS" at bounding box center [108, 10] width 184 height 15
click at [33, 43] on span "Crear Item de Auditoria" at bounding box center [54, 45] width 64 height 6
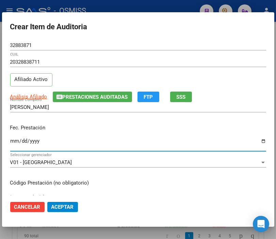
click at [16, 141] on input "Ingresar la fecha" at bounding box center [138, 143] width 256 height 11
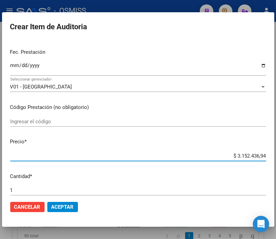
drag, startPoint x: 218, startPoint y: 154, endPoint x: 282, endPoint y: 154, distance: 63.4
click at [276, 154] on html "menu - OSMISS person Firma Express Padrón Padrón Ágil Análisis Afiliado Integra…" at bounding box center [138, 119] width 276 height 239
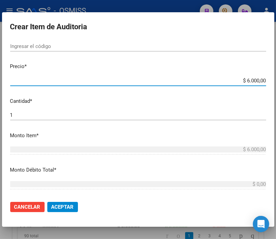
scroll to position [189, 0]
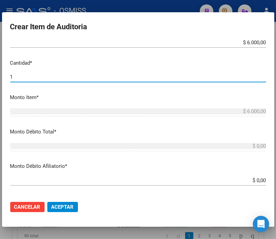
drag, startPoint x: 25, startPoint y: 74, endPoint x: -20, endPoint y: 75, distance: 44.3
click at [0, 75] on html "menu - OSMISS person Firma Express Padrón Padrón Ágil Análisis Afiliado Integra…" at bounding box center [138, 119] width 276 height 239
click at [63, 209] on span "Aceptar" at bounding box center [62, 207] width 22 height 6
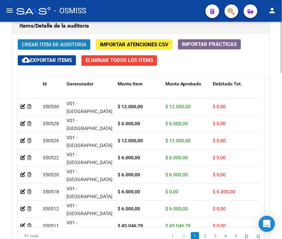
click at [54, 44] on span "Crear Item de Auditoria" at bounding box center [54, 45] width 64 height 6
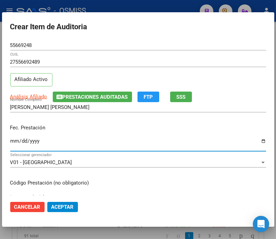
click at [13, 140] on input "Ingresar la fecha" at bounding box center [138, 143] width 256 height 11
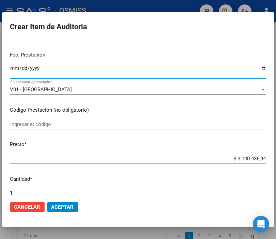
scroll to position [76, 0]
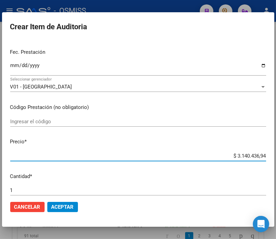
drag, startPoint x: 224, startPoint y: 156, endPoint x: 282, endPoint y: 159, distance: 58.0
click at [276, 159] on html "menu - OSMISS person Firma Express Padrón Padrón Ágil Análisis Afiliado Integra…" at bounding box center [138, 119] width 276 height 239
click at [67, 204] on span "Aceptar" at bounding box center [62, 207] width 22 height 6
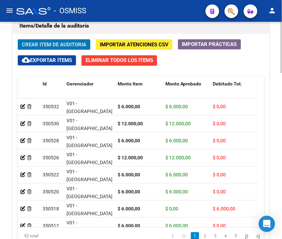
click at [47, 43] on span "Crear Item de Auditoria" at bounding box center [54, 45] width 64 height 6
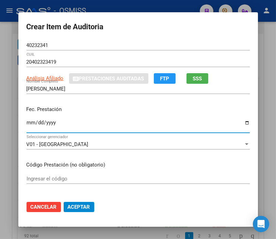
click at [29, 121] on input "Ingresar la fecha" at bounding box center [138, 125] width 223 height 11
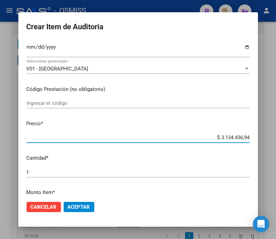
drag, startPoint x: 207, startPoint y: 135, endPoint x: 282, endPoint y: 135, distance: 74.6
click at [276, 135] on html "menu - OSMISS person Firma Express Padrón Padrón Ágil Análisis Afiliado Integra…" at bounding box center [138, 119] width 276 height 239
click at [73, 204] on span "Aceptar" at bounding box center [79, 207] width 22 height 6
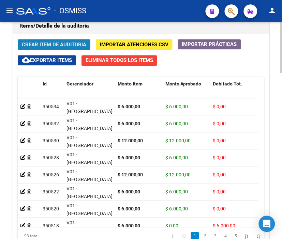
click at [50, 44] on span "Crear Item de Auditoria" at bounding box center [54, 45] width 64 height 6
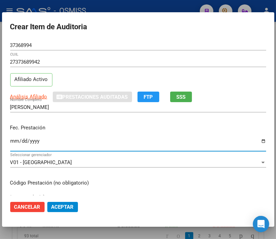
click at [15, 141] on input "Ingresar la fecha" at bounding box center [138, 143] width 256 height 11
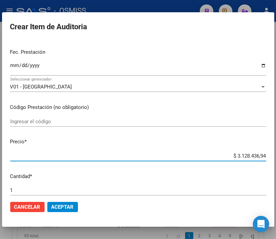
drag, startPoint x: 219, startPoint y: 156, endPoint x: 282, endPoint y: 155, distance: 62.3
click at [276, 155] on html "menu - OSMISS person Firma Express Padrón Padrón Ágil Análisis Afiliado Integra…" at bounding box center [138, 119] width 276 height 239
click at [66, 212] on mat-dialog-actions "Cancelar Aceptar" at bounding box center [138, 207] width 256 height 23
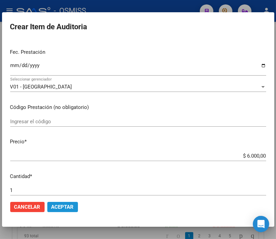
click at [67, 203] on button "Aceptar" at bounding box center [62, 207] width 31 height 10
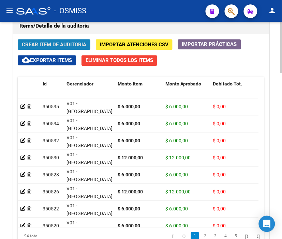
click at [46, 41] on span "Crear Item de Auditoria" at bounding box center [54, 44] width 64 height 6
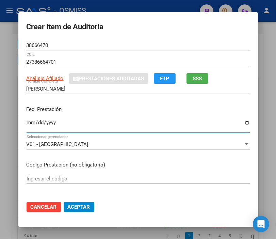
click at [27, 121] on input "Ingresar la fecha" at bounding box center [138, 125] width 223 height 11
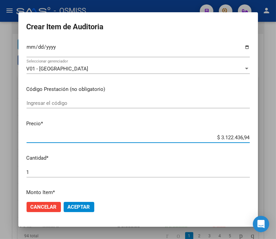
drag, startPoint x: 204, startPoint y: 137, endPoint x: 282, endPoint y: 138, distance: 77.4
click at [276, 138] on html "menu - OSMISS person Firma Express Padrón Padrón Ágil Análisis Afiliado Integra…" at bounding box center [138, 119] width 276 height 239
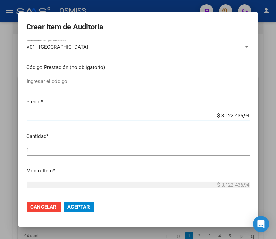
scroll to position [113, 0]
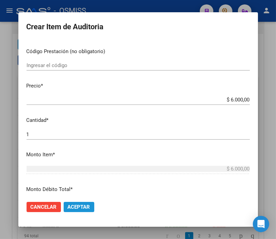
click at [76, 211] on button "Aceptar" at bounding box center [79, 207] width 31 height 10
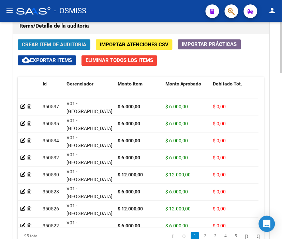
click at [61, 46] on span "Crear Item de Auditoria" at bounding box center [54, 45] width 64 height 6
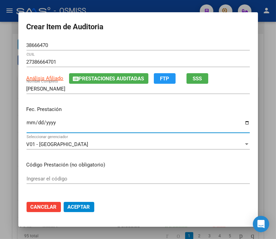
click at [28, 124] on input "Ingresar la fecha" at bounding box center [138, 125] width 223 height 11
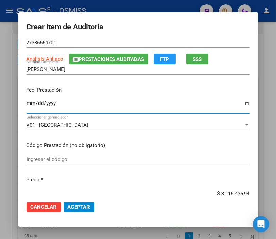
scroll to position [38, 0]
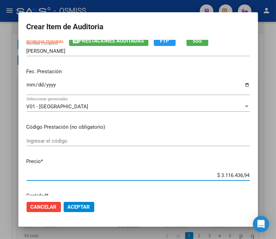
drag, startPoint x: 202, startPoint y: 173, endPoint x: 277, endPoint y: 176, distance: 75.3
click at [276, 176] on html "menu - OSMISS person Firma Express Padrón Padrón Ágil Análisis Afiliado Integra…" at bounding box center [138, 119] width 276 height 239
click at [74, 203] on button "Aceptar" at bounding box center [79, 207] width 31 height 10
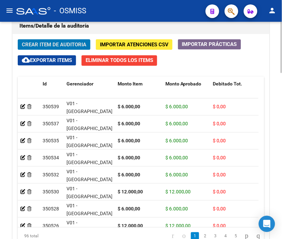
click at [60, 42] on span "Crear Item de Auditoria" at bounding box center [54, 45] width 64 height 6
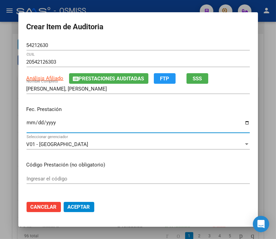
click at [28, 121] on input "Ingresar la fecha" at bounding box center [138, 125] width 223 height 11
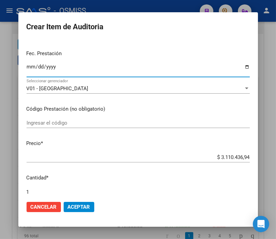
scroll to position [76, 0]
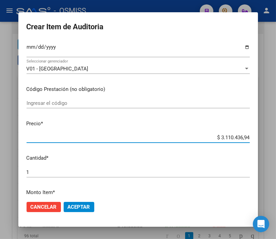
drag, startPoint x: 206, startPoint y: 139, endPoint x: 282, endPoint y: 140, distance: 75.3
click at [276, 140] on html "menu - OSMISS person Firma Express Padrón Padrón Ágil Análisis Afiliado Integra…" at bounding box center [138, 119] width 276 height 239
click at [79, 206] on span "Aceptar" at bounding box center [79, 207] width 22 height 6
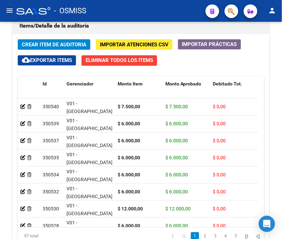
click at [142, 6] on div "- OSMISS" at bounding box center [108, 10] width 184 height 15
click at [46, 43] on span "Crear Item de Auditoria" at bounding box center [54, 45] width 64 height 6
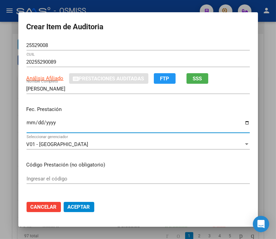
click at [27, 123] on input "Ingresar la fecha" at bounding box center [138, 125] width 223 height 11
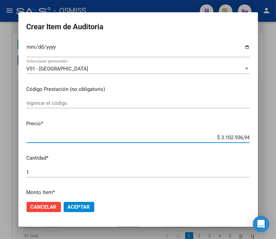
drag, startPoint x: 212, startPoint y: 138, endPoint x: 282, endPoint y: 138, distance: 69.5
click at [276, 138] on html "menu - OSMISS person Firma Express Padrón Padrón Ágil Análisis Afiliado Integra…" at bounding box center [138, 119] width 276 height 239
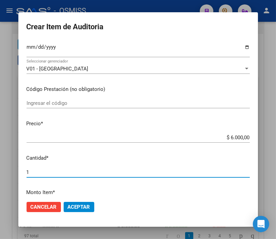
drag, startPoint x: 40, startPoint y: 174, endPoint x: -5, endPoint y: 169, distance: 45.3
click at [0, 169] on html "menu - OSMISS person Firma Express Padrón Padrón Ágil Análisis Afiliado Integra…" at bounding box center [138, 119] width 276 height 239
click at [68, 204] on span "Aceptar" at bounding box center [79, 207] width 22 height 6
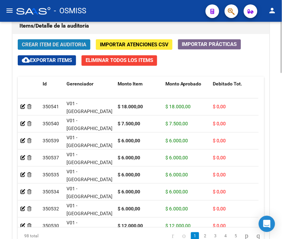
click at [58, 45] on span "Crear Item de Auditoria" at bounding box center [54, 45] width 64 height 6
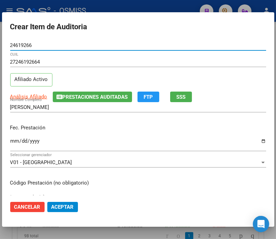
click at [13, 140] on input "Ingresar la fecha" at bounding box center [138, 143] width 256 height 11
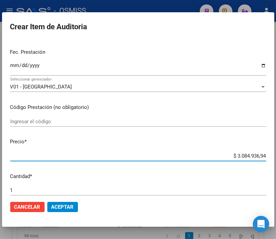
drag, startPoint x: 215, startPoint y: 154, endPoint x: 282, endPoint y: 154, distance: 67.1
click at [276, 154] on html "menu - OSMISS person Firma Express Padrón Padrón Ágil Análisis Afiliado Integra…" at bounding box center [138, 119] width 276 height 239
click at [67, 202] on button "Aceptar" at bounding box center [62, 207] width 31 height 10
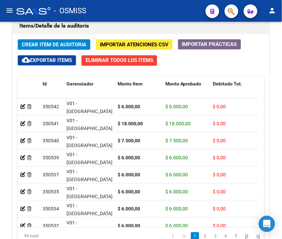
click at [136, 11] on div "- OSMISS" at bounding box center [108, 10] width 184 height 15
click at [44, 41] on button "Crear Item de Auditoria" at bounding box center [54, 44] width 73 height 11
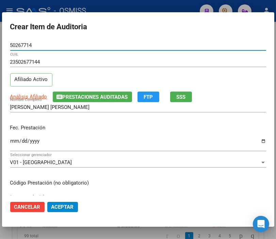
click at [13, 141] on input "Ingresar la fecha" at bounding box center [138, 143] width 256 height 11
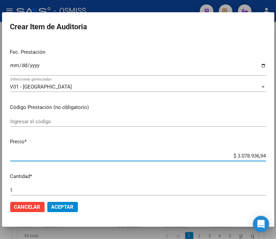
drag, startPoint x: 220, startPoint y: 157, endPoint x: 282, endPoint y: 161, distance: 62.1
click at [276, 161] on html "menu - OSMISS person Firma Express Padrón Padrón Ágil Análisis Afiliado Integra…" at bounding box center [138, 119] width 276 height 239
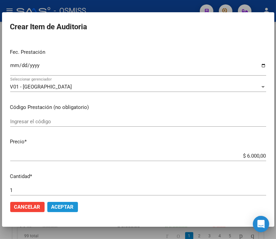
click at [73, 206] on span "Aceptar" at bounding box center [62, 207] width 22 height 6
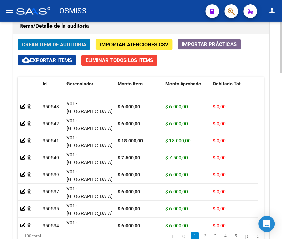
click at [47, 44] on span "Crear Item de Auditoria" at bounding box center [54, 45] width 64 height 6
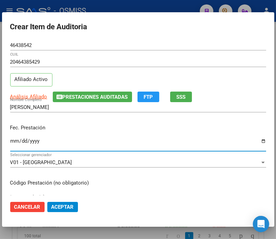
click at [12, 141] on input "Ingresar la fecha" at bounding box center [138, 143] width 256 height 11
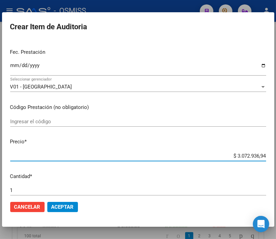
drag, startPoint x: 216, startPoint y: 157, endPoint x: 282, endPoint y: 155, distance: 65.5
click at [276, 155] on html "menu - OSMISS person Firma Express Padrón Padrón Ágil Análisis Afiliado Integra…" at bounding box center [138, 119] width 276 height 239
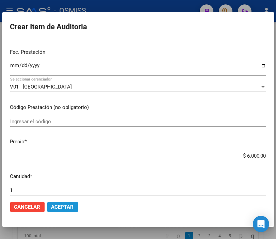
click at [66, 209] on span "Aceptar" at bounding box center [62, 207] width 22 height 6
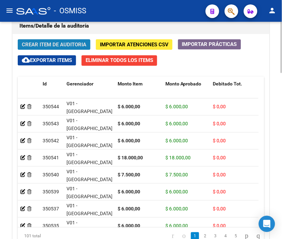
click at [58, 43] on span "Crear Item de Auditoria" at bounding box center [54, 45] width 64 height 6
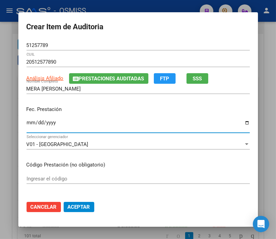
click at [31, 122] on input "Ingresar la fecha" at bounding box center [138, 125] width 223 height 11
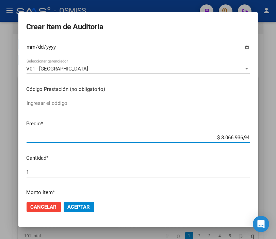
drag, startPoint x: 212, startPoint y: 139, endPoint x: 271, endPoint y: 139, distance: 59.3
click at [271, 139] on div "Crear Item de Auditoria 51257789 Nro Documento 20512577890 CUIL Análisis Afilia…" at bounding box center [138, 119] width 276 height 239
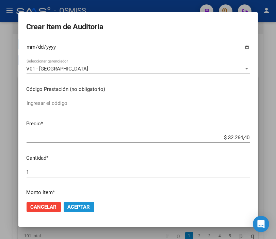
click at [79, 205] on span "Aceptar" at bounding box center [79, 207] width 22 height 6
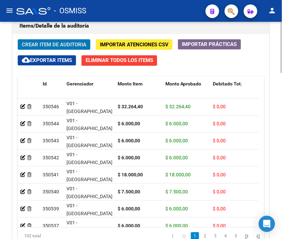
click at [55, 42] on span "Crear Item de Auditoria" at bounding box center [54, 45] width 64 height 6
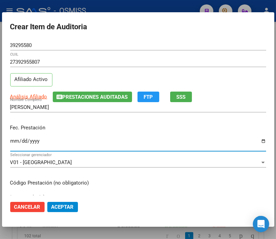
click at [14, 142] on input "Ingresar la fecha" at bounding box center [138, 143] width 256 height 11
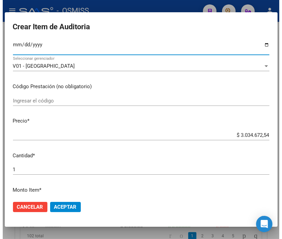
scroll to position [113, 0]
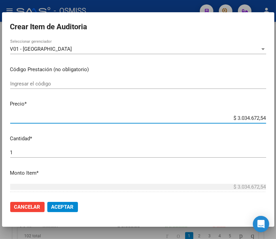
drag, startPoint x: 221, startPoint y: 120, endPoint x: 282, endPoint y: 120, distance: 61.0
click at [276, 120] on html "menu - OSMISS person Firma Express Padrón Padrón Ágil Análisis Afiliado Integra…" at bounding box center [138, 119] width 276 height 239
click at [75, 203] on button "Aceptar" at bounding box center [62, 207] width 31 height 10
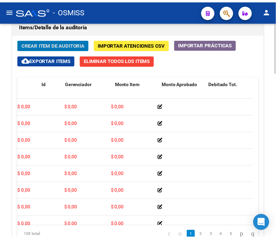
scroll to position [0, 0]
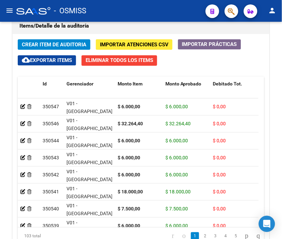
click at [158, 12] on div "- OSMISS" at bounding box center [108, 10] width 184 height 15
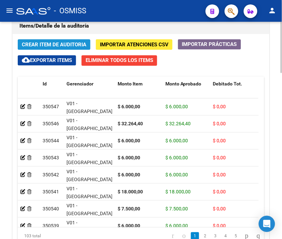
click at [59, 41] on span "Crear Item de Auditoria" at bounding box center [54, 44] width 64 height 6
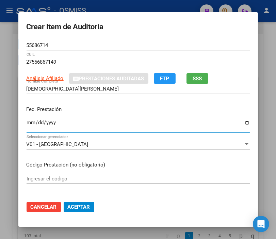
click at [29, 121] on input "Ingresar la fecha" at bounding box center [138, 125] width 223 height 11
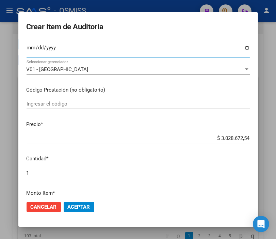
scroll to position [76, 0]
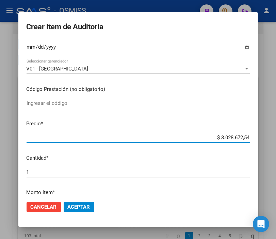
drag, startPoint x: 209, startPoint y: 138, endPoint x: 282, endPoint y: 139, distance: 72.6
click at [276, 139] on html "menu - OSMISS person Firma Express Padrón Padrón Ágil Análisis Afiliado Integra…" at bounding box center [138, 119] width 276 height 239
click at [77, 208] on span "Aceptar" at bounding box center [79, 207] width 22 height 6
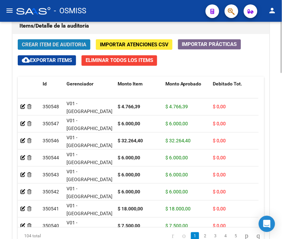
click at [50, 43] on span "Crear Item de Auditoria" at bounding box center [54, 45] width 64 height 6
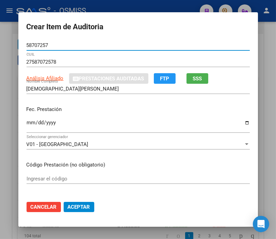
click at [27, 121] on input "Ingresar la fecha" at bounding box center [138, 125] width 223 height 11
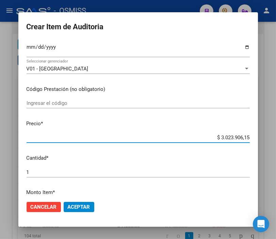
drag, startPoint x: 213, startPoint y: 136, endPoint x: 282, endPoint y: 129, distance: 69.2
click at [276, 129] on html "menu - OSMISS person Firma Express Padrón Padrón Ágil Análisis Afiliado Integra…" at bounding box center [138, 119] width 276 height 239
click at [84, 207] on span "Aceptar" at bounding box center [79, 207] width 22 height 6
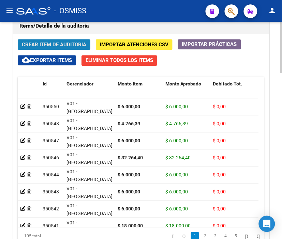
click at [45, 44] on span "Crear Item de Auditoria" at bounding box center [54, 45] width 64 height 6
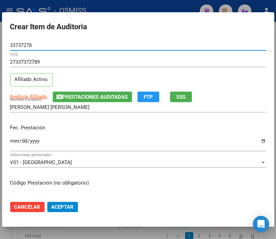
click at [28, 124] on p "Fec. Prestación" at bounding box center [138, 128] width 256 height 8
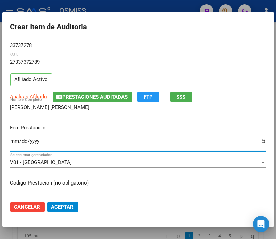
click at [16, 141] on input "Ingresar la fecha" at bounding box center [138, 143] width 256 height 11
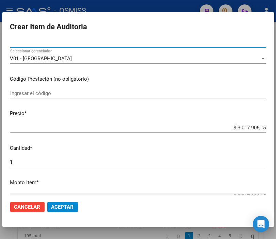
scroll to position [113, 0]
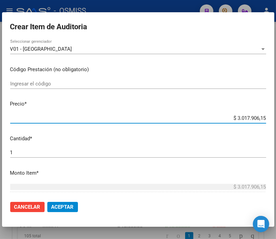
drag, startPoint x: 217, startPoint y: 118, endPoint x: 276, endPoint y: 114, distance: 59.7
click at [276, 114] on html "menu - OSMISS person Firma Express Padrón Padrón Ágil Análisis Afiliado Integra…" at bounding box center [138, 119] width 276 height 239
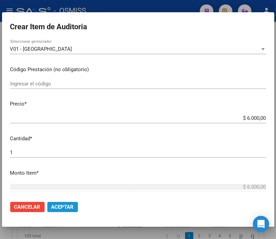
click at [65, 206] on span "Aceptar" at bounding box center [62, 207] width 22 height 6
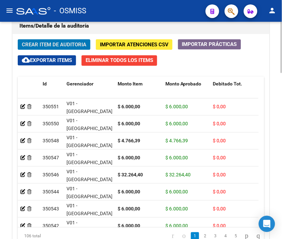
click at [36, 46] on span "Crear Item de Auditoria" at bounding box center [54, 45] width 64 height 6
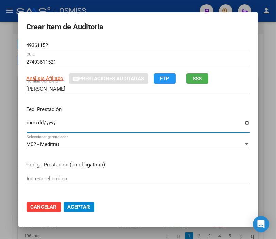
click at [29, 123] on input "Ingresar la fecha" at bounding box center [138, 125] width 223 height 11
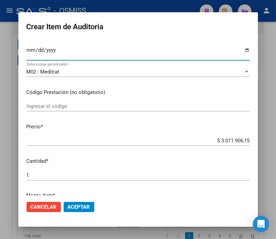
scroll to position [76, 0]
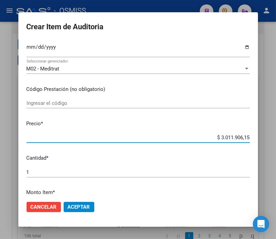
drag, startPoint x: 209, startPoint y: 138, endPoint x: 282, endPoint y: 138, distance: 72.9
click at [276, 138] on html "menu - OSMISS person Firma Express Padrón Padrón Ágil Análisis Afiliado Integra…" at bounding box center [138, 119] width 276 height 239
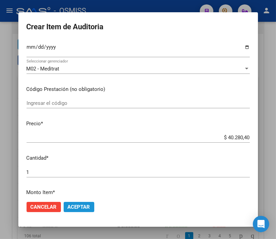
click at [77, 205] on span "Aceptar" at bounding box center [79, 207] width 22 height 6
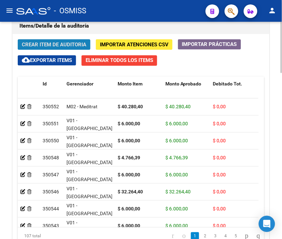
click at [66, 45] on span "Crear Item de Auditoria" at bounding box center [54, 45] width 64 height 6
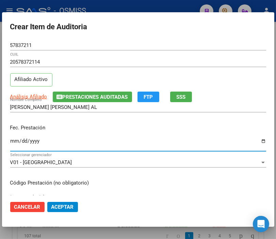
click at [13, 140] on input "Ingresar la fecha" at bounding box center [138, 143] width 256 height 11
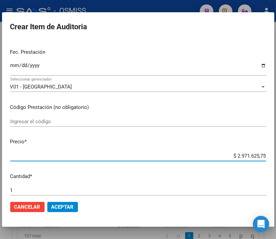
drag, startPoint x: 217, startPoint y: 157, endPoint x: 282, endPoint y: 152, distance: 64.9
click at [276, 152] on html "menu - OSMISS person Firma Express Padrón Padrón Ágil Análisis Afiliado Integra…" at bounding box center [138, 119] width 276 height 239
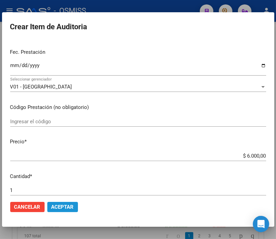
click at [60, 207] on span "Aceptar" at bounding box center [62, 207] width 22 height 6
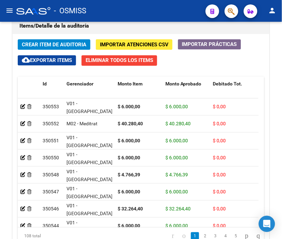
click at [151, 13] on div "- OSMISS" at bounding box center [108, 10] width 184 height 15
click at [144, 8] on div "- OSMISS" at bounding box center [108, 10] width 184 height 15
click at [30, 48] on span "Crear Item de Auditoria" at bounding box center [54, 45] width 64 height 6
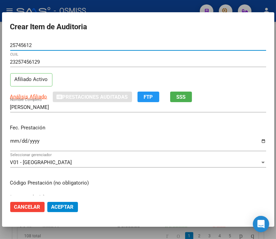
click at [14, 139] on input "Ingresar la fecha" at bounding box center [138, 143] width 256 height 11
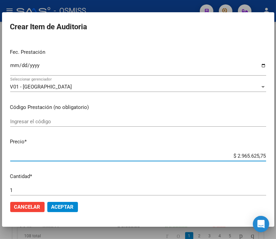
drag, startPoint x: 212, startPoint y: 153, endPoint x: 282, endPoint y: 158, distance: 70.0
click at [276, 158] on html "menu - OSMISS person Firma Express Padrón Padrón Ágil Análisis Afiliado Integra…" at bounding box center [138, 119] width 276 height 239
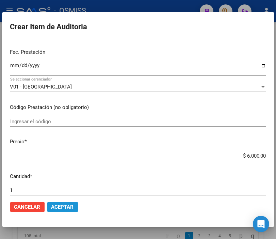
click at [59, 202] on button "Aceptar" at bounding box center [62, 207] width 31 height 10
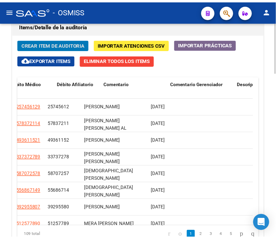
scroll to position [0, 0]
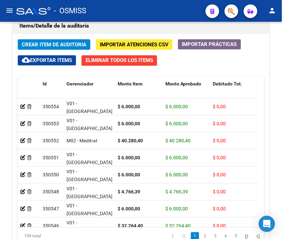
click at [119, 9] on div "- OSMISS" at bounding box center [108, 10] width 184 height 15
click at [50, 43] on span "Crear Item de Auditoria" at bounding box center [54, 45] width 64 height 6
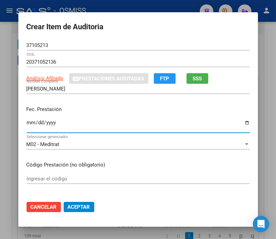
click at [31, 121] on input "Ingresar la fecha" at bounding box center [138, 125] width 223 height 11
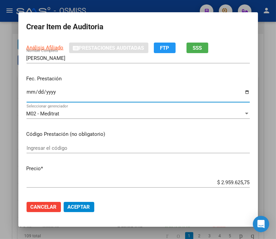
scroll to position [76, 0]
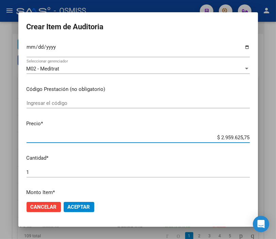
drag, startPoint x: 212, startPoint y: 139, endPoint x: 282, endPoint y: 139, distance: 70.2
click at [276, 139] on html "menu - OSMISS person Firma Express Padrón Padrón Ágil Análisis Afiliado Integra…" at bounding box center [138, 119] width 276 height 239
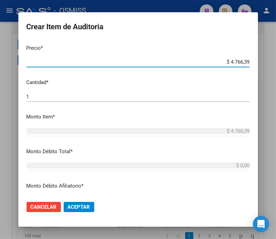
scroll to position [189, 0]
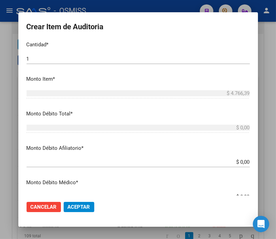
drag, startPoint x: 232, startPoint y: 166, endPoint x: 282, endPoint y: 167, distance: 49.4
click at [276, 167] on html "menu - OSMISS person Firma Express Padrón Padrón Ágil Análisis Afiliado Integra…" at bounding box center [138, 119] width 276 height 239
click at [216, 150] on p "Monto Débito Afiliatorio *" at bounding box center [138, 148] width 223 height 8
drag, startPoint x: 229, startPoint y: 163, endPoint x: 271, endPoint y: 163, distance: 41.9
click at [271, 163] on div "Crear Item de Auditoria 37105213 Nro Documento 20371052136 CUIL Análisis Afilia…" at bounding box center [138, 119] width 276 height 239
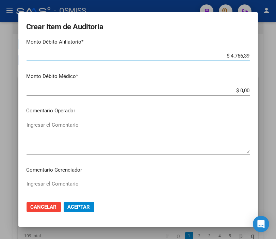
scroll to position [303, 0]
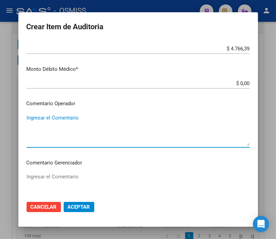
click at [53, 117] on textarea "Ingresar el Comentario" at bounding box center [138, 130] width 223 height 32
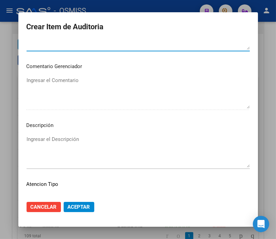
scroll to position [416, 0]
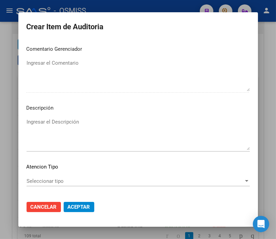
click at [53, 117] on div "Ingresar el Descripción" at bounding box center [138, 134] width 223 height 35
click at [200, 106] on p "Descripción" at bounding box center [138, 108] width 223 height 8
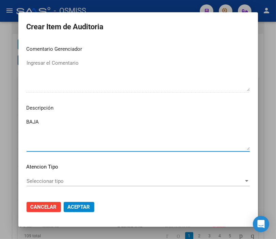
click at [86, 125] on textarea "BAJA" at bounding box center [138, 134] width 223 height 32
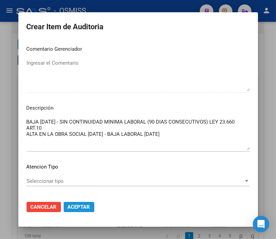
click at [69, 205] on span "Aceptar" at bounding box center [79, 207] width 22 height 6
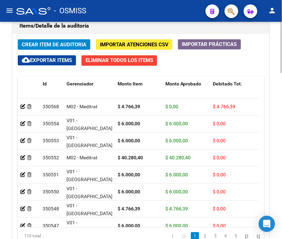
click at [128, 22] on h1 "Items/Detalle de la auditoría" at bounding box center [140, 25] width 243 height 11
click at [64, 42] on span "Crear Item de Auditoria" at bounding box center [54, 45] width 64 height 6
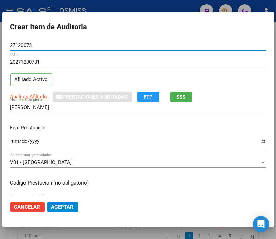
click at [18, 141] on input "Ingresar la fecha" at bounding box center [138, 143] width 256 height 11
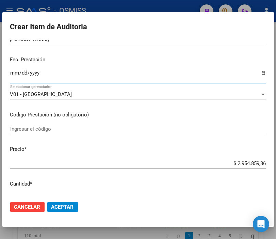
scroll to position [76, 0]
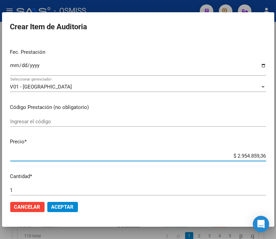
drag, startPoint x: 212, startPoint y: 155, endPoint x: 282, endPoint y: 154, distance: 70.2
click at [276, 154] on html "menu - OSMISS person Firma Express Padrón Padrón Ágil Análisis Afiliado Integra…" at bounding box center [138, 119] width 276 height 239
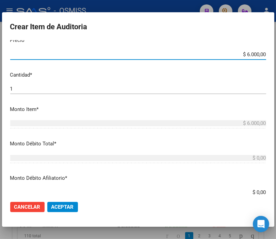
scroll to position [189, 0]
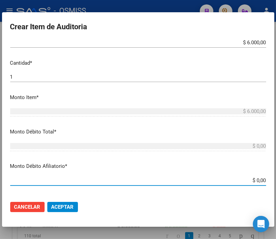
drag, startPoint x: 231, startPoint y: 178, endPoint x: 282, endPoint y: 180, distance: 51.1
click at [276, 180] on html "menu - OSMISS person Firma Express Padrón Padrón Ágil Análisis Afiliado Integra…" at bounding box center [138, 119] width 276 height 239
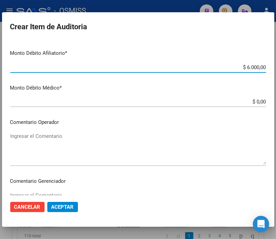
scroll to position [303, 0]
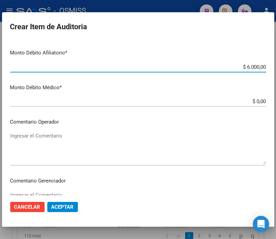
click at [55, 134] on textarea "Ingresar el Comentario" at bounding box center [138, 148] width 256 height 32
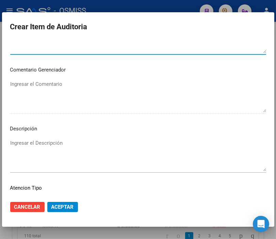
scroll to position [416, 0]
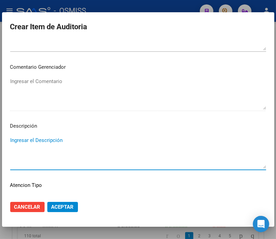
click at [20, 141] on textarea "Ingresar el Descripción" at bounding box center [138, 153] width 256 height 32
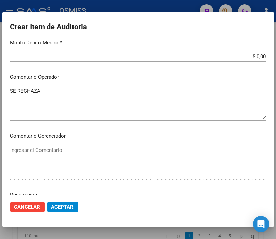
scroll to position [341, 0]
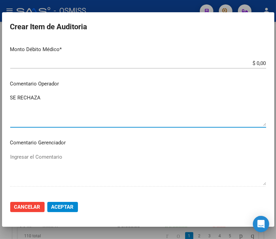
drag, startPoint x: 62, startPoint y: 97, endPoint x: -31, endPoint y: 101, distance: 92.7
click at [0, 101] on html "menu - OSMISS person Firma Express Padrón Padrón Ágil Análisis Afiliado Integra…" at bounding box center [138, 119] width 276 height 239
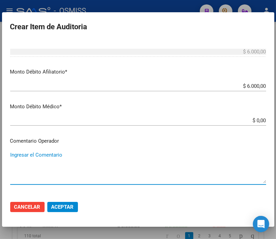
scroll to position [265, 0]
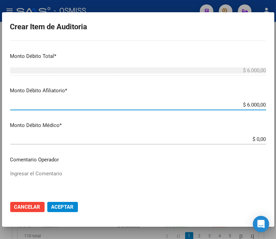
drag, startPoint x: 223, startPoint y: 104, endPoint x: 282, endPoint y: 103, distance: 58.3
click at [276, 103] on html "menu - OSMISS person Firma Express Padrón Padrón Ágil Análisis Afiliado Integra…" at bounding box center [138, 119] width 276 height 239
click at [67, 208] on span "Aceptar" at bounding box center [62, 207] width 22 height 6
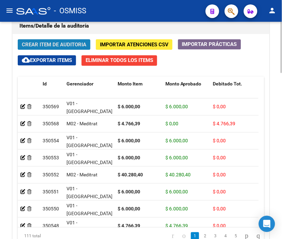
click at [62, 40] on button "Crear Item de Auditoria" at bounding box center [54, 44] width 73 height 11
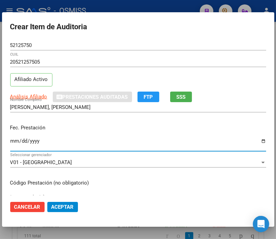
click at [14, 141] on input "Ingresar la fecha" at bounding box center [138, 143] width 256 height 11
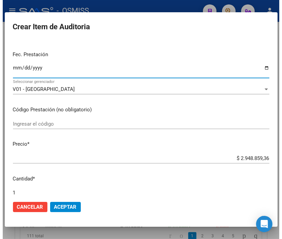
scroll to position [76, 0]
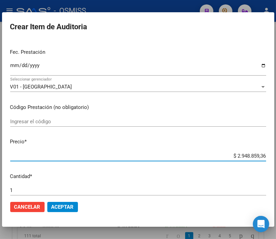
drag, startPoint x: 221, startPoint y: 155, endPoint x: 282, endPoint y: 158, distance: 61.1
click at [276, 158] on html "menu - OSMISS person Firma Express Padrón Padrón Ágil Análisis Afiliado Integra…" at bounding box center [138, 119] width 276 height 239
click at [59, 212] on mat-dialog-actions "Cancelar Aceptar" at bounding box center [138, 207] width 256 height 23
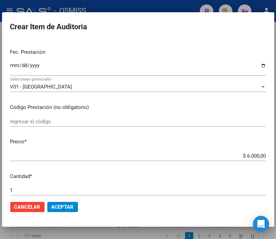
click at [59, 208] on span "Aceptar" at bounding box center [62, 207] width 22 height 6
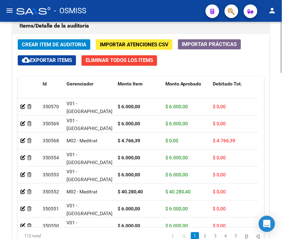
drag, startPoint x: 175, startPoint y: 32, endPoint x: 167, endPoint y: 34, distance: 8.0
click at [175, 32] on div "Items/Detalle de la auditoría" at bounding box center [141, 26] width 257 height 16
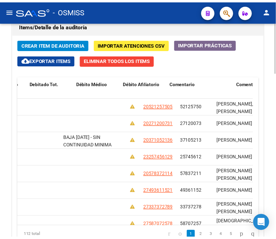
scroll to position [0, 0]
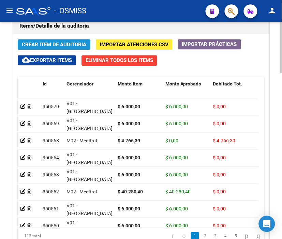
click at [44, 42] on span "Crear Item de Auditoria" at bounding box center [54, 45] width 64 height 6
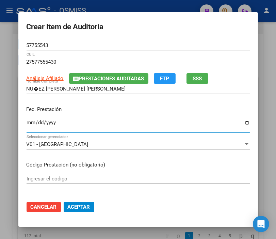
click at [30, 124] on input "Ingresar la fecha" at bounding box center [138, 125] width 223 height 11
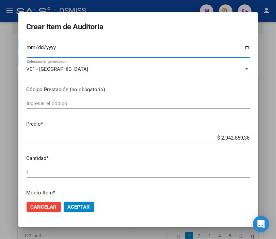
scroll to position [76, 0]
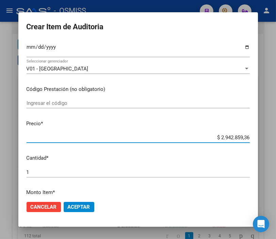
drag, startPoint x: 203, startPoint y: 138, endPoint x: 282, endPoint y: 131, distance: 79.0
click at [276, 131] on html "menu - OSMISS person Firma Express Padrón Padrón Ágil Análisis Afiliado Integra…" at bounding box center [138, 119] width 276 height 239
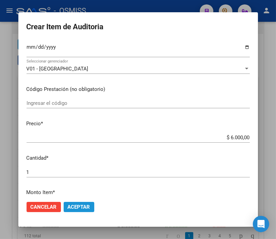
click at [83, 206] on span "Aceptar" at bounding box center [79, 207] width 22 height 6
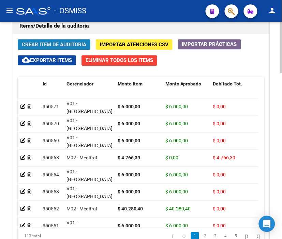
click at [60, 43] on span "Crear Item de Auditoria" at bounding box center [54, 45] width 64 height 6
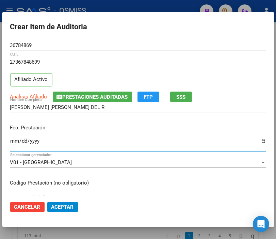
click at [14, 141] on input "Ingresar la fecha" at bounding box center [138, 143] width 256 height 11
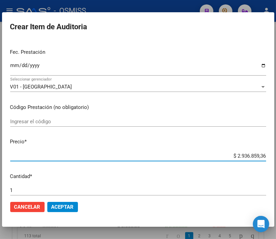
drag, startPoint x: 224, startPoint y: 158, endPoint x: 282, endPoint y: 158, distance: 57.9
click at [276, 158] on html "menu - OSMISS person Firma Express Padrón Padrón Ágil Análisis Afiliado Integra…" at bounding box center [138, 119] width 276 height 239
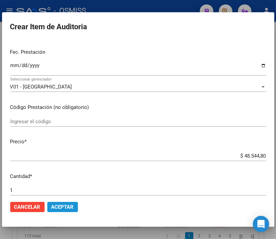
click at [62, 204] on span "Aceptar" at bounding box center [62, 207] width 22 height 6
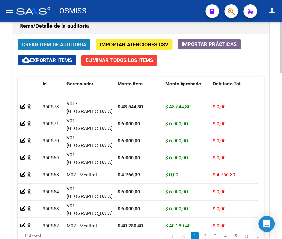
click at [57, 45] on span "Crear Item de Auditoria" at bounding box center [54, 45] width 64 height 6
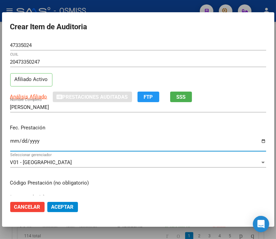
click at [16, 142] on input "Ingresar la fecha" at bounding box center [138, 143] width 256 height 11
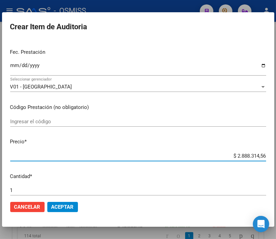
drag, startPoint x: 277, startPoint y: 152, endPoint x: 282, endPoint y: 151, distance: 5.2
click at [276, 151] on html "menu - OSMISS person Firma Express Padrón Padrón Ágil Análisis Afiliado Integra…" at bounding box center [138, 119] width 276 height 239
click at [64, 209] on span "Aceptar" at bounding box center [62, 207] width 22 height 6
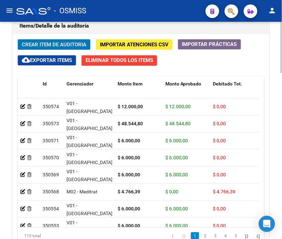
click at [55, 42] on span "Crear Item de Auditoria" at bounding box center [54, 45] width 64 height 6
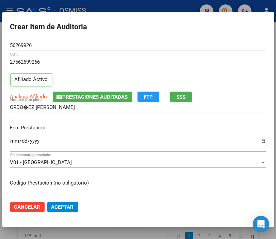
click at [12, 142] on input "Ingresar la fecha" at bounding box center [138, 143] width 256 height 11
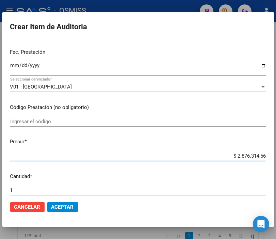
drag, startPoint x: 221, startPoint y: 154, endPoint x: 282, endPoint y: 154, distance: 61.0
click at [276, 154] on html "menu - OSMISS person Firma Express Padrón Padrón Ágil Análisis Afiliado Integra…" at bounding box center [138, 119] width 276 height 239
click at [60, 209] on span "Aceptar" at bounding box center [62, 207] width 22 height 6
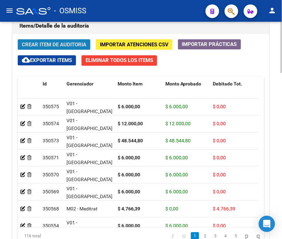
click at [54, 41] on span "Crear Item de Auditoria" at bounding box center [54, 44] width 64 height 6
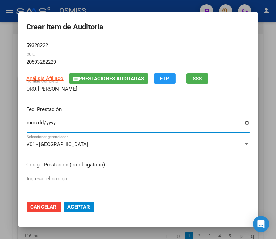
click at [27, 121] on input "Ingresar la fecha" at bounding box center [138, 125] width 223 height 11
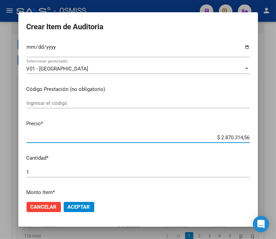
drag, startPoint x: 213, startPoint y: 136, endPoint x: 282, endPoint y: 137, distance: 68.8
click at [276, 137] on html "menu - OSMISS person Firma Express Padrón Padrón Ágil Análisis Afiliado Integra…" at bounding box center [138, 119] width 276 height 239
click at [79, 198] on mat-dialog-actions "Cancelar Aceptar" at bounding box center [138, 207] width 223 height 23
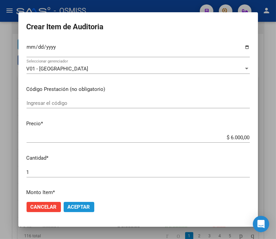
click at [80, 205] on span "Aceptar" at bounding box center [79, 207] width 22 height 6
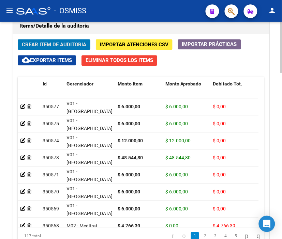
click at [57, 44] on span "Crear Item de Auditoria" at bounding box center [54, 45] width 64 height 6
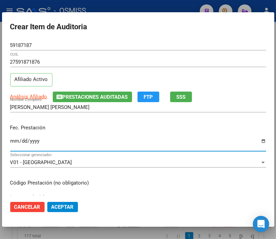
click at [13, 138] on input "Ingresar la fecha" at bounding box center [138, 143] width 256 height 11
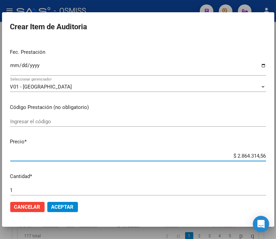
drag, startPoint x: 226, startPoint y: 157, endPoint x: 282, endPoint y: 156, distance: 56.2
click at [276, 156] on html "menu - OSMISS person Firma Express Padrón Padrón Ágil Análisis Afiliado Integra…" at bounding box center [138, 119] width 276 height 239
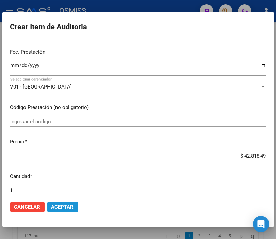
click at [64, 206] on span "Aceptar" at bounding box center [62, 207] width 22 height 6
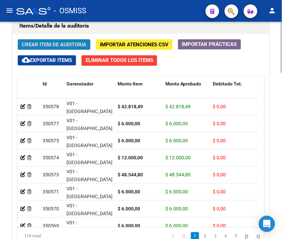
click at [46, 43] on span "Crear Item de Auditoria" at bounding box center [54, 45] width 64 height 6
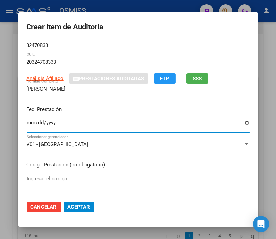
click at [28, 122] on input "Ingresar la fecha" at bounding box center [138, 125] width 223 height 11
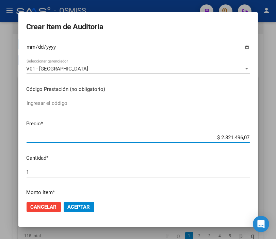
drag, startPoint x: 208, startPoint y: 138, endPoint x: 282, endPoint y: 137, distance: 73.6
click at [276, 137] on html "menu - OSMISS person Firma Express Padrón Padrón Ágil Análisis Afiliado Integra…" at bounding box center [138, 119] width 276 height 239
click at [75, 204] on span "Aceptar" at bounding box center [79, 207] width 22 height 6
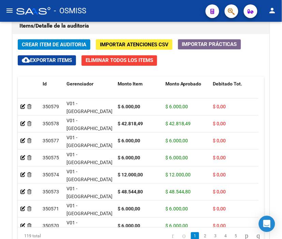
click at [148, 11] on div "- OSMISS" at bounding box center [108, 10] width 184 height 15
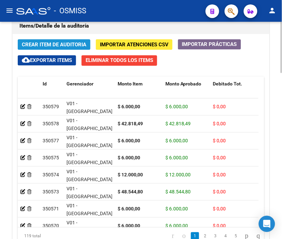
click at [50, 46] on span "Crear Item de Auditoria" at bounding box center [54, 45] width 64 height 6
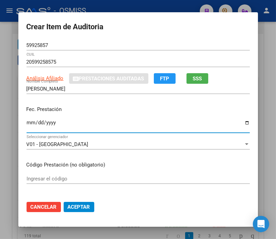
click at [30, 124] on input "Ingresar la fecha" at bounding box center [138, 125] width 223 height 11
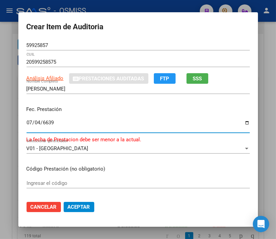
click at [30, 124] on input "6639-07-04" at bounding box center [138, 125] width 223 height 11
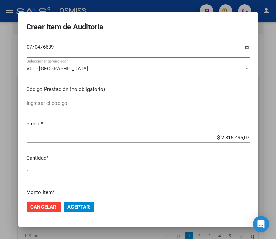
click at [27, 47] on input "[DATE]" at bounding box center [138, 49] width 223 height 11
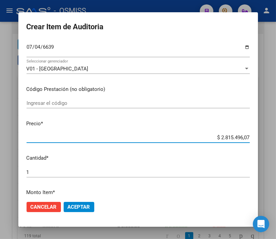
drag, startPoint x: 202, startPoint y: 137, endPoint x: 282, endPoint y: 138, distance: 79.7
click at [276, 138] on html "menu - OSMISS person Firma Express Padrón Padrón Ágil Análisis Afiliado Integra…" at bounding box center [138, 119] width 276 height 239
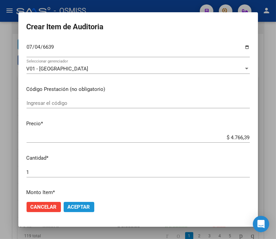
click at [77, 207] on span "Aceptar" at bounding box center [79, 207] width 22 height 6
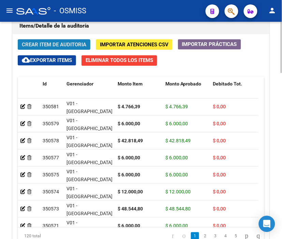
click at [55, 46] on span "Crear Item de Auditoria" at bounding box center [54, 45] width 64 height 6
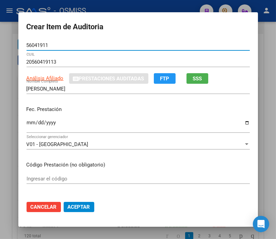
click at [27, 123] on input "Ingresar la fecha" at bounding box center [138, 125] width 223 height 11
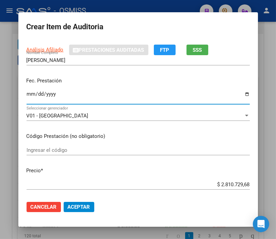
scroll to position [38, 0]
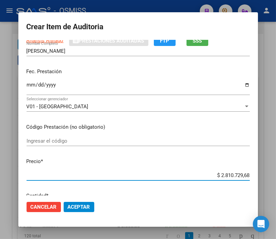
drag, startPoint x: 212, startPoint y: 177, endPoint x: 282, endPoint y: 178, distance: 70.2
click at [276, 178] on html "menu - OSMISS person Firma Express Padrón Padrón Ágil Análisis Afiliado Integra…" at bounding box center [138, 119] width 276 height 239
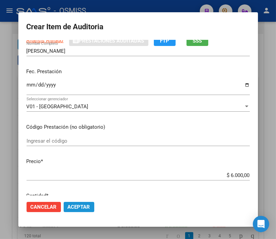
click at [85, 204] on span "Aceptar" at bounding box center [79, 207] width 22 height 6
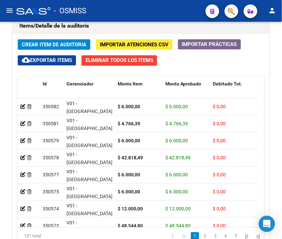
click at [167, 13] on div "- OSMISS" at bounding box center [108, 10] width 184 height 15
click at [66, 45] on span "Crear Item de Auditoria" at bounding box center [54, 45] width 64 height 6
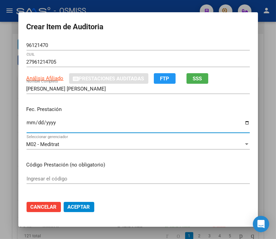
click at [28, 121] on input "Ingresar la fecha" at bounding box center [138, 125] width 223 height 11
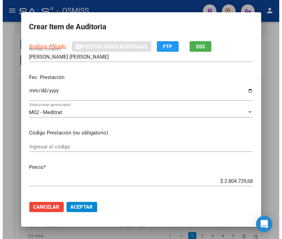
scroll to position [76, 0]
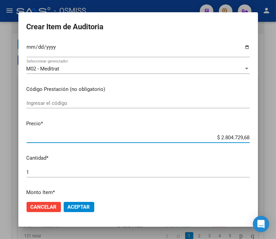
drag, startPoint x: 206, startPoint y: 136, endPoint x: 282, endPoint y: 137, distance: 75.6
click at [276, 137] on html "menu - OSMISS person Firma Express Padrón Padrón Ágil Análisis Afiliado Integra…" at bounding box center [138, 119] width 276 height 239
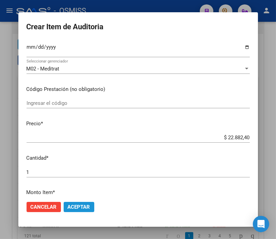
click at [77, 206] on span "Aceptar" at bounding box center [79, 207] width 22 height 6
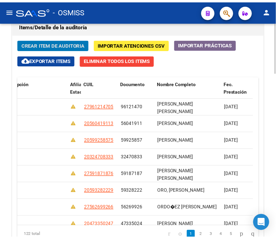
scroll to position [0, 0]
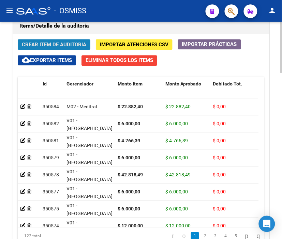
click at [50, 43] on span "Crear Item de Auditoria" at bounding box center [54, 45] width 64 height 6
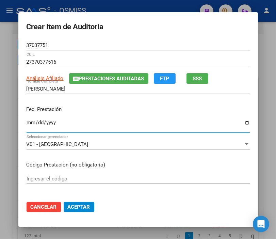
click at [27, 122] on input "Ingresar la fecha" at bounding box center [138, 125] width 223 height 11
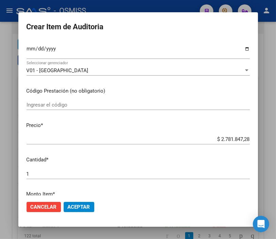
scroll to position [76, 0]
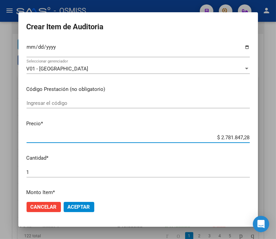
drag, startPoint x: 199, startPoint y: 138, endPoint x: 282, endPoint y: 141, distance: 82.5
click at [276, 141] on html "menu - OSMISS person Firma Express Padrón Padrón Ágil Análisis Afiliado Integra…" at bounding box center [138, 119] width 276 height 239
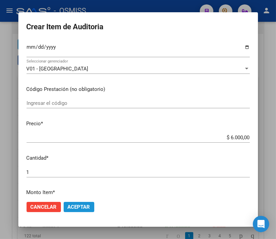
click at [72, 206] on span "Aceptar" at bounding box center [79, 207] width 22 height 6
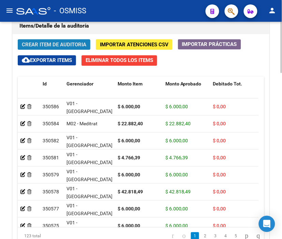
click at [35, 42] on span "Crear Item de Auditoria" at bounding box center [54, 45] width 64 height 6
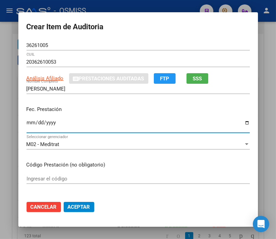
click at [28, 123] on input "Ingresar la fecha" at bounding box center [138, 125] width 223 height 11
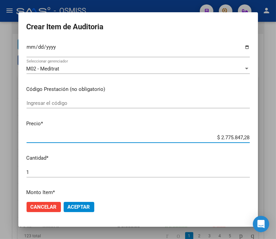
drag, startPoint x: 205, startPoint y: 136, endPoint x: 282, endPoint y: 138, distance: 76.7
click at [276, 138] on html "menu - OSMISS person Firma Express Padrón Padrón Ágil Análisis Afiliado Integra…" at bounding box center [138, 119] width 276 height 239
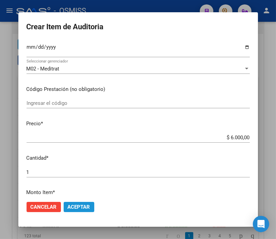
click at [87, 202] on button "Aceptar" at bounding box center [79, 207] width 31 height 10
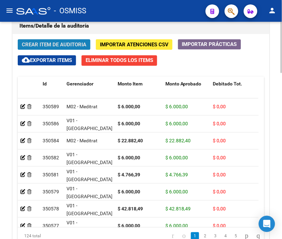
click at [49, 42] on span "Crear Item de Auditoria" at bounding box center [54, 45] width 64 height 6
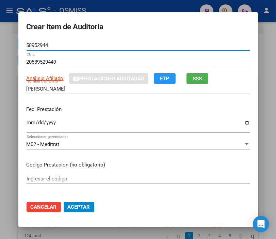
click at [29, 120] on input "Ingresar la fecha" at bounding box center [138, 125] width 223 height 11
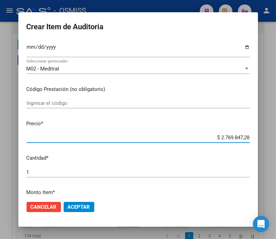
drag, startPoint x: 205, startPoint y: 137, endPoint x: 282, endPoint y: 149, distance: 77.2
click at [276, 149] on html "menu - OSMISS person Firma Express Padrón Padrón Ágil Análisis Afiliado Integra…" at bounding box center [138, 119] width 276 height 239
click at [81, 208] on span "Aceptar" at bounding box center [79, 207] width 22 height 6
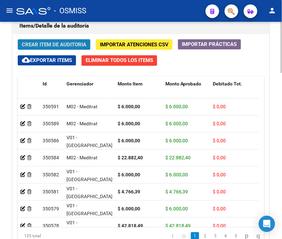
click at [60, 44] on span "Crear Item de Auditoria" at bounding box center [54, 45] width 64 height 6
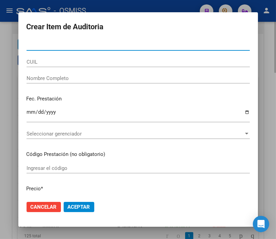
click at [60, 44] on form "Crear Item de Auditoria Nro Documento CUIL Nombre Completo Fec. Prestación Ingr…" at bounding box center [138, 119] width 223 height 198
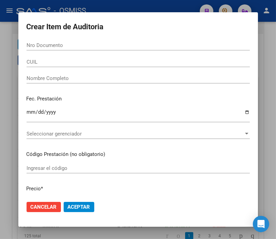
click at [117, 15] on mat-dialog-container "Crear Item de Auditoria Nro Documento CUIL Nombre Completo Fec. Prestación Ingr…" at bounding box center [138, 119] width 240 height 215
click at [30, 49] on div "Nro Documento" at bounding box center [138, 45] width 223 height 10
click at [31, 45] on input "Nro Documento" at bounding box center [138, 45] width 223 height 6
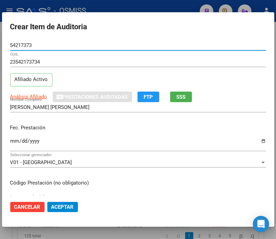
click at [13, 141] on input "Ingresar la fecha" at bounding box center [138, 143] width 256 height 11
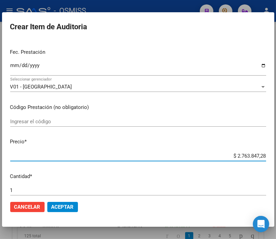
drag, startPoint x: 222, startPoint y: 156, endPoint x: 282, endPoint y: 162, distance: 60.0
click at [276, 162] on html "menu - OSMISS person Firma Express Padrón Padrón Ágil Análisis Afiliado Integra…" at bounding box center [138, 119] width 276 height 239
click at [68, 206] on span "Aceptar" at bounding box center [62, 207] width 22 height 6
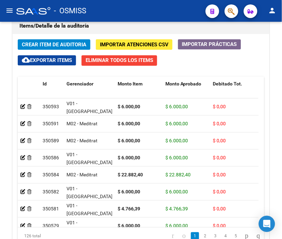
click at [128, 5] on div "- OSMISS" at bounding box center [108, 10] width 184 height 15
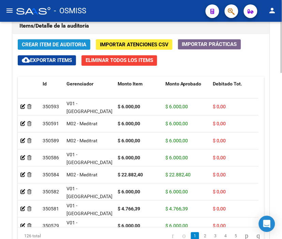
click at [40, 42] on span "Crear Item de Auditoria" at bounding box center [54, 45] width 64 height 6
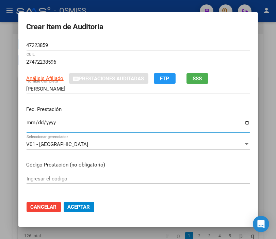
click at [29, 123] on input "Ingresar la fecha" at bounding box center [138, 125] width 223 height 11
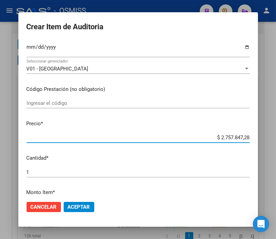
drag, startPoint x: 209, startPoint y: 136, endPoint x: 282, endPoint y: 141, distance: 73.5
click at [276, 141] on html "menu - OSMISS person Firma Express Padrón Padrón Ágil Análisis Afiliado Integra…" at bounding box center [138, 119] width 276 height 239
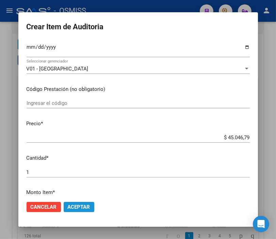
click at [77, 209] on span "Aceptar" at bounding box center [79, 207] width 22 height 6
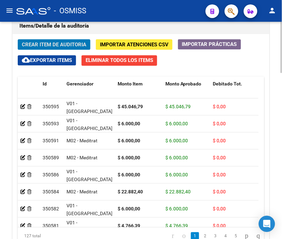
click at [70, 45] on span "Crear Item de Auditoria" at bounding box center [54, 45] width 64 height 6
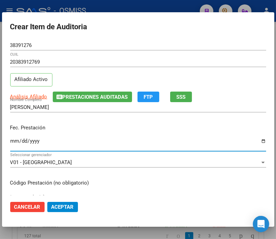
click at [12, 141] on input "Ingresar la fecha" at bounding box center [138, 143] width 256 height 11
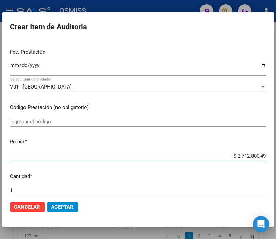
drag, startPoint x: 222, startPoint y: 154, endPoint x: 282, endPoint y: 163, distance: 60.6
click at [276, 163] on html "menu - OSMISS person Firma Express Padrón Padrón Ágil Análisis Afiliado Integra…" at bounding box center [138, 119] width 276 height 239
click at [57, 204] on span "Aceptar" at bounding box center [62, 207] width 22 height 6
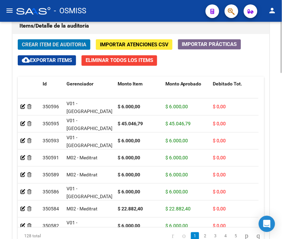
drag, startPoint x: 148, startPoint y: 13, endPoint x: 60, endPoint y: 35, distance: 90.4
click at [148, 13] on div "- OSMISS" at bounding box center [108, 10] width 184 height 15
click at [46, 42] on span "Crear Item de Auditoria" at bounding box center [54, 45] width 64 height 6
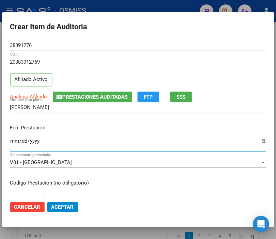
click at [16, 140] on input "Ingresar la fecha" at bounding box center [138, 143] width 256 height 11
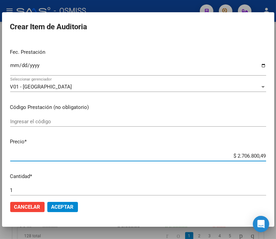
drag, startPoint x: 218, startPoint y: 154, endPoint x: 282, endPoint y: 156, distance: 63.4
click at [276, 156] on html "menu - OSMISS person Firma Express Padrón Padrón Ágil Análisis Afiliado Integra…" at bounding box center [138, 119] width 276 height 239
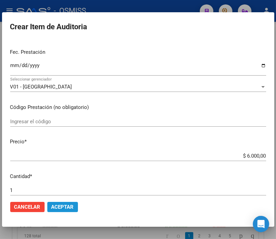
click at [66, 204] on span "Aceptar" at bounding box center [62, 207] width 22 height 6
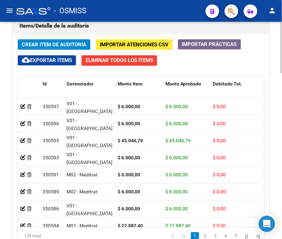
drag, startPoint x: 140, startPoint y: 6, endPoint x: 60, endPoint y: 28, distance: 82.6
click at [140, 6] on div "- OSMISS" at bounding box center [108, 10] width 184 height 15
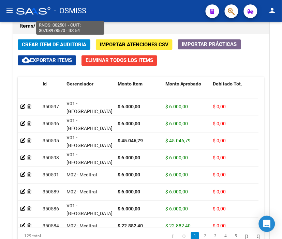
click at [80, 16] on span "- OSMISS" at bounding box center [70, 10] width 32 height 15
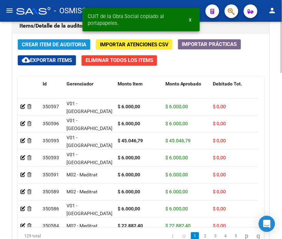
click at [52, 42] on span "Crear Item de Auditoria" at bounding box center [54, 45] width 64 height 6
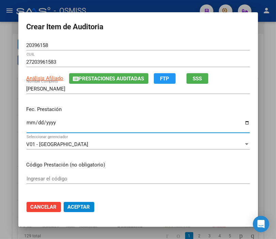
click at [27, 121] on input "Ingresar la fecha" at bounding box center [138, 125] width 223 height 11
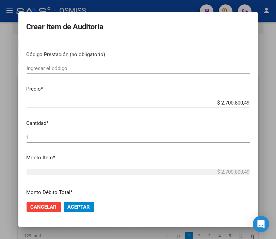
scroll to position [113, 0]
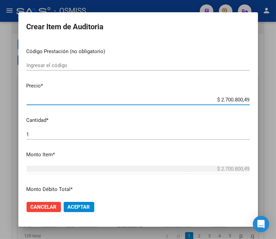
drag, startPoint x: 203, startPoint y: 102, endPoint x: 278, endPoint y: 101, distance: 74.6
click at [276, 101] on html "menu - OSMISS person Firma Express Padrón Padrón Ágil Análisis Afiliado Integra…" at bounding box center [138, 119] width 276 height 239
click at [72, 201] on mat-dialog-actions "Cancelar Aceptar" at bounding box center [138, 207] width 223 height 23
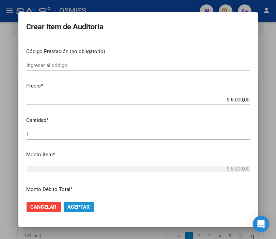
click at [78, 211] on button "Aceptar" at bounding box center [79, 207] width 31 height 10
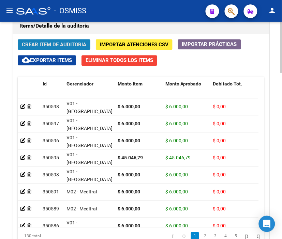
click at [52, 43] on span "Crear Item de Auditoria" at bounding box center [54, 45] width 64 height 6
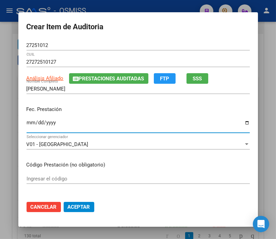
click at [27, 120] on input "Ingresar la fecha" at bounding box center [138, 125] width 223 height 11
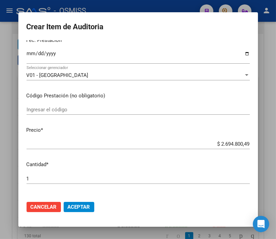
scroll to position [76, 0]
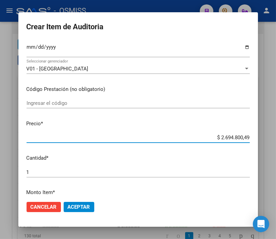
drag, startPoint x: 202, startPoint y: 139, endPoint x: 281, endPoint y: 139, distance: 79.0
click at [276, 139] on html "menu - OSMISS person Firma Express Padrón Padrón Ágil Análisis Afiliado Integra…" at bounding box center [138, 119] width 276 height 239
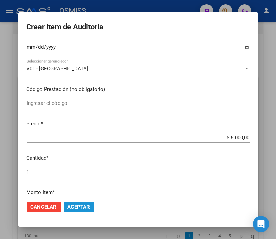
click at [82, 205] on span "Aceptar" at bounding box center [79, 207] width 22 height 6
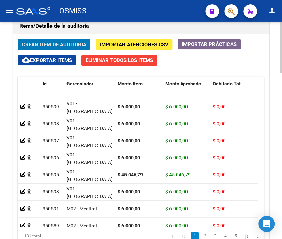
click at [66, 41] on span "Crear Item de Auditoria" at bounding box center [54, 44] width 64 height 6
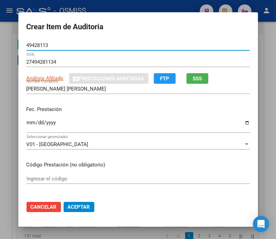
click at [31, 121] on input "Ingresar la fecha" at bounding box center [138, 125] width 223 height 11
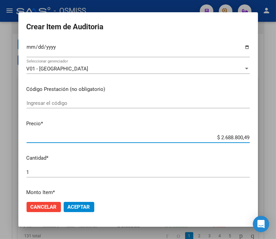
drag, startPoint x: 201, startPoint y: 135, endPoint x: 282, endPoint y: 138, distance: 80.8
click at [276, 138] on html "menu - OSMISS person Firma Express Padrón Padrón Ágil Análisis Afiliado Integra…" at bounding box center [138, 119] width 276 height 239
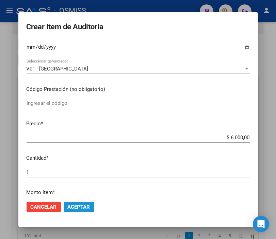
click at [81, 206] on span "Aceptar" at bounding box center [79, 207] width 22 height 6
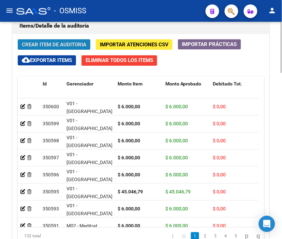
click at [57, 40] on button "Crear Item de Auditoria" at bounding box center [54, 44] width 73 height 11
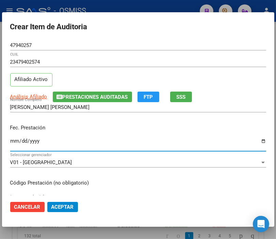
click at [14, 140] on input "Ingresar la fecha" at bounding box center [138, 143] width 256 height 11
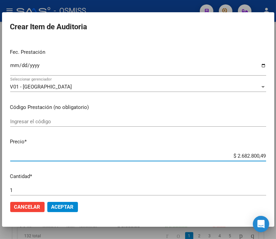
drag, startPoint x: 219, startPoint y: 157, endPoint x: 282, endPoint y: 158, distance: 62.7
click at [276, 158] on html "menu - OSMISS person Firma Express Padrón Padrón Ágil Análisis Afiliado Integra…" at bounding box center [138, 119] width 276 height 239
click at [63, 208] on span "Aceptar" at bounding box center [62, 207] width 22 height 6
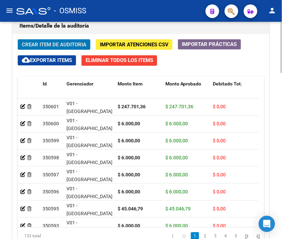
click at [42, 44] on span "Crear Item de Auditoria" at bounding box center [54, 45] width 64 height 6
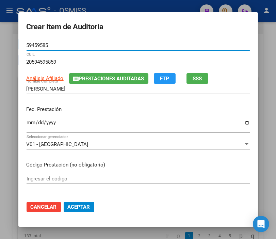
click at [27, 123] on input "Ingresar la fecha" at bounding box center [138, 125] width 223 height 11
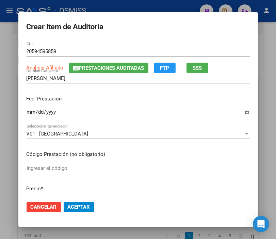
scroll to position [38, 0]
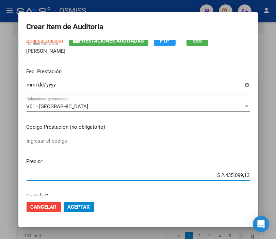
drag, startPoint x: 208, startPoint y: 176, endPoint x: 282, endPoint y: 176, distance: 73.9
click at [276, 176] on html "menu - OSMISS person Firma Express Padrón Padrón Ágil Análisis Afiliado Integra…" at bounding box center [138, 119] width 276 height 239
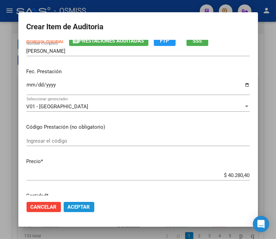
click at [75, 206] on span "Aceptar" at bounding box center [79, 207] width 22 height 6
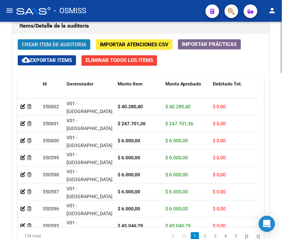
click at [46, 40] on button "Crear Item de Auditoria" at bounding box center [54, 44] width 73 height 11
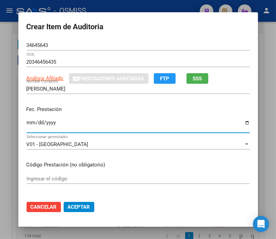
click at [27, 123] on input "Ingresar la fecha" at bounding box center [138, 125] width 223 height 11
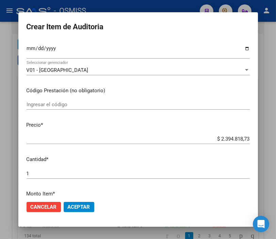
scroll to position [76, 0]
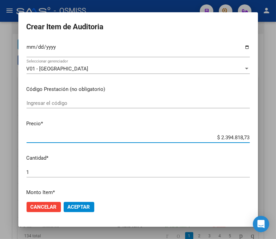
drag, startPoint x: 205, startPoint y: 140, endPoint x: 282, endPoint y: 139, distance: 76.7
click at [276, 139] on html "menu - OSMISS person Firma Express Padrón Padrón Ágil Análisis Afiliado Integra…" at bounding box center [138, 119] width 276 height 239
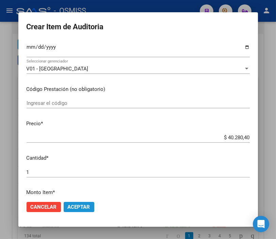
click at [86, 209] on span "Aceptar" at bounding box center [79, 207] width 22 height 6
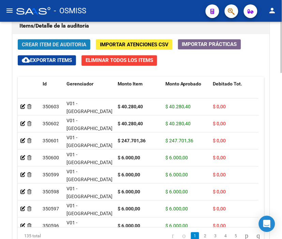
click at [70, 45] on span "Crear Item de Auditoria" at bounding box center [54, 45] width 64 height 6
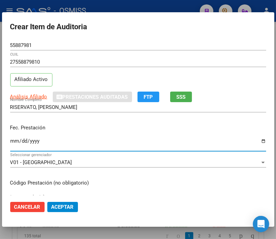
click at [11, 141] on input "Ingresar la fecha" at bounding box center [138, 143] width 256 height 11
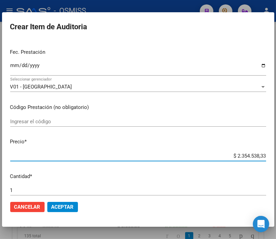
drag, startPoint x: 224, startPoint y: 156, endPoint x: 282, endPoint y: 160, distance: 58.1
click at [276, 160] on html "menu - OSMISS person Firma Express Padrón Padrón Ágil Análisis Afiliado Integra…" at bounding box center [138, 119] width 276 height 239
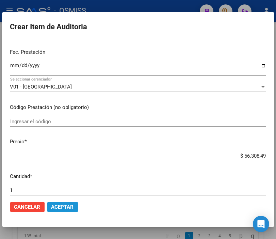
click at [50, 205] on button "Aceptar" at bounding box center [62, 207] width 31 height 10
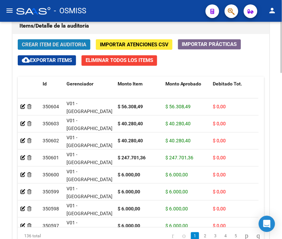
click at [45, 43] on span "Crear Item de Auditoria" at bounding box center [54, 45] width 64 height 6
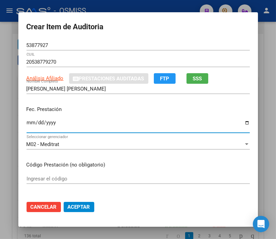
click at [27, 121] on input "Ingresar la fecha" at bounding box center [138, 125] width 223 height 11
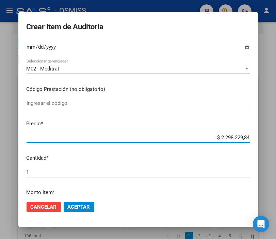
drag, startPoint x: 199, startPoint y: 137, endPoint x: 282, endPoint y: 137, distance: 82.4
click at [276, 137] on html "menu - OSMISS person Firma Express Padrón Padrón Ágil Análisis Afiliado Integra…" at bounding box center [138, 119] width 276 height 239
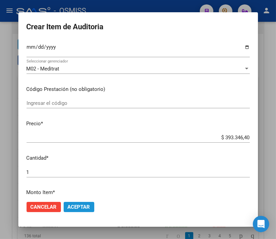
click at [84, 205] on span "Aceptar" at bounding box center [79, 207] width 22 height 6
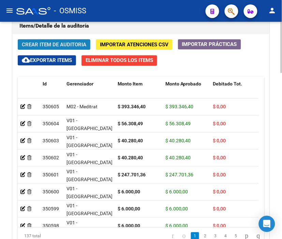
click at [57, 45] on span "Crear Item de Auditoria" at bounding box center [54, 45] width 64 height 6
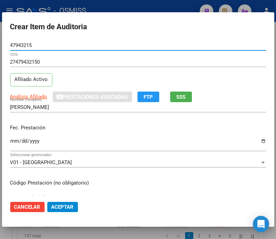
click at [14, 138] on input "Ingresar la fecha" at bounding box center [138, 143] width 256 height 11
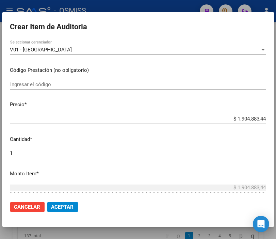
scroll to position [113, 0]
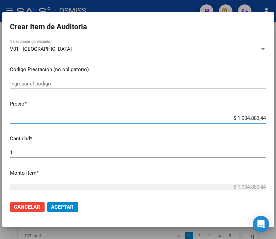
drag, startPoint x: 220, startPoint y: 119, endPoint x: 282, endPoint y: 120, distance: 61.7
click at [276, 120] on html "menu - OSMISS person Firma Express Padrón Padrón Ágil Análisis Afiliado Integra…" at bounding box center [138, 119] width 276 height 239
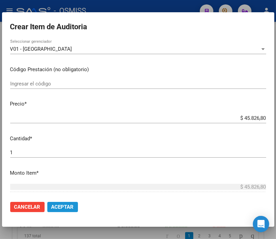
click at [68, 209] on span "Aceptar" at bounding box center [62, 207] width 22 height 6
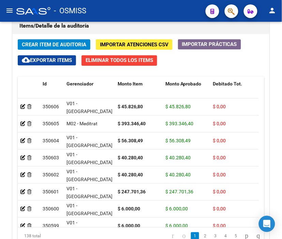
click at [137, 5] on div "- OSMISS" at bounding box center [108, 10] width 184 height 15
click at [168, 5] on div "- OSMISS" at bounding box center [108, 10] width 184 height 15
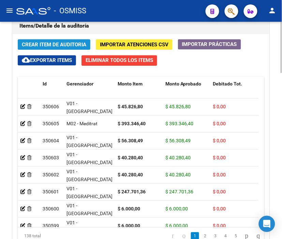
click at [45, 43] on span "Crear Item de Auditoria" at bounding box center [54, 45] width 64 height 6
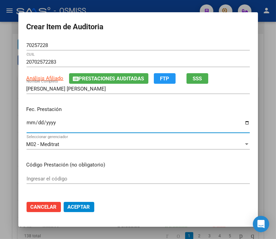
click at [28, 123] on input "Ingresar la fecha" at bounding box center [138, 125] width 223 height 11
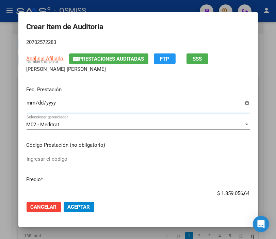
scroll to position [38, 0]
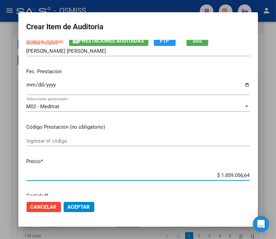
drag, startPoint x: 199, startPoint y: 176, endPoint x: 279, endPoint y: 176, distance: 80.4
click at [276, 180] on html "menu - OSMISS person Firma Express Padrón Padrón Ágil Análisis Afiliado Integra…" at bounding box center [138, 119] width 276 height 239
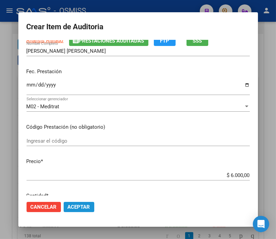
click at [84, 208] on span "Aceptar" at bounding box center [79, 207] width 22 height 6
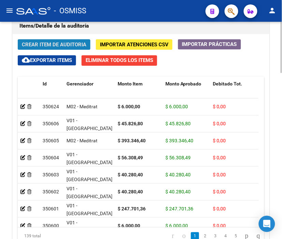
click at [43, 44] on span "Crear Item de Auditoria" at bounding box center [54, 45] width 64 height 6
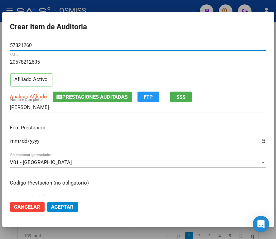
click at [13, 140] on input "Ingresar la fecha" at bounding box center [138, 143] width 256 height 11
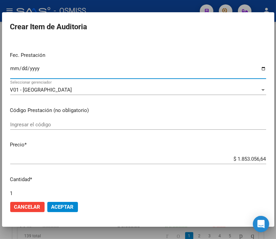
scroll to position [76, 0]
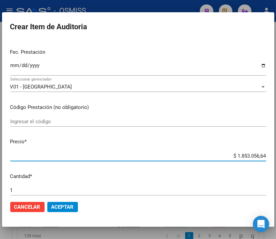
drag, startPoint x: 227, startPoint y: 154, endPoint x: 282, endPoint y: 156, distance: 55.2
click at [276, 156] on html "menu - OSMISS person Firma Express Padrón Padrón Ágil Análisis Afiliado Integra…" at bounding box center [138, 119] width 276 height 239
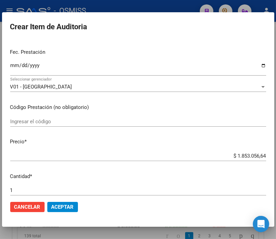
click at [118, 22] on h2 "Crear Item de Auditoria" at bounding box center [138, 26] width 256 height 13
drag, startPoint x: 226, startPoint y: 152, endPoint x: 282, endPoint y: 152, distance: 56.2
click at [276, 152] on html "menu - OSMISS person Firma Express Padrón Padrón Ágil Análisis Afiliado Integra…" at bounding box center [138, 119] width 276 height 239
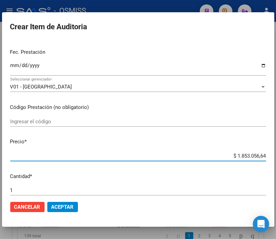
drag, startPoint x: 208, startPoint y: 156, endPoint x: 205, endPoint y: 154, distance: 3.7
click at [209, 156] on input "$ 1.853.056,64" at bounding box center [138, 156] width 256 height 6
drag, startPoint x: 221, startPoint y: 156, endPoint x: 282, endPoint y: 155, distance: 60.3
click at [276, 155] on html "menu - OSMISS person Firma Express Padrón Padrón Ágil Análisis Afiliado Integra…" at bounding box center [138, 119] width 276 height 239
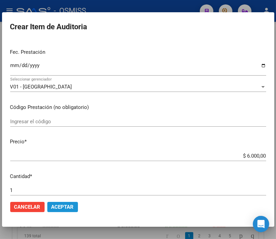
drag, startPoint x: 70, startPoint y: 203, endPoint x: 14, endPoint y: 165, distance: 67.4
click at [70, 203] on button "Aceptar" at bounding box center [62, 207] width 31 height 10
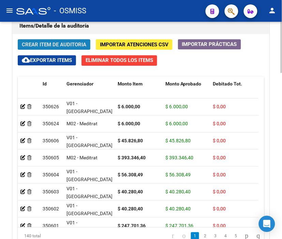
click at [46, 42] on span "Crear Item de Auditoria" at bounding box center [54, 45] width 64 height 6
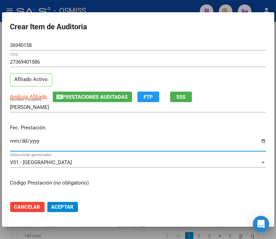
click at [14, 140] on input "Ingresar la fecha" at bounding box center [138, 143] width 256 height 11
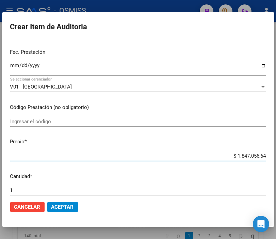
drag, startPoint x: 225, startPoint y: 154, endPoint x: 282, endPoint y: 156, distance: 56.6
click at [276, 156] on html "menu - OSMISS person Firma Express Padrón Padrón Ágil Análisis Afiliado Integra…" at bounding box center [138, 119] width 276 height 239
click at [70, 206] on span "Aceptar" at bounding box center [62, 207] width 22 height 6
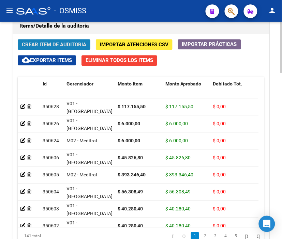
click at [60, 41] on button "Crear Item de Auditoria" at bounding box center [54, 44] width 73 height 11
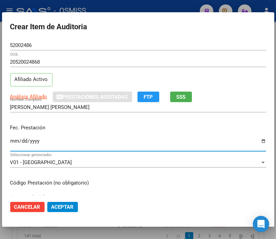
click at [11, 139] on input "Ingresar la fecha" at bounding box center [138, 143] width 256 height 11
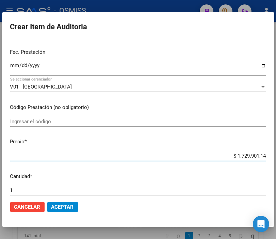
drag, startPoint x: 227, startPoint y: 157, endPoint x: 282, endPoint y: 157, distance: 54.5
click at [276, 157] on html "menu - OSMISS person Firma Express Padrón Padrón Ágil Análisis Afiliado Integra…" at bounding box center [138, 119] width 276 height 239
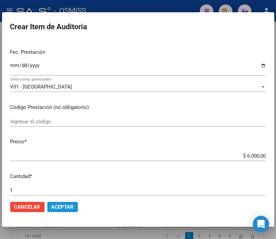
click at [72, 207] on span "Aceptar" at bounding box center [62, 207] width 22 height 6
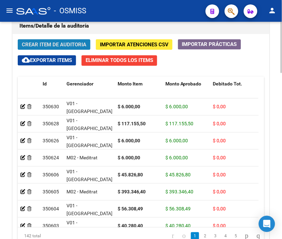
click at [53, 43] on span "Crear Item de Auditoria" at bounding box center [54, 45] width 64 height 6
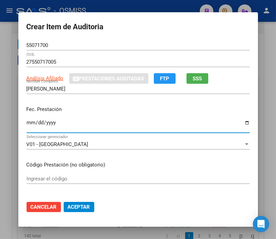
click at [29, 124] on input "Ingresar la fecha" at bounding box center [138, 125] width 223 height 11
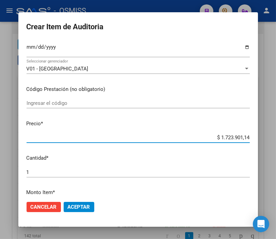
drag, startPoint x: 208, startPoint y: 137, endPoint x: 271, endPoint y: 144, distance: 63.1
click at [271, 144] on div "Crear Item de Auditoria 55071700 Nro Documento 27550717005 CUIL Análisis Afilia…" at bounding box center [138, 119] width 276 height 239
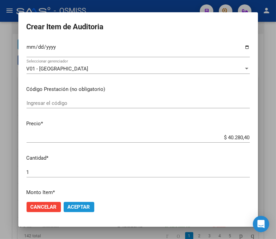
click at [83, 204] on span "Aceptar" at bounding box center [79, 207] width 22 height 6
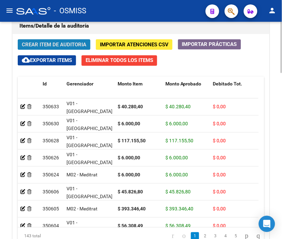
click at [51, 41] on span "Crear Item de Auditoria" at bounding box center [54, 44] width 64 height 6
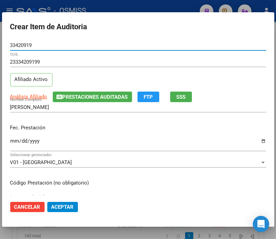
click at [13, 140] on input "Ingresar la fecha" at bounding box center [138, 143] width 256 height 11
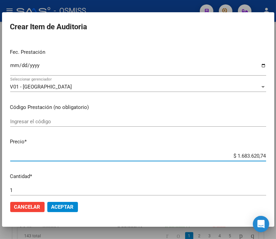
drag, startPoint x: 221, startPoint y: 154, endPoint x: 282, endPoint y: 155, distance: 60.3
click at [276, 155] on html "menu - OSMISS person Firma Express Padrón Padrón Ágil Análisis Afiliado Integra…" at bounding box center [138, 119] width 276 height 239
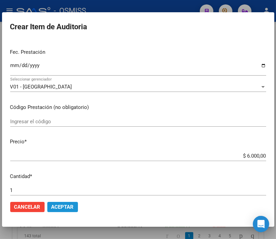
click at [60, 206] on span "Aceptar" at bounding box center [62, 207] width 22 height 6
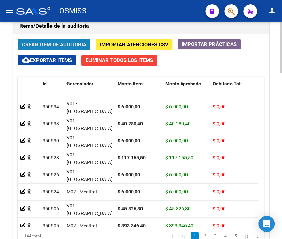
click at [53, 44] on span "Crear Item de Auditoria" at bounding box center [54, 45] width 64 height 6
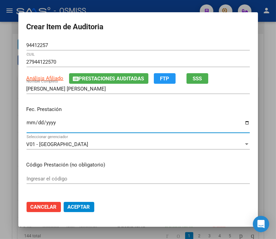
click at [27, 121] on input "Ingresar la fecha" at bounding box center [138, 125] width 223 height 11
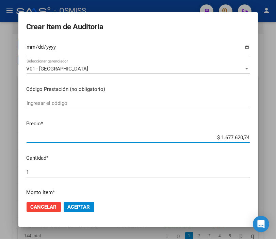
drag, startPoint x: 209, startPoint y: 137, endPoint x: 282, endPoint y: 137, distance: 72.6
click at [276, 137] on html "menu - OSMISS person Firma Express Padrón Padrón Ágil Análisis Afiliado Integra…" at bounding box center [138, 119] width 276 height 239
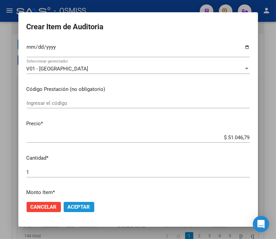
click at [89, 207] on button "Aceptar" at bounding box center [79, 207] width 31 height 10
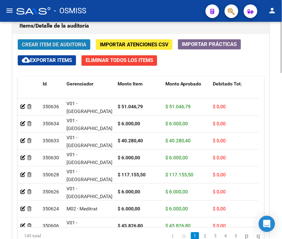
click at [38, 46] on span "Crear Item de Auditoria" at bounding box center [54, 45] width 64 height 6
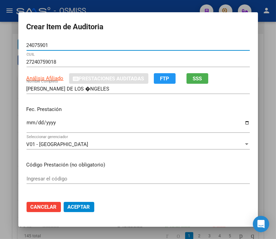
click at [27, 120] on input "Ingresar la fecha" at bounding box center [138, 125] width 223 height 11
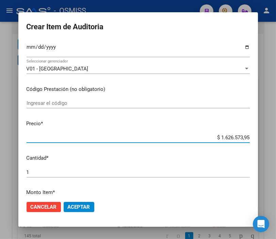
drag, startPoint x: 212, startPoint y: 137, endPoint x: 282, endPoint y: 138, distance: 69.5
click at [276, 138] on html "menu - OSMISS person Firma Express Padrón Padrón Ágil Análisis Afiliado Integra…" at bounding box center [138, 119] width 276 height 239
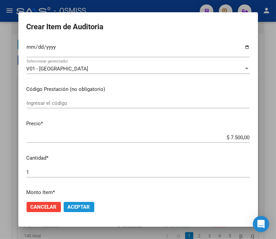
click at [74, 205] on span "Aceptar" at bounding box center [79, 207] width 22 height 6
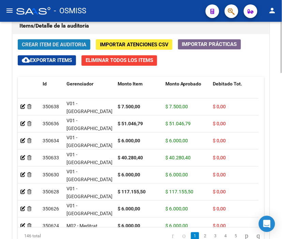
click at [59, 43] on span "Crear Item de Auditoria" at bounding box center [54, 45] width 64 height 6
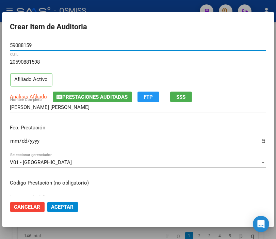
click at [12, 141] on input "Ingresar la fecha" at bounding box center [138, 143] width 256 height 11
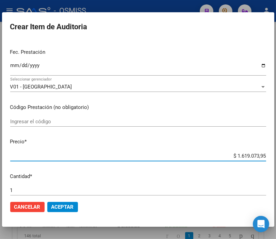
drag, startPoint x: 227, startPoint y: 156, endPoint x: 282, endPoint y: 157, distance: 55.2
click at [276, 157] on html "menu - OSMISS person Firma Express Padrón Padrón Ágil Análisis Afiliado Integra…" at bounding box center [138, 119] width 276 height 239
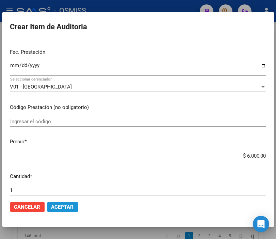
click at [68, 206] on span "Aceptar" at bounding box center [62, 207] width 22 height 6
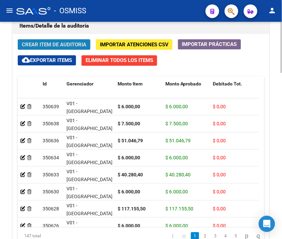
click at [52, 44] on span "Crear Item de Auditoria" at bounding box center [54, 45] width 64 height 6
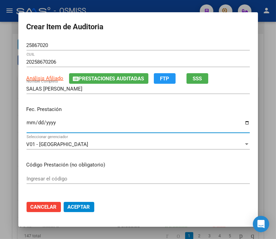
click at [27, 124] on input "Ingresar la fecha" at bounding box center [138, 125] width 223 height 11
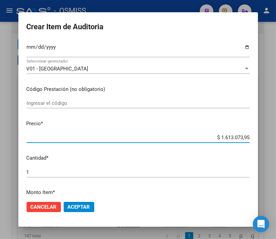
drag, startPoint x: 200, startPoint y: 138, endPoint x: 275, endPoint y: 138, distance: 75.0
click at [275, 138] on div "Crear Item de Auditoria 25867020 Nro Documento 20258670206 CUIL Análisis Afilia…" at bounding box center [138, 119] width 276 height 239
click at [88, 206] on button "Aceptar" at bounding box center [79, 207] width 31 height 10
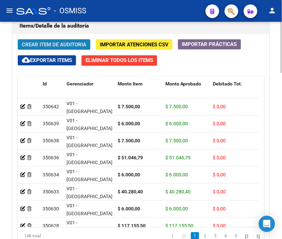
click at [64, 42] on span "Crear Item de Auditoria" at bounding box center [54, 45] width 64 height 6
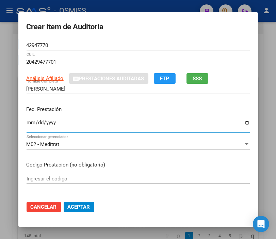
click at [27, 121] on input "Ingresar la fecha" at bounding box center [138, 125] width 223 height 11
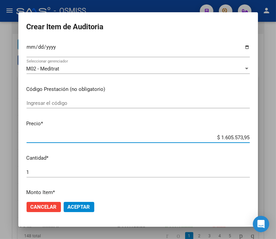
drag, startPoint x: 211, startPoint y: 135, endPoint x: 272, endPoint y: 139, distance: 60.8
click at [272, 139] on div "Crear Item de Auditoria 42947770 Nro Documento 20429477701 CUIL Análisis Afilia…" at bounding box center [138, 119] width 276 height 239
click at [72, 207] on span "Aceptar" at bounding box center [79, 207] width 22 height 6
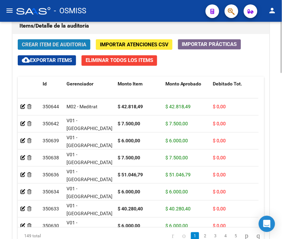
click at [55, 45] on span "Crear Item de Auditoria" at bounding box center [54, 45] width 64 height 6
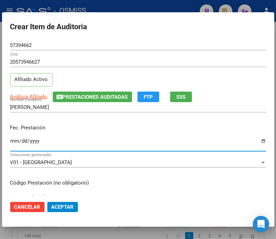
click at [13, 141] on input "Ingresar la fecha" at bounding box center [138, 143] width 256 height 11
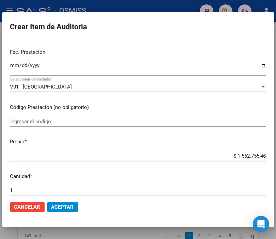
drag, startPoint x: 217, startPoint y: 155, endPoint x: 282, endPoint y: 155, distance: 64.7
click at [276, 155] on html "menu - OSMISS person Firma Express Padrón Padrón Ágil Análisis Afiliado Integra…" at bounding box center [138, 119] width 276 height 239
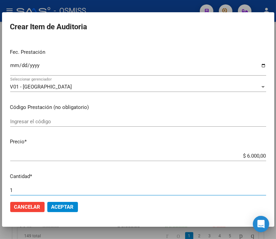
drag, startPoint x: 23, startPoint y: 189, endPoint x: -29, endPoint y: 189, distance: 51.8
click at [0, 189] on html "menu - OSMISS person Firma Express Padrón Padrón Ágil Análisis Afiliado Integra…" at bounding box center [138, 119] width 276 height 239
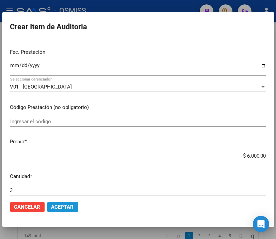
click at [60, 210] on button "Aceptar" at bounding box center [62, 207] width 31 height 10
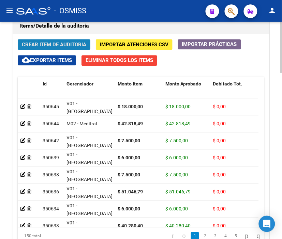
click at [60, 45] on span "Crear Item de Auditoria" at bounding box center [54, 45] width 64 height 6
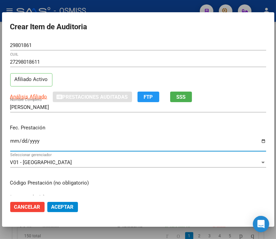
click at [14, 141] on input "Ingresar la fecha" at bounding box center [138, 143] width 256 height 11
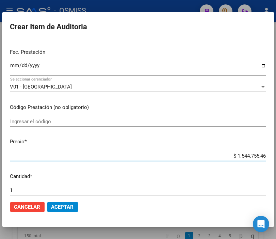
drag, startPoint x: 222, startPoint y: 157, endPoint x: 282, endPoint y: 155, distance: 59.7
click at [276, 155] on html "menu - OSMISS person Firma Express Padrón Padrón Ágil Análisis Afiliado Integra…" at bounding box center [138, 119] width 276 height 239
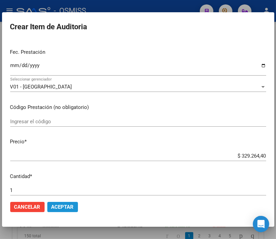
click at [53, 207] on span "Aceptar" at bounding box center [62, 207] width 22 height 6
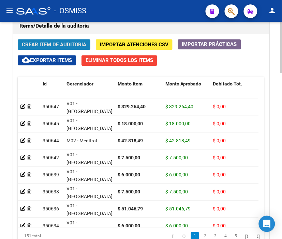
click at [50, 40] on button "Crear Item de Auditoria" at bounding box center [54, 44] width 73 height 11
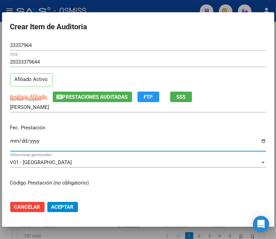
click at [13, 138] on input "Ingresar la fecha" at bounding box center [138, 143] width 256 height 11
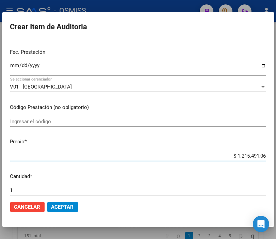
drag, startPoint x: 227, startPoint y: 156, endPoint x: 282, endPoint y: 154, distance: 55.2
click at [276, 154] on html "menu - OSMISS person Firma Express Padrón Padrón Ágil Análisis Afiliado Integra…" at bounding box center [138, 119] width 276 height 239
click at [59, 204] on span "Aceptar" at bounding box center [62, 207] width 22 height 6
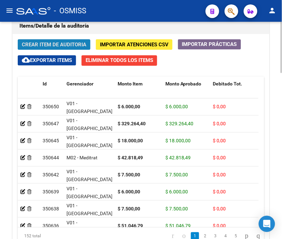
click at [37, 44] on span "Crear Item de Auditoria" at bounding box center [54, 45] width 64 height 6
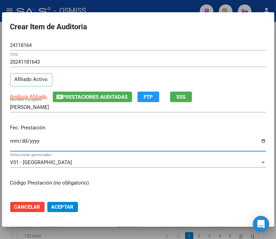
click at [12, 141] on input "Ingresar la fecha" at bounding box center [138, 143] width 256 height 11
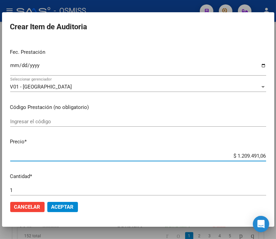
drag, startPoint x: 226, startPoint y: 154, endPoint x: 282, endPoint y: 155, distance: 55.9
click at [276, 155] on html "menu - OSMISS person Firma Express Padrón Padrón Ágil Análisis Afiliado Integra…" at bounding box center [138, 119] width 276 height 239
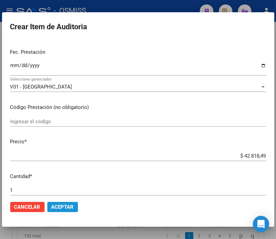
click at [67, 206] on span "Aceptar" at bounding box center [62, 207] width 22 height 6
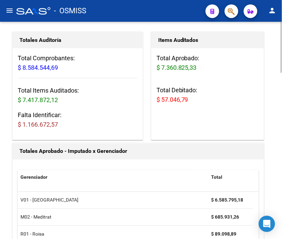
scroll to position [0, 0]
